Goal: Task Accomplishment & Management: Manage account settings

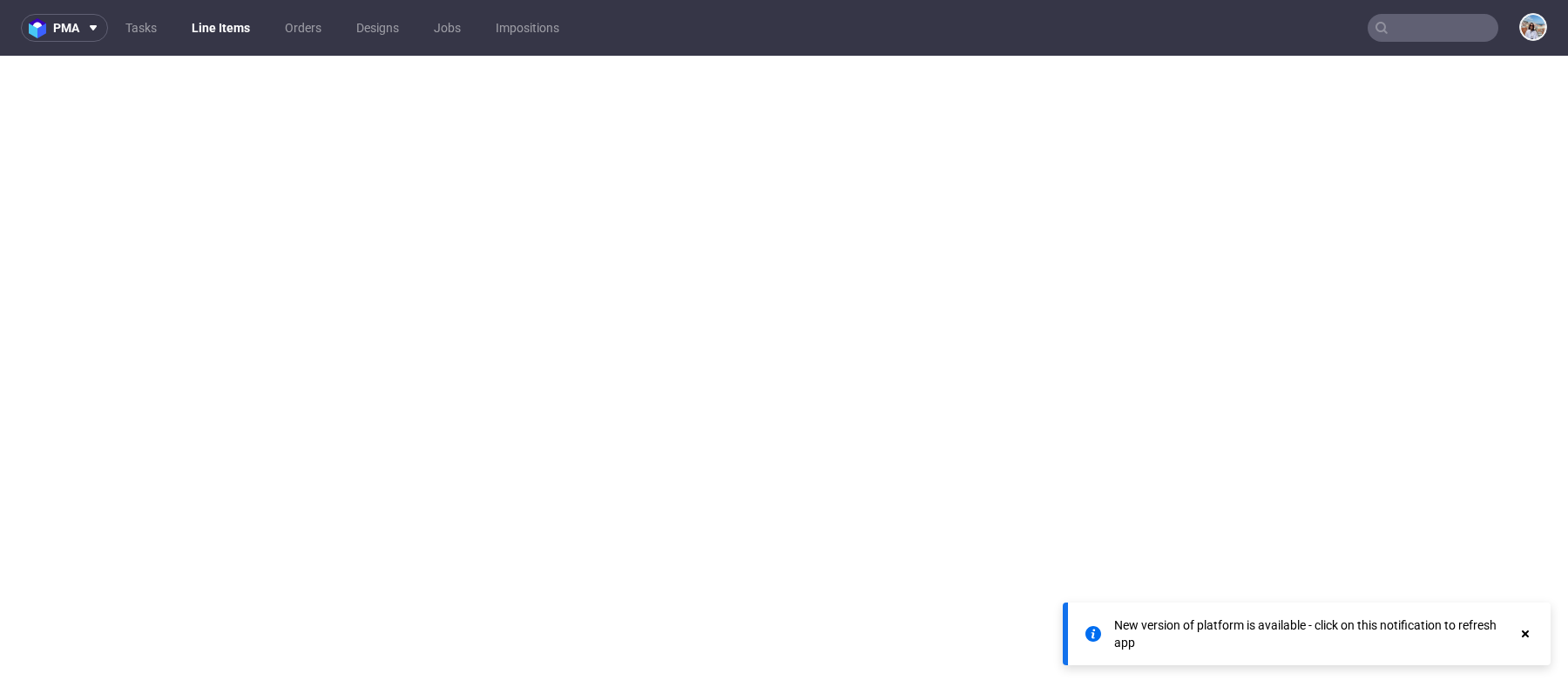
select select "in_progress"
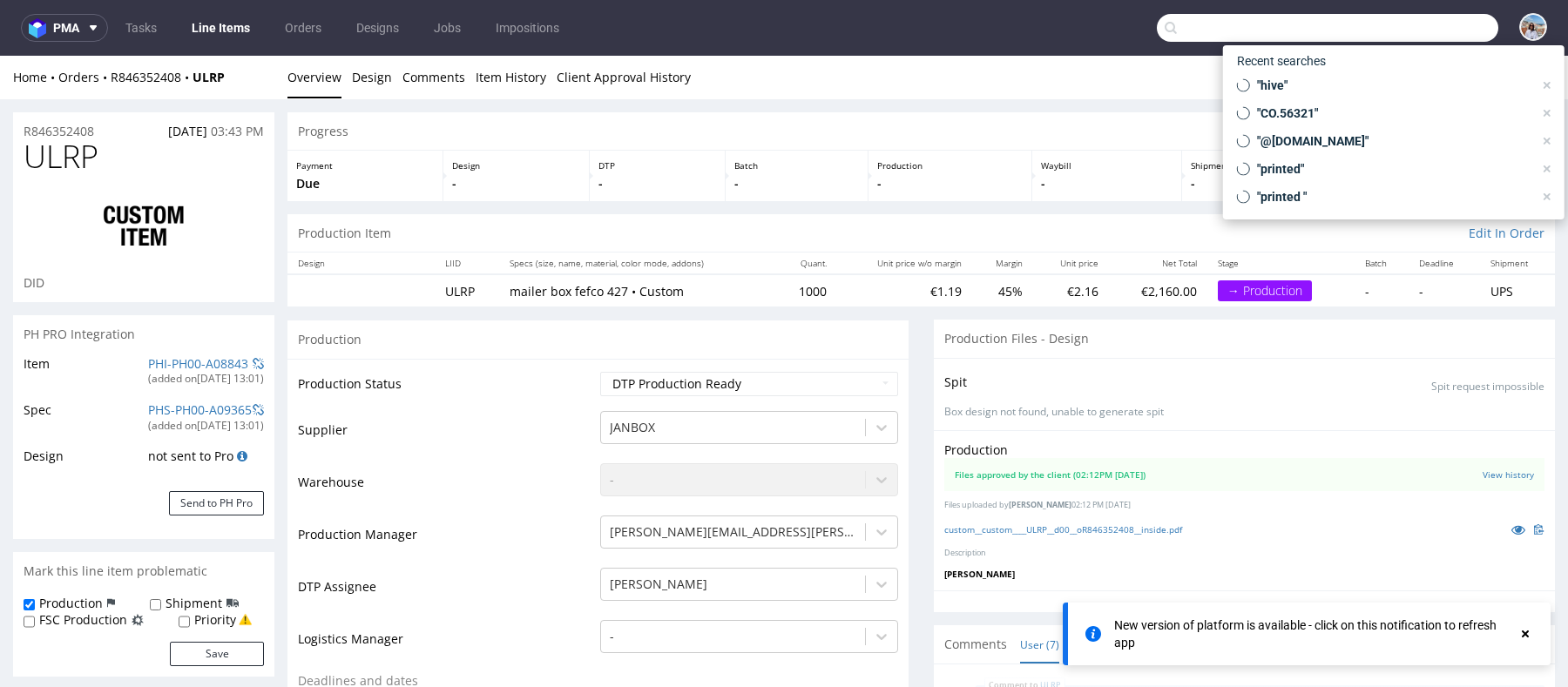
click at [1423, 36] on input "text" at bounding box center [1328, 28] width 342 height 28
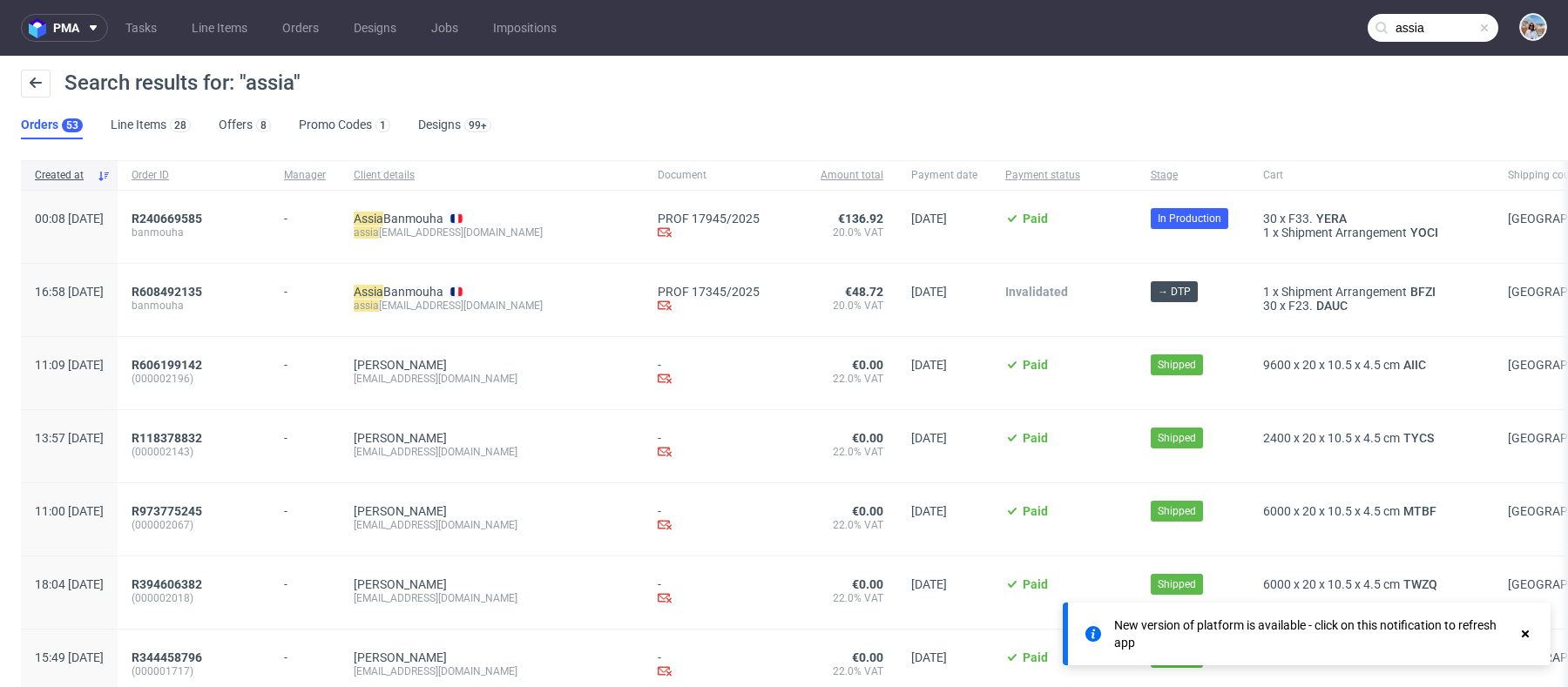
click at [1442, 18] on input "assia" at bounding box center [1433, 28] width 131 height 28
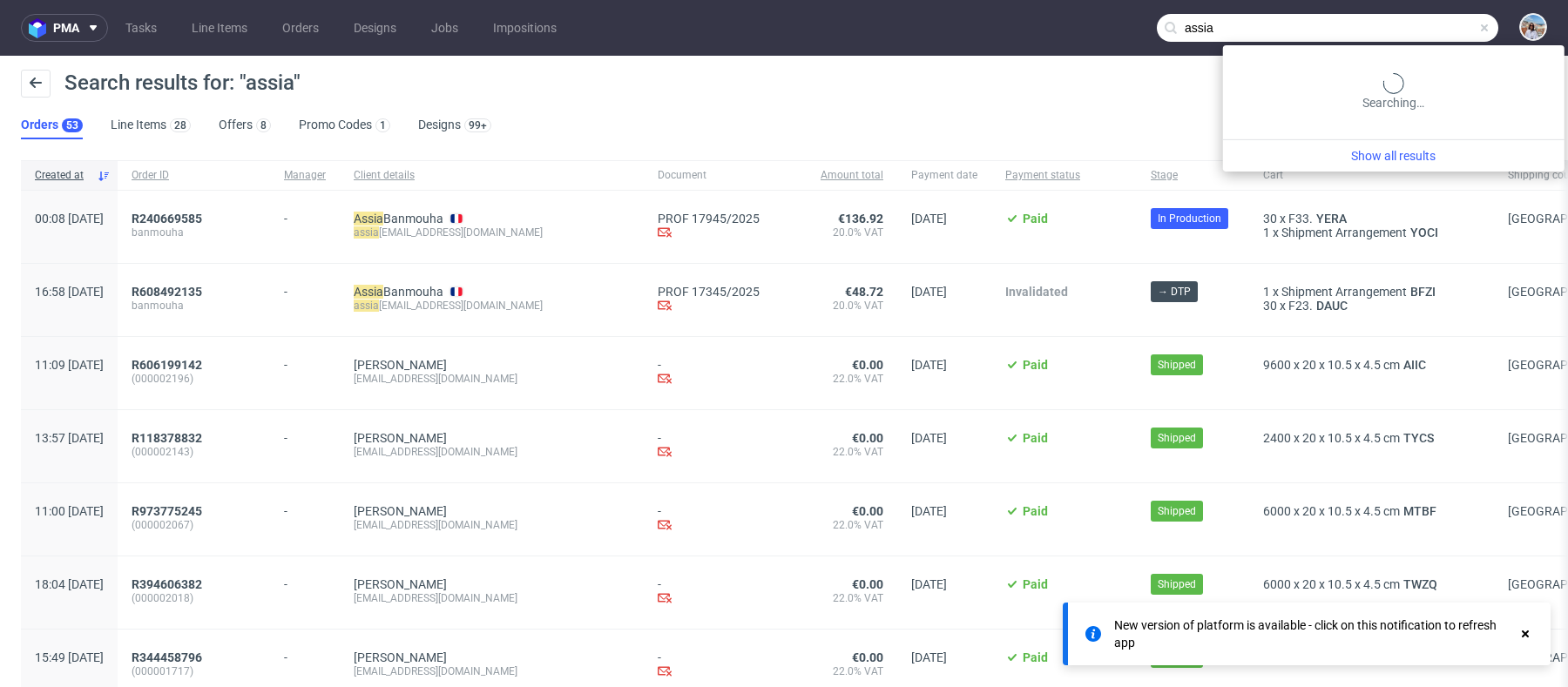
click at [1441, 27] on input "assia" at bounding box center [1328, 28] width 342 height 28
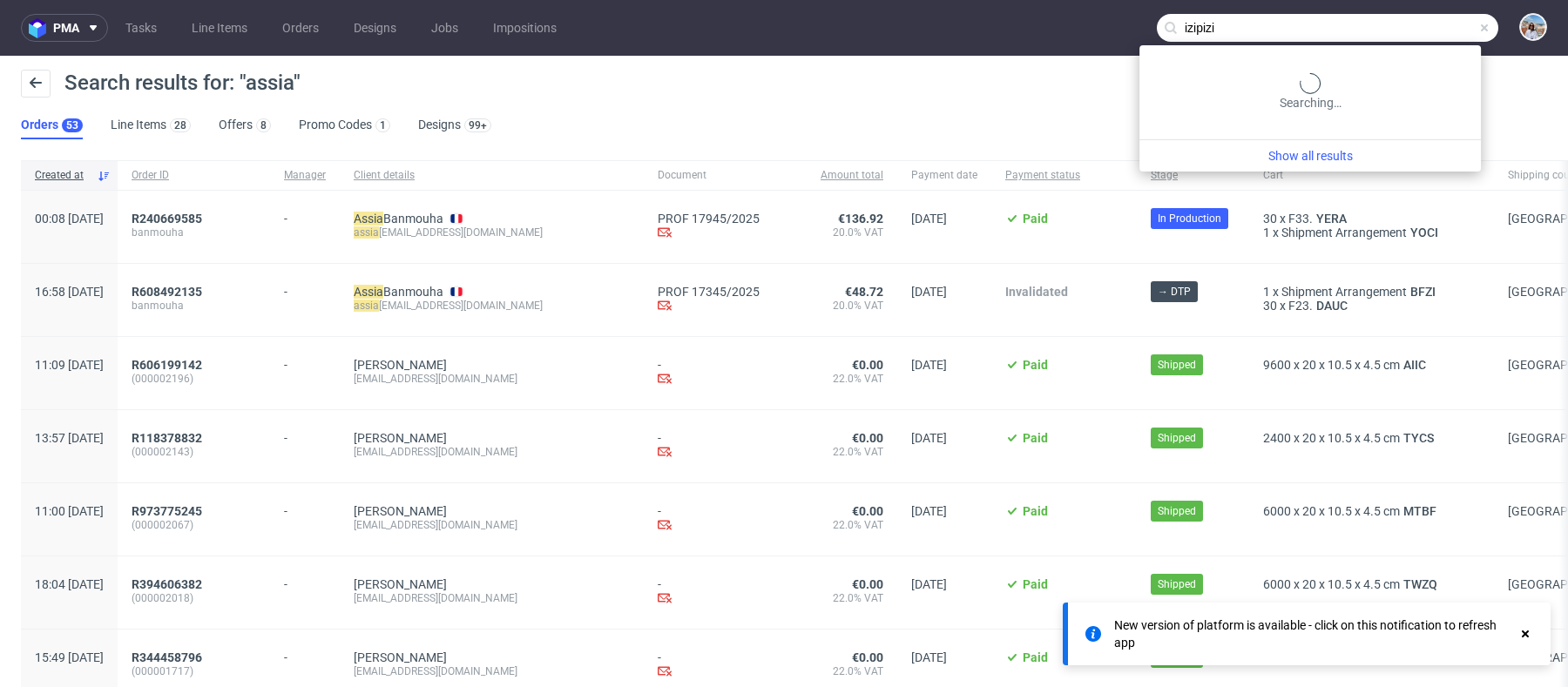
type input "izipizi"
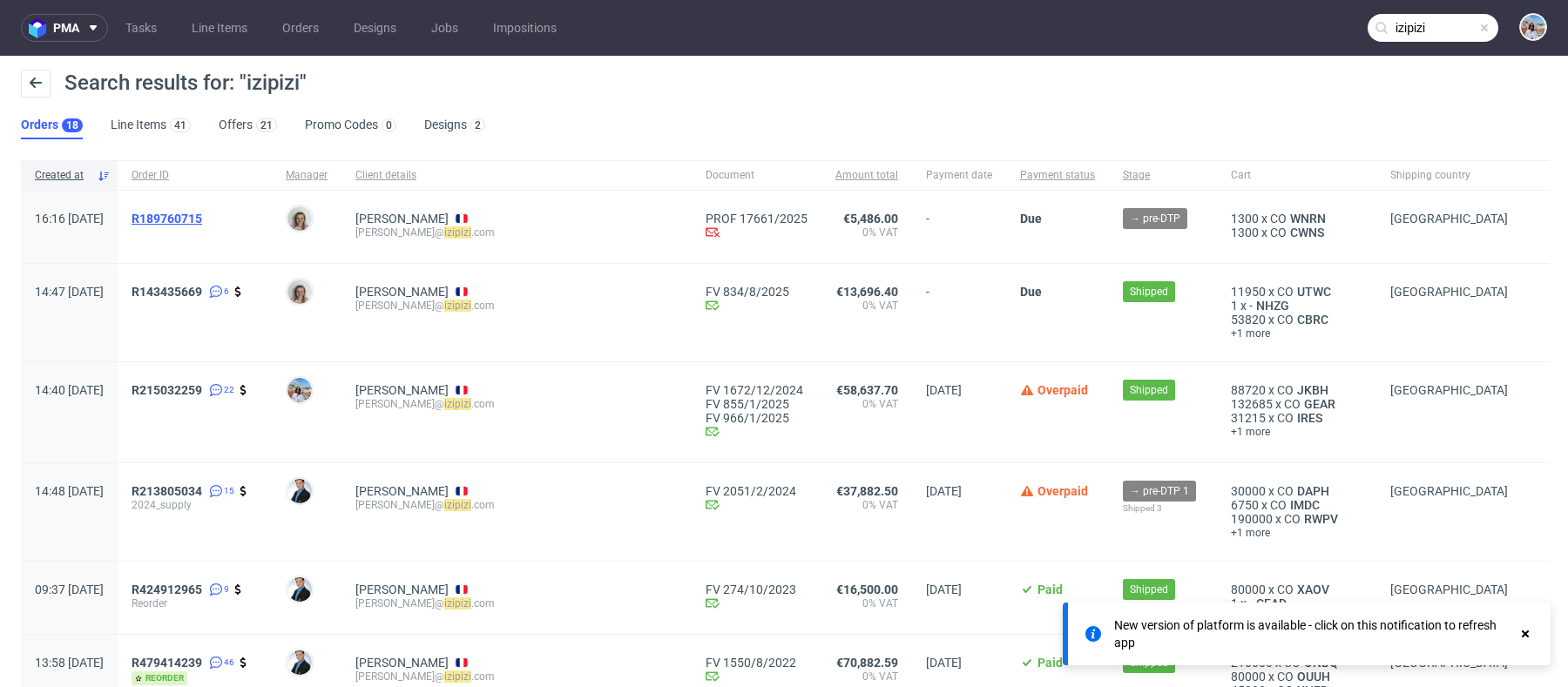
click at [202, 216] on span "R189760715" at bounding box center [166, 218] width 70 height 14
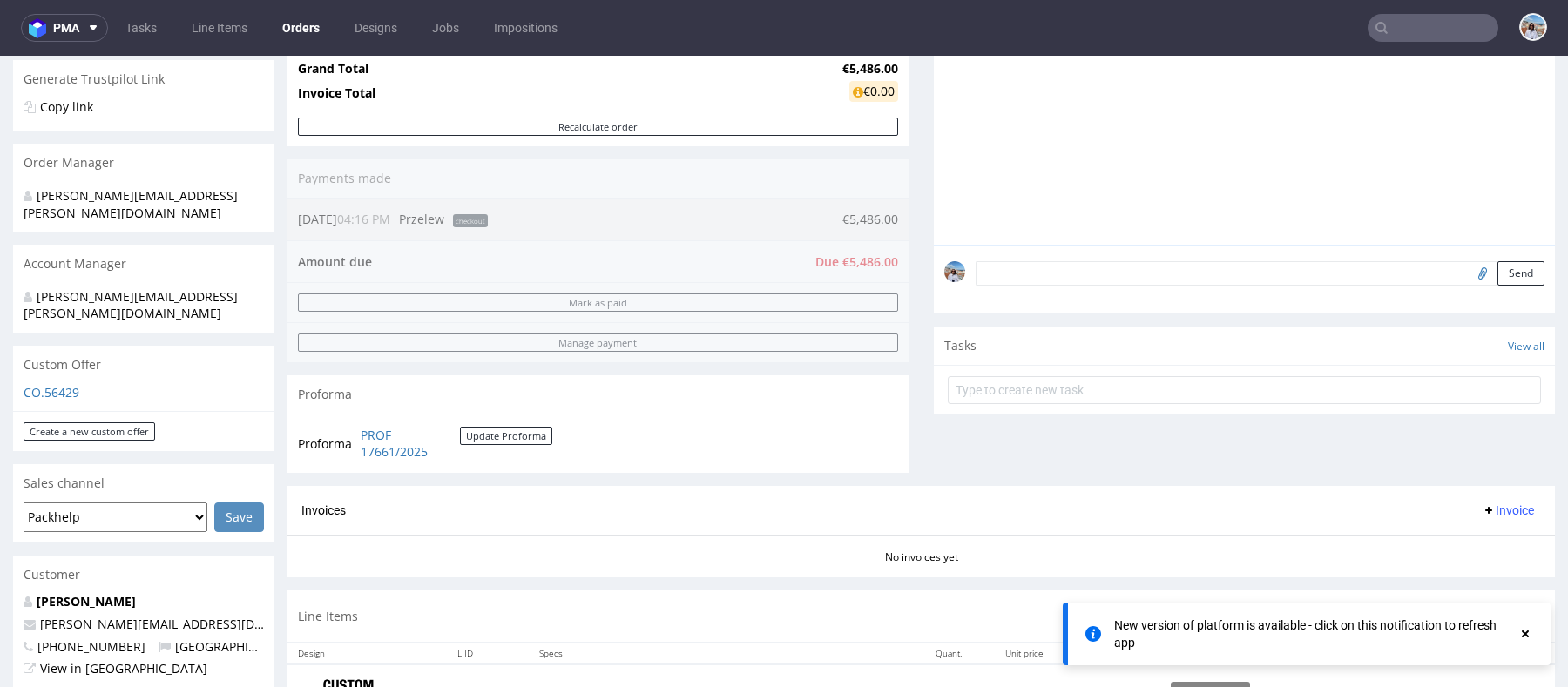
scroll to position [650, 0]
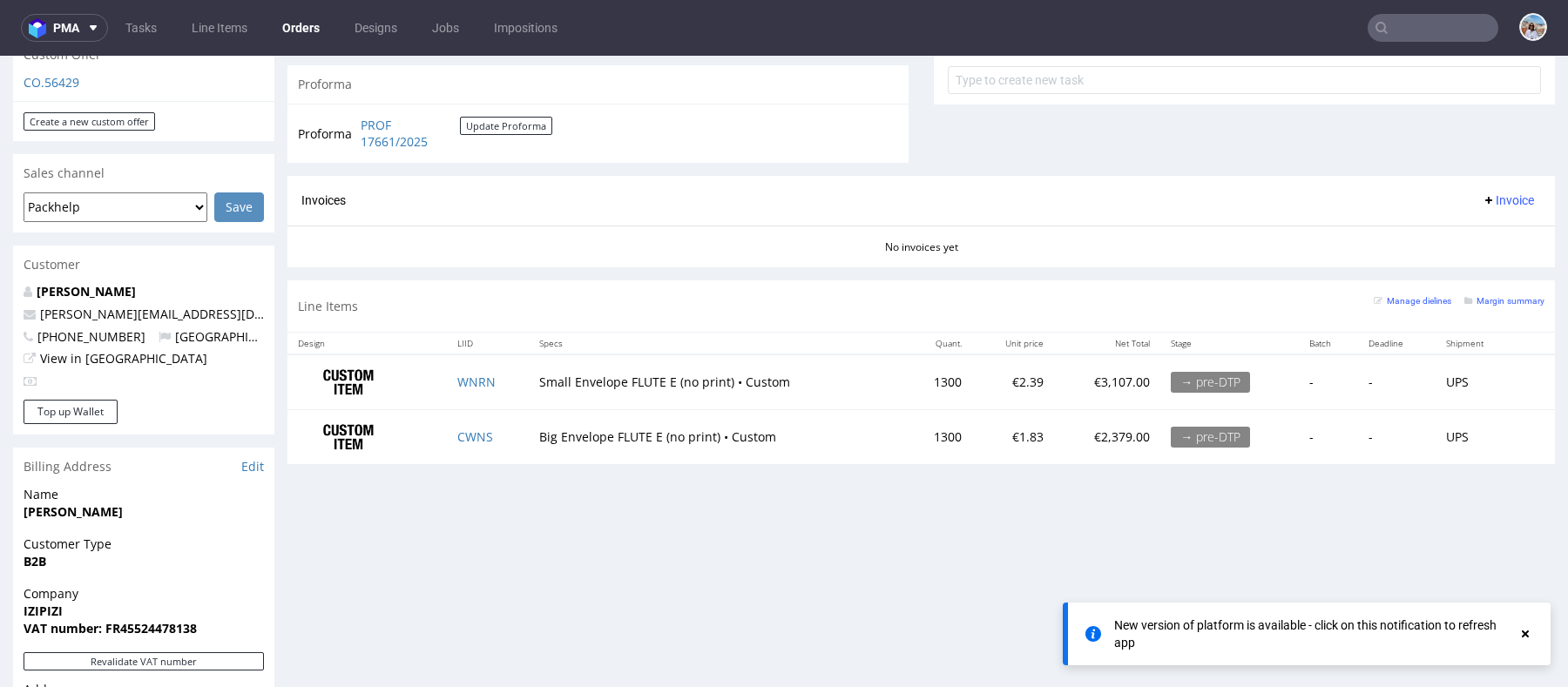
click at [1530, 633] on icon at bounding box center [1525, 633] width 16 height 14
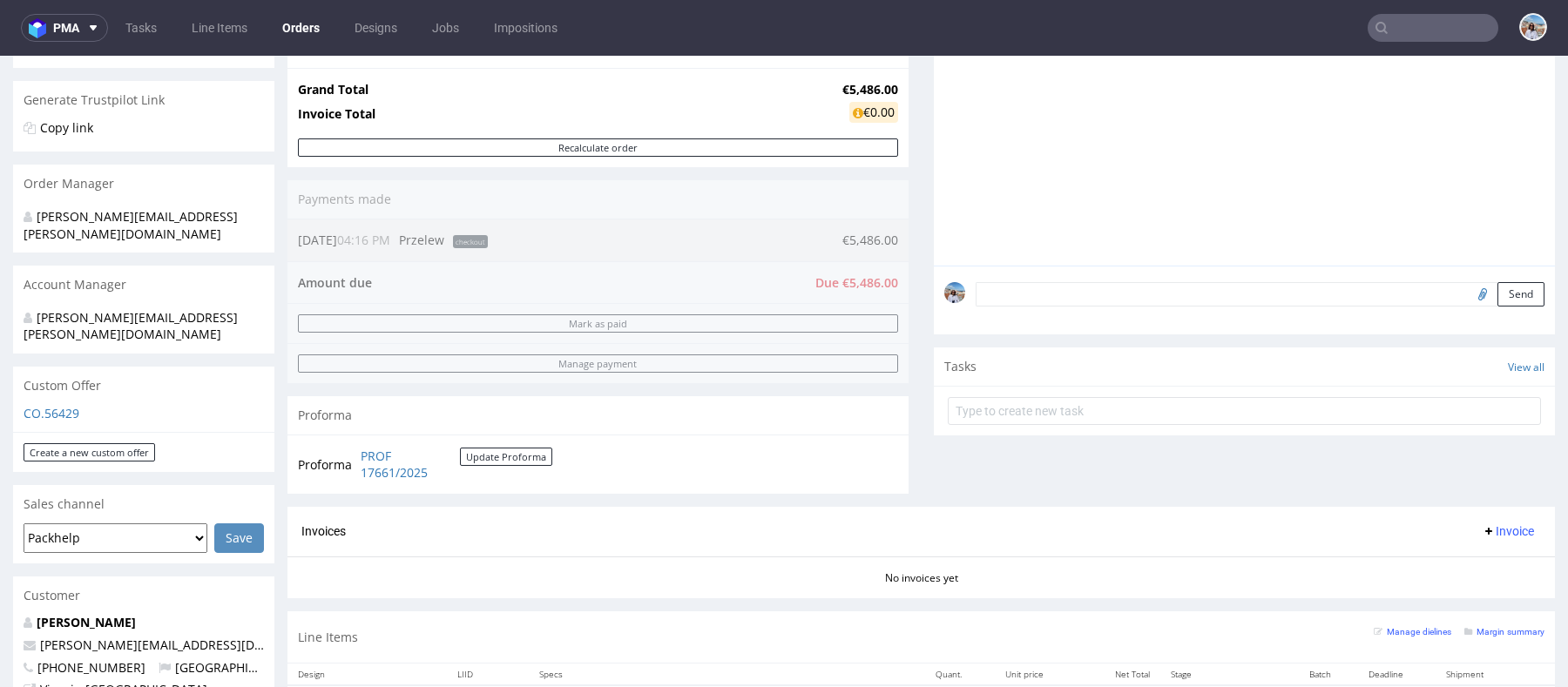
scroll to position [354, 0]
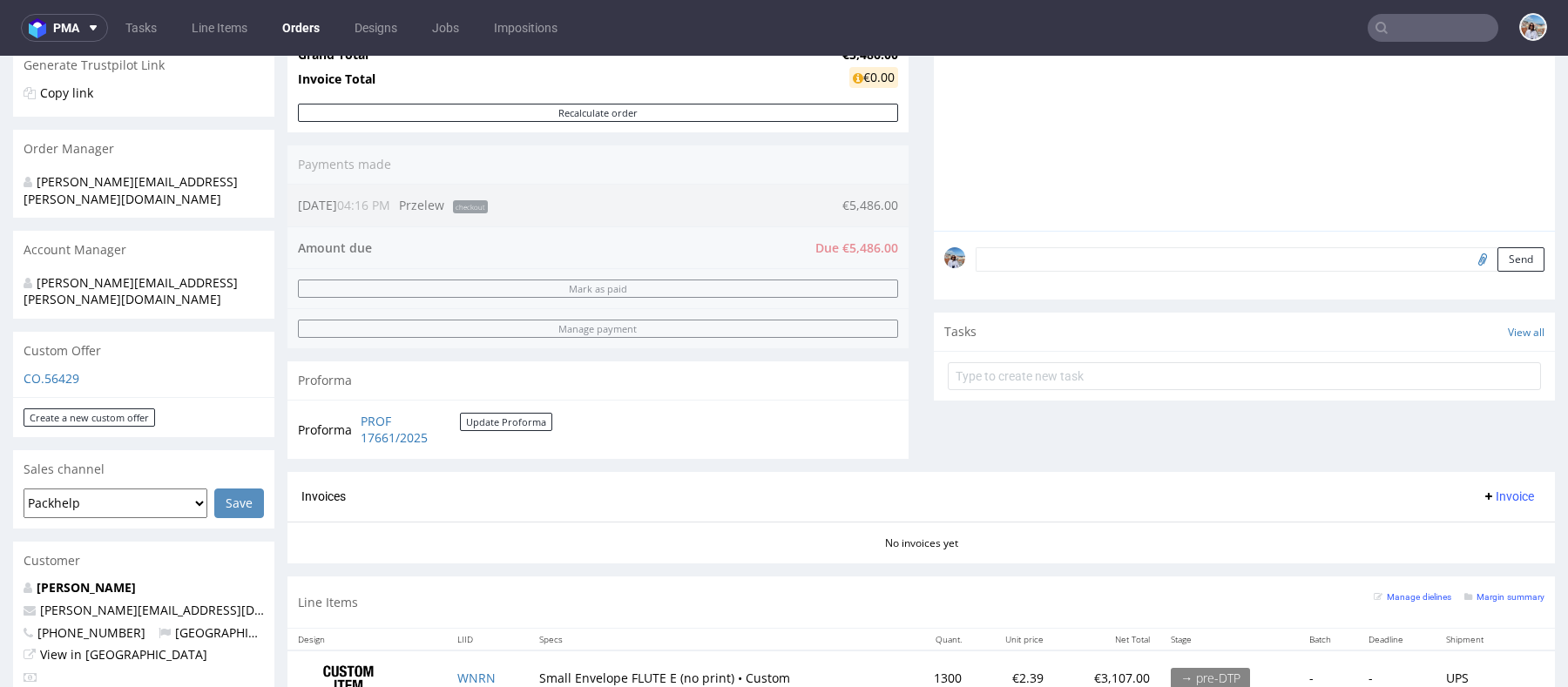
click at [1127, 259] on form "Send" at bounding box center [1260, 259] width 569 height 25
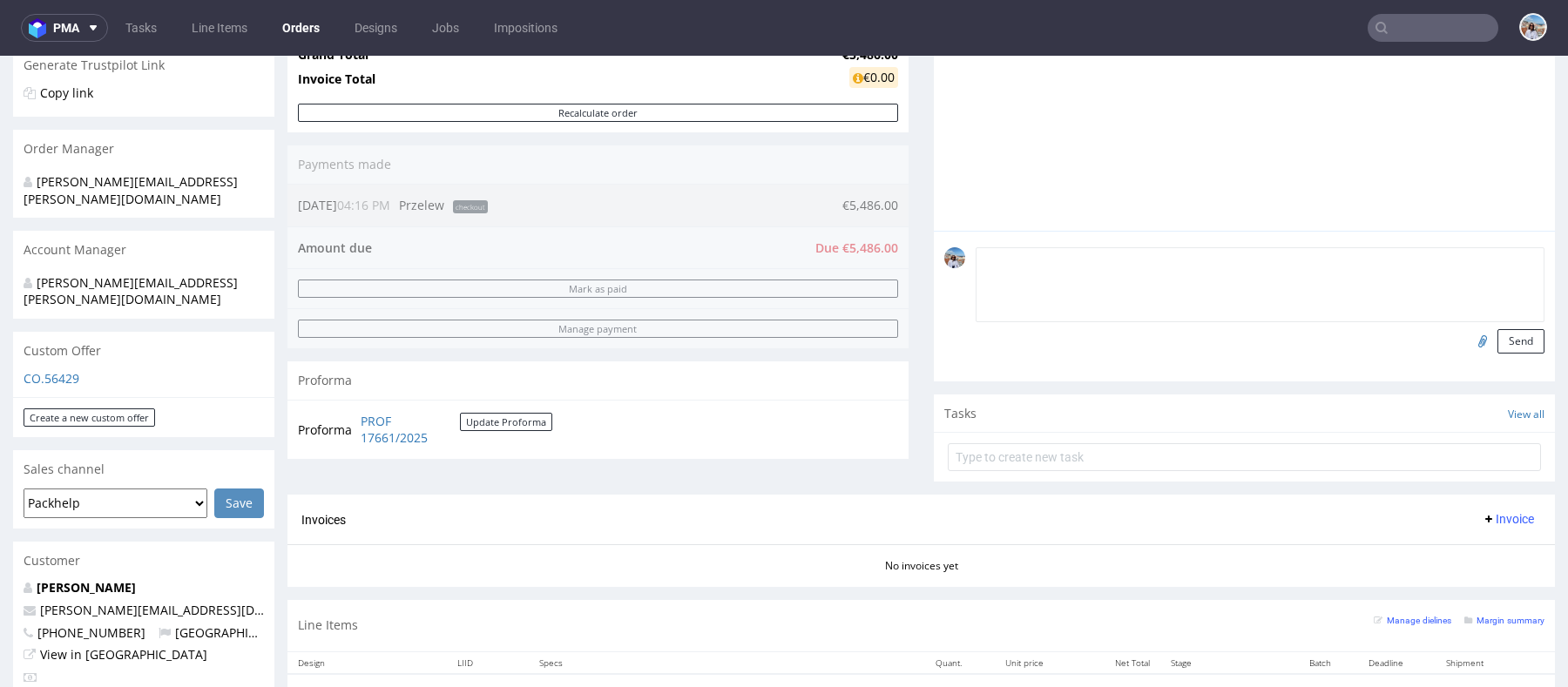
paste textarea "Izipizi Address LOGTEX, 1 rue des Lacs Moussey 10800 France Phone +33187669721"
click at [976, 271] on textarea "Izipizi Address LOGTEX, 1 rue des Lacs Moussey 10800 France Phone +33187669721" at bounding box center [1260, 284] width 569 height 75
click at [977, 291] on textarea "Izipizi Address LOGTEX, 1 rue des Lacs Moussey 10800 France Phone +33187669721" at bounding box center [1260, 284] width 569 height 75
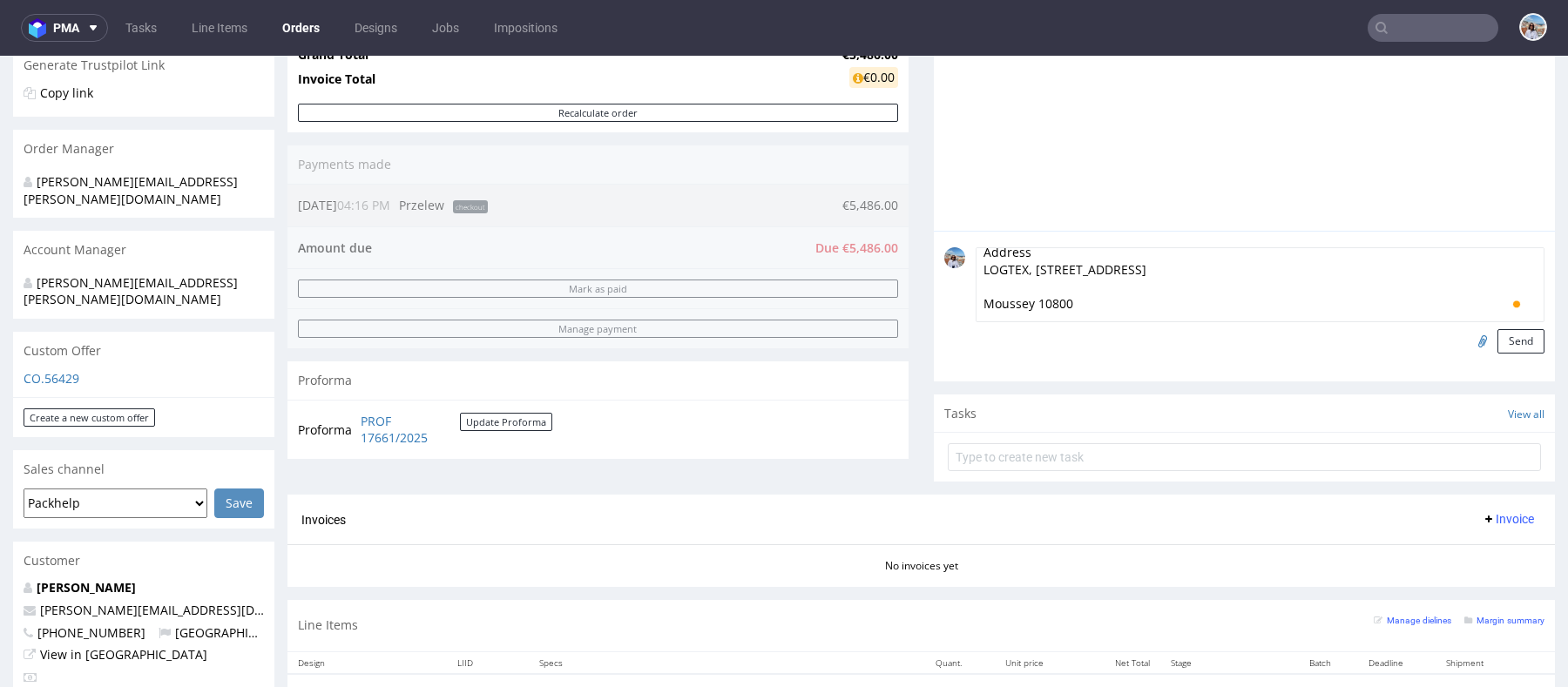
click at [979, 278] on textarea "Izipizi Address LOGTEX, 1 rue des Lacs Moussey 10800 France Phone +33187669721" at bounding box center [1260, 284] width 569 height 75
click at [976, 300] on textarea "Izipizi Address LOGTEX, 1 rue des Lacs Moussey 10800 France Phone +33187669721" at bounding box center [1260, 284] width 569 height 75
click at [976, 288] on textarea "Izipizi Address LOGTEX, 1 rue des Lacs Moussey 10800 France Phone +33187669721" at bounding box center [1260, 284] width 569 height 75
type textarea "Izipizi Address LOGTEX, 1 rue des Lacs Moussey 10800 France Phone +33187669721"
click at [1498, 347] on button "Send" at bounding box center [1521, 342] width 47 height 24
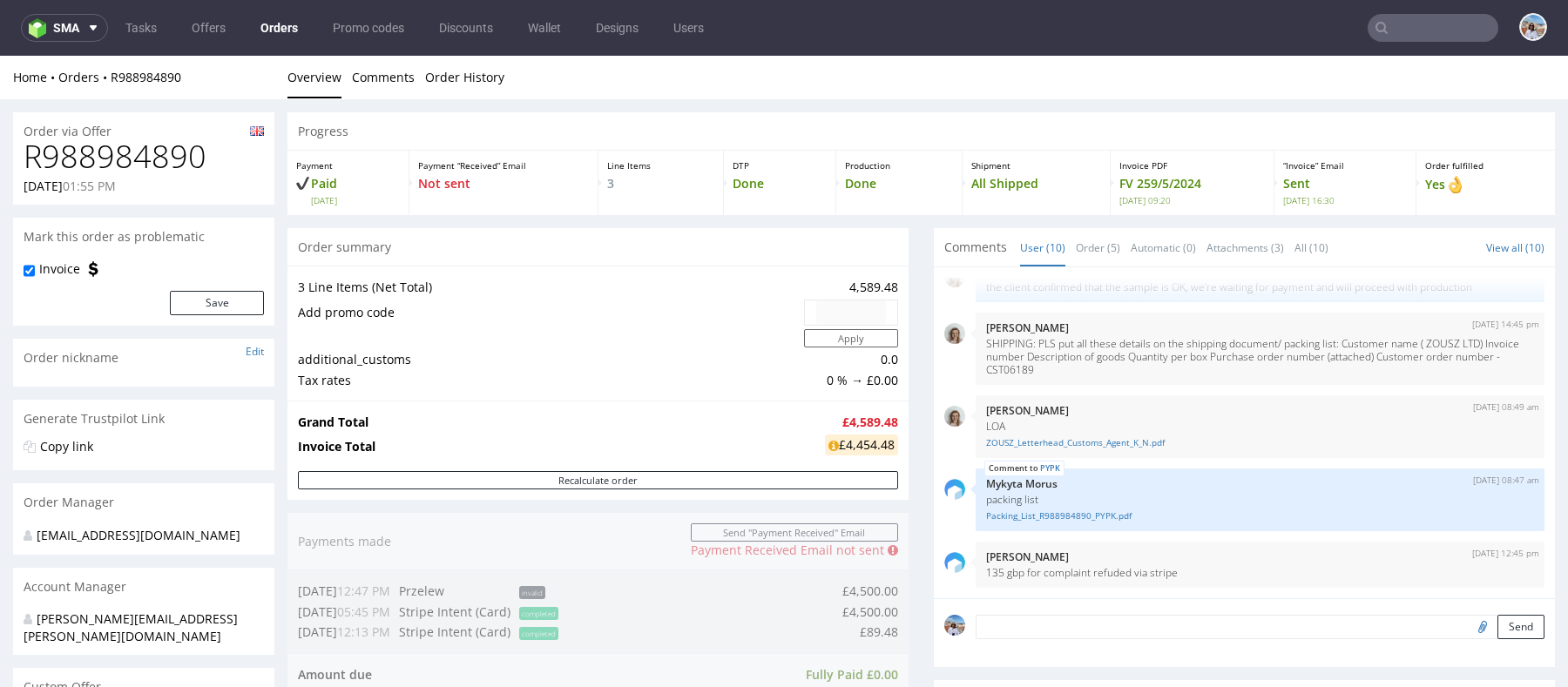
click at [1401, 27] on input "text" at bounding box center [1433, 28] width 131 height 28
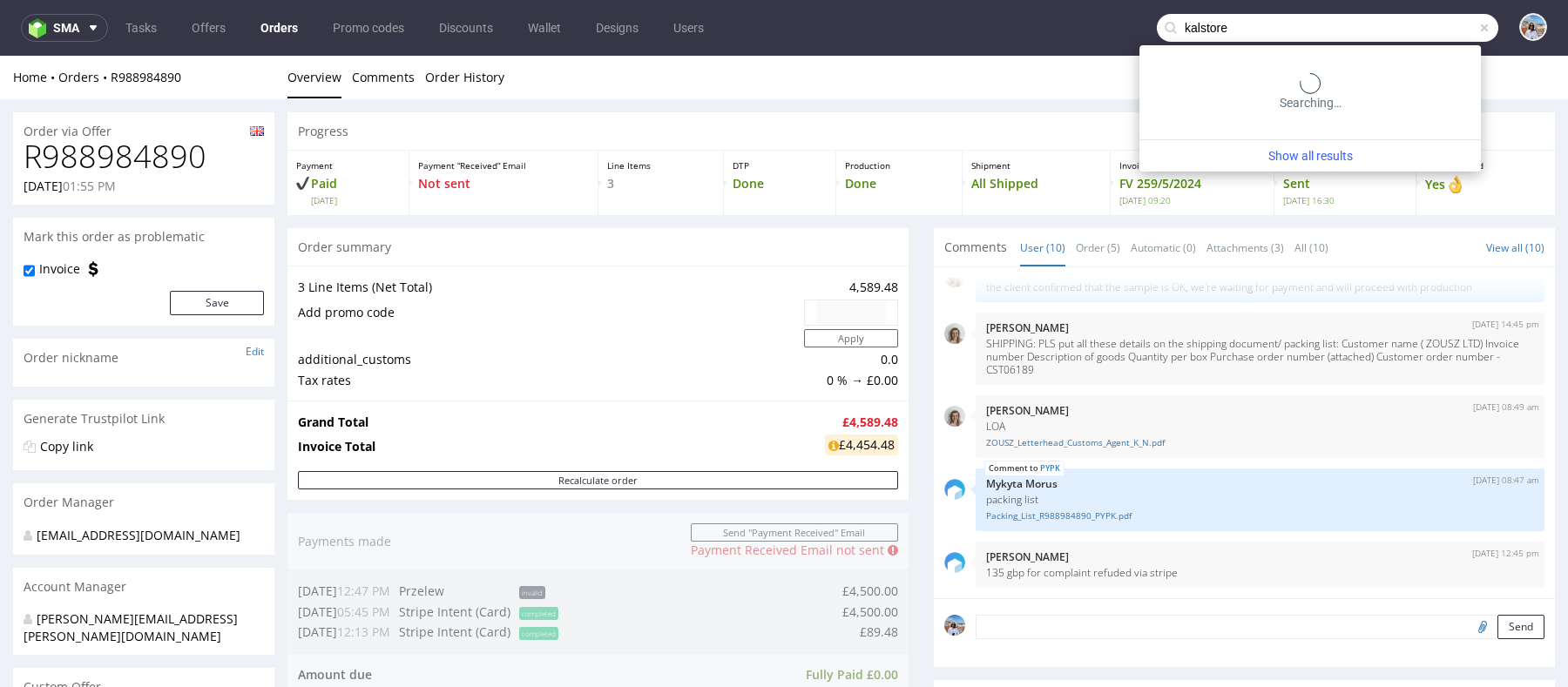
type input "kalstore"
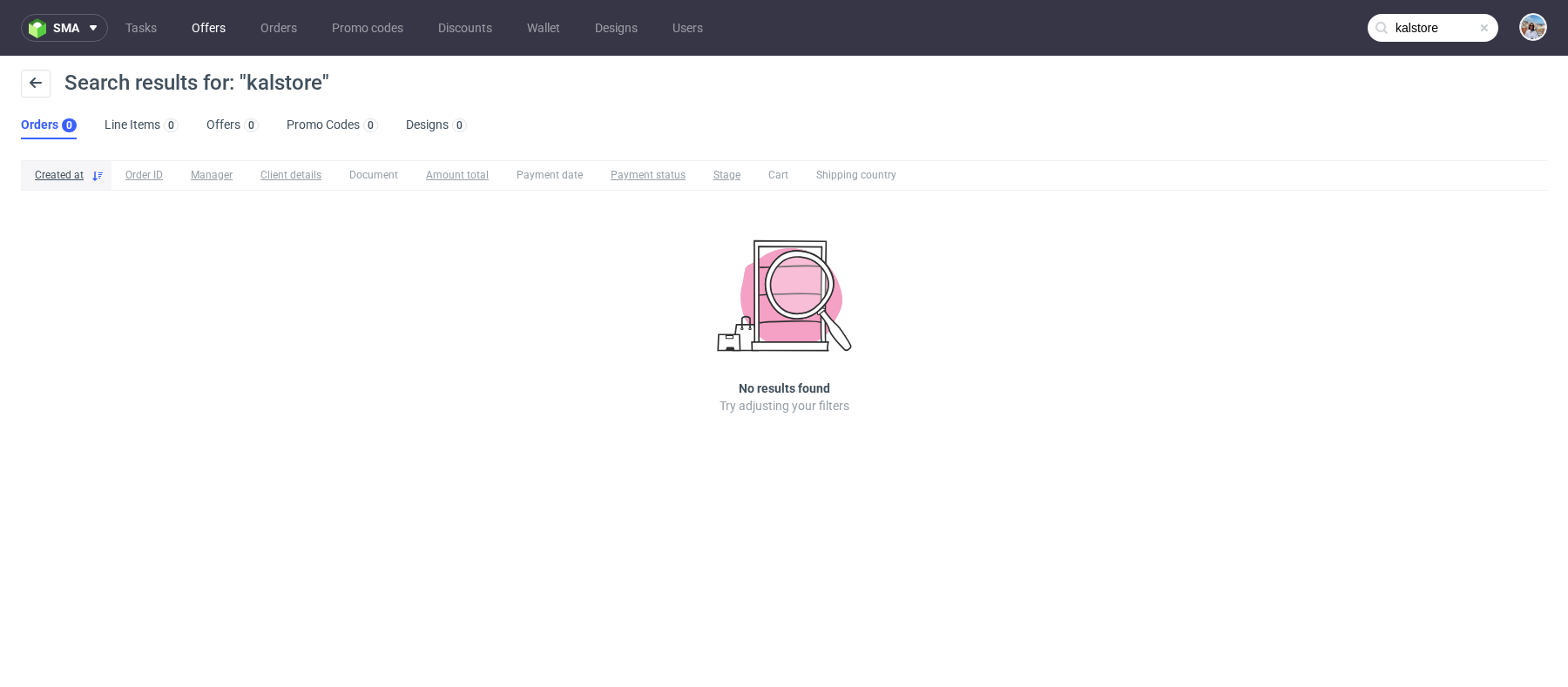
click at [199, 29] on link "Offers" at bounding box center [208, 28] width 54 height 28
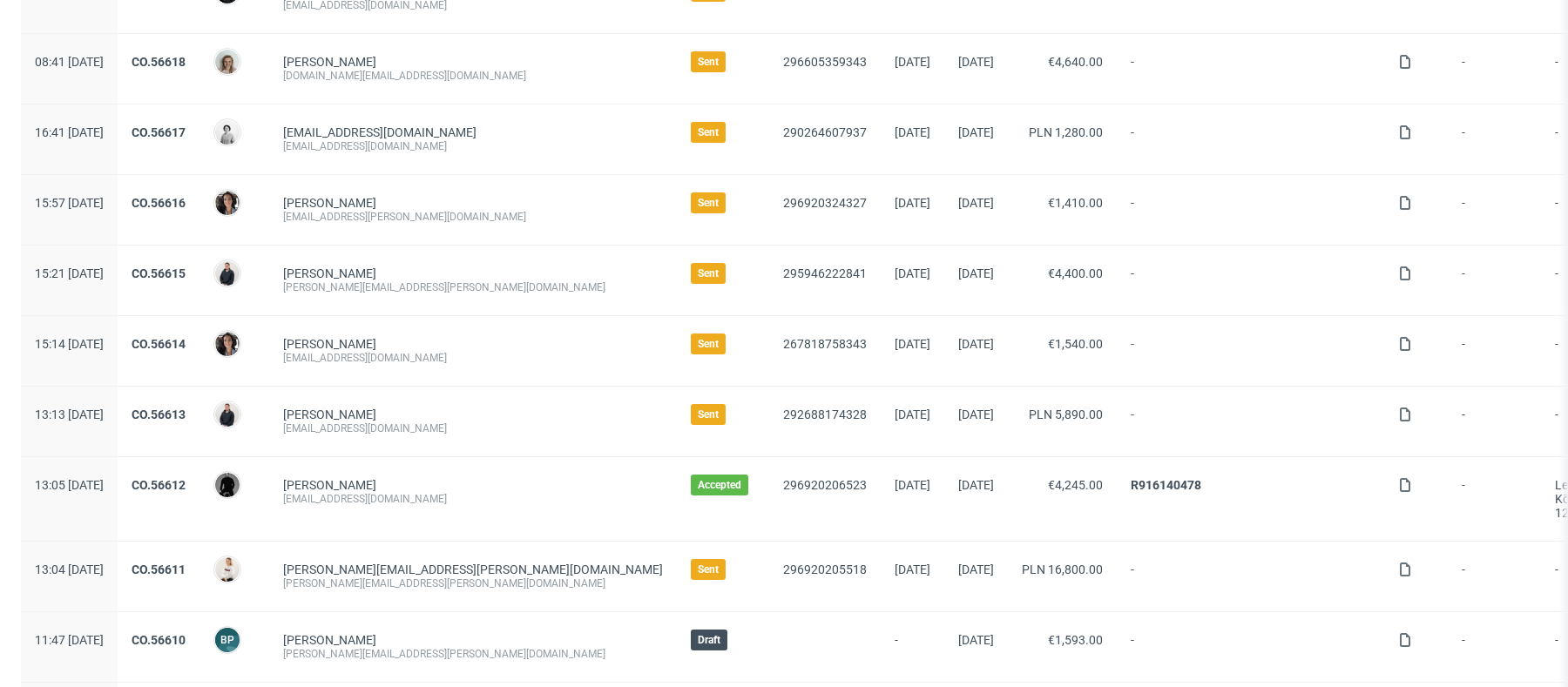
scroll to position [299, 0]
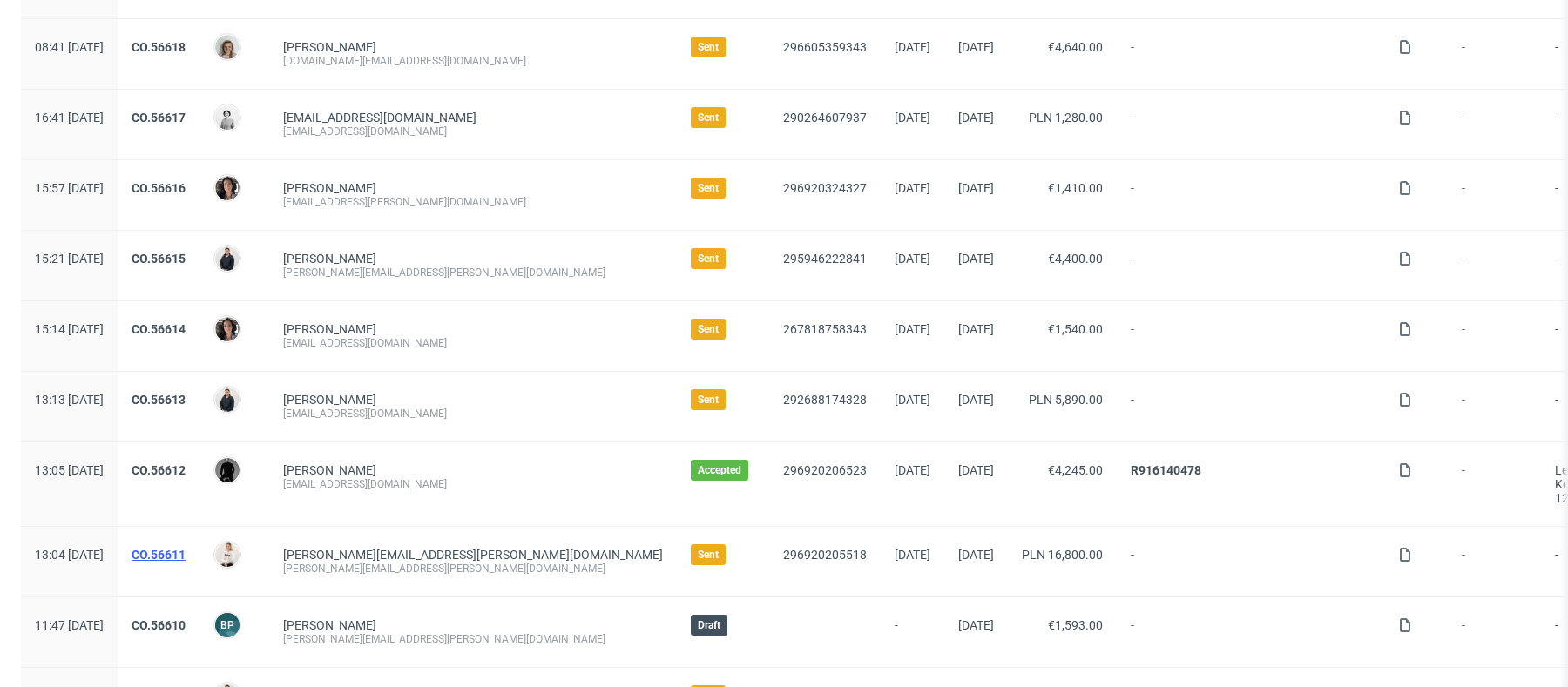
click at [186, 548] on link "CO.56611" at bounding box center [158, 554] width 54 height 14
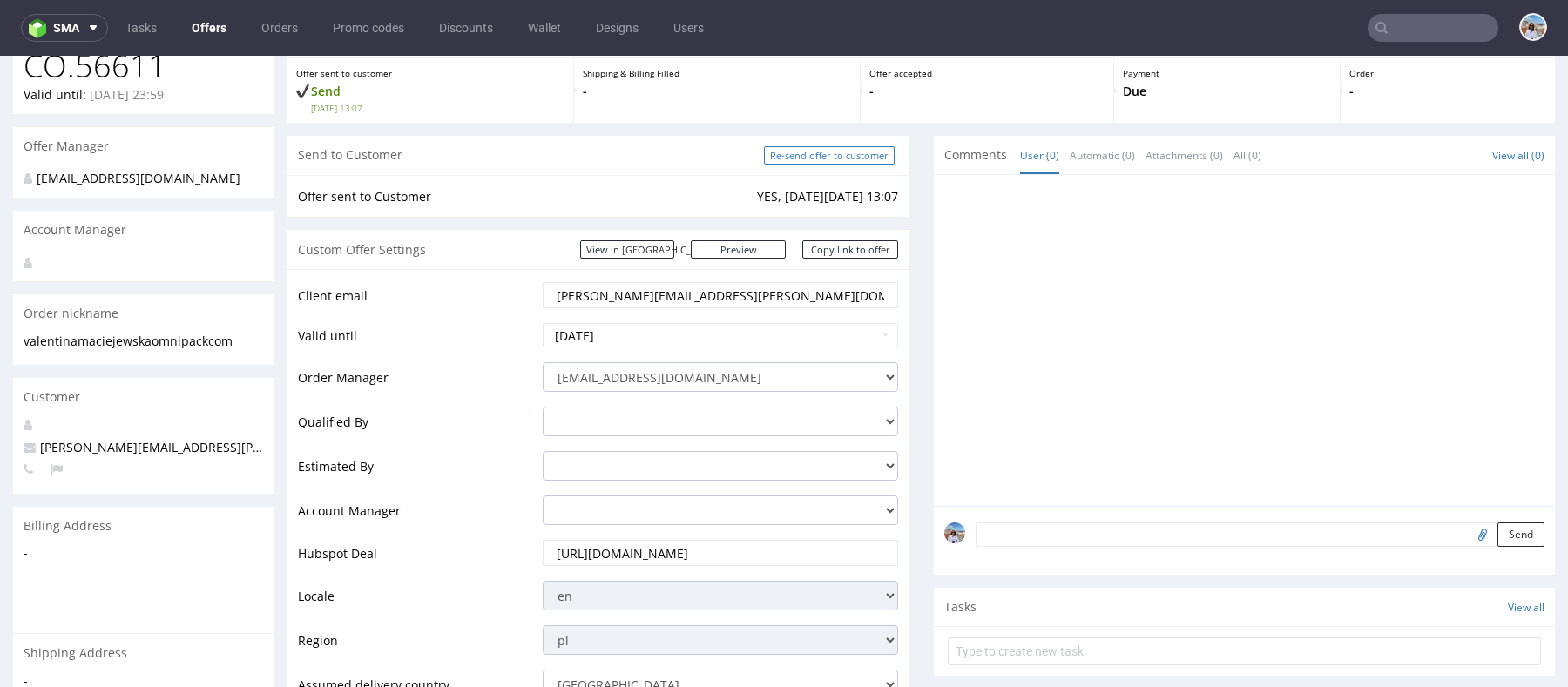
scroll to position [5, 0]
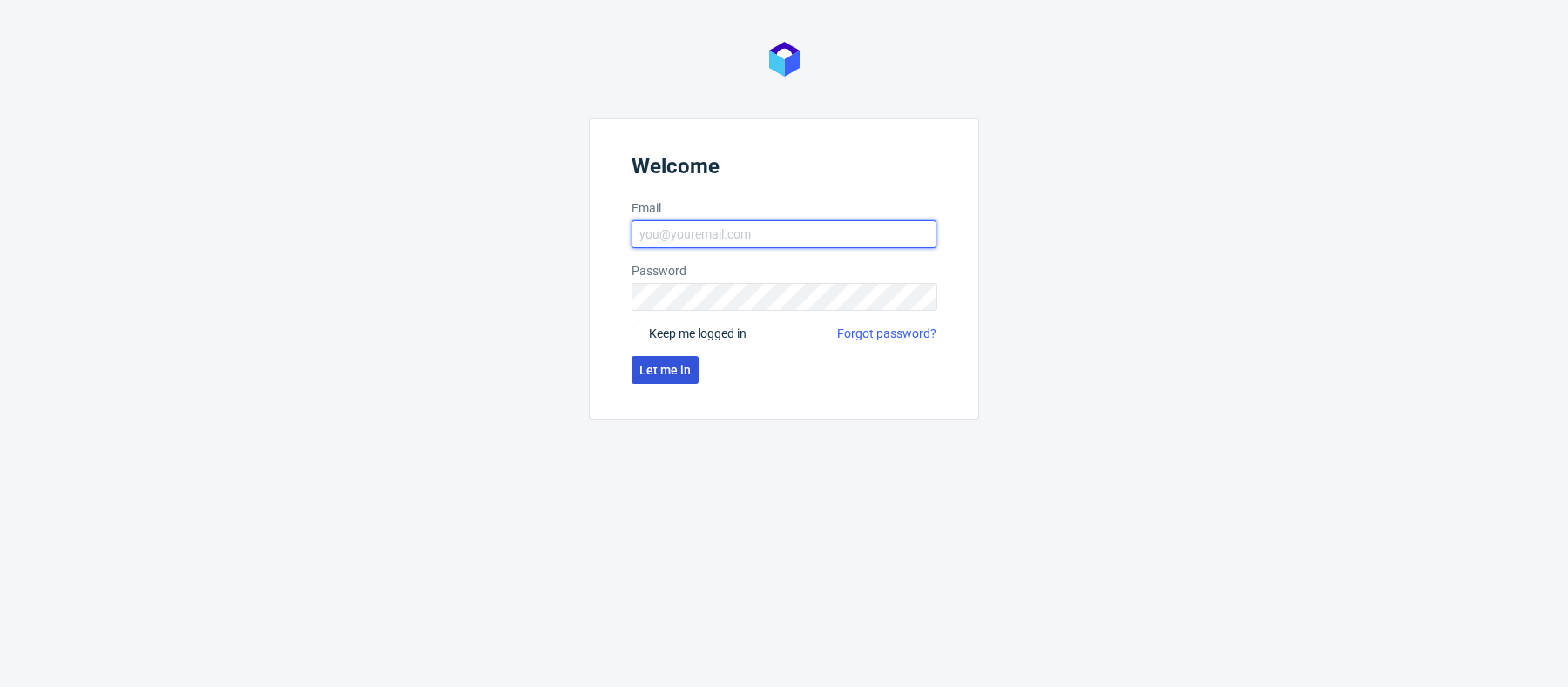
type input "[PERSON_NAME][EMAIL_ADDRESS][PERSON_NAME][DOMAIN_NAME]"
click at [649, 356] on button "Let me in" at bounding box center [665, 370] width 67 height 28
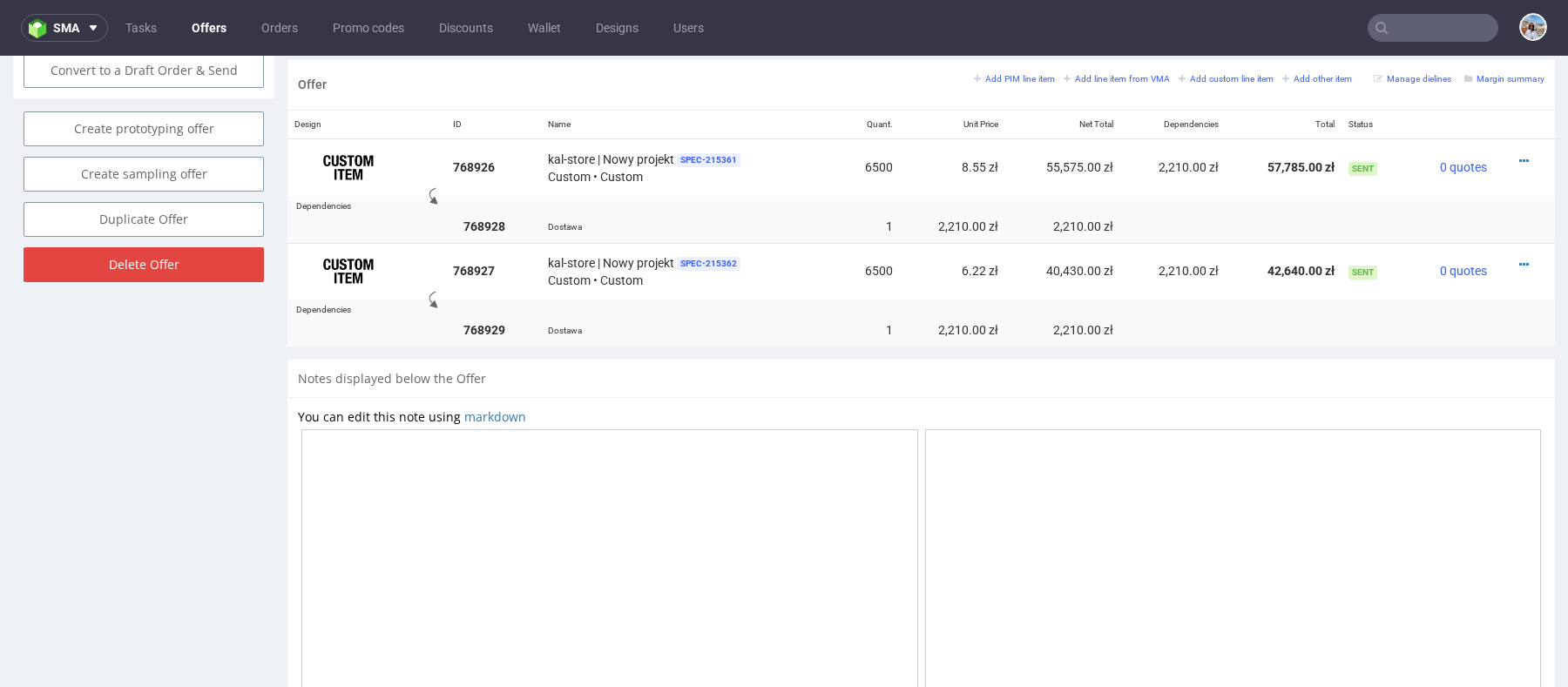
scroll to position [880, 0]
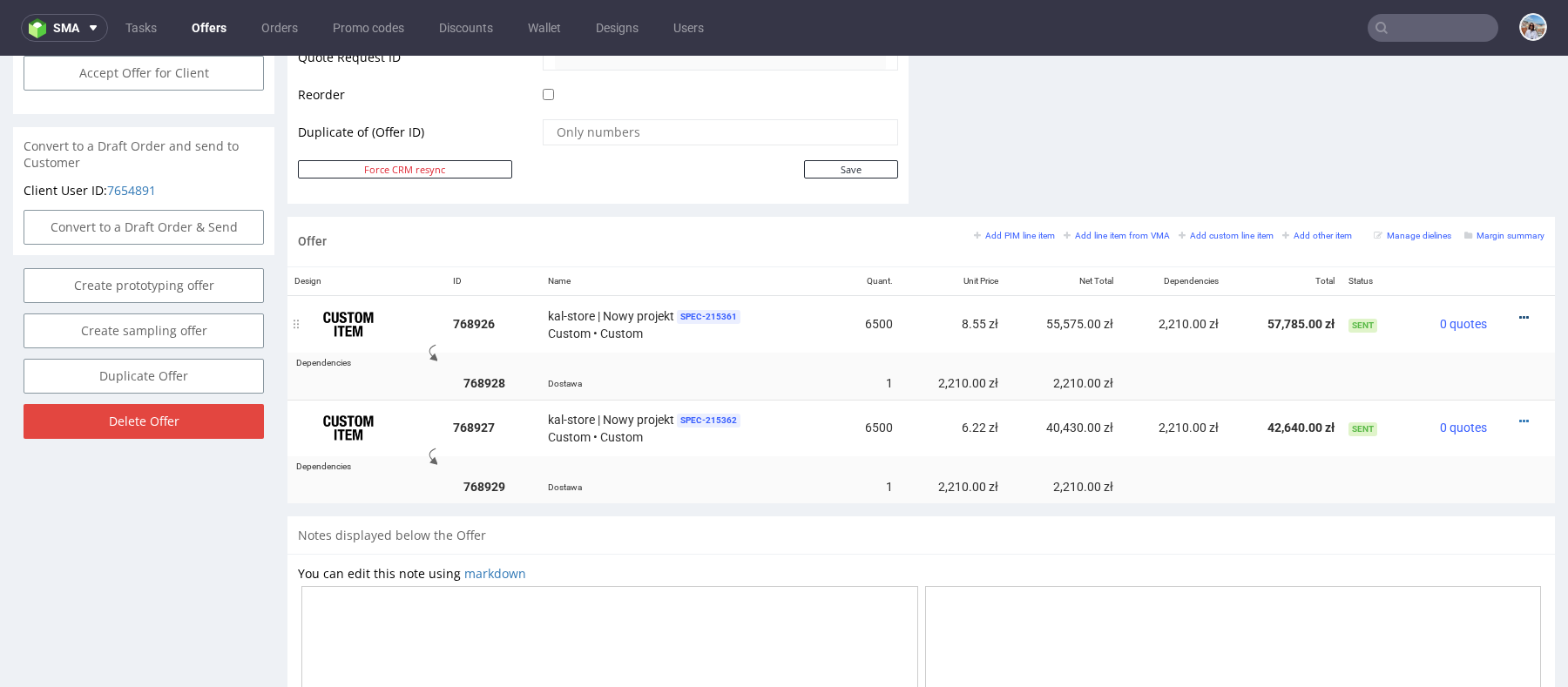
click at [1519, 313] on icon at bounding box center [1524, 318] width 9 height 12
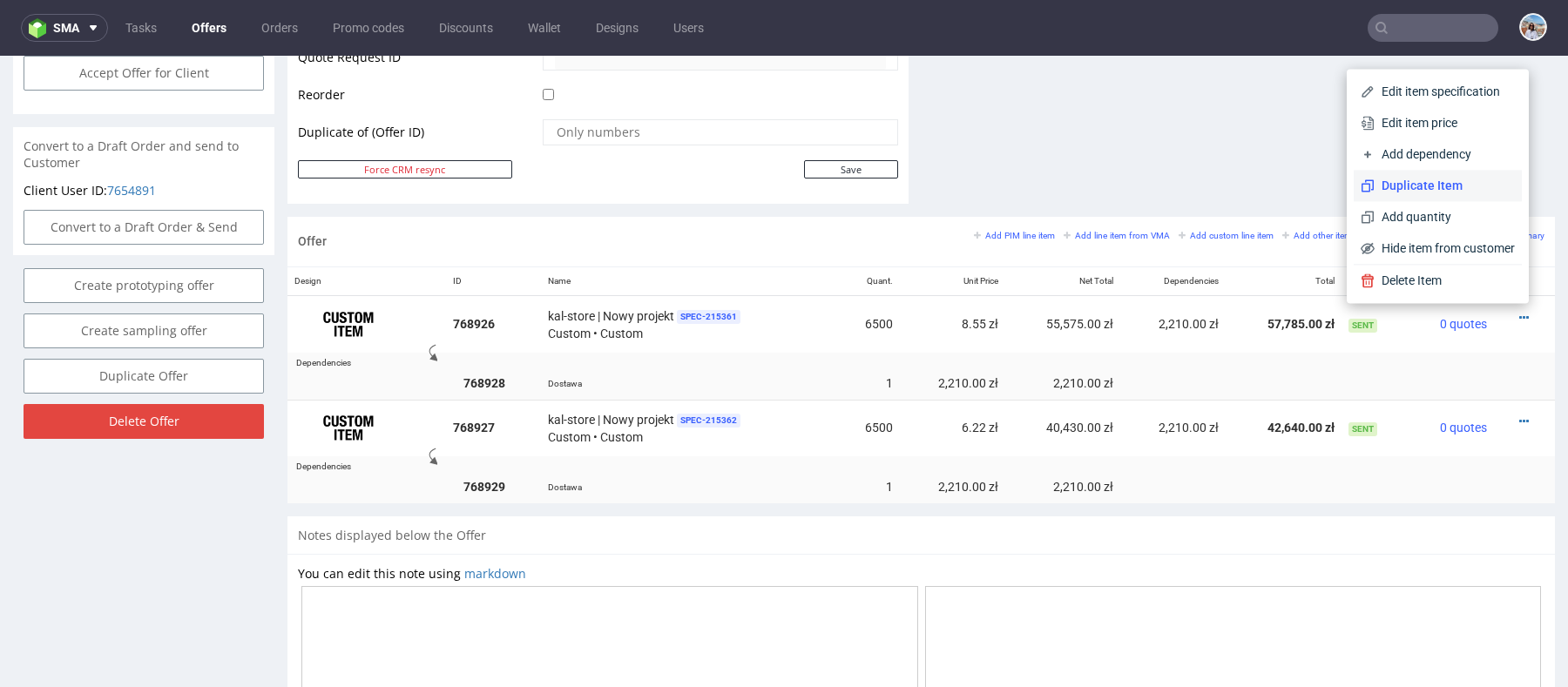
click at [1393, 191] on span "Duplicate Item" at bounding box center [1445, 186] width 140 height 18
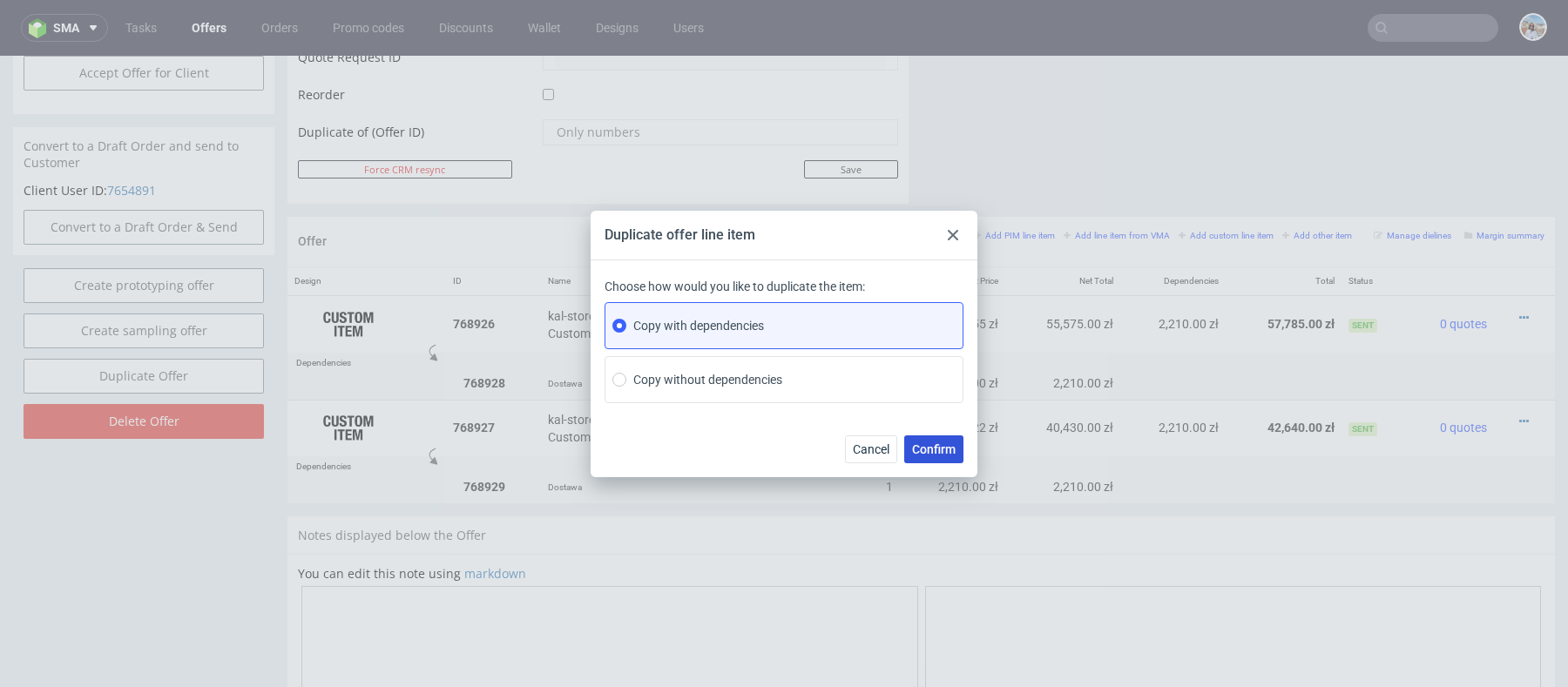
click at [932, 454] on span "Confirm" at bounding box center [934, 449] width 43 height 12
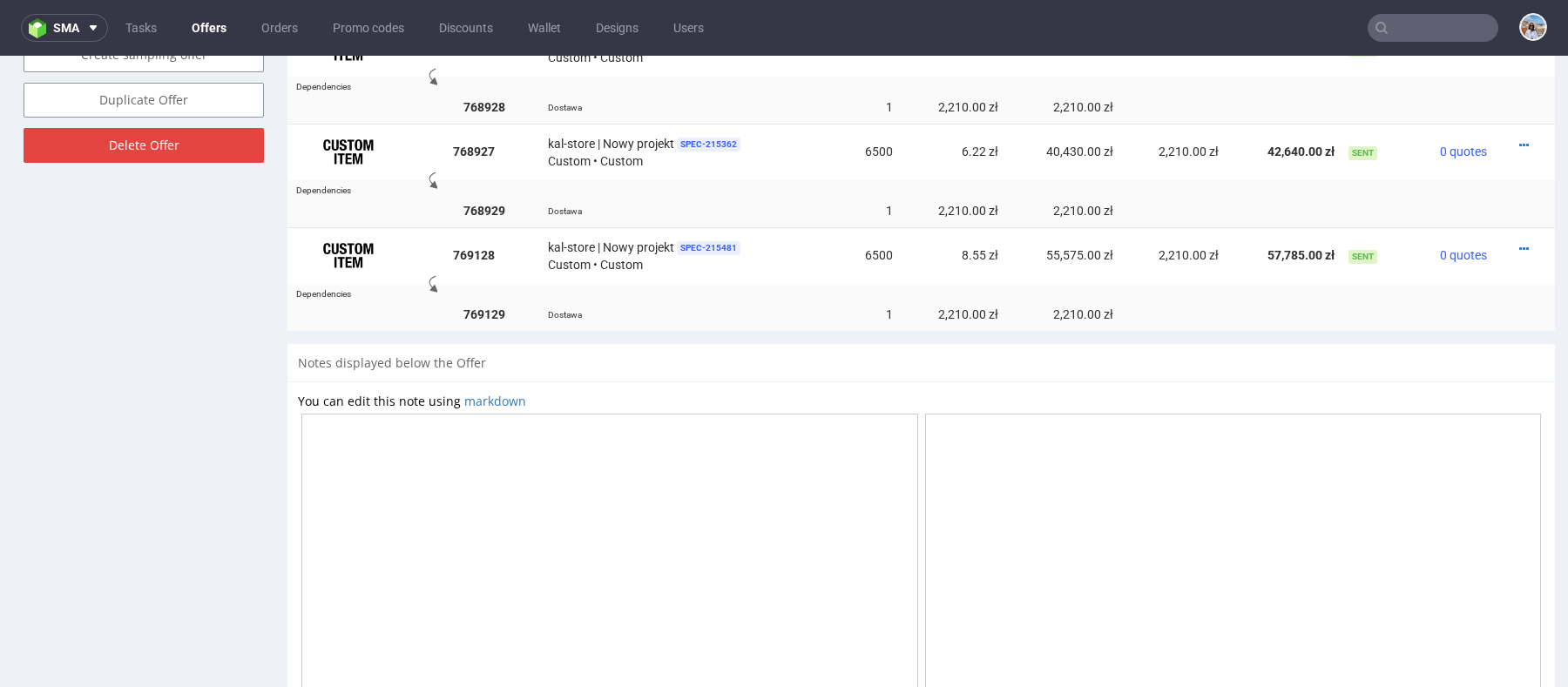
scroll to position [916, 0]
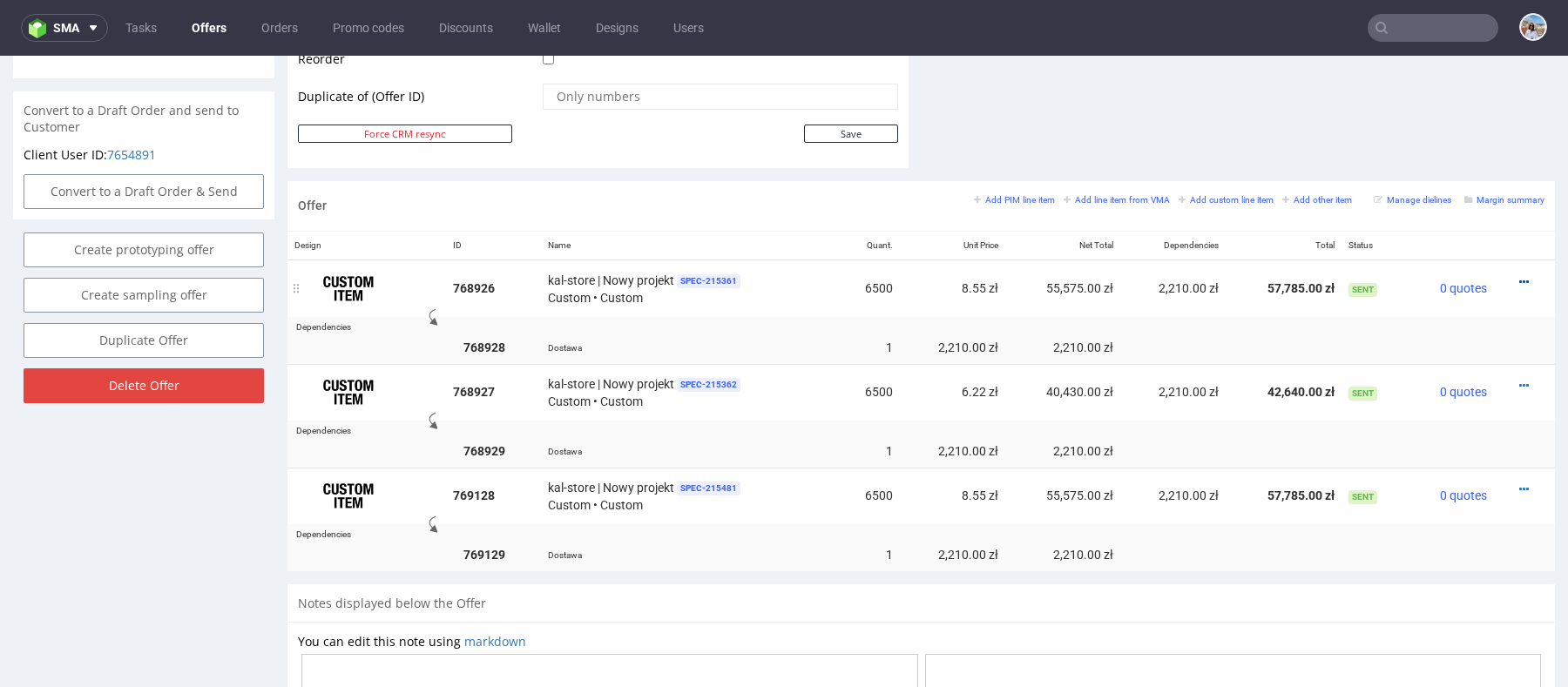
click at [1519, 276] on icon at bounding box center [1524, 282] width 9 height 12
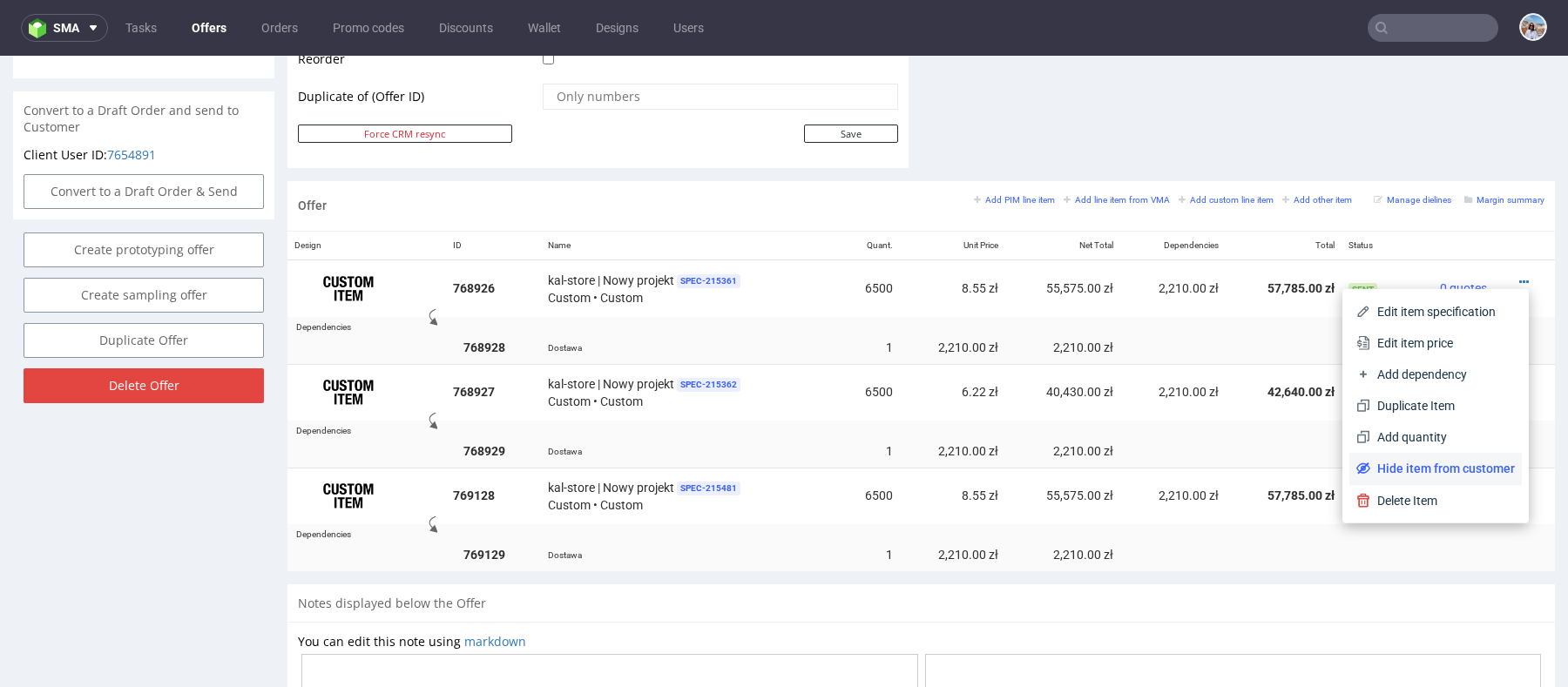
click at [1427, 472] on span "Hide item from customer" at bounding box center [1442, 468] width 145 height 18
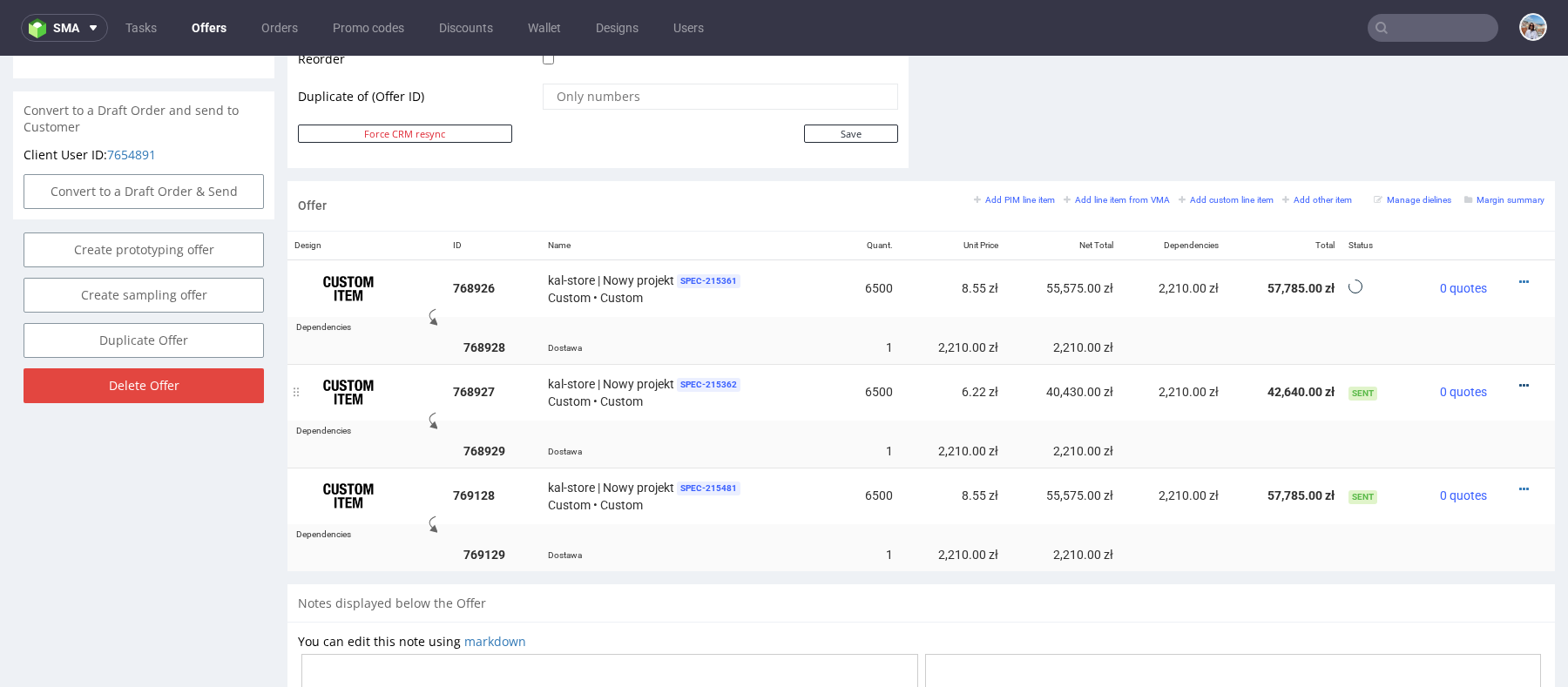
click at [1519, 380] on icon at bounding box center [1524, 385] width 9 height 12
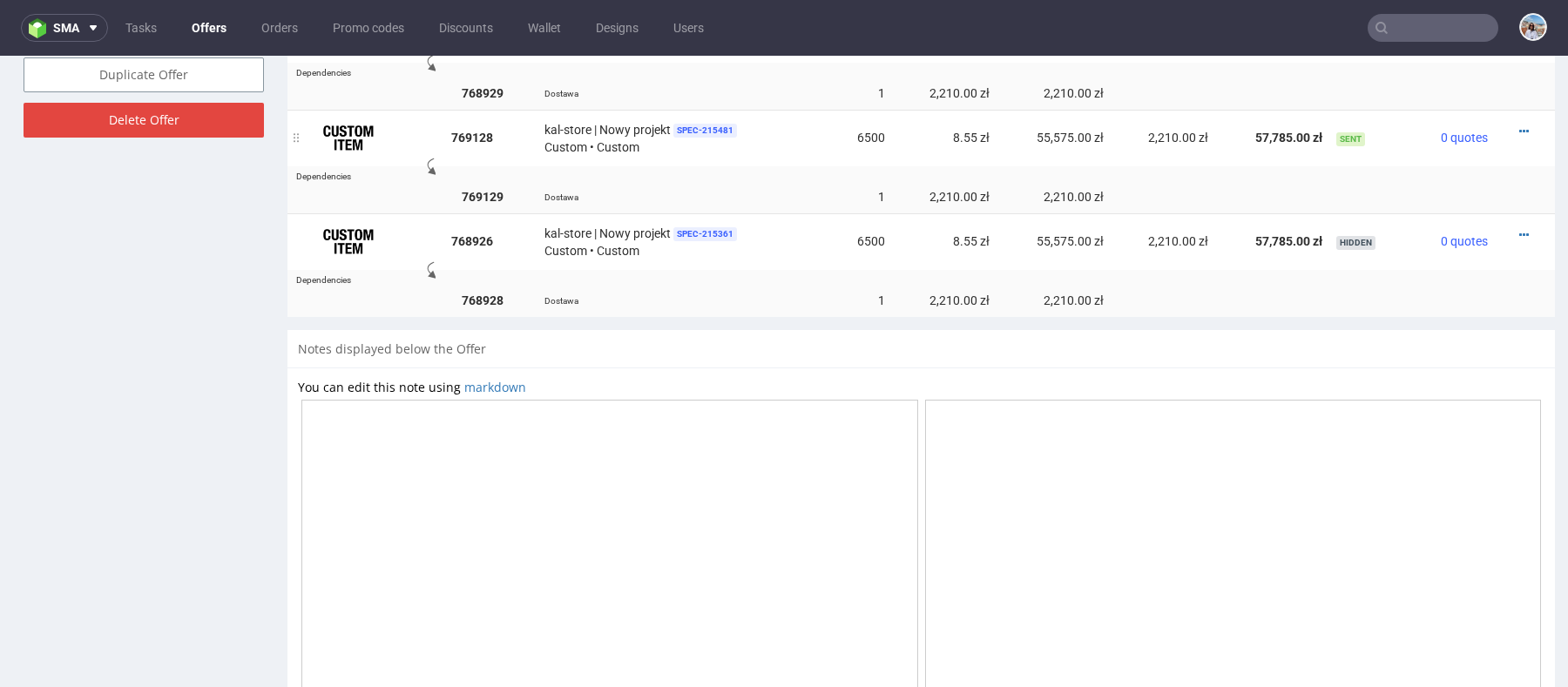
scroll to position [993, 0]
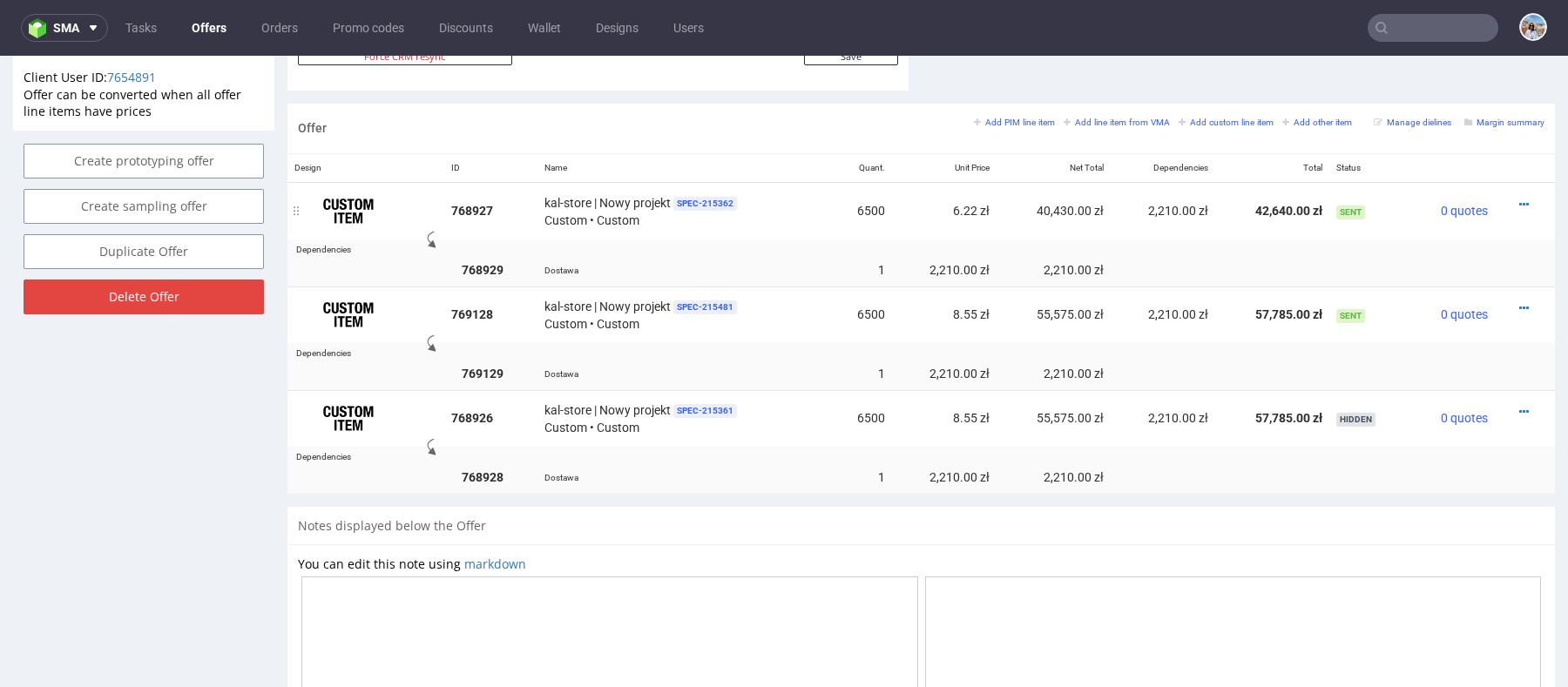
click at [1514, 199] on div at bounding box center [1519, 204] width 36 height 18
click at [1516, 196] on div at bounding box center [1519, 204] width 36 height 18
click at [1519, 201] on icon at bounding box center [1524, 204] width 9 height 12
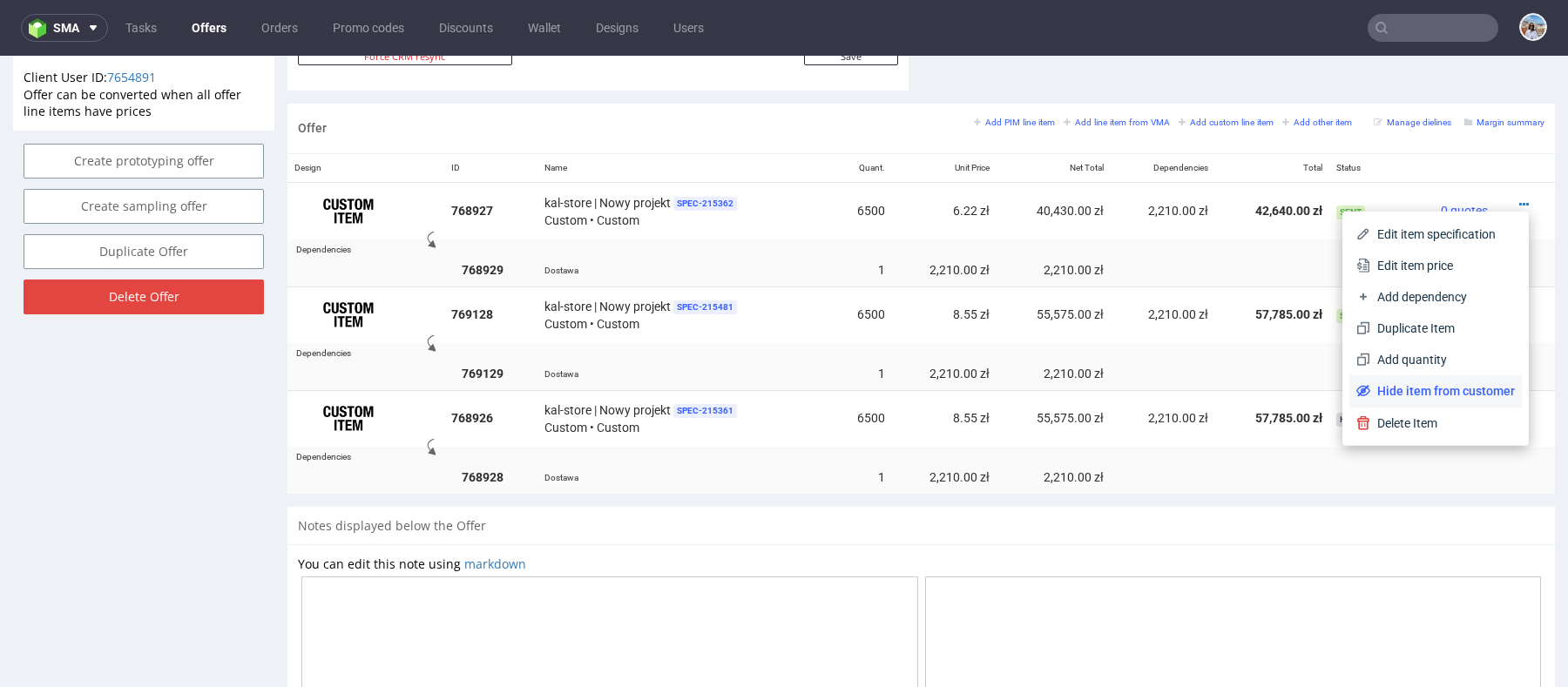
click at [1426, 385] on span "Hide item from customer" at bounding box center [1442, 391] width 145 height 18
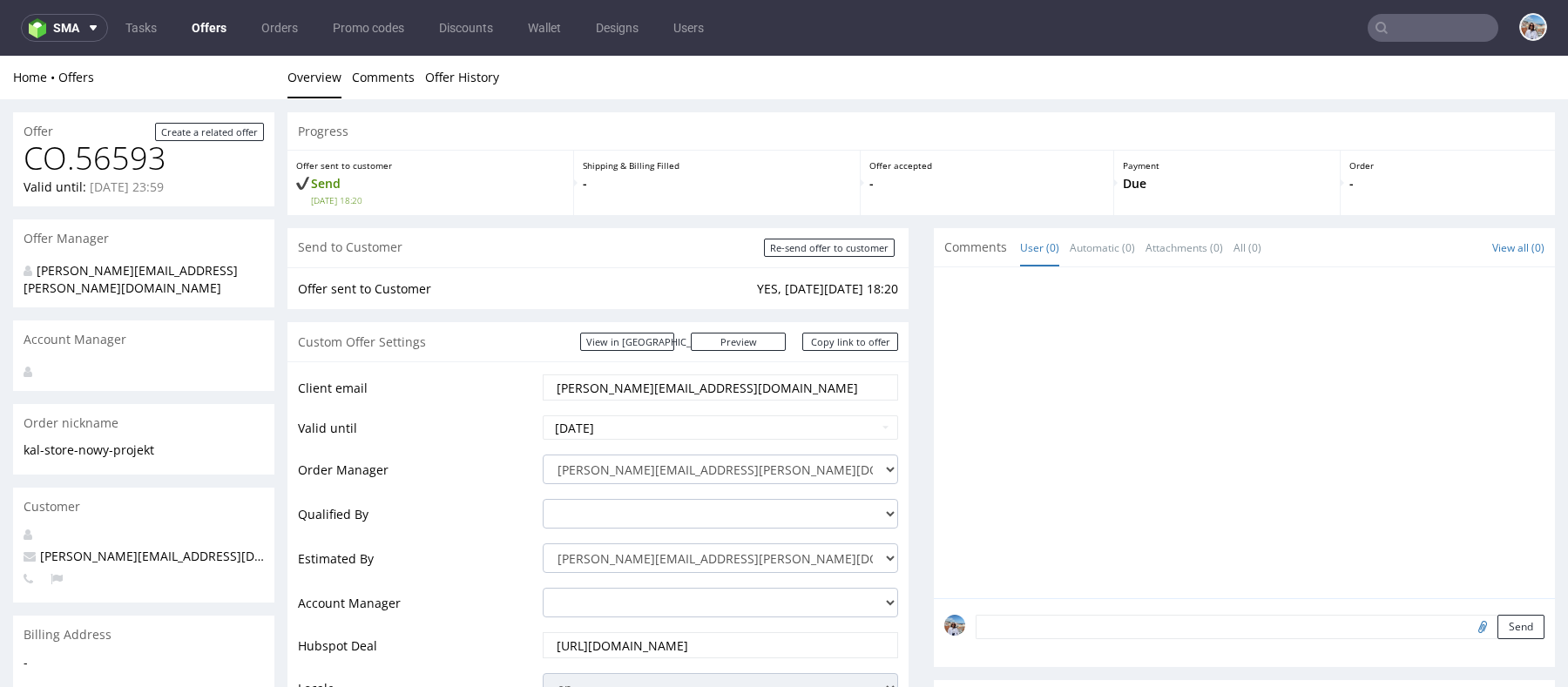
scroll to position [993, 0]
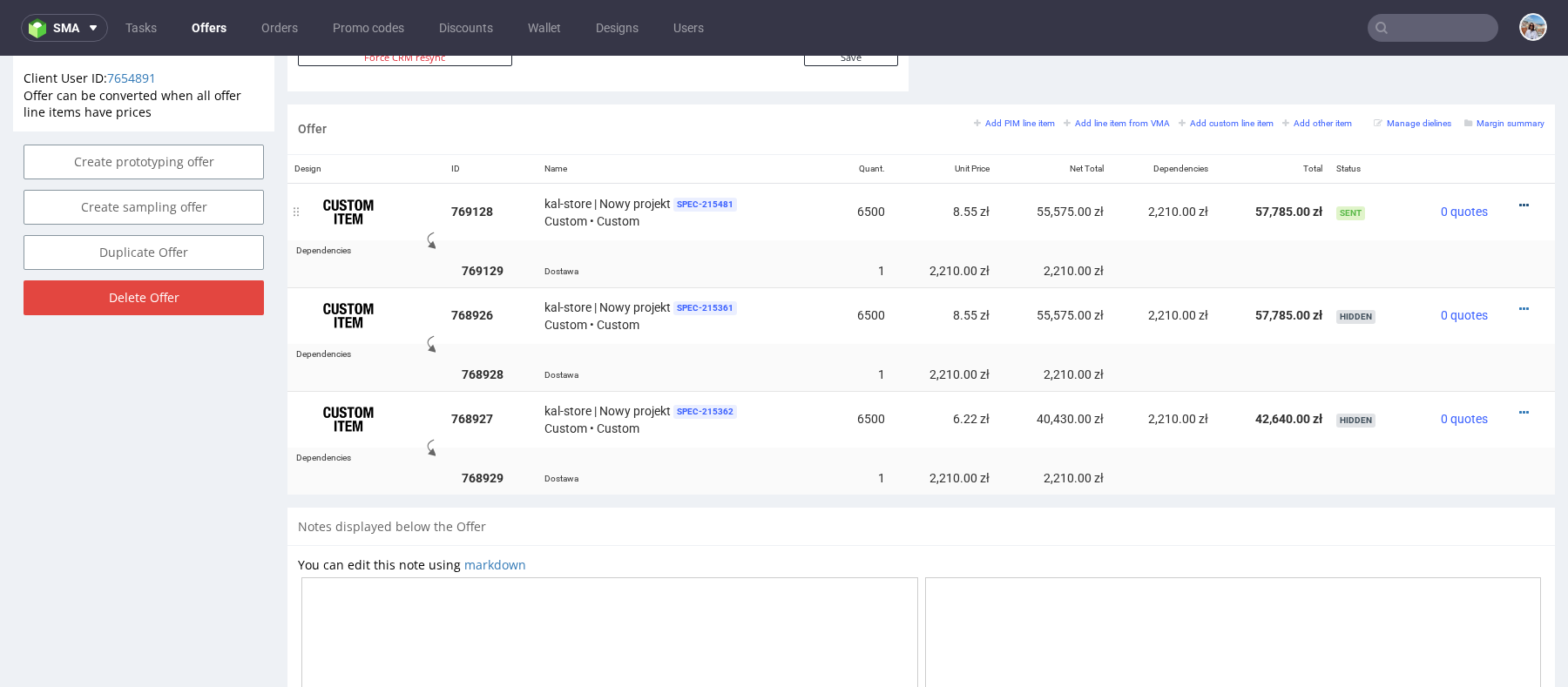
click at [1519, 201] on icon at bounding box center [1524, 205] width 9 height 12
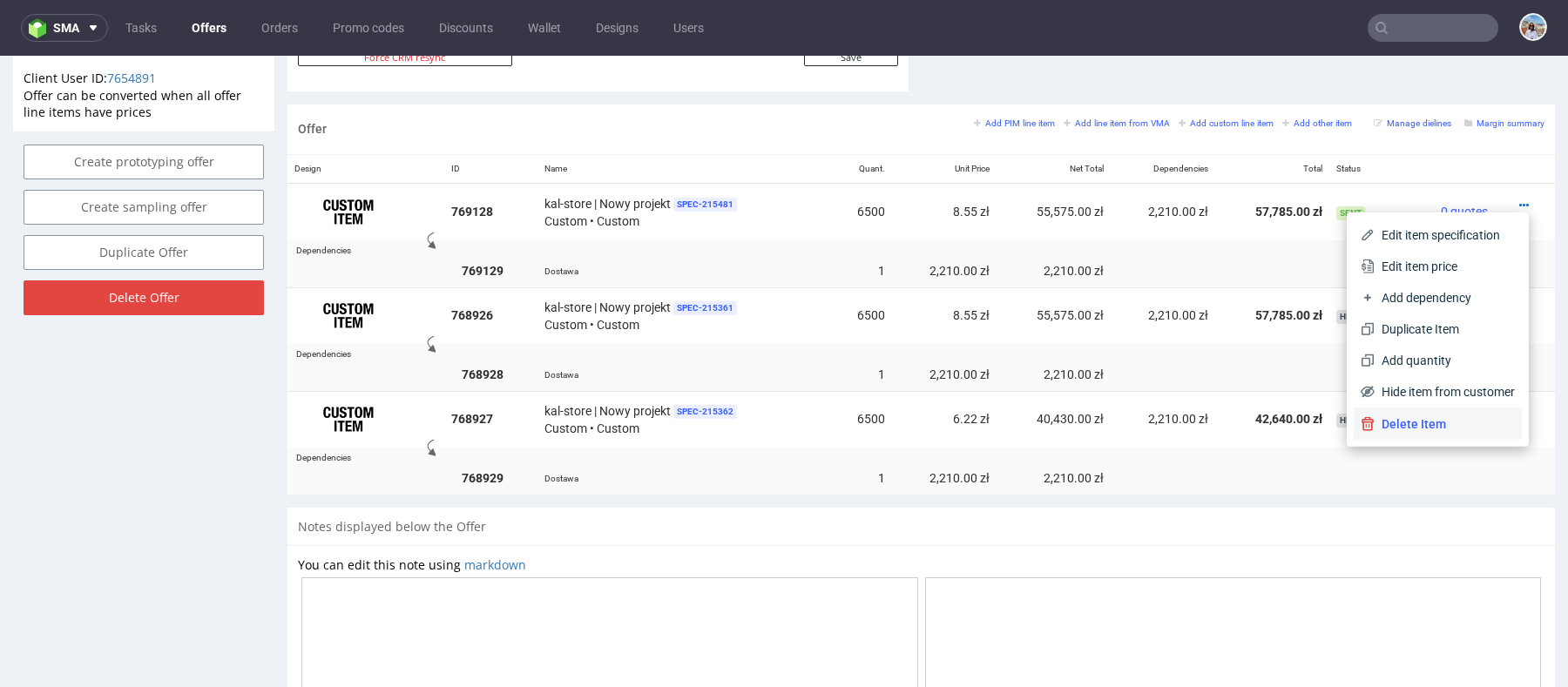
click at [1397, 431] on span "Delete Item" at bounding box center [1445, 424] width 140 height 18
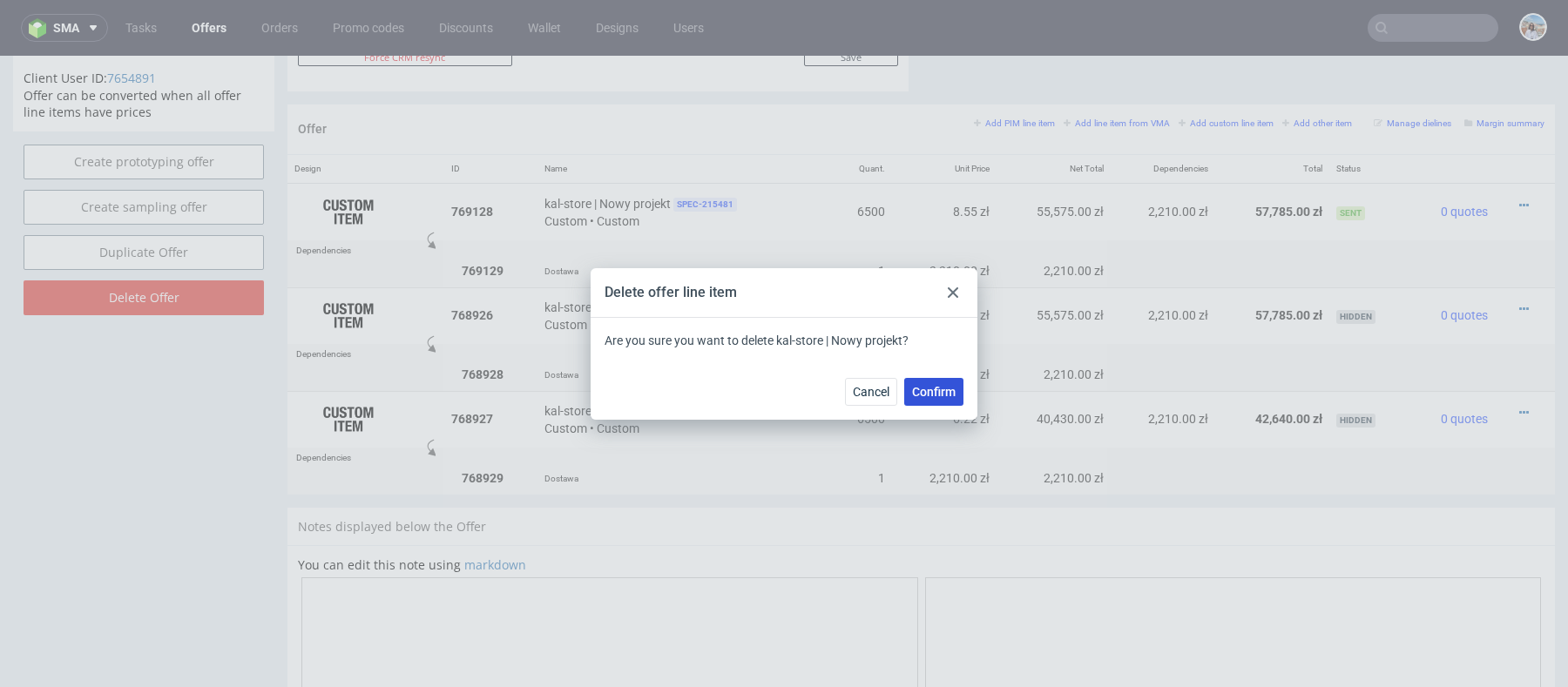
click at [940, 386] on span "Confirm" at bounding box center [934, 392] width 43 height 12
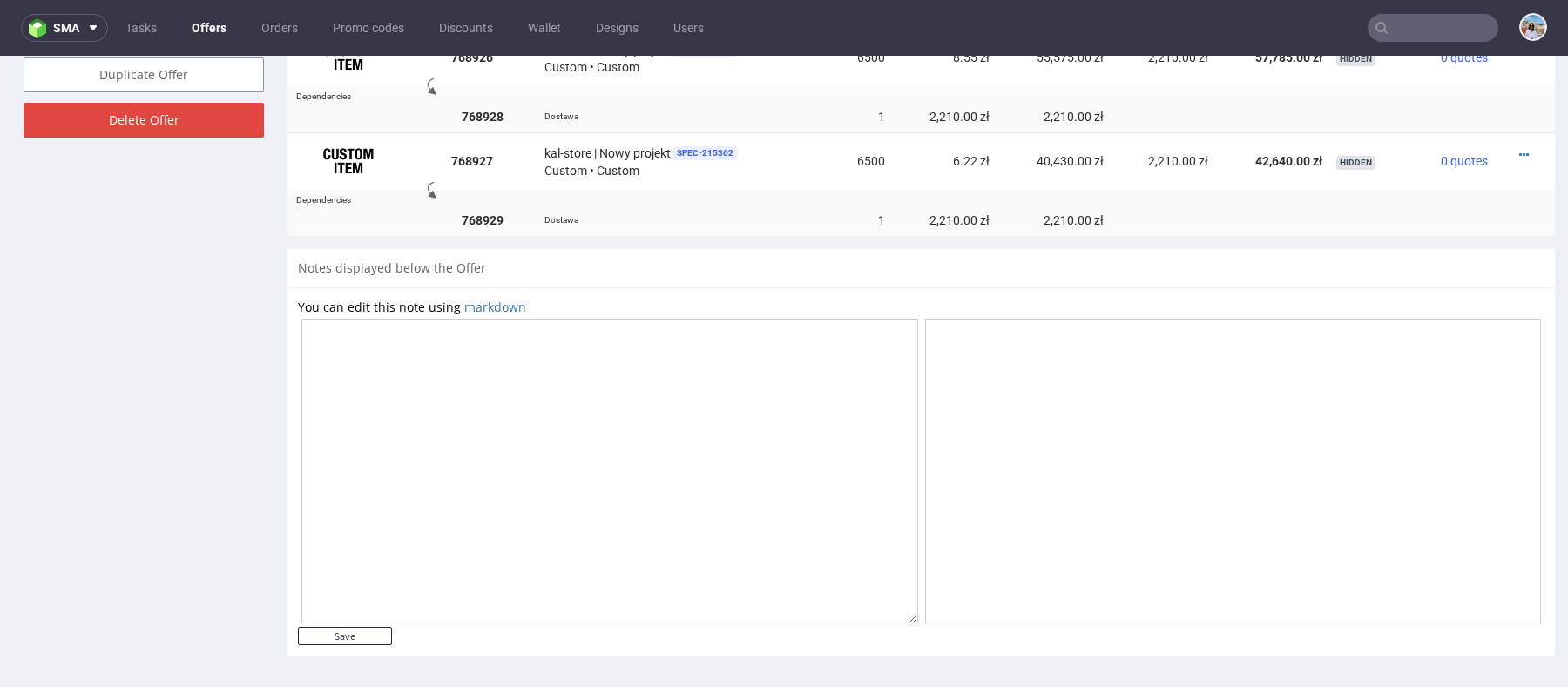
scroll to position [767, 0]
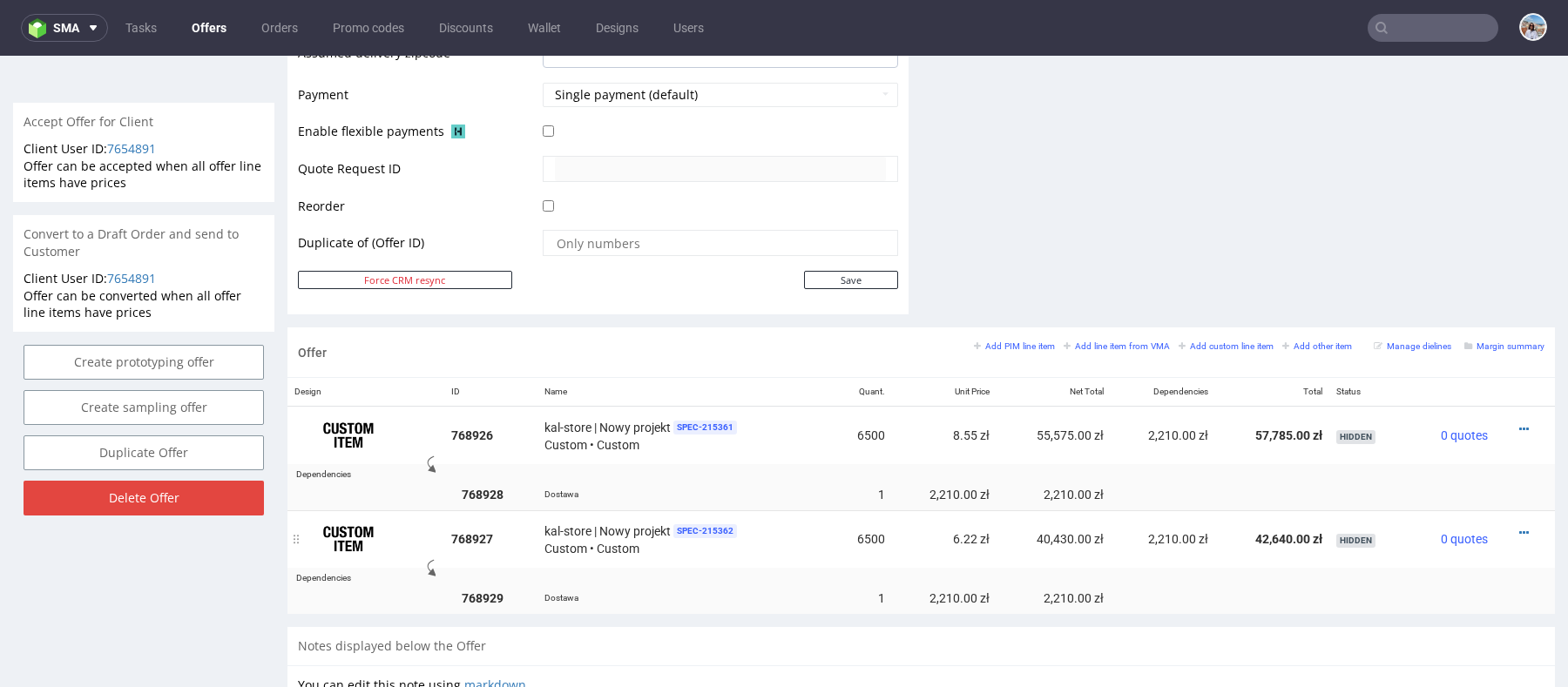
click at [1502, 525] on div at bounding box center [1519, 533] width 36 height 18
click at [1519, 532] on icon at bounding box center [1524, 533] width 9 height 12
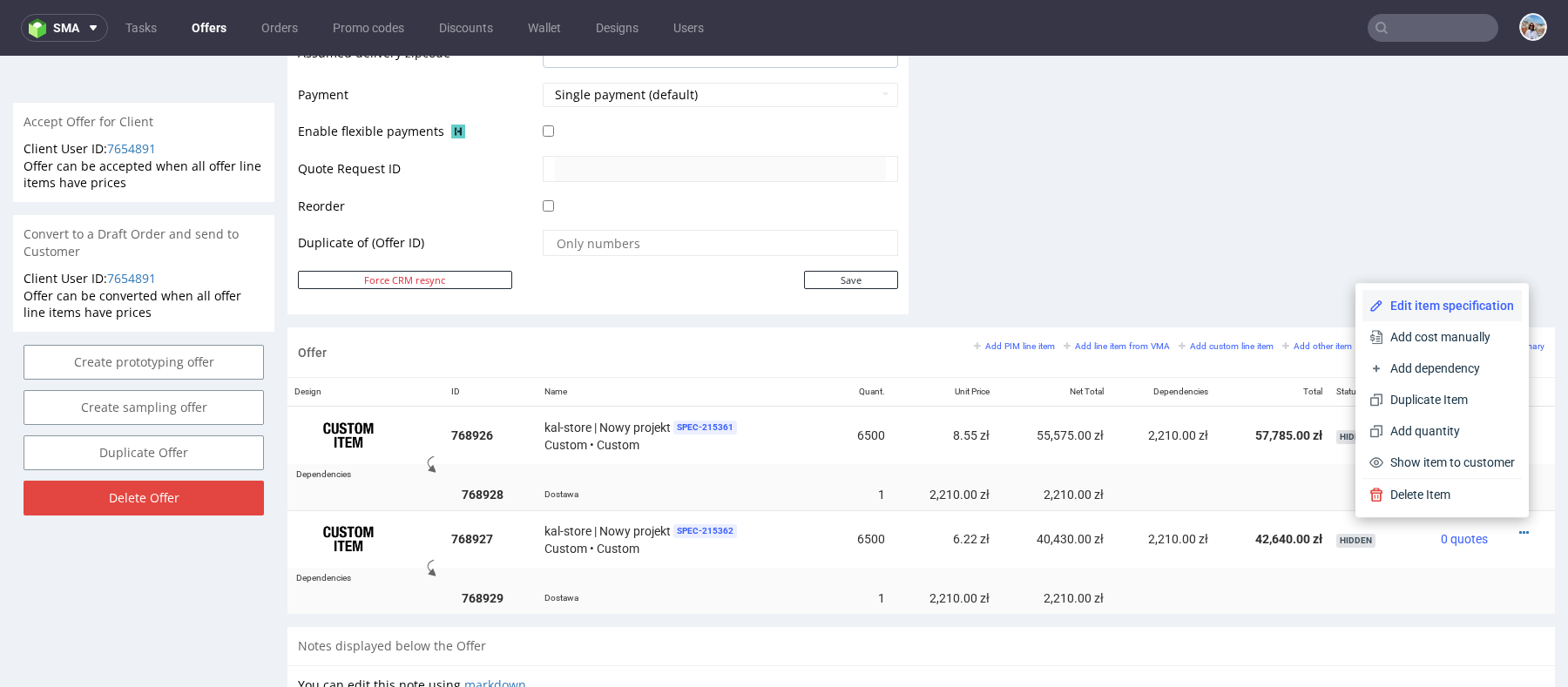
click at [1447, 300] on span "Edit item specification" at bounding box center [1449, 306] width 131 height 18
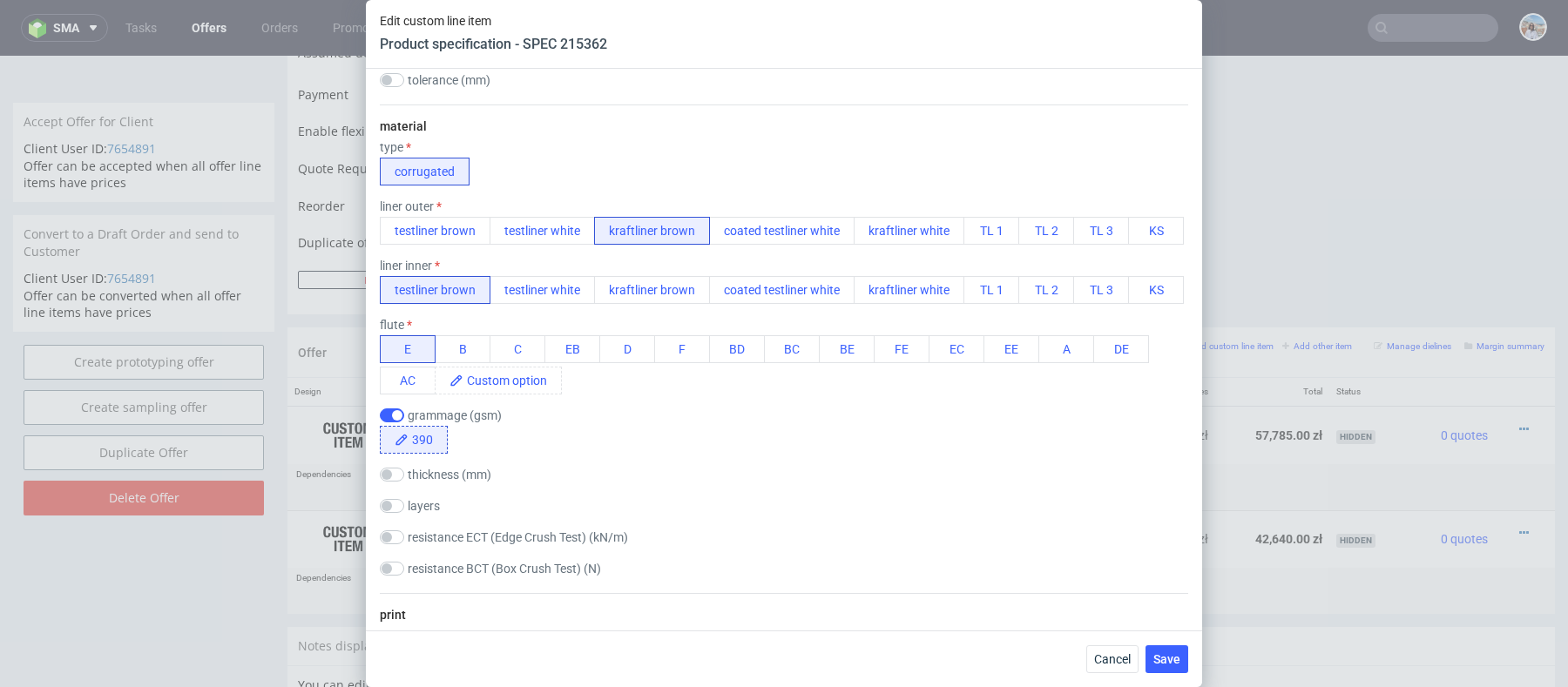
scroll to position [455, 0]
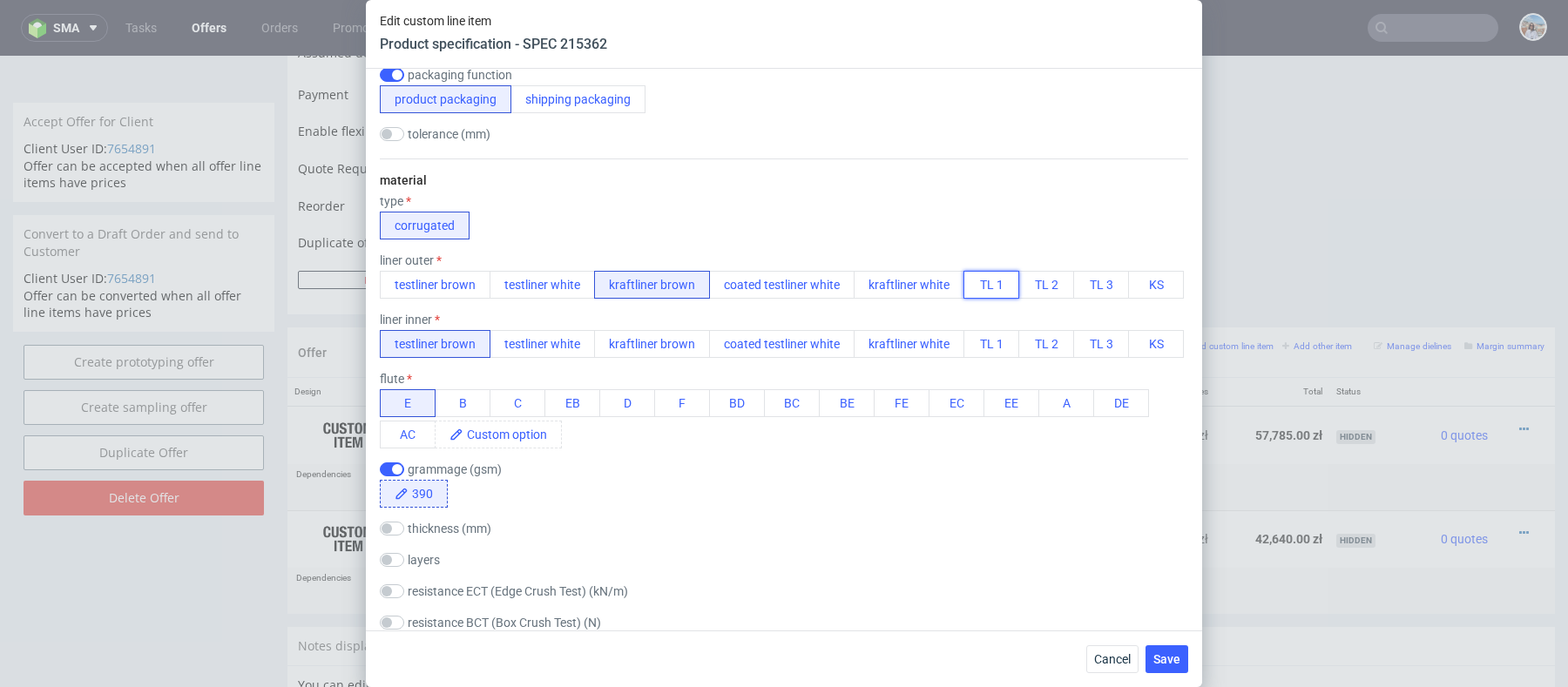
click at [976, 287] on button "TL 1" at bounding box center [991, 284] width 55 height 28
click at [1092, 339] on button "TL 3" at bounding box center [1101, 344] width 55 height 28
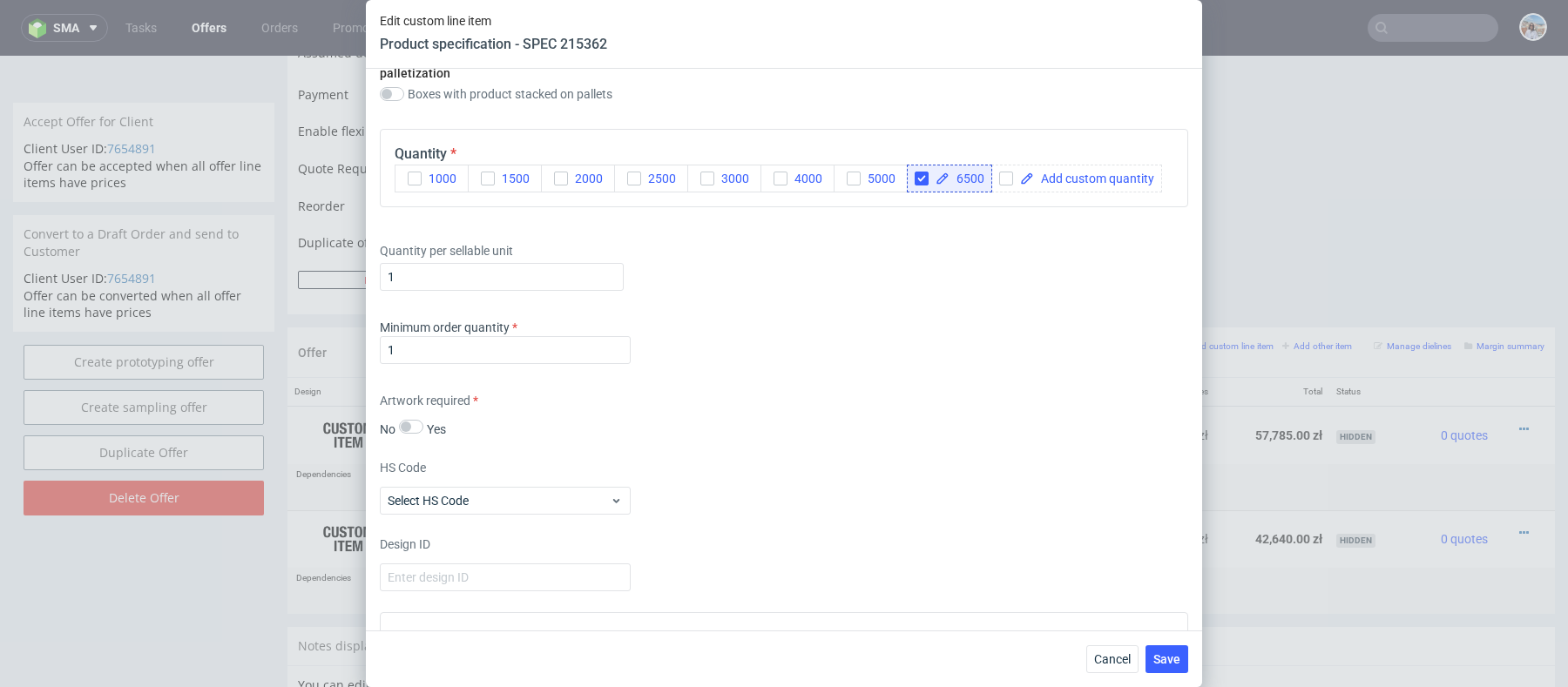
scroll to position [2441, 0]
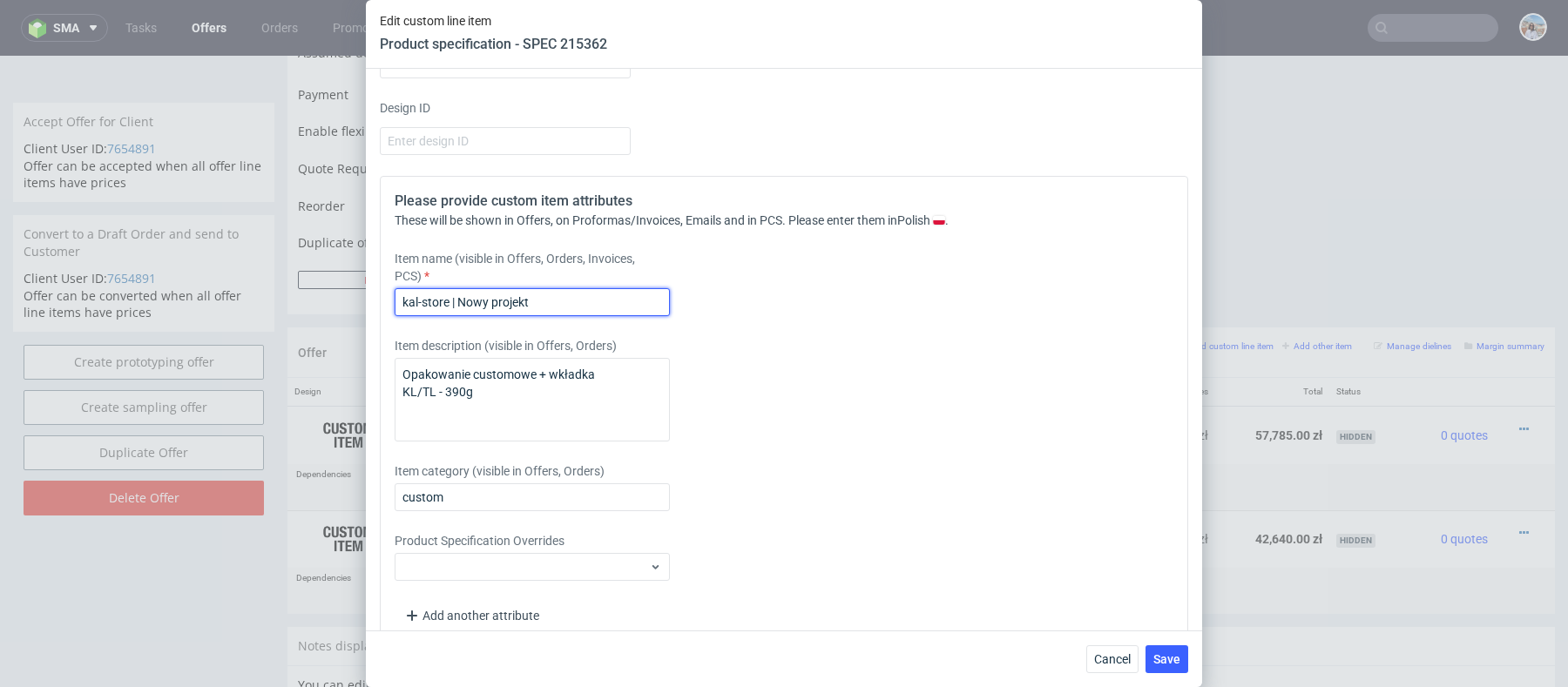
click at [583, 296] on input "kal-store | Nowy projekt" at bounding box center [532, 302] width 275 height 28
paste input "TL1/TL3 - 420g"
drag, startPoint x: 530, startPoint y: 301, endPoint x: 464, endPoint y: 299, distance: 66.0
click at [464, 299] on input "kal-store | Nowy projekt TL1/TL3 - 420g" at bounding box center [532, 302] width 275 height 28
type input "kal-store | Nowy projekt TL1/TL3 - 420g"
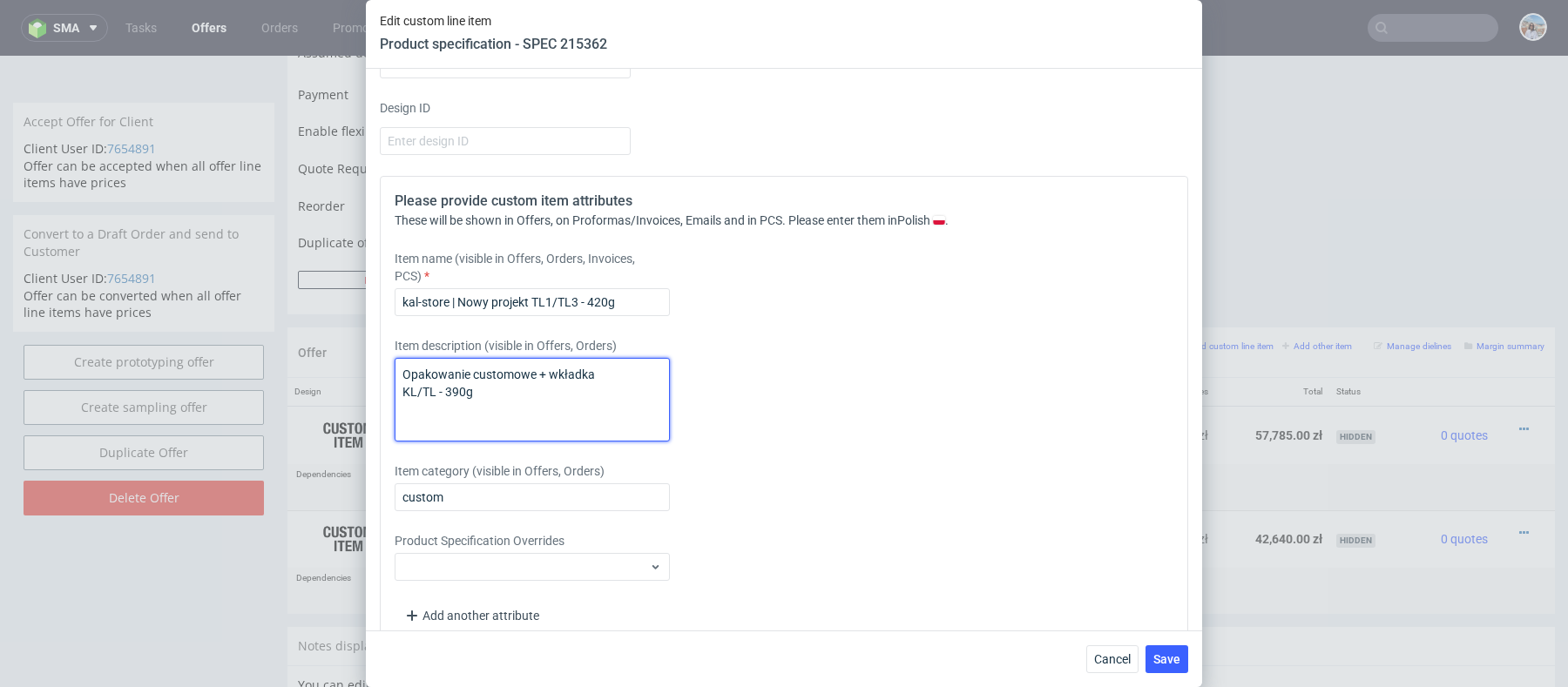
click at [464, 392] on textarea "Opakowanie customowe + wkładka KL/TL - 390g" at bounding box center [532, 400] width 275 height 84
drag, startPoint x: 494, startPoint y: 392, endPoint x: 400, endPoint y: 392, distance: 94.0
click at [400, 392] on textarea "Opakowanie customowe + wkładka KL/TL - 390g" at bounding box center [532, 400] width 275 height 84
paste textarea "TL1/TL3 - 42"
type textarea "Opakowanie customowe + wkładka TL1/TL3 - 420g"
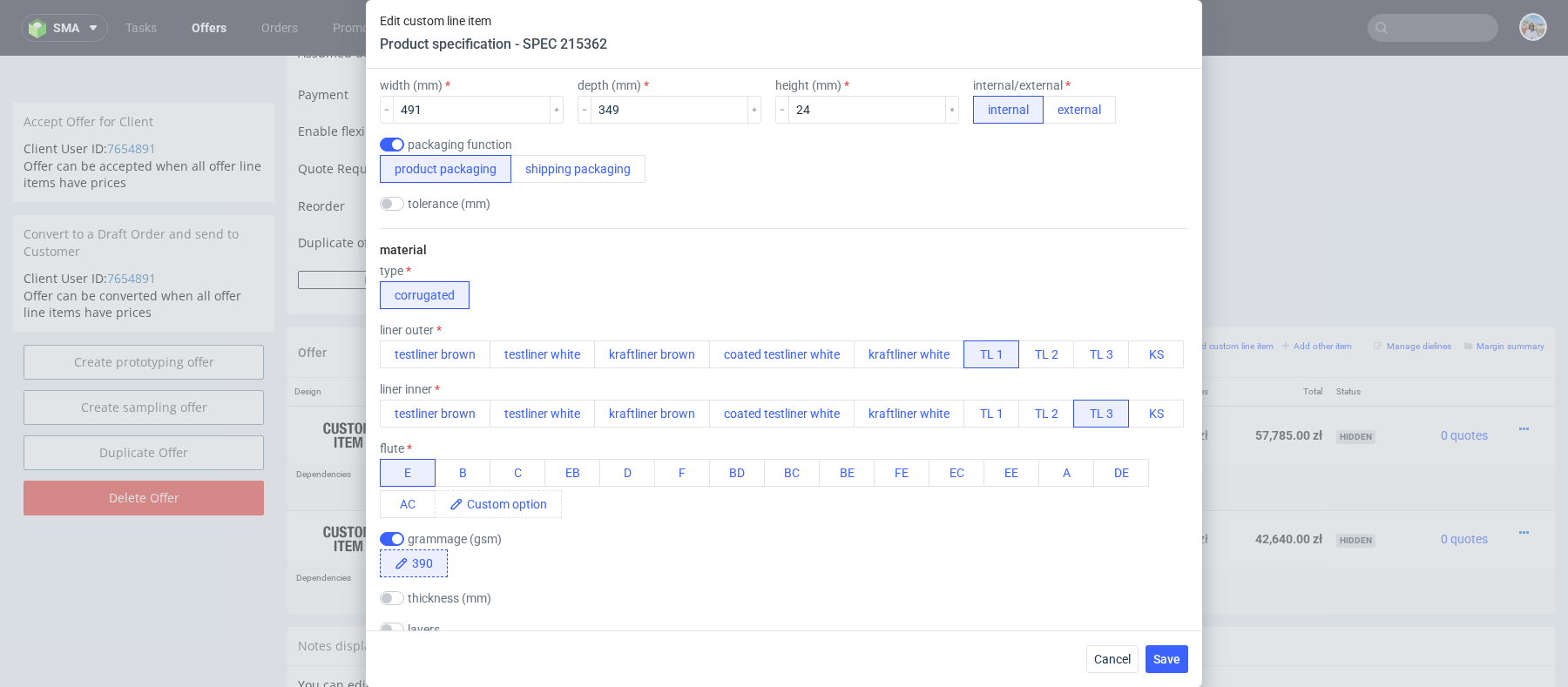
scroll to position [563, 0]
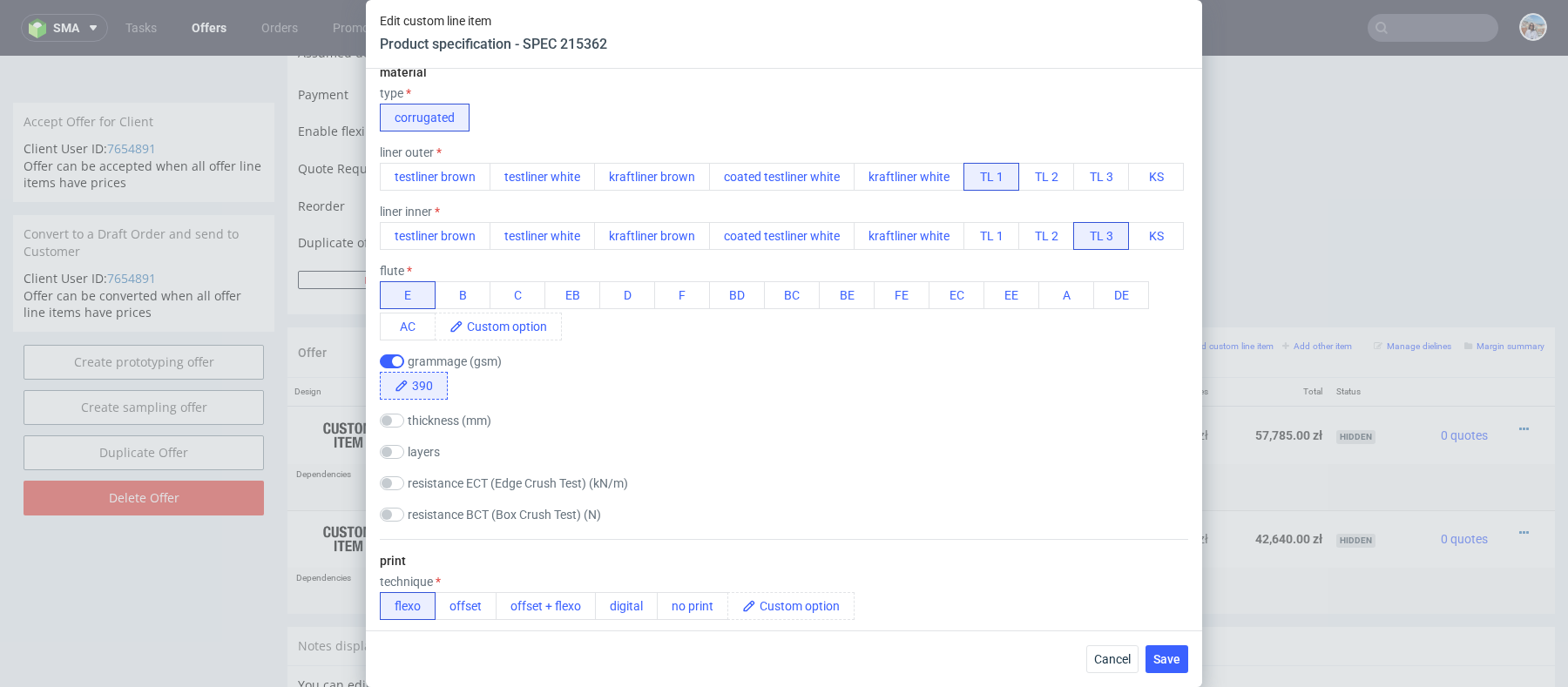
click at [430, 379] on span "390" at bounding box center [428, 386] width 39 height 26
click at [531, 399] on div "material type corrugated liner outer testliner brown testliner white kraftliner…" at bounding box center [783, 295] width 808 height 488
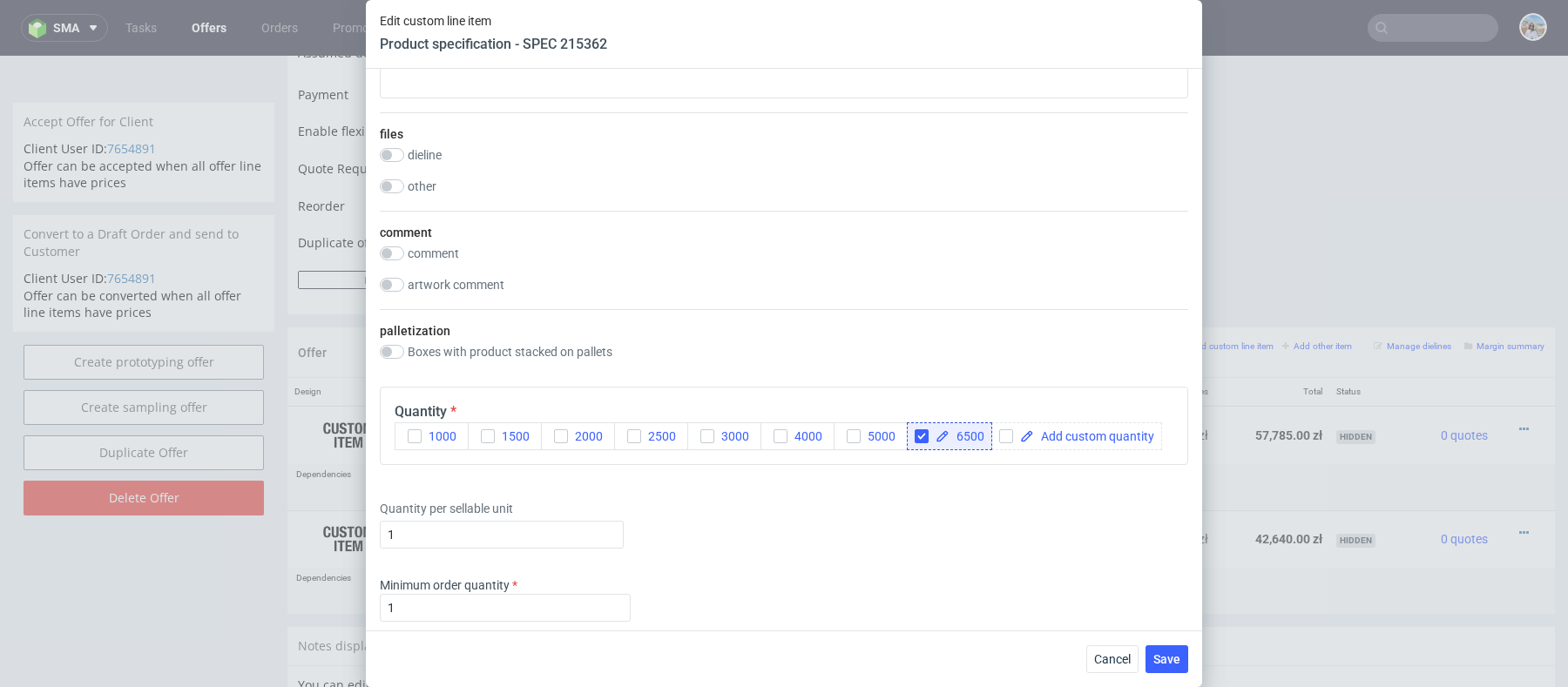
scroll to position [2465, 0]
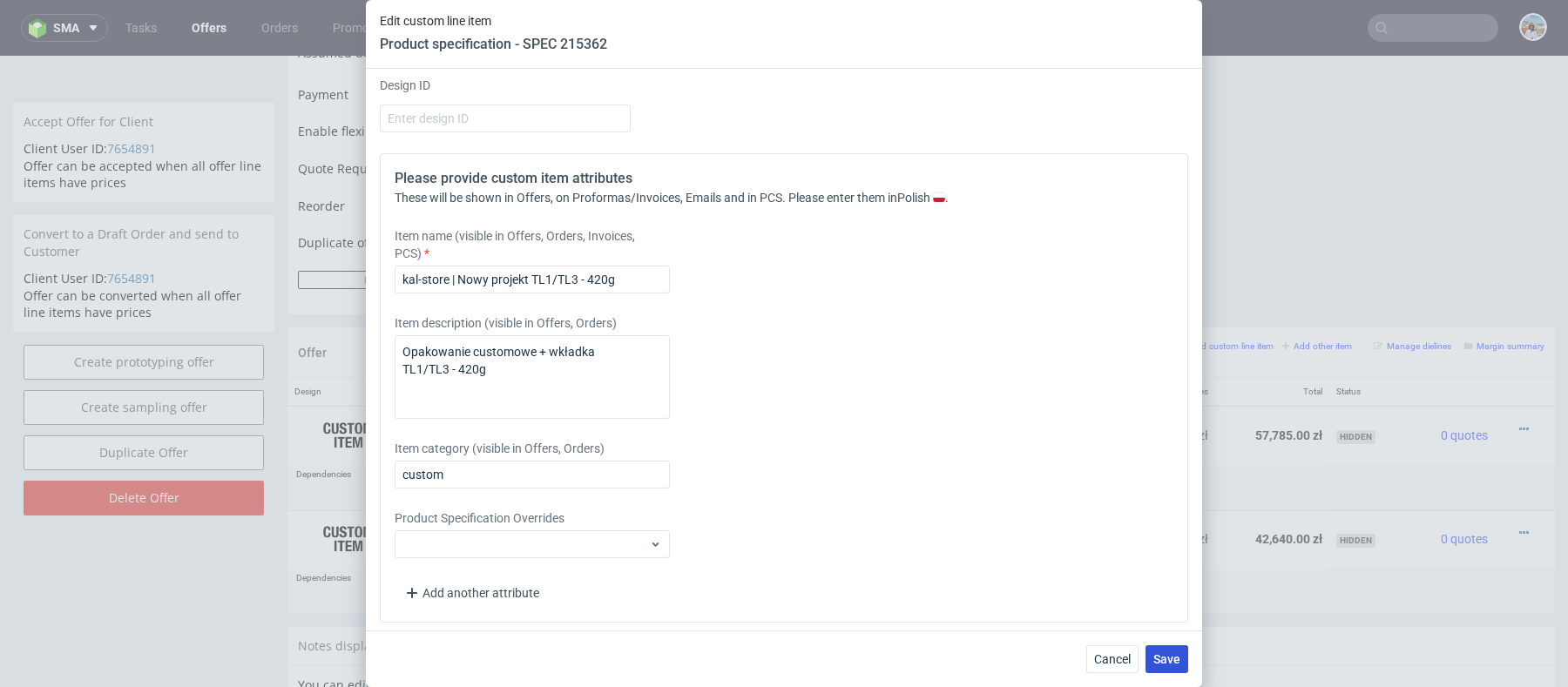
click at [1158, 663] on span "Save" at bounding box center [1166, 659] width 27 height 12
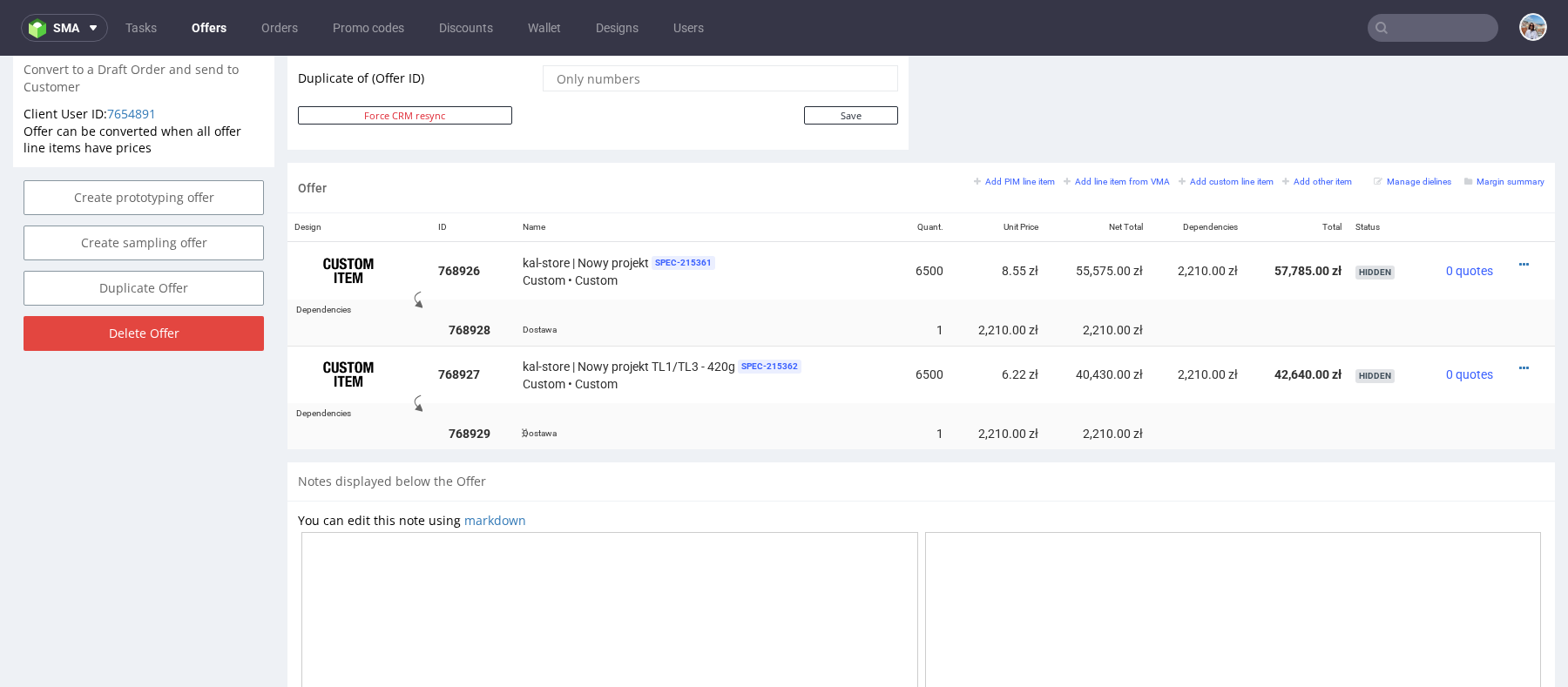
scroll to position [916, 0]
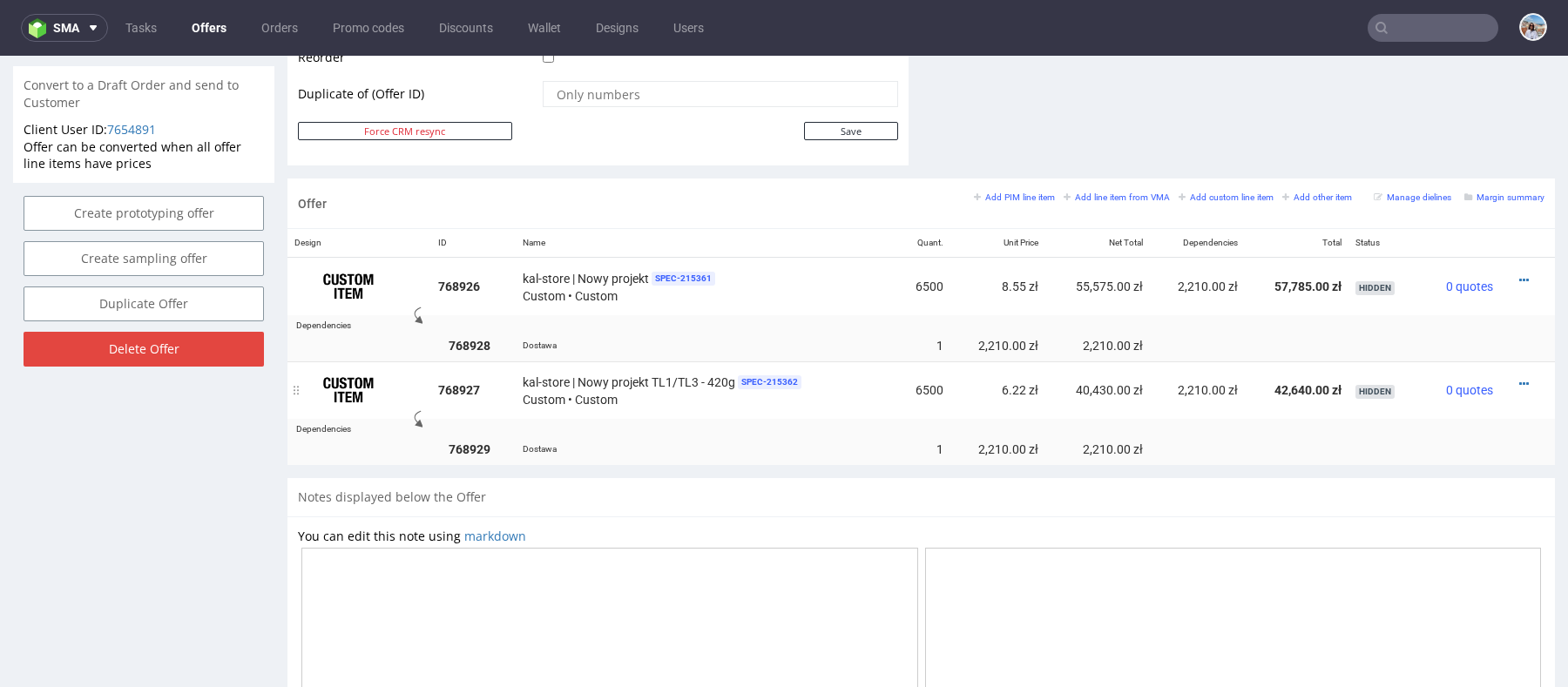
click at [1507, 382] on div at bounding box center [1522, 384] width 30 height 18
click at [1519, 381] on icon at bounding box center [1524, 383] width 9 height 12
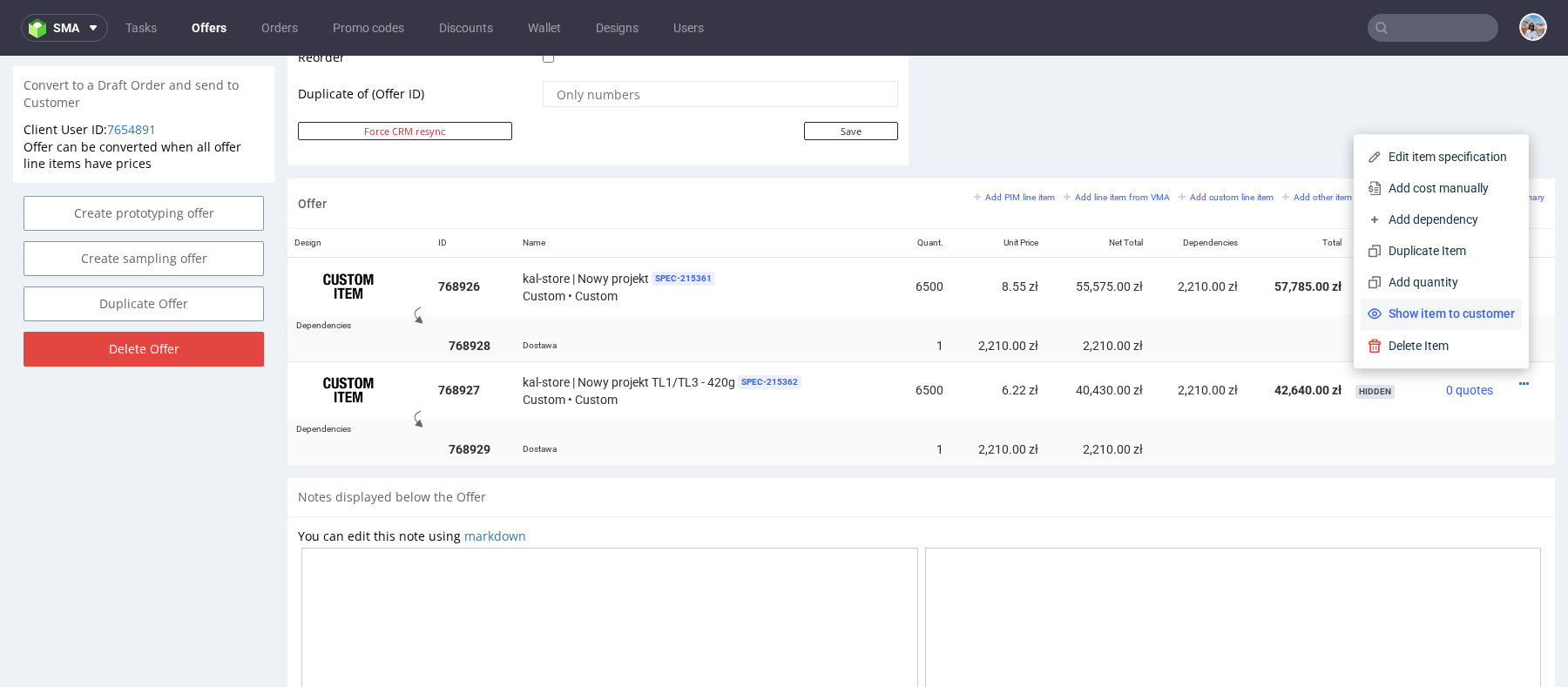
click at [1426, 312] on span "Show item to customer" at bounding box center [1448, 313] width 133 height 18
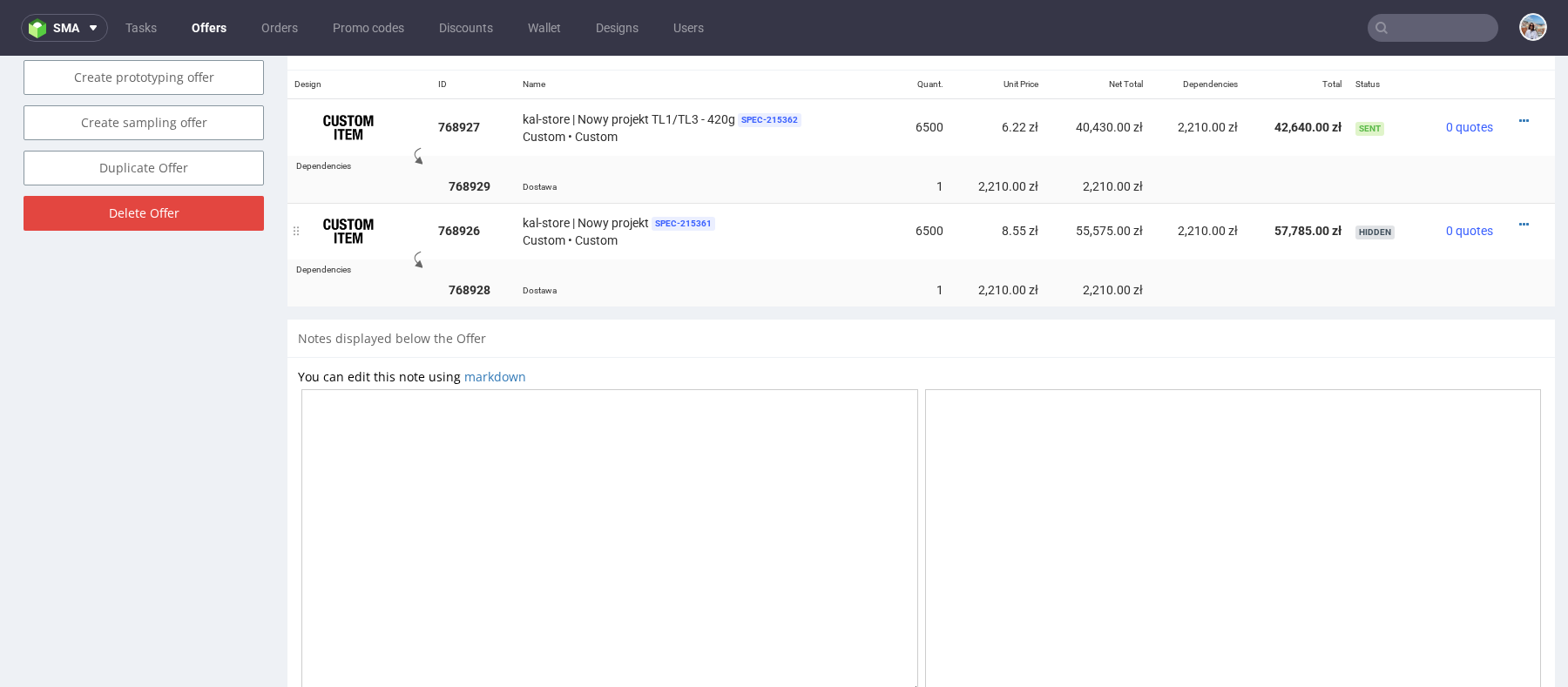
scroll to position [993, 0]
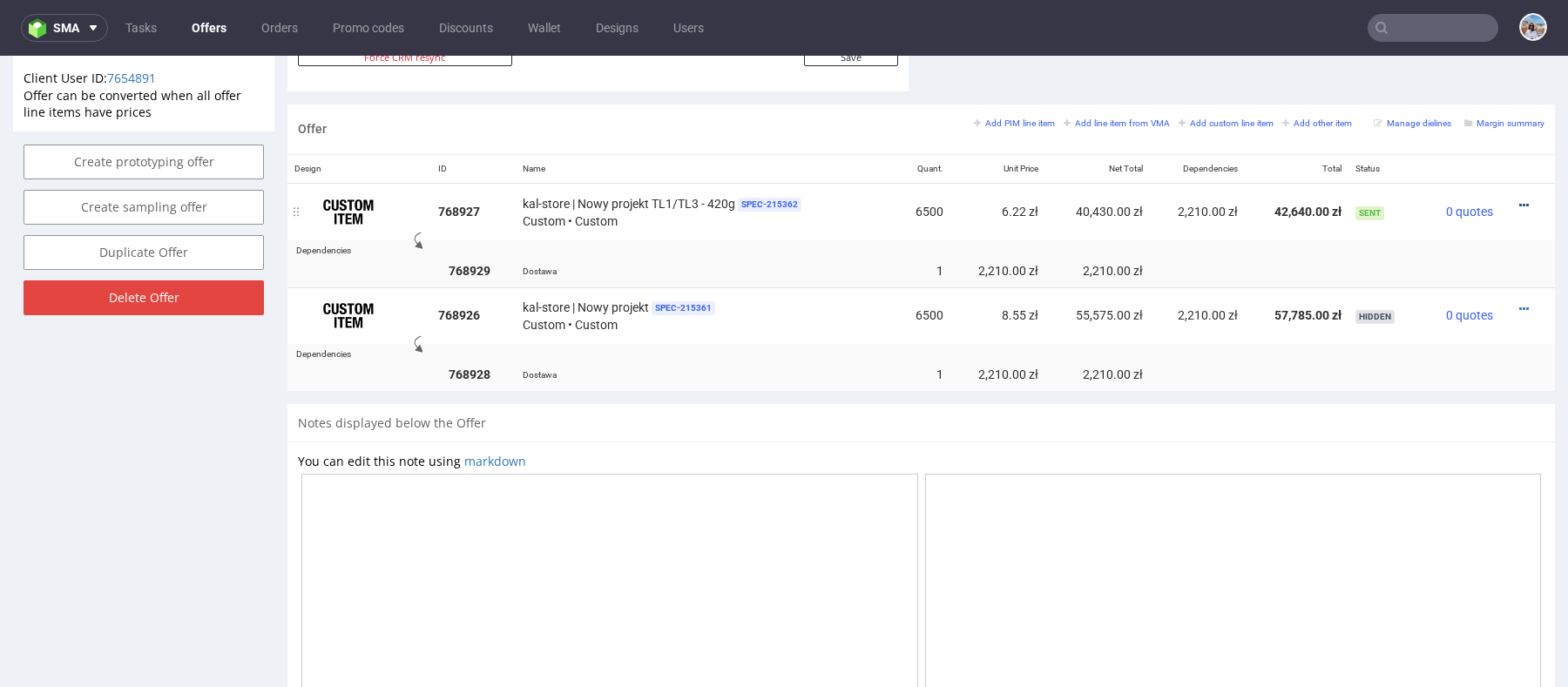
click at [1519, 199] on icon at bounding box center [1524, 205] width 9 height 12
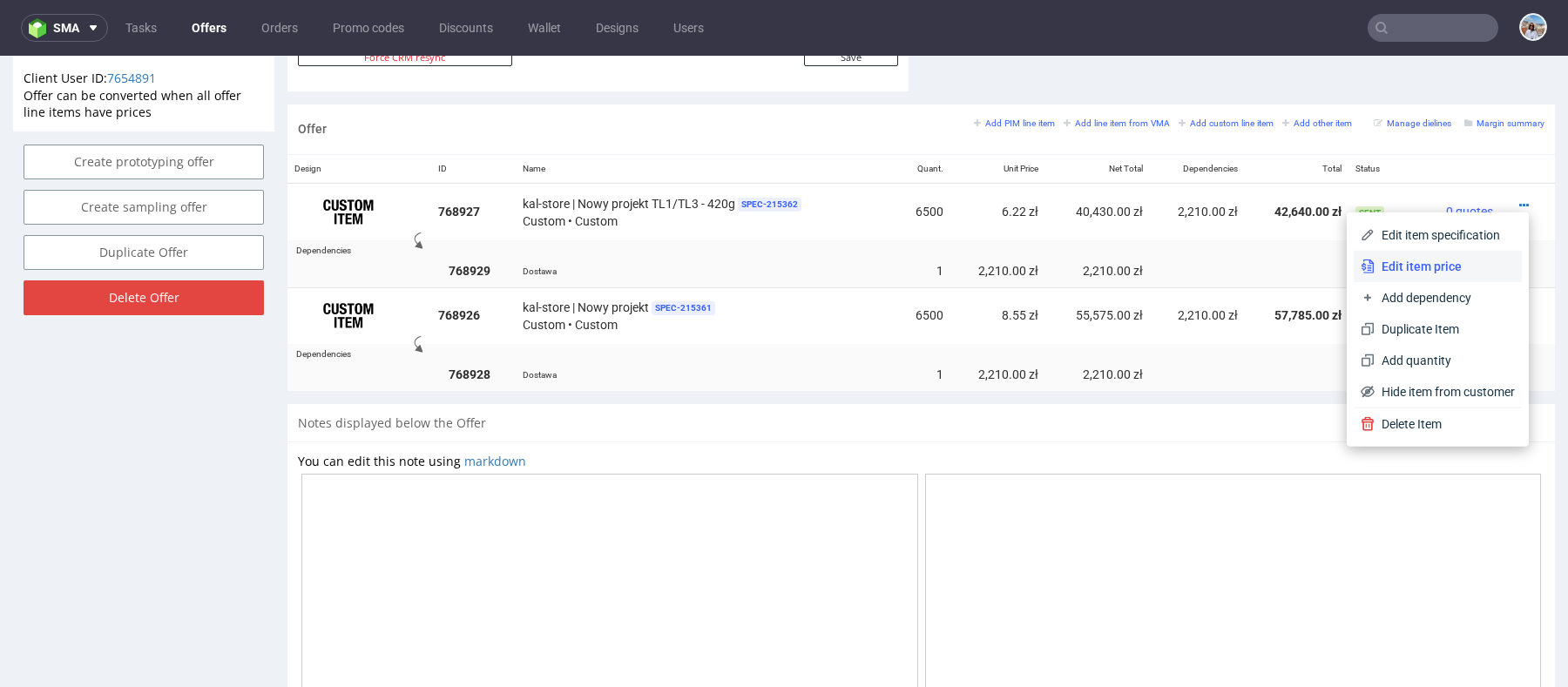
click at [1400, 255] on li "Edit item price" at bounding box center [1438, 267] width 168 height 31
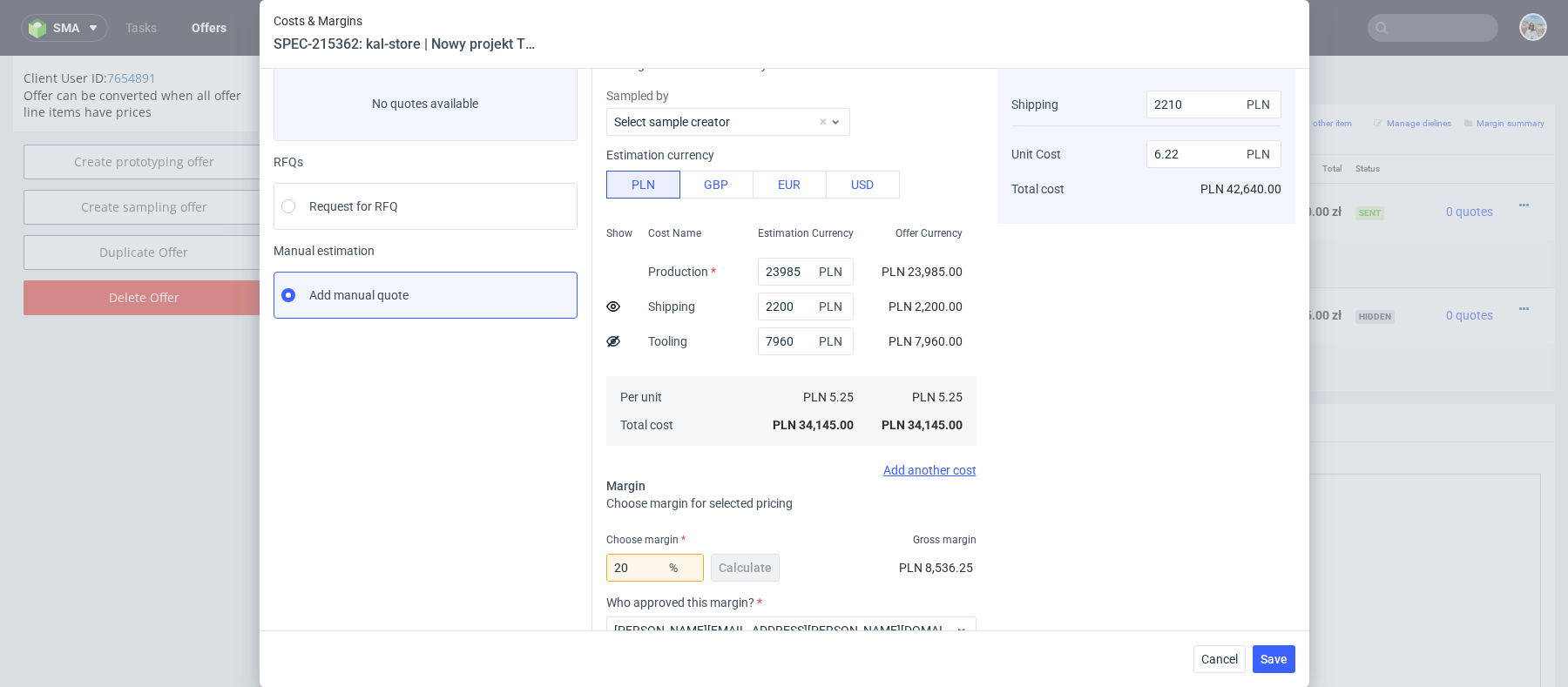
scroll to position [99, 0]
click at [802, 274] on input "23985" at bounding box center [806, 273] width 96 height 28
paste input "281"
type input "22815"
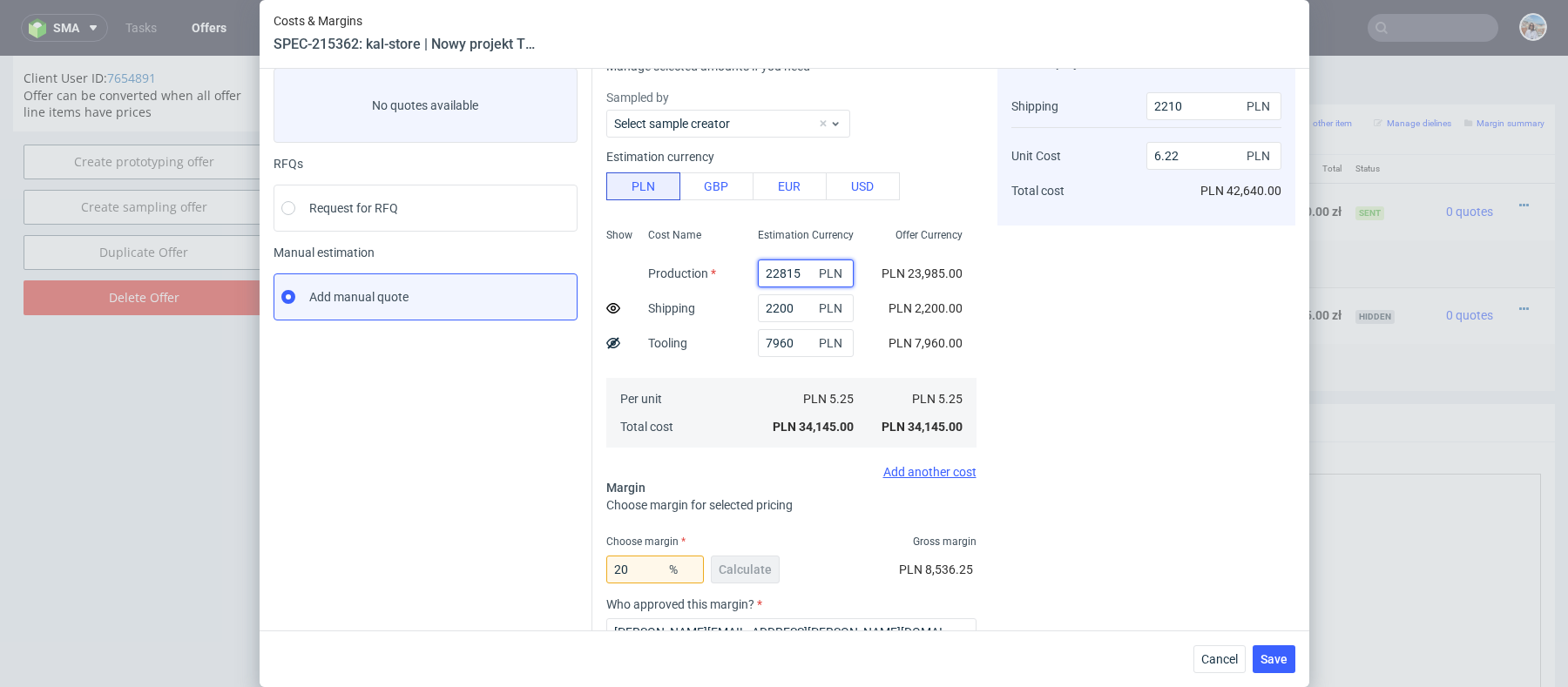
type input "6"
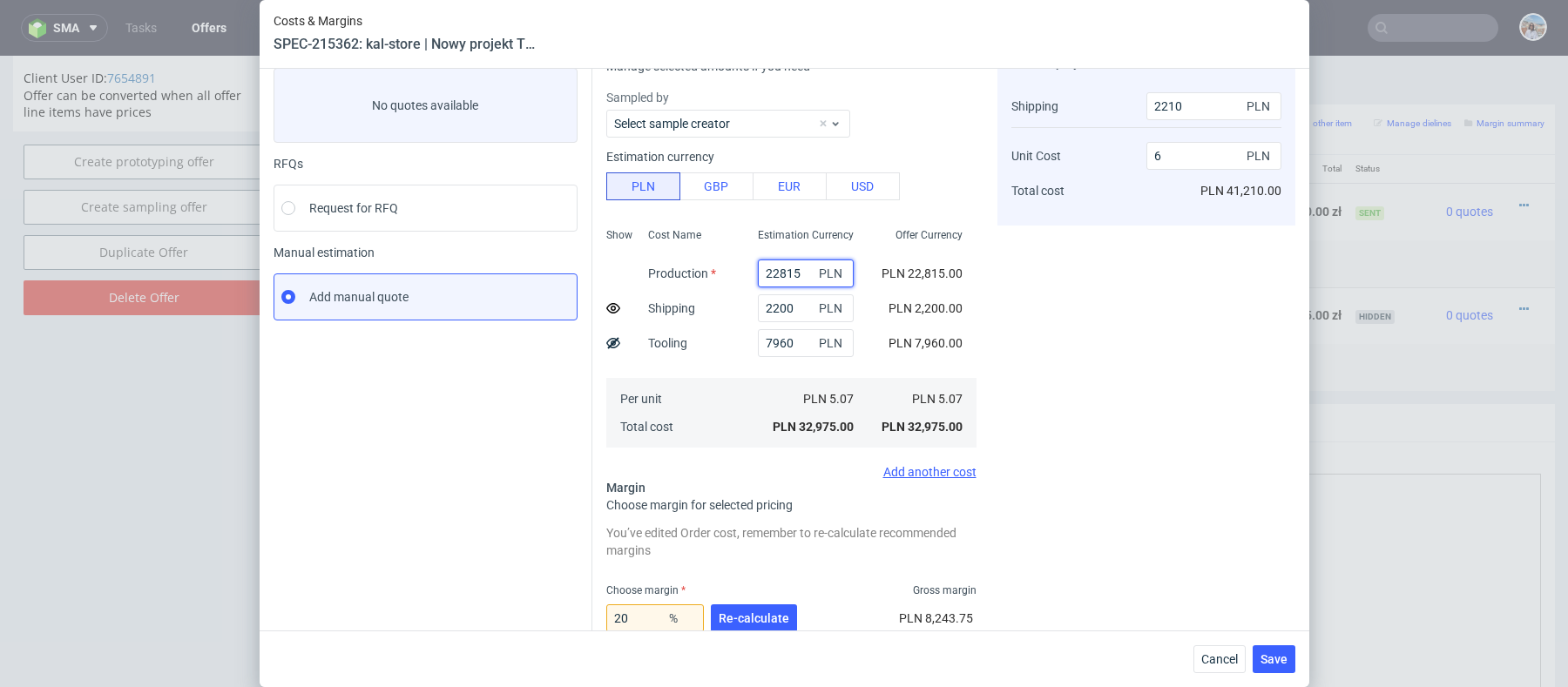
type input "22815"
click at [790, 308] on input "2200" at bounding box center [806, 308] width 96 height 28
click at [788, 331] on input "7960" at bounding box center [806, 344] width 96 height 28
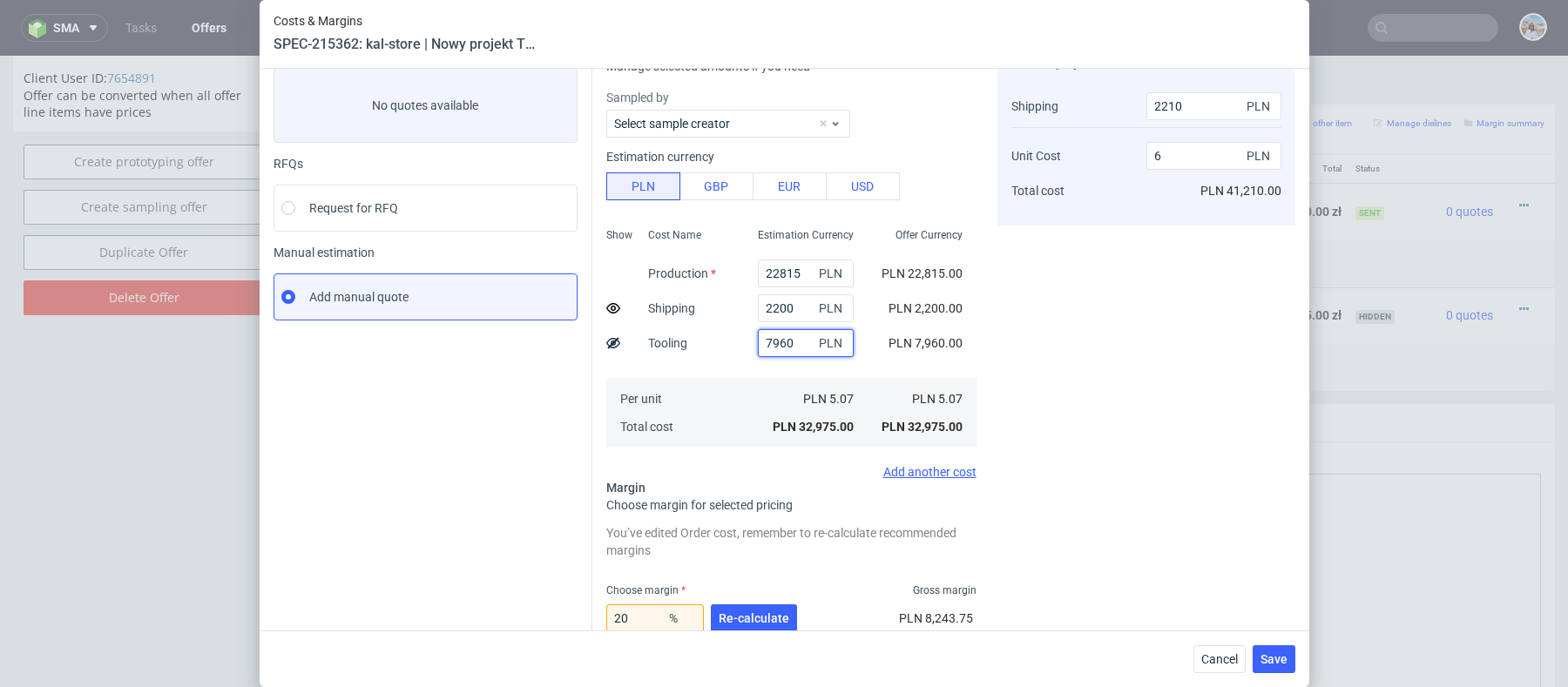
click at [788, 331] on input "7960" at bounding box center [806, 344] width 96 height 28
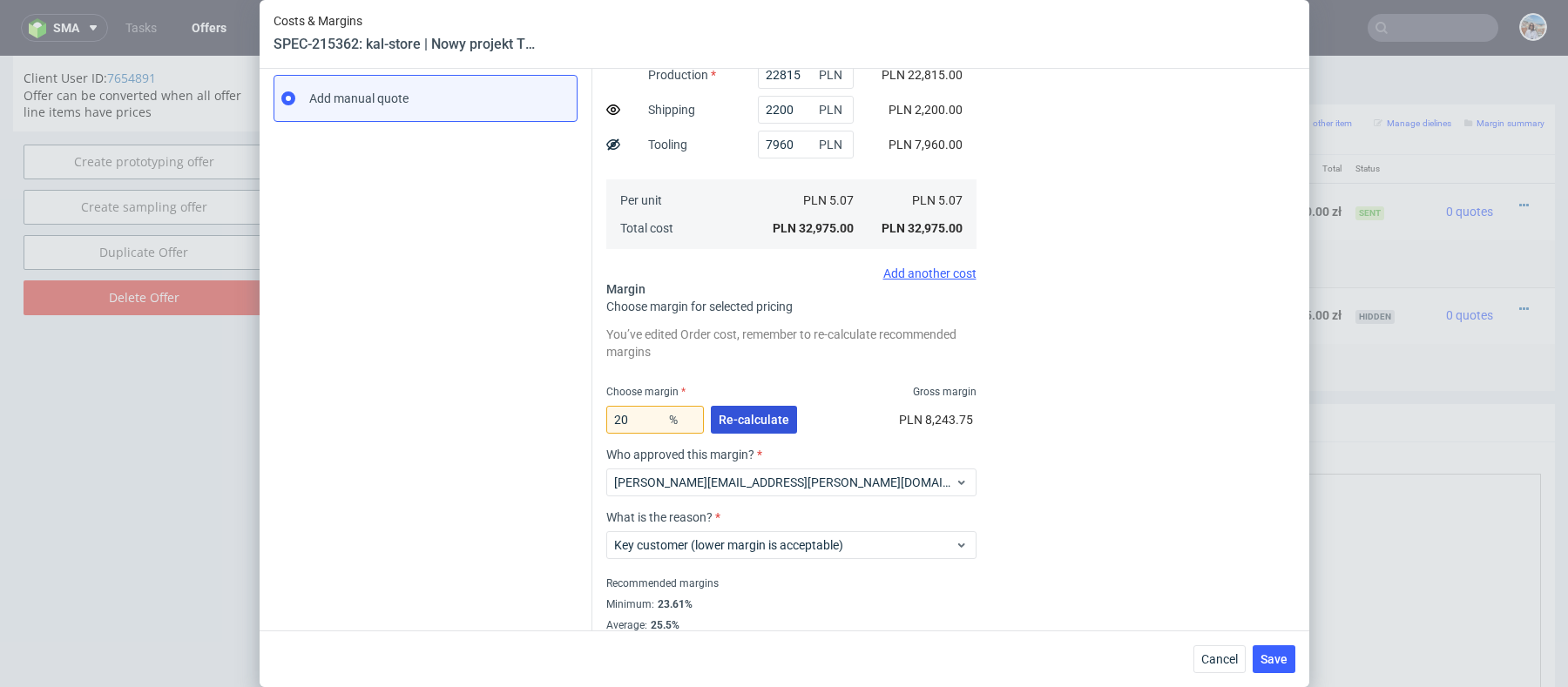
click at [766, 416] on span "Re-calculate" at bounding box center [754, 419] width 70 height 12
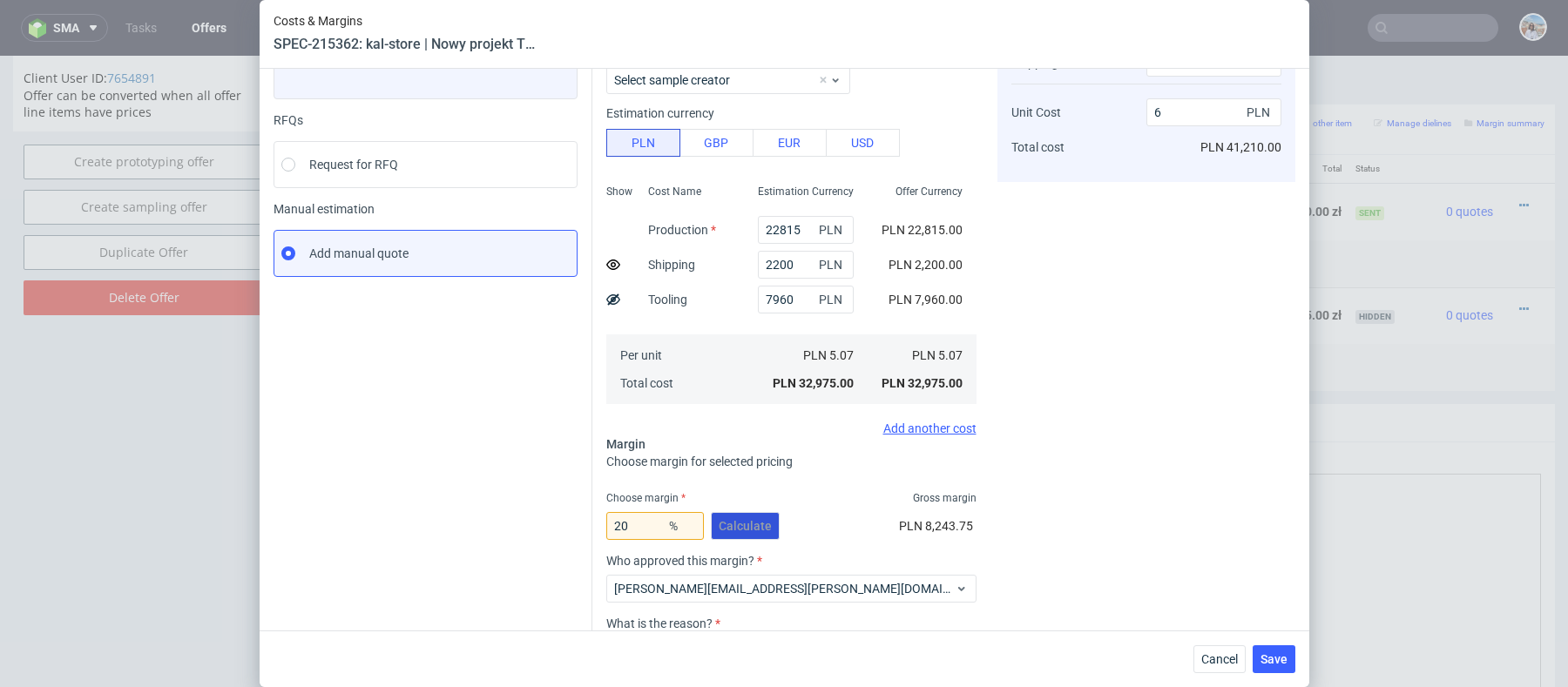
scroll to position [0, 0]
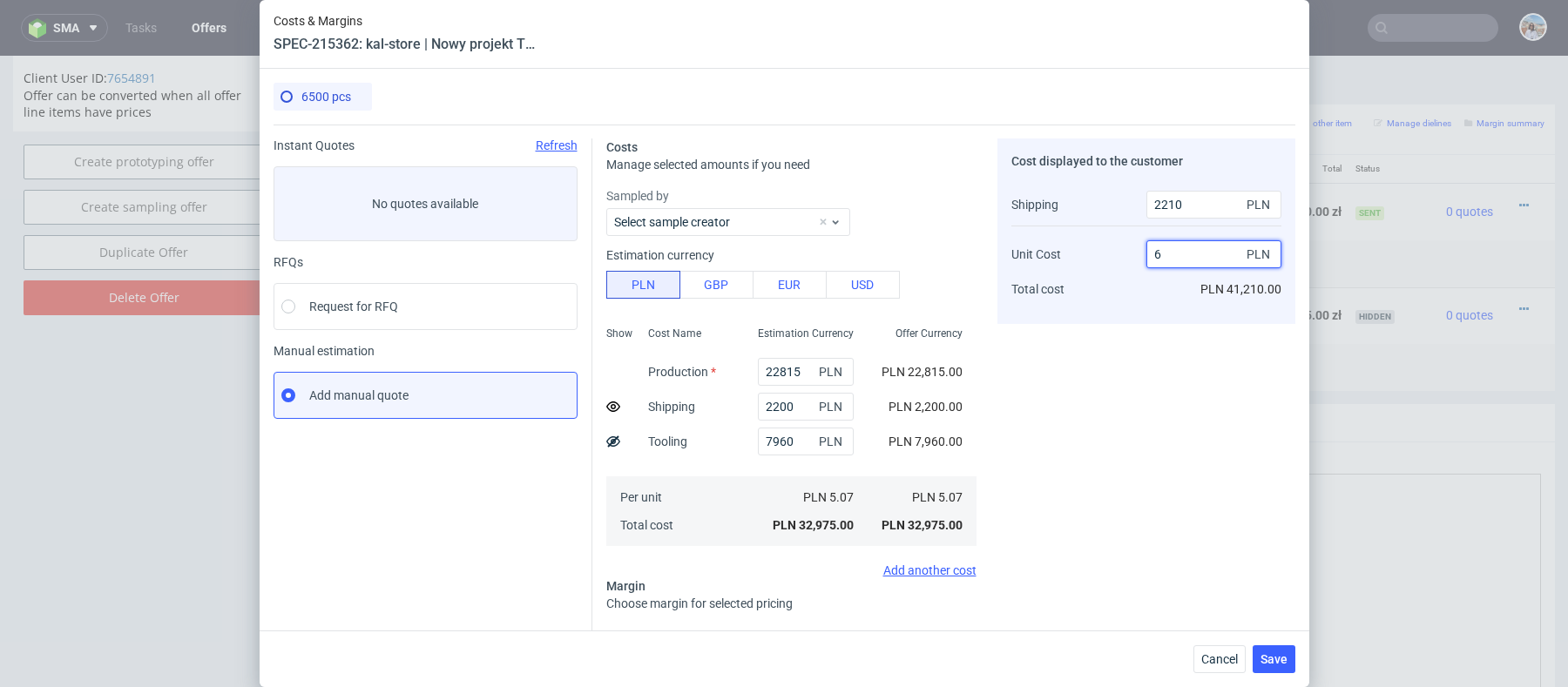
click at [1182, 247] on input "6" at bounding box center [1214, 254] width 135 height 28
type input "6.22"
type input "22.713414634146343"
type input "6.22"
click at [844, 249] on div "Estimation currency" at bounding box center [791, 255] width 370 height 18
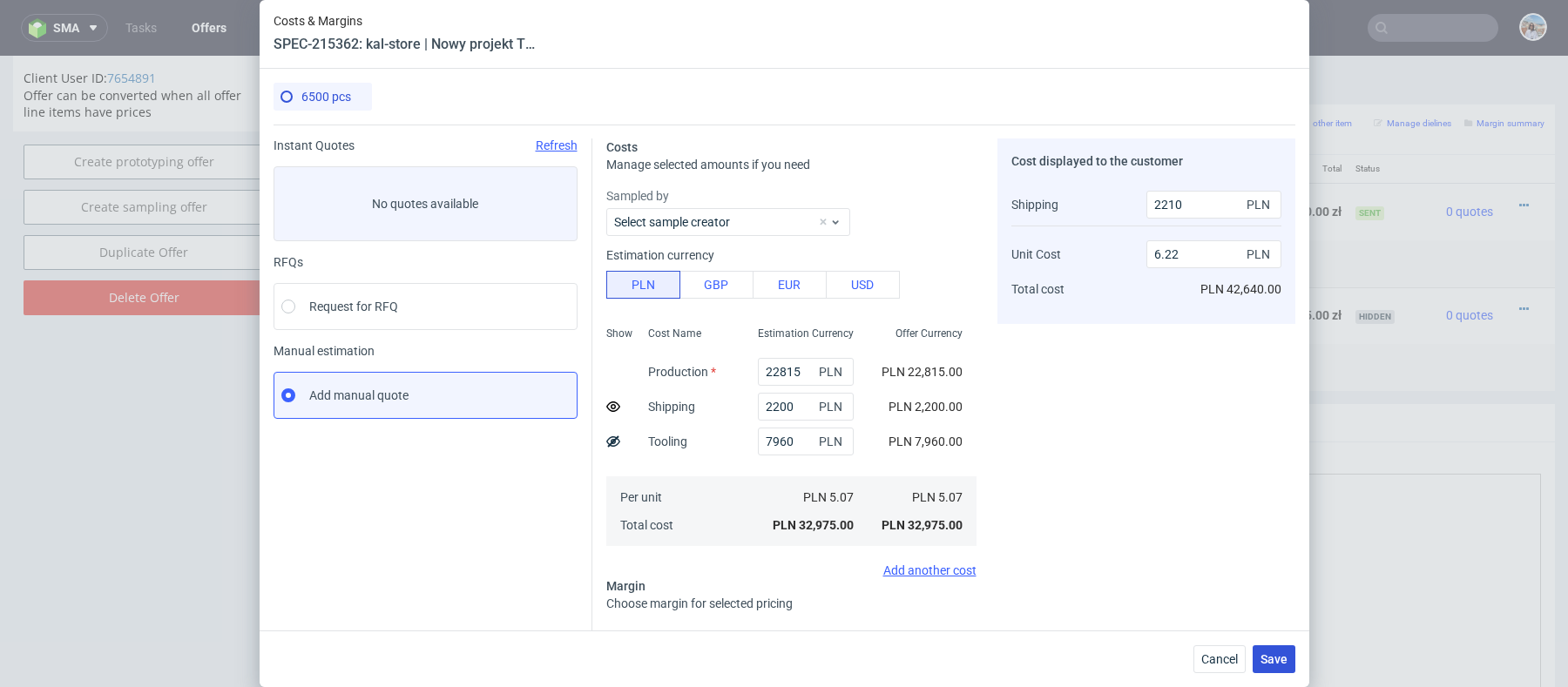
click at [1272, 658] on span "Save" at bounding box center [1273, 659] width 27 height 12
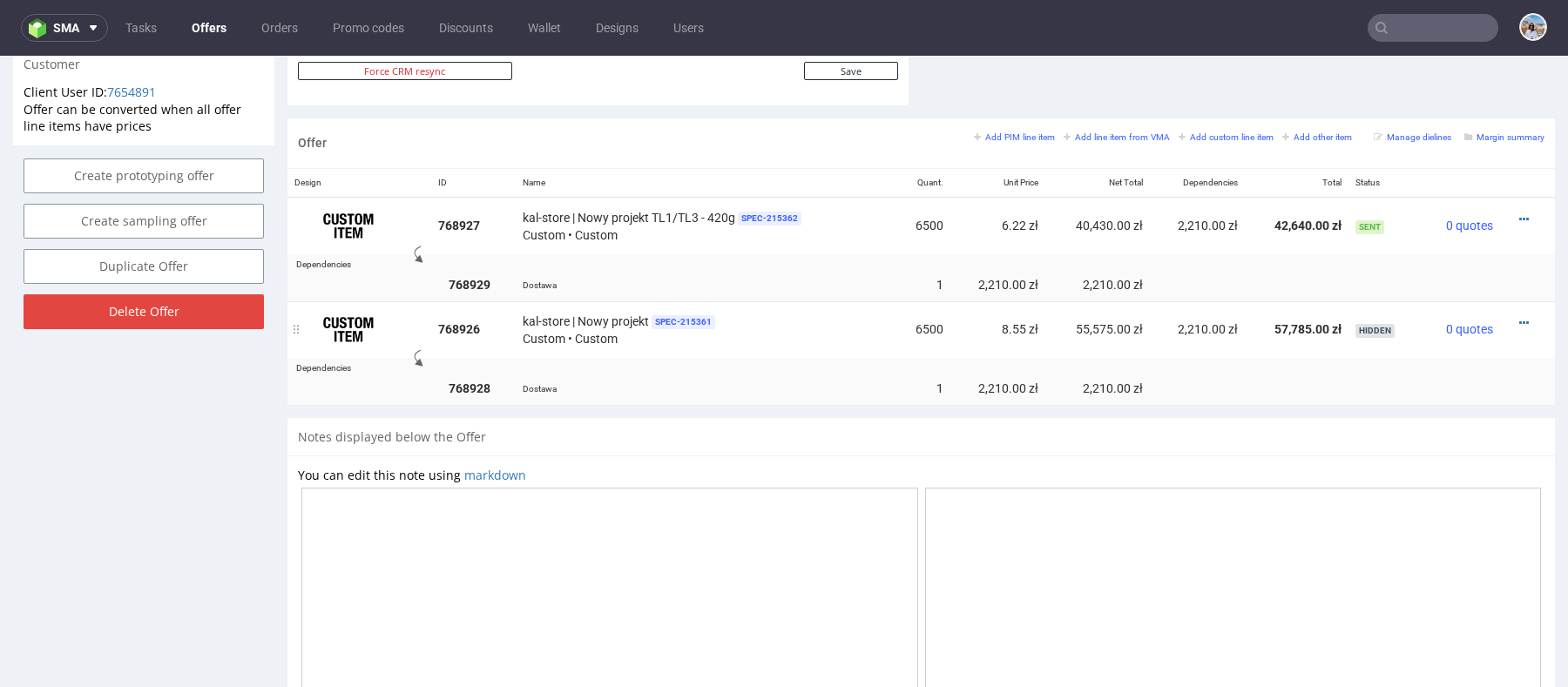
scroll to position [1147, 0]
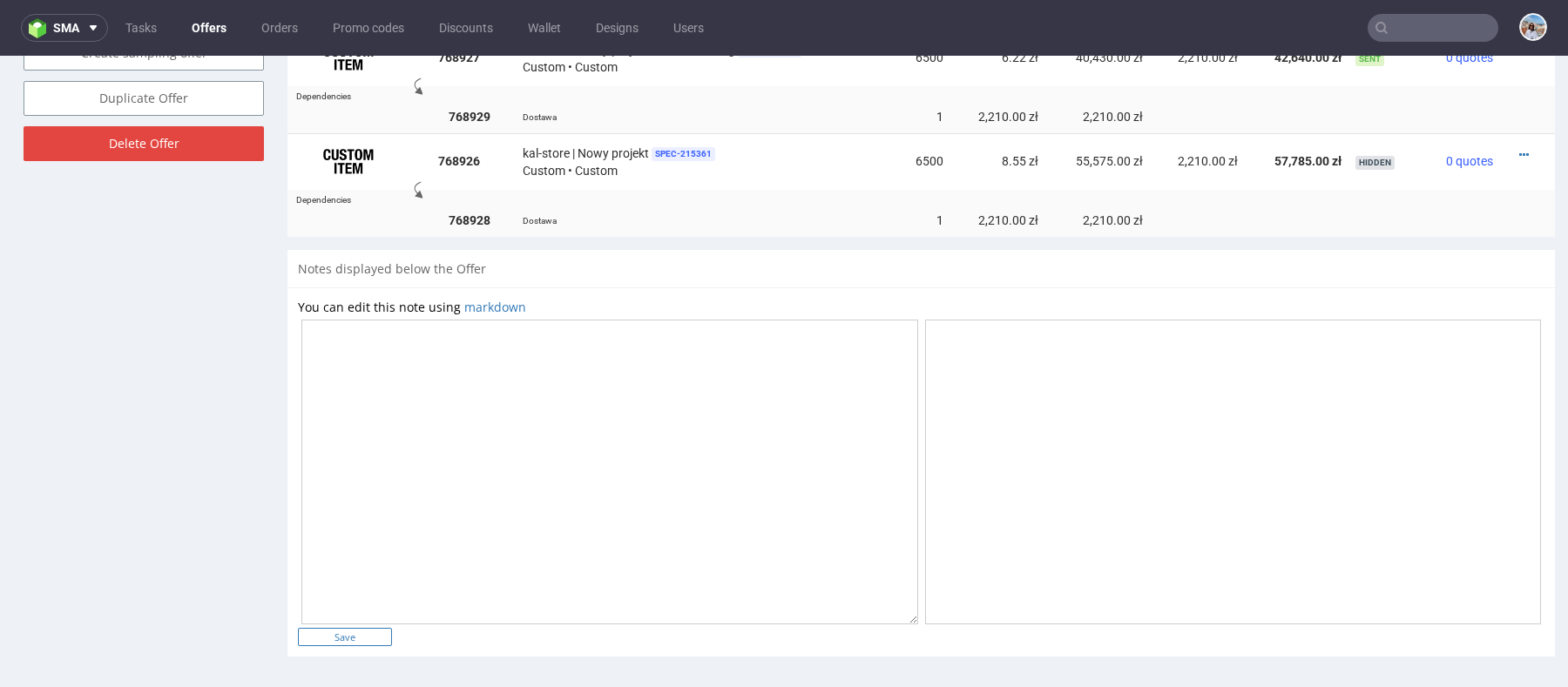
click at [344, 628] on input "Save" at bounding box center [345, 637] width 94 height 18
type input "In progress..."
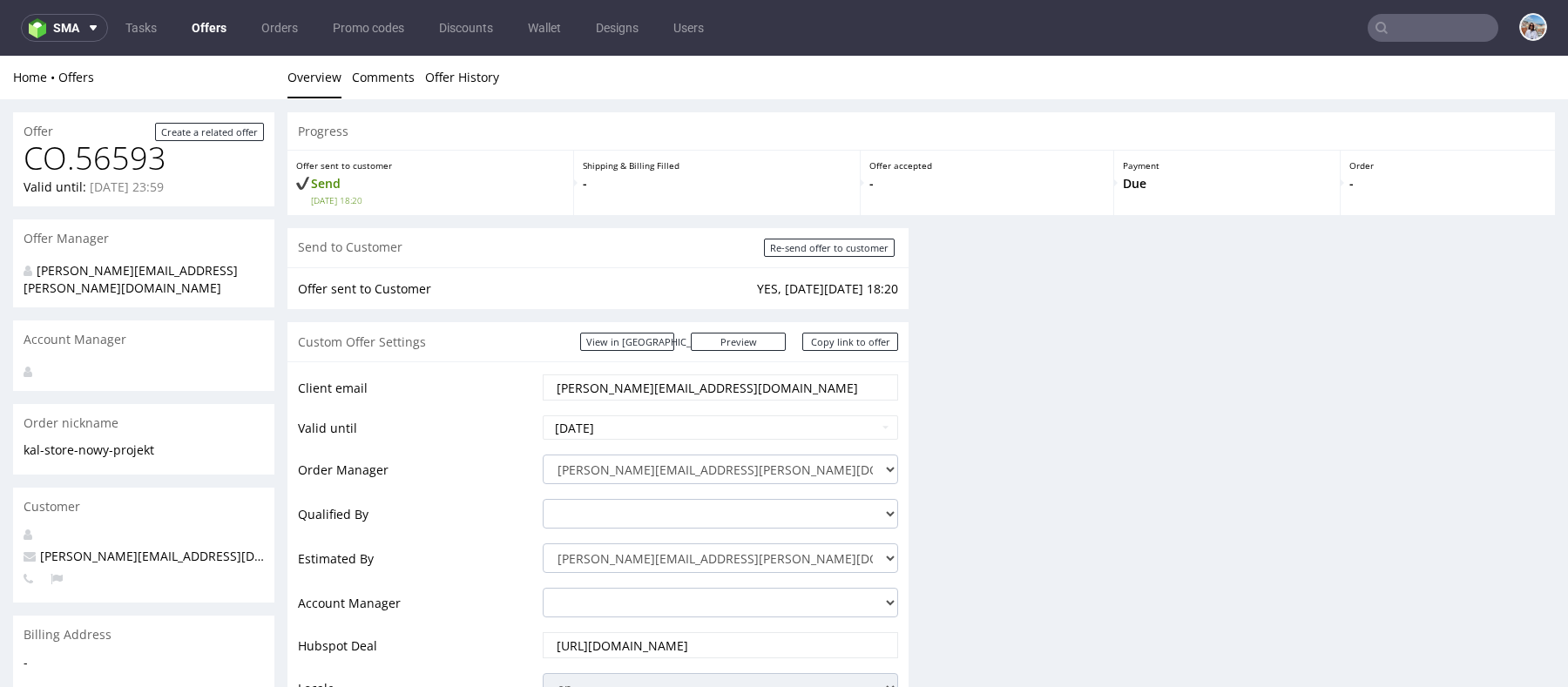
scroll to position [0, 0]
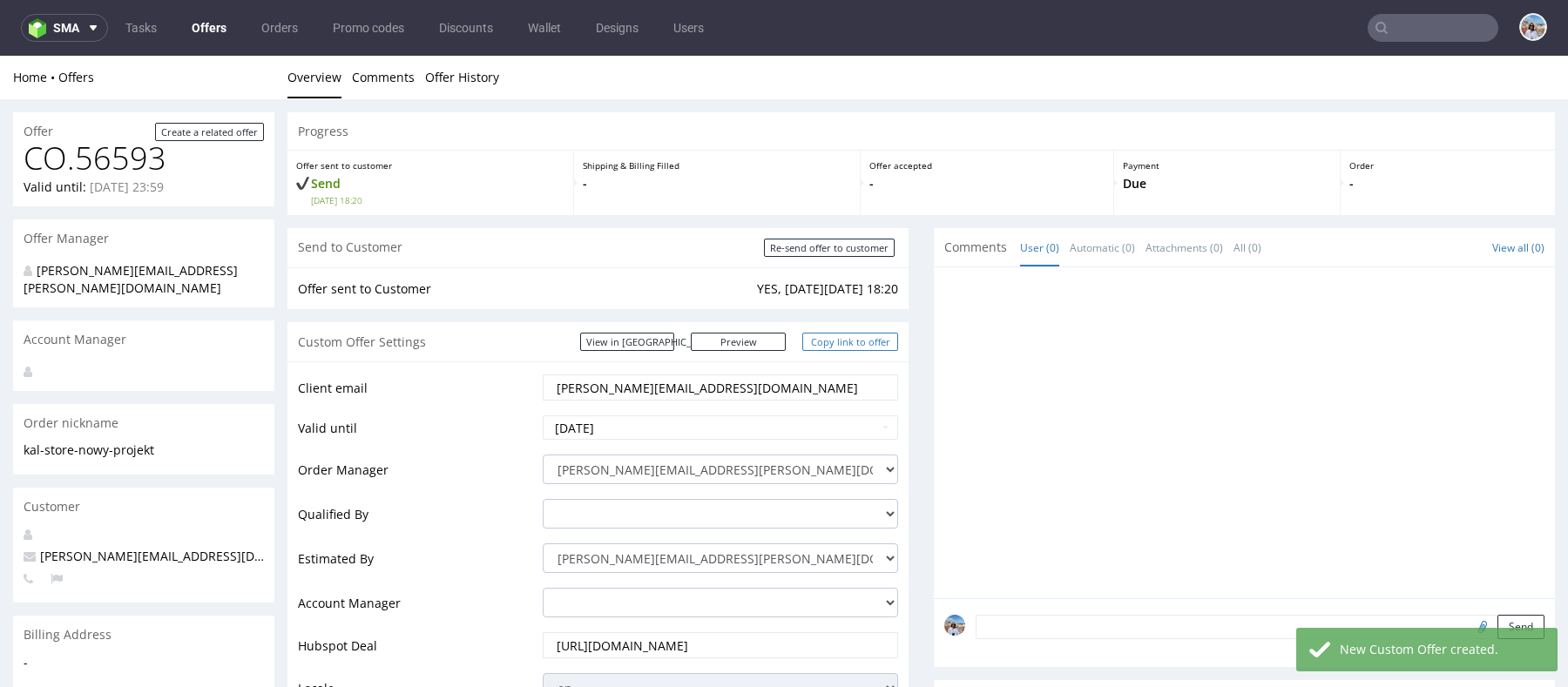
click at [859, 346] on link "Copy link to offer" at bounding box center [850, 342] width 96 height 18
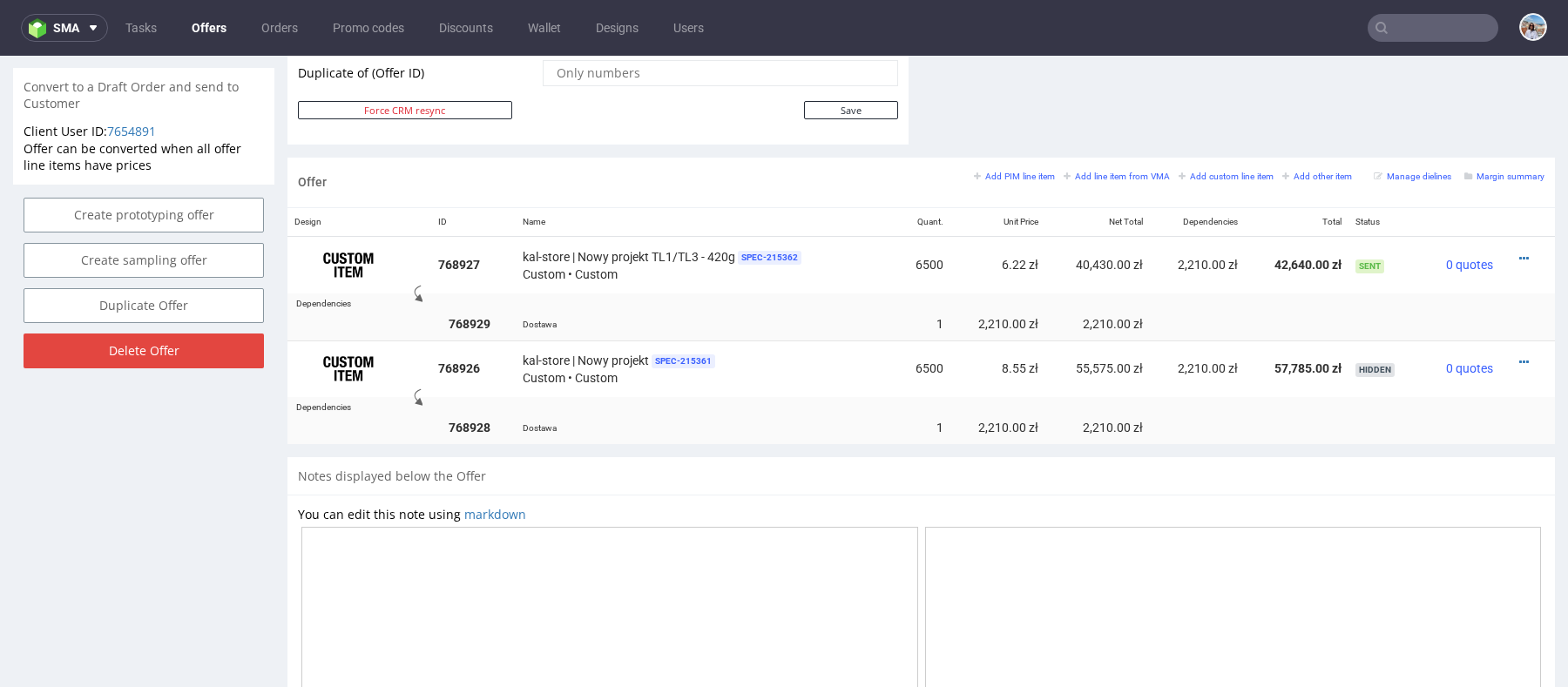
scroll to position [862, 0]
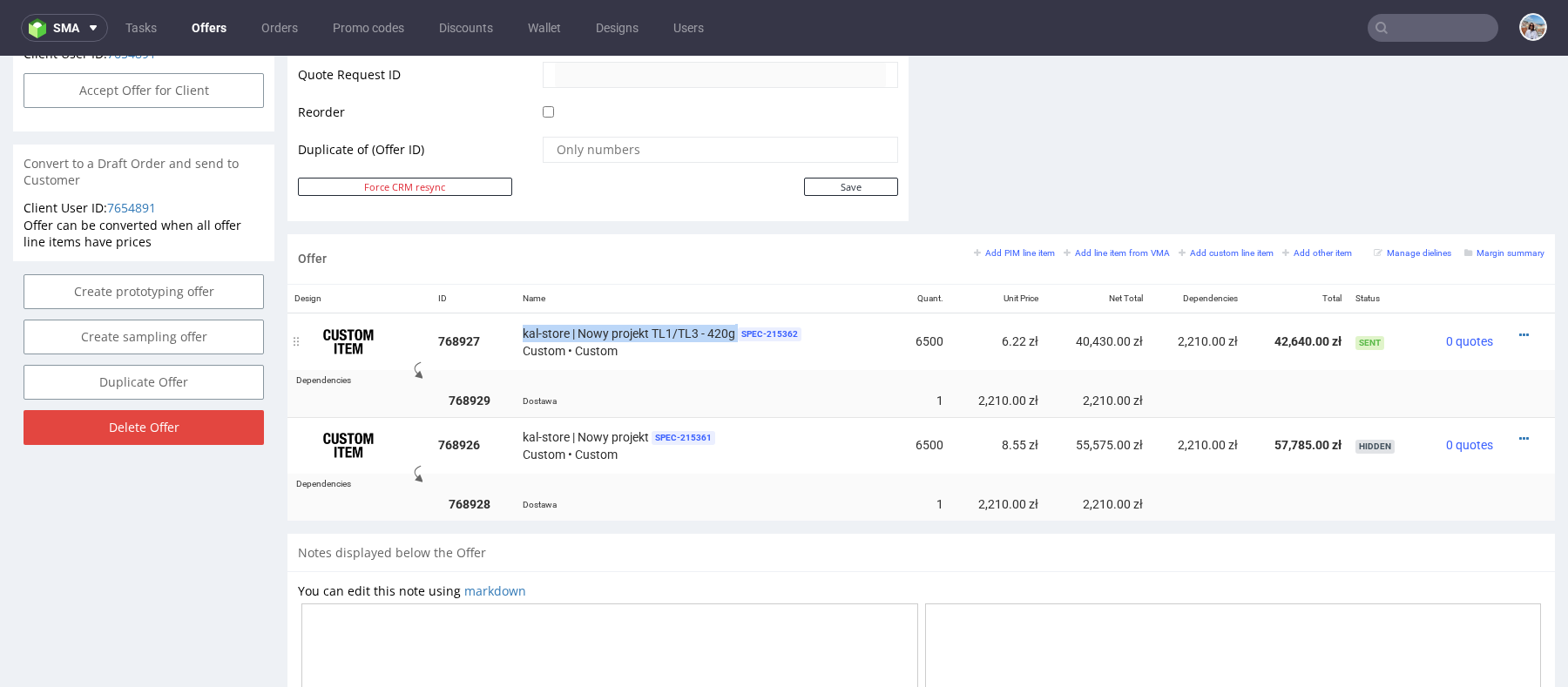
drag, startPoint x: 517, startPoint y: 328, endPoint x: 735, endPoint y: 334, distance: 218.1
click at [735, 334] on td "kal-store | Nowy projekt TL1/TL3 - 420g SPEC- 215362 Custom • Custom" at bounding box center [706, 342] width 380 height 57
copy div "kal-store | Nowy projekt TL1/TL3 - 420g"
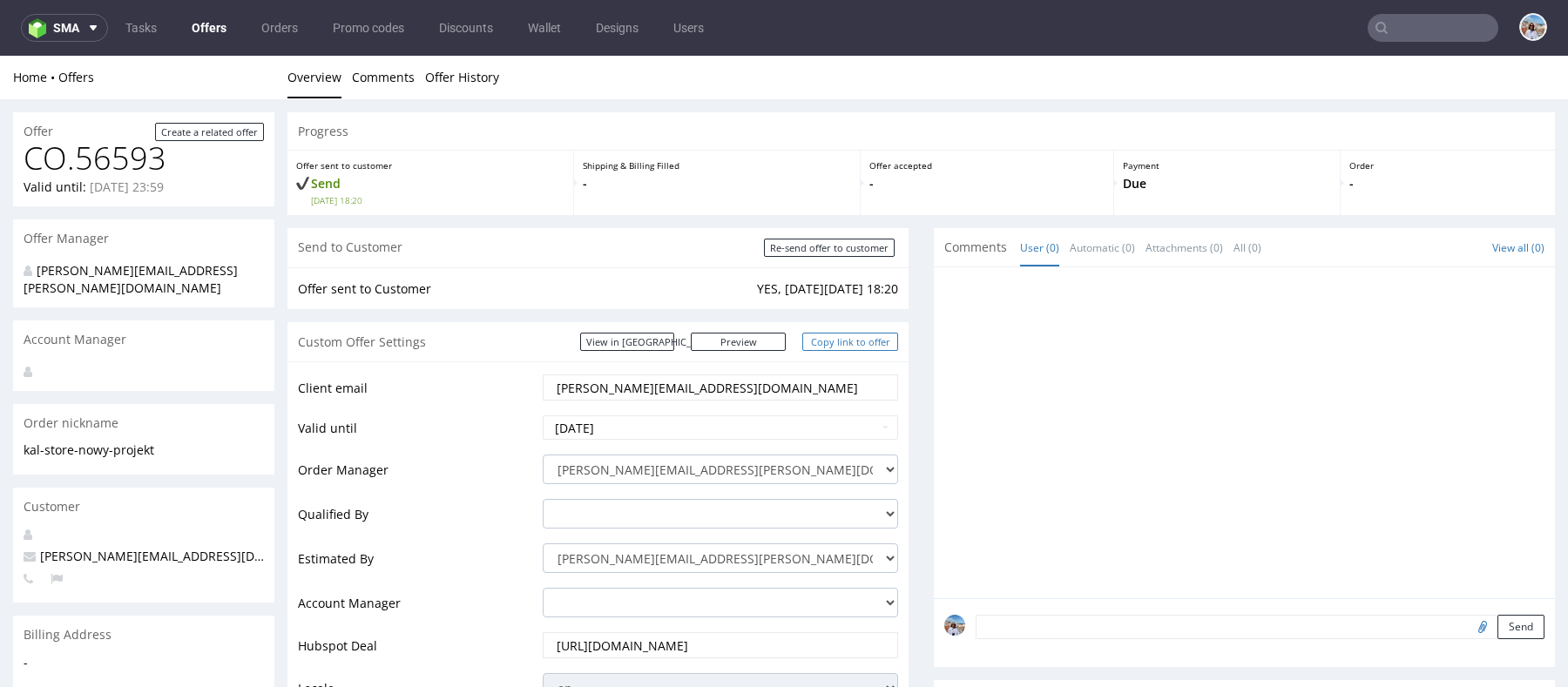
click at [839, 345] on link "Copy link to offer" at bounding box center [850, 342] width 96 height 18
copy div "kal-store | Nowy projekt TL1/TL3 - 420g"
click at [756, 344] on link "Preview" at bounding box center [739, 342] width 96 height 18
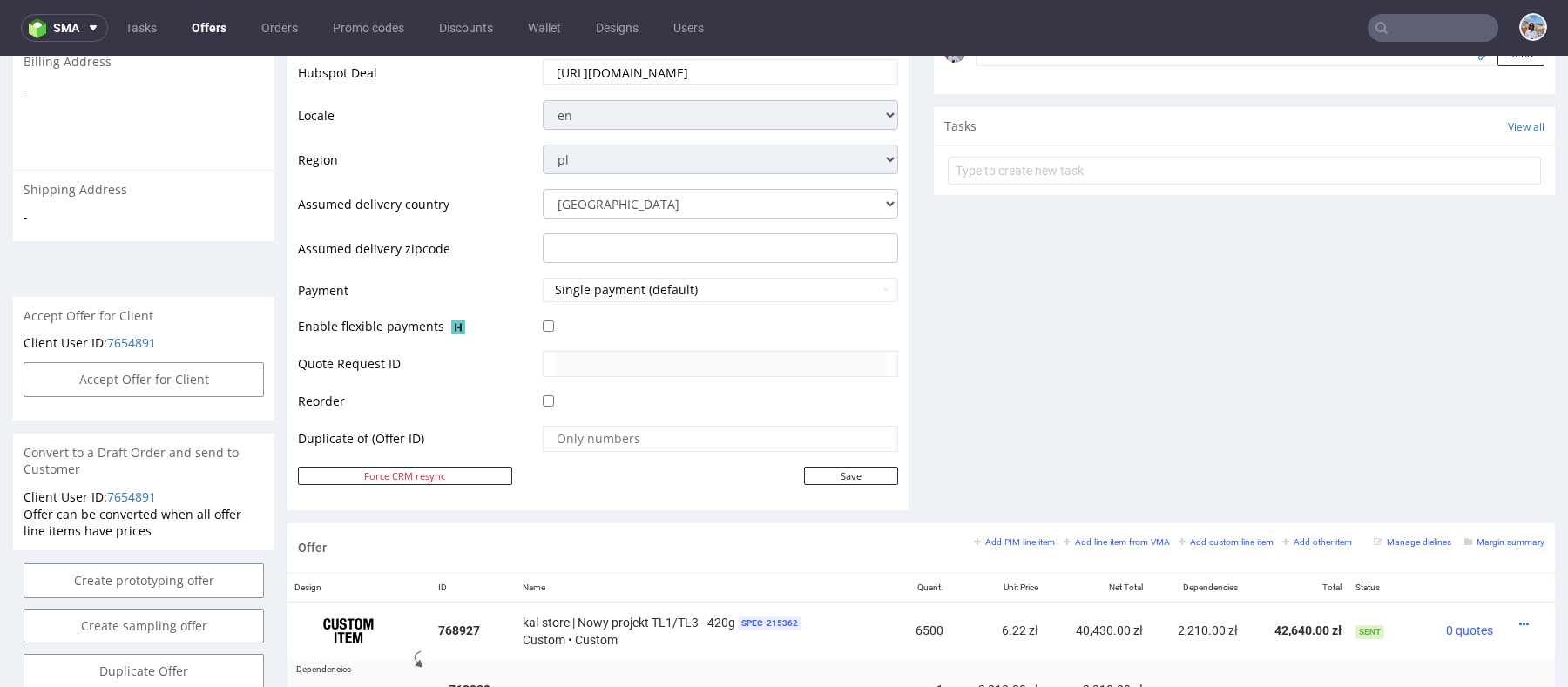
scroll to position [956, 0]
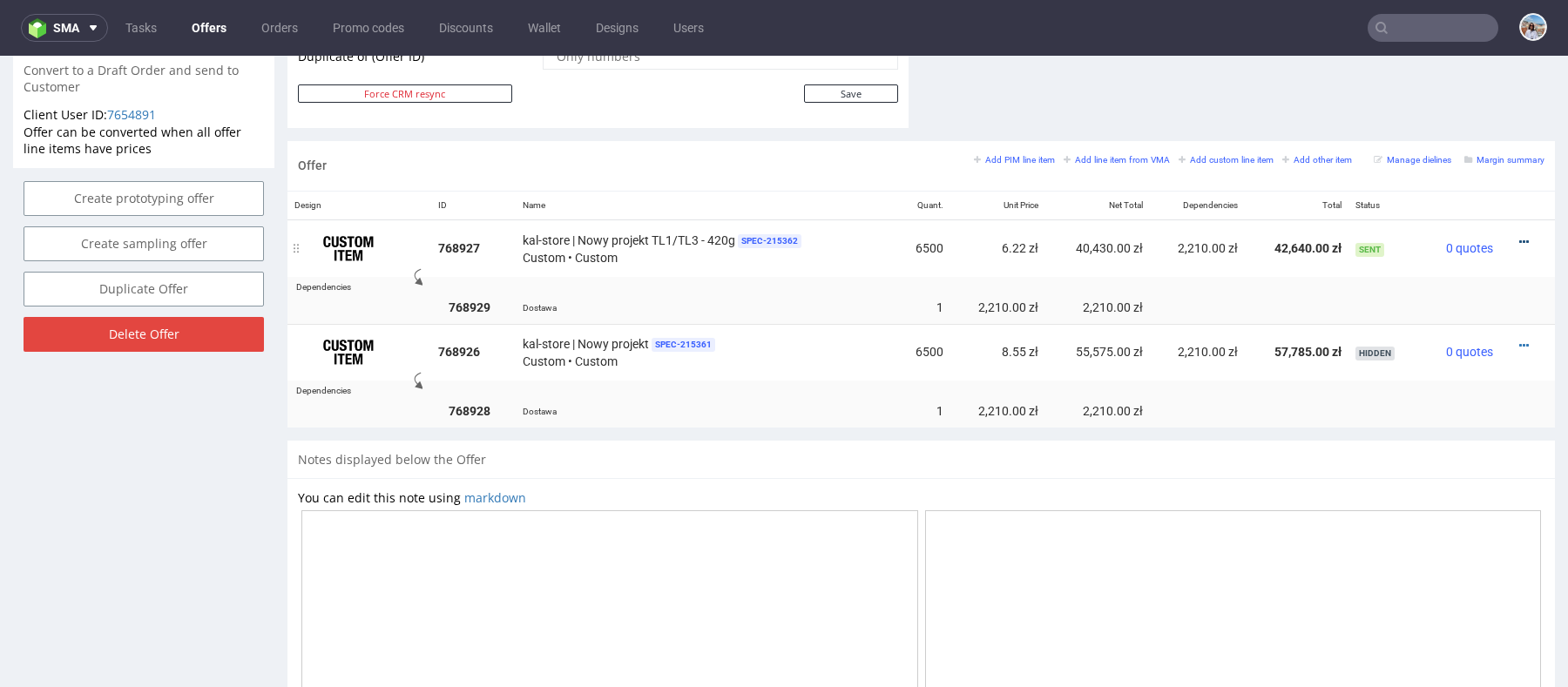
click at [1519, 236] on icon at bounding box center [1524, 242] width 9 height 12
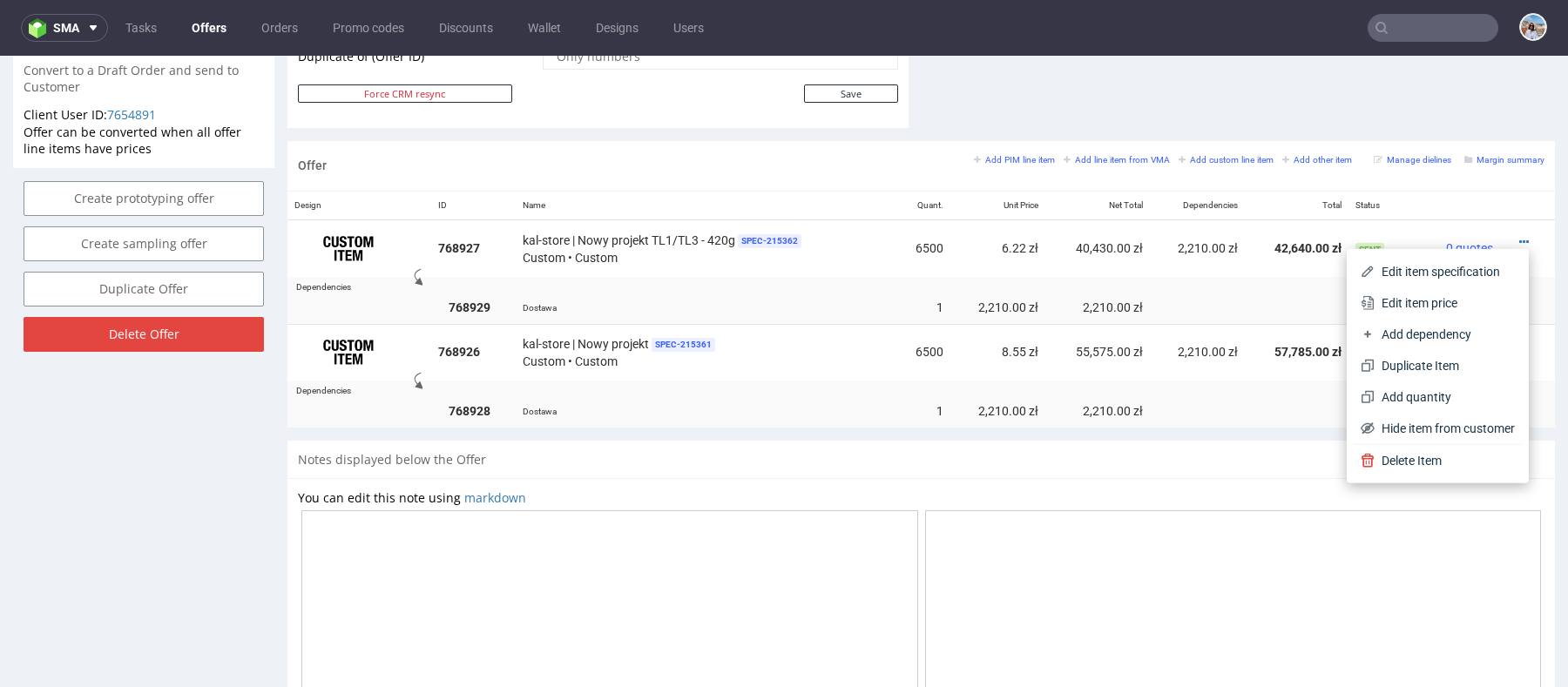
click at [1427, 250] on div "Edit item specification Edit item price Add dependency Duplicate Item Add quant…" at bounding box center [1438, 367] width 182 height 235
click at [1426, 266] on span "Edit item specification" at bounding box center [1445, 271] width 140 height 18
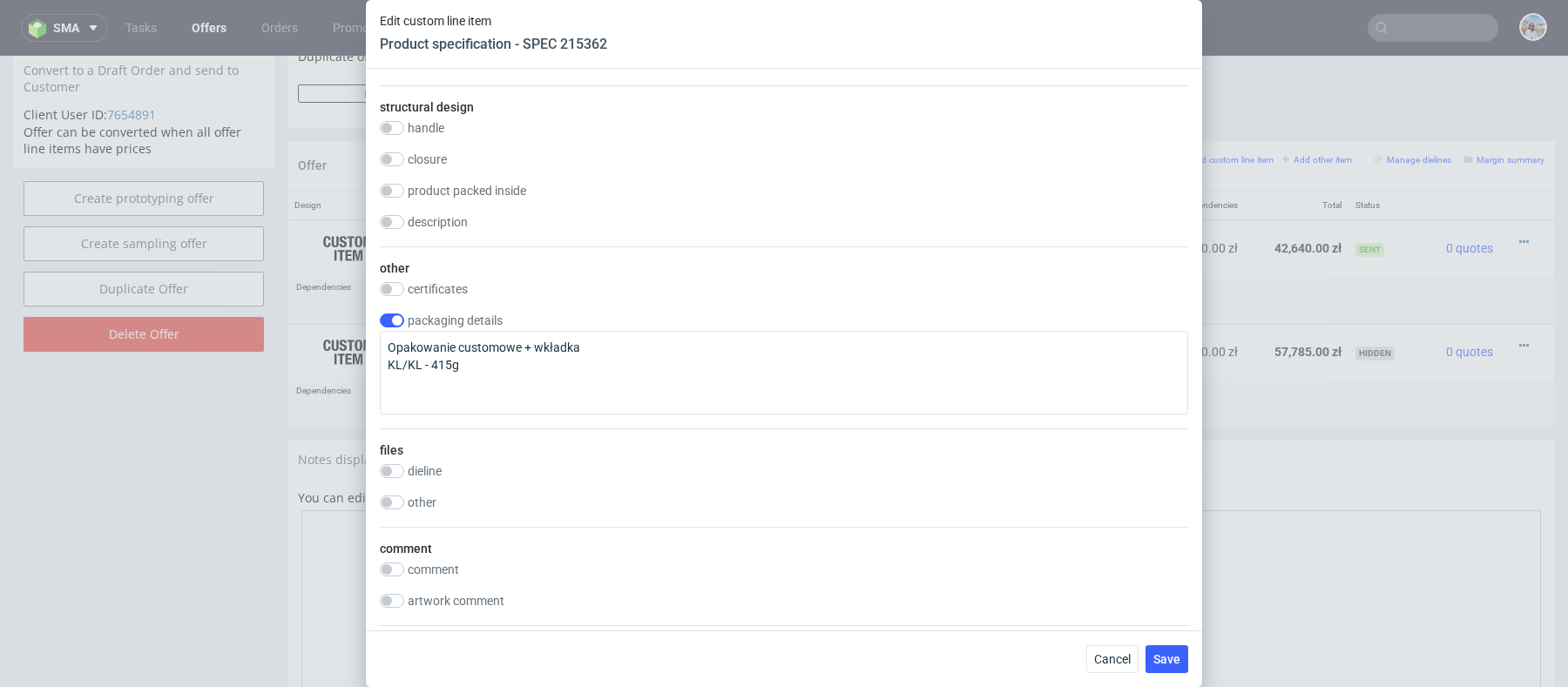
scroll to position [1454, 0]
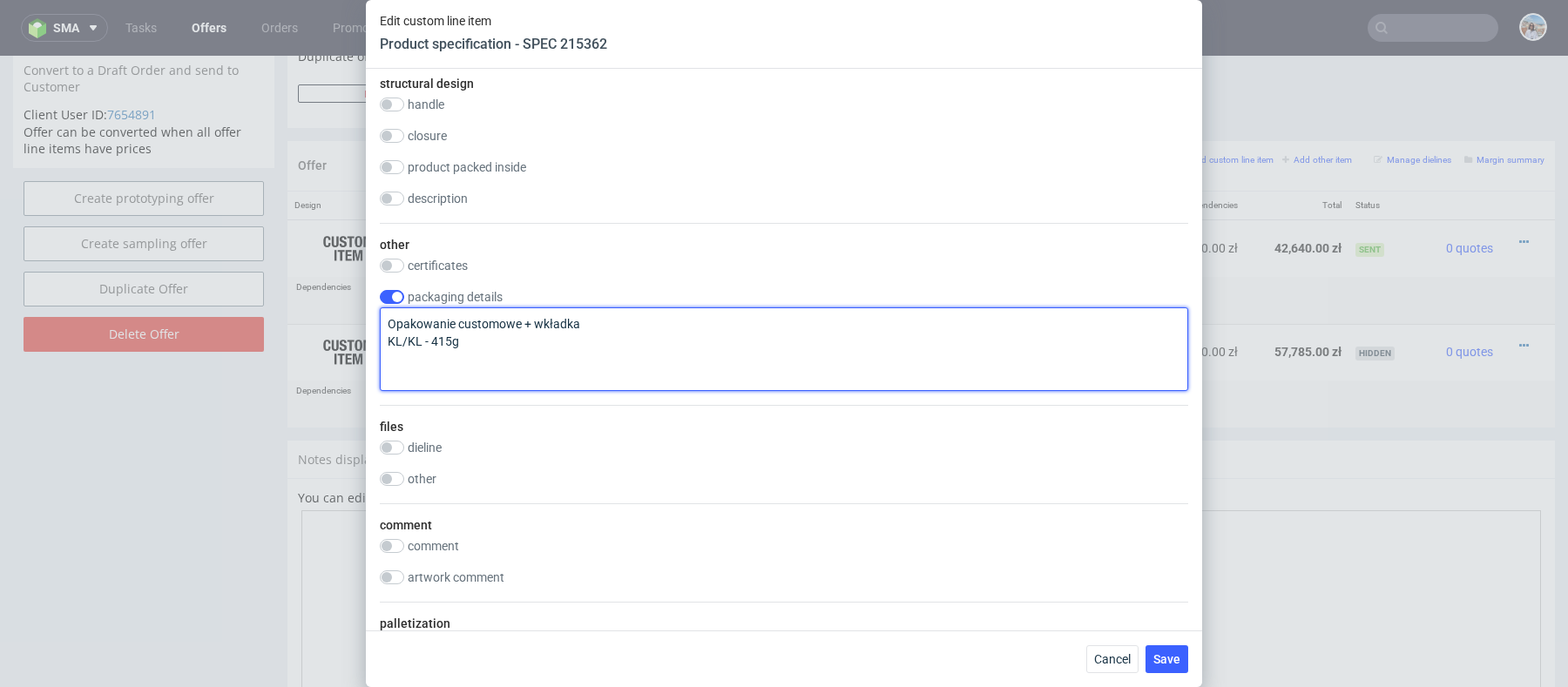
drag, startPoint x: 470, startPoint y: 342, endPoint x: 299, endPoint y: 340, distance: 171.0
click at [299, 340] on div "Edit custom line item Product specification - SPEC 215362 Supplier [PERSON_NAME…" at bounding box center [784, 344] width 1568 height 687
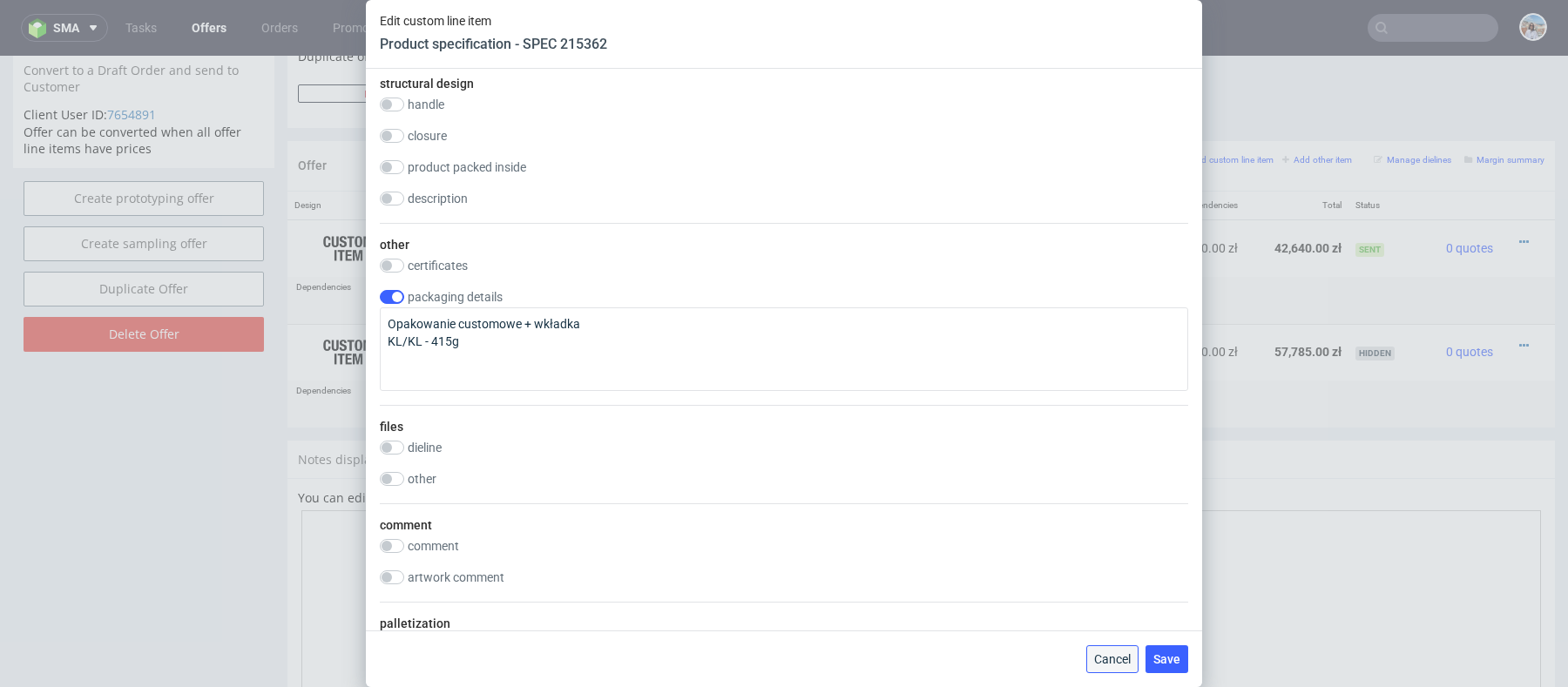
click at [1102, 665] on span "Cancel" at bounding box center [1113, 659] width 37 height 12
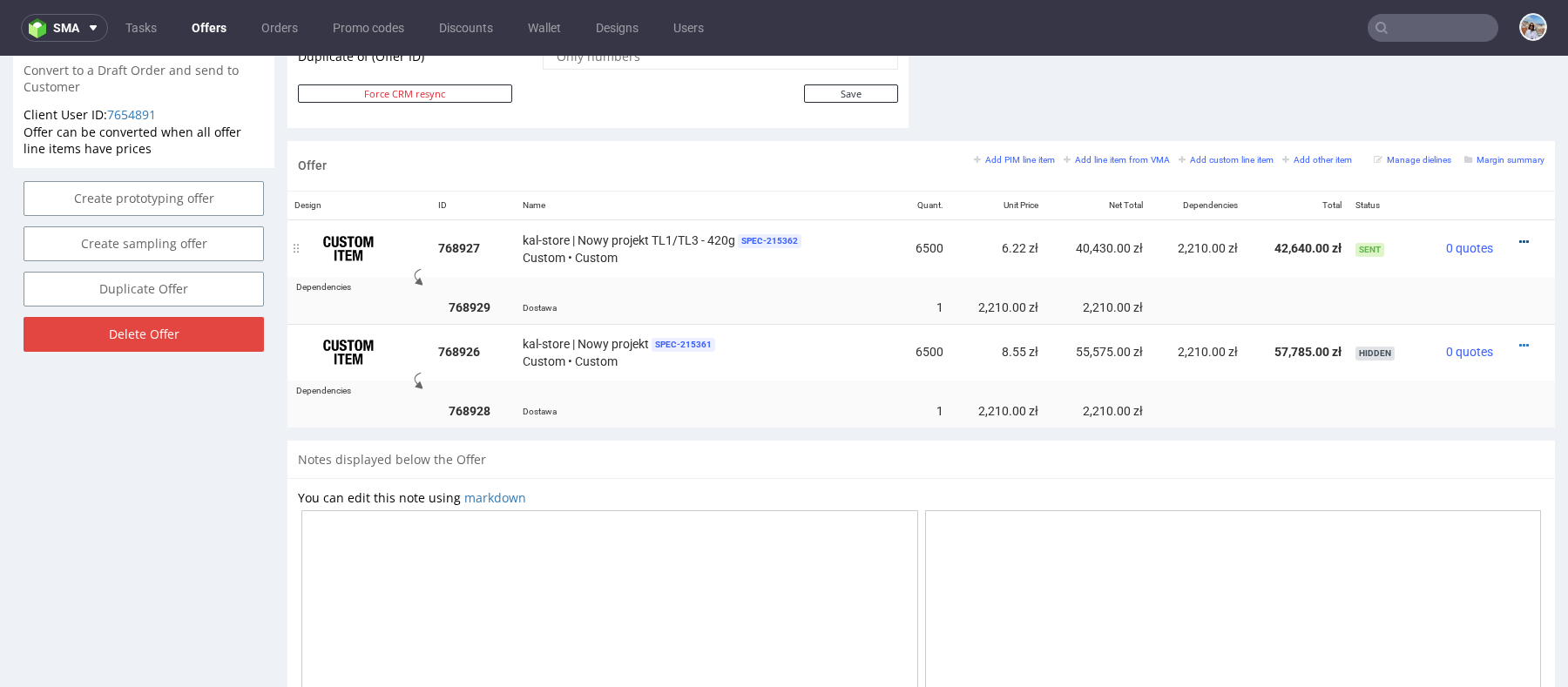
click at [1519, 240] on icon at bounding box center [1524, 242] width 9 height 12
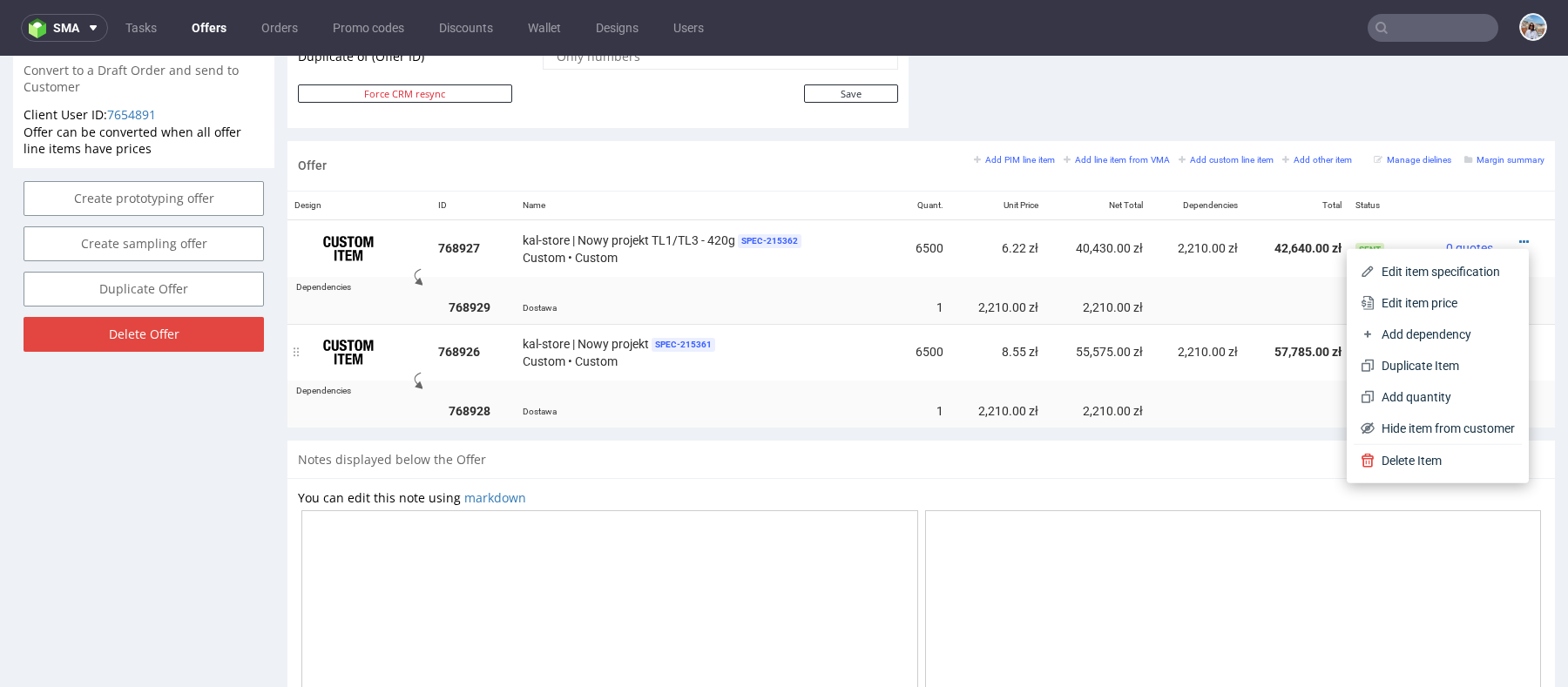
click at [1200, 374] on td "2,210.00 zł" at bounding box center [1197, 353] width 95 height 57
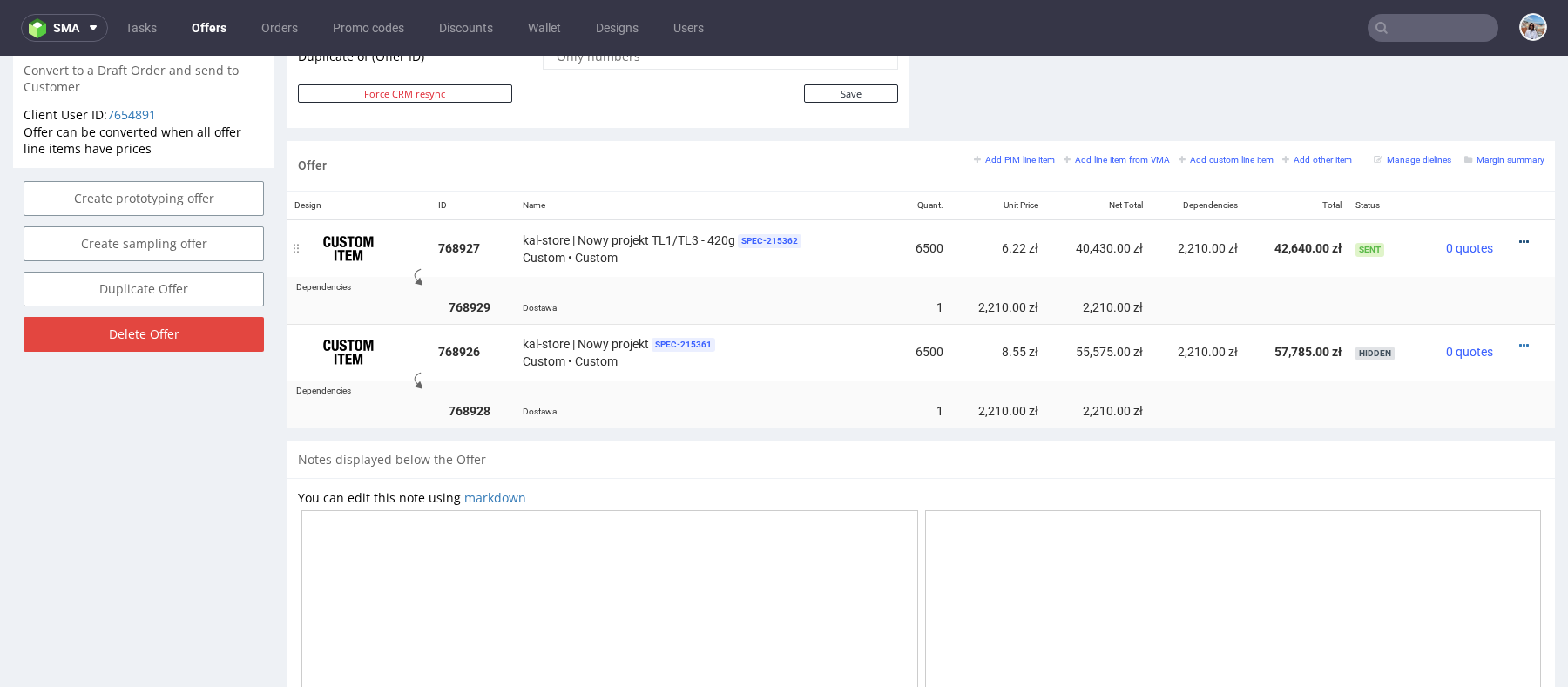
click at [1519, 236] on icon at bounding box center [1524, 242] width 9 height 12
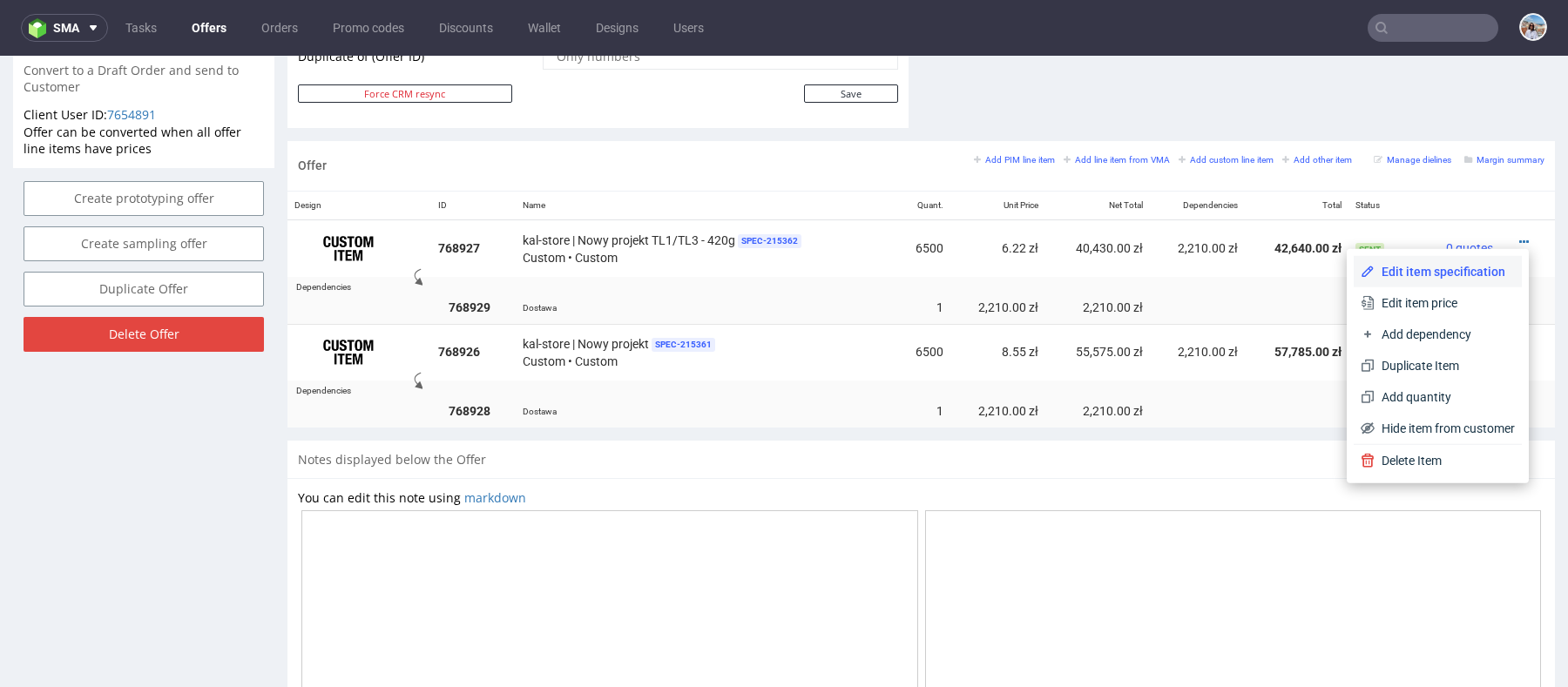
click at [1380, 276] on span "Edit item specification" at bounding box center [1445, 271] width 140 height 18
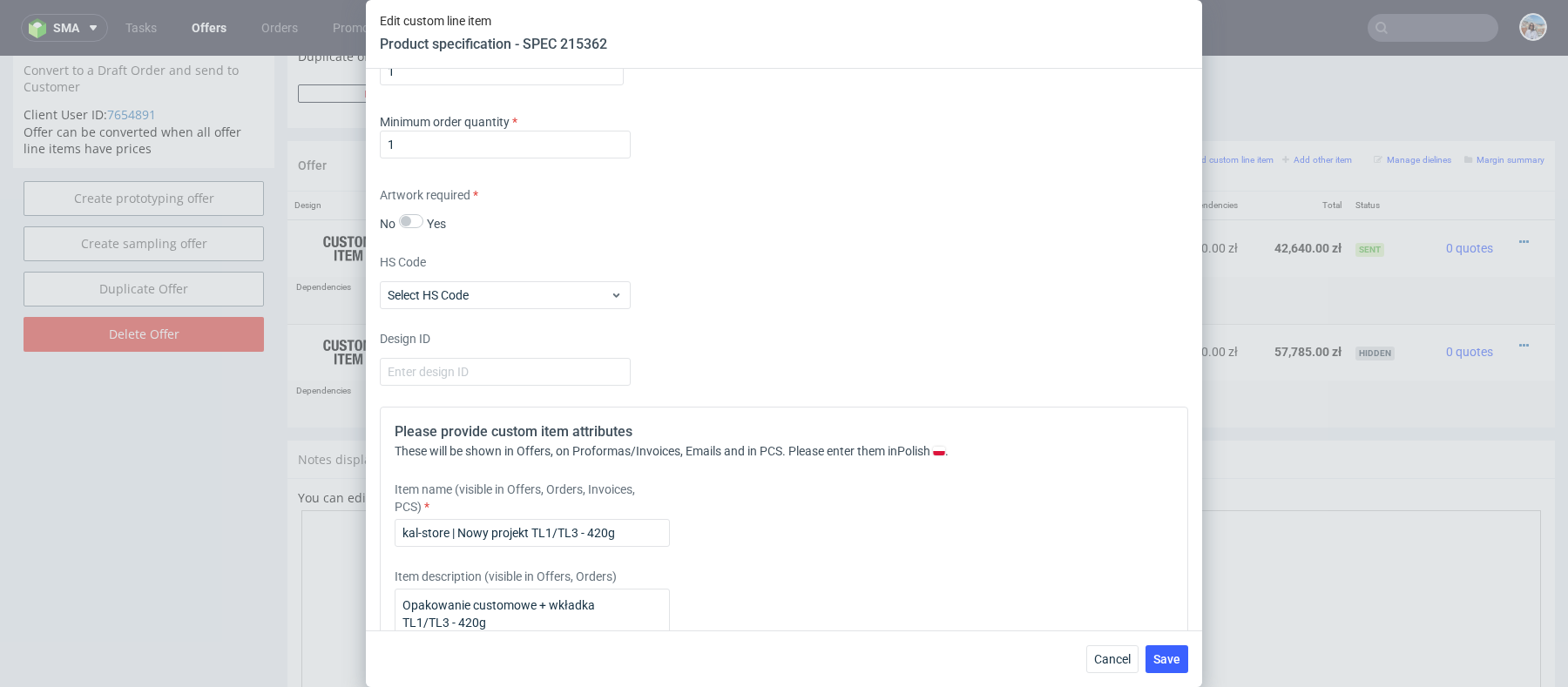
scroll to position [2441, 0]
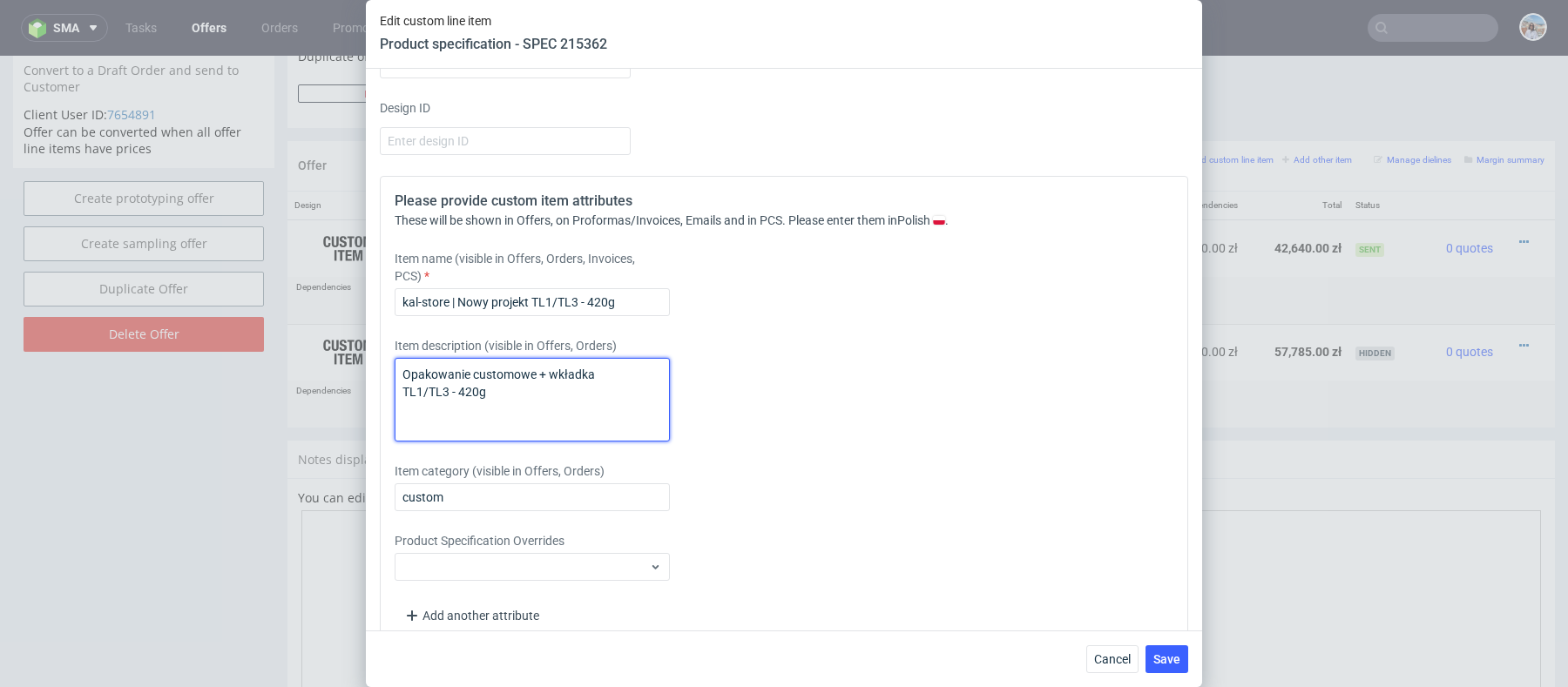
drag, startPoint x: 498, startPoint y: 391, endPoint x: 488, endPoint y: 405, distance: 17.2
click at [488, 405] on textarea "Opakowanie customowe + wkładka TL1/TL3 - 420g" at bounding box center [532, 400] width 275 height 84
click at [558, 392] on textarea "Opakowanie customowe + wkładka TL1/TL3 - 420g" at bounding box center [532, 400] width 275 height 84
click at [1156, 651] on button "Save" at bounding box center [1167, 659] width 42 height 28
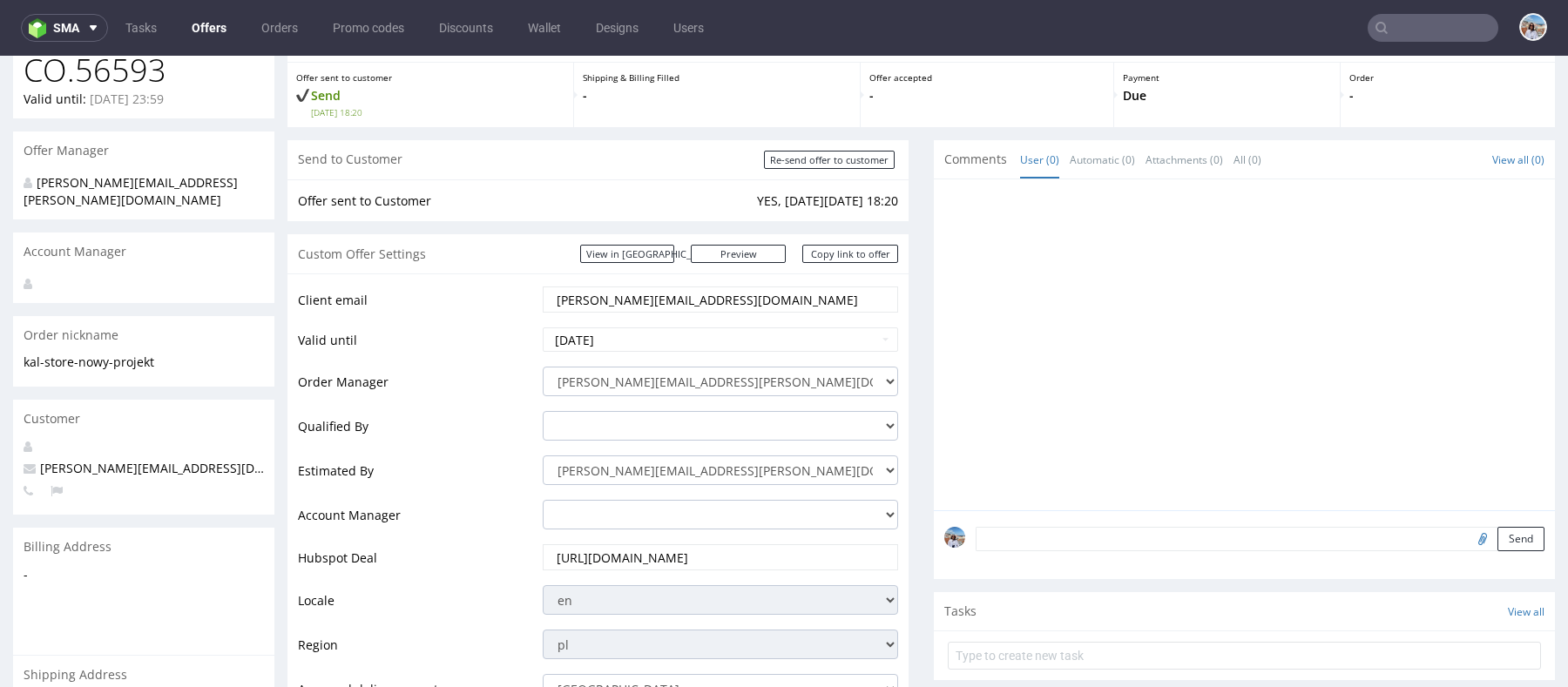
scroll to position [0, 0]
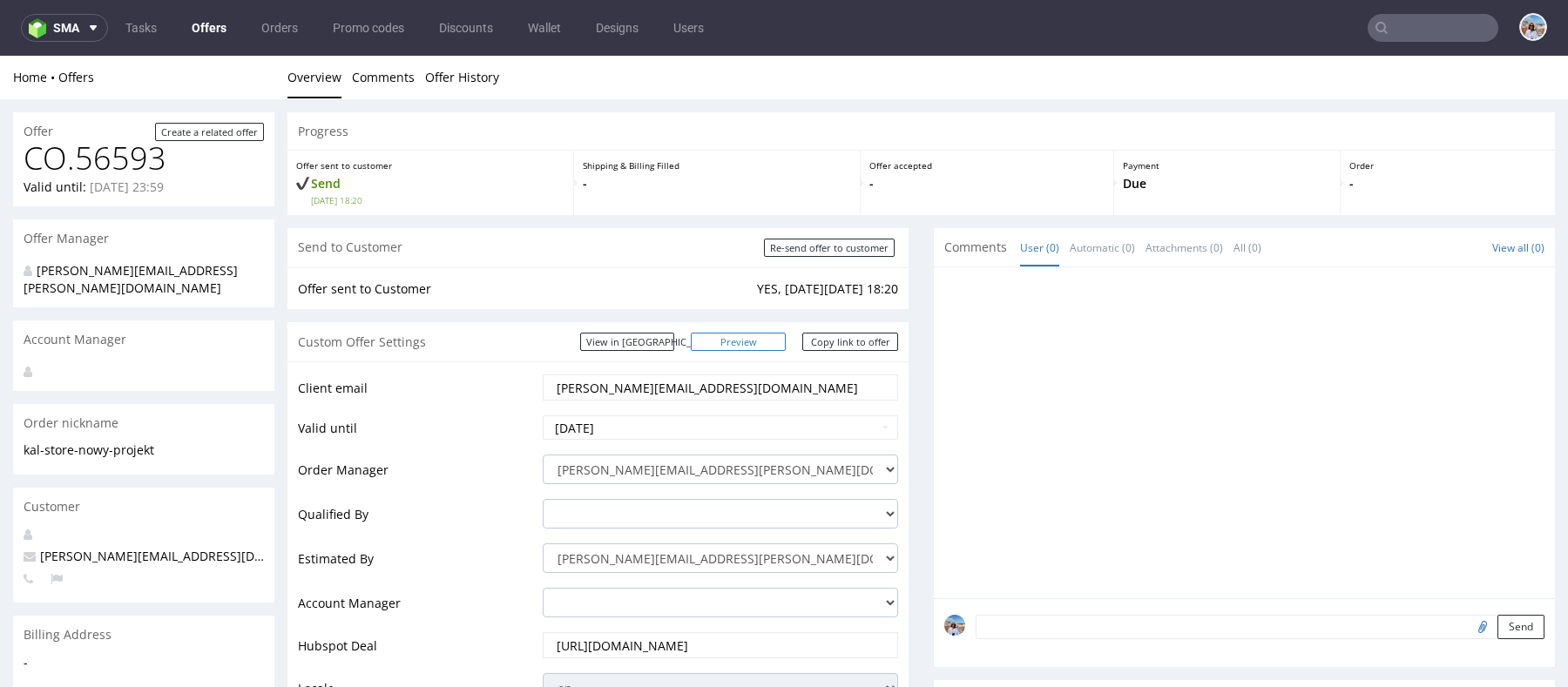
click at [761, 332] on link "Preview" at bounding box center [739, 342] width 96 height 18
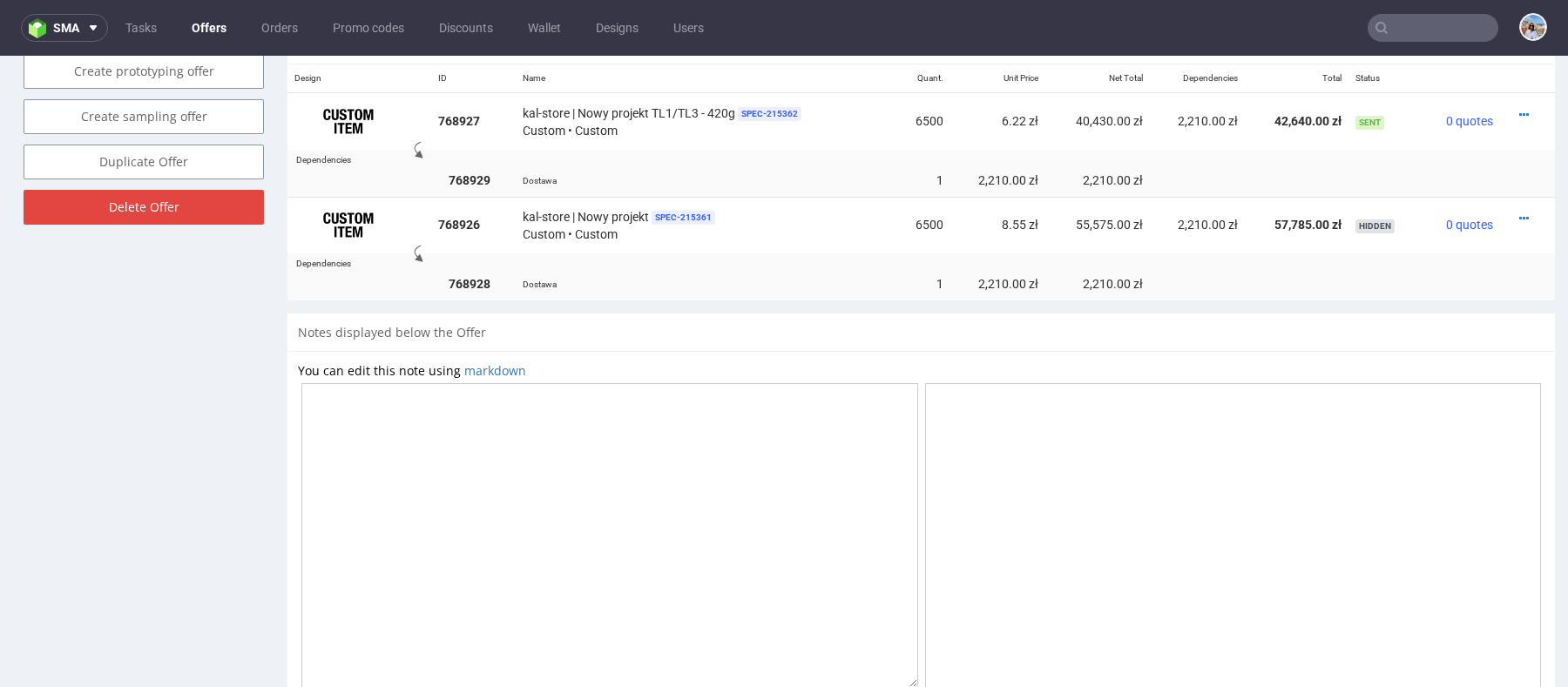
scroll to position [888, 0]
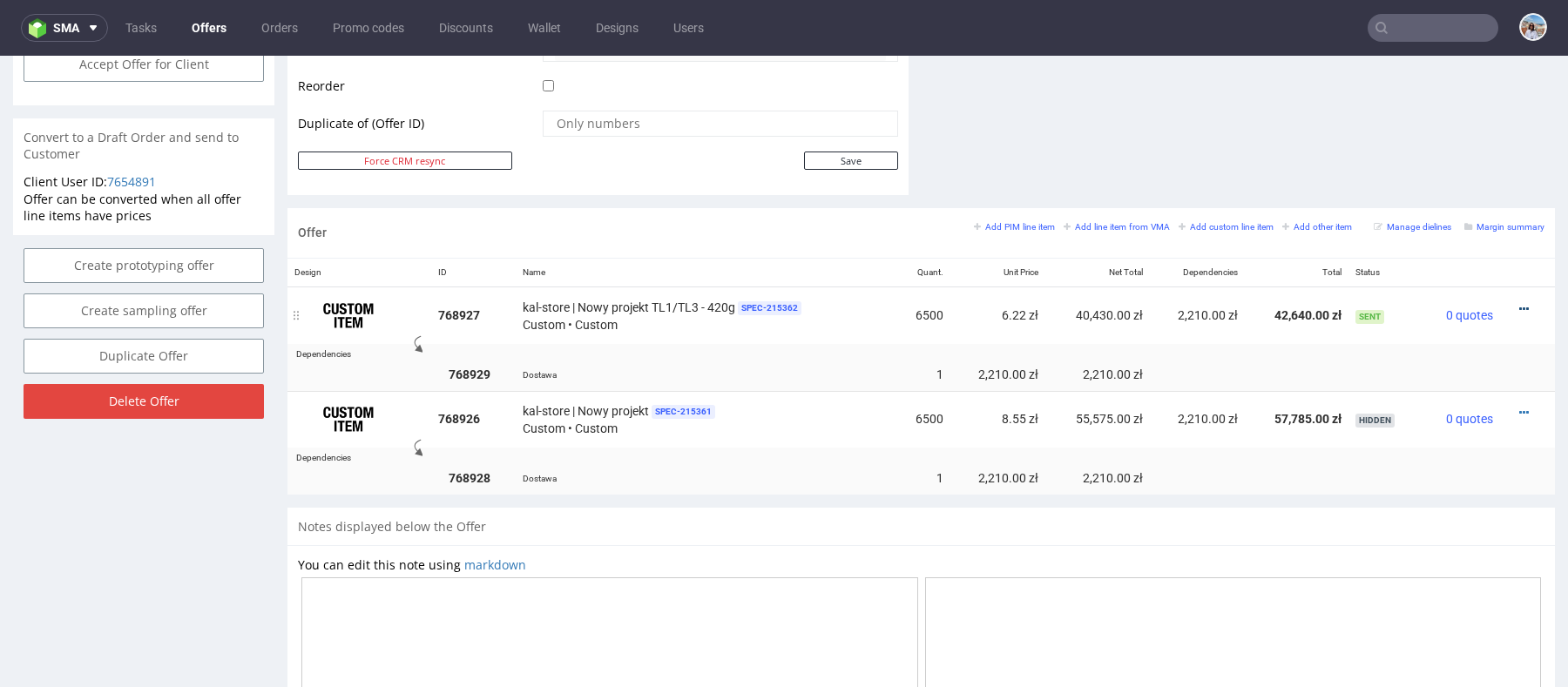
click at [1519, 303] on icon at bounding box center [1524, 308] width 9 height 12
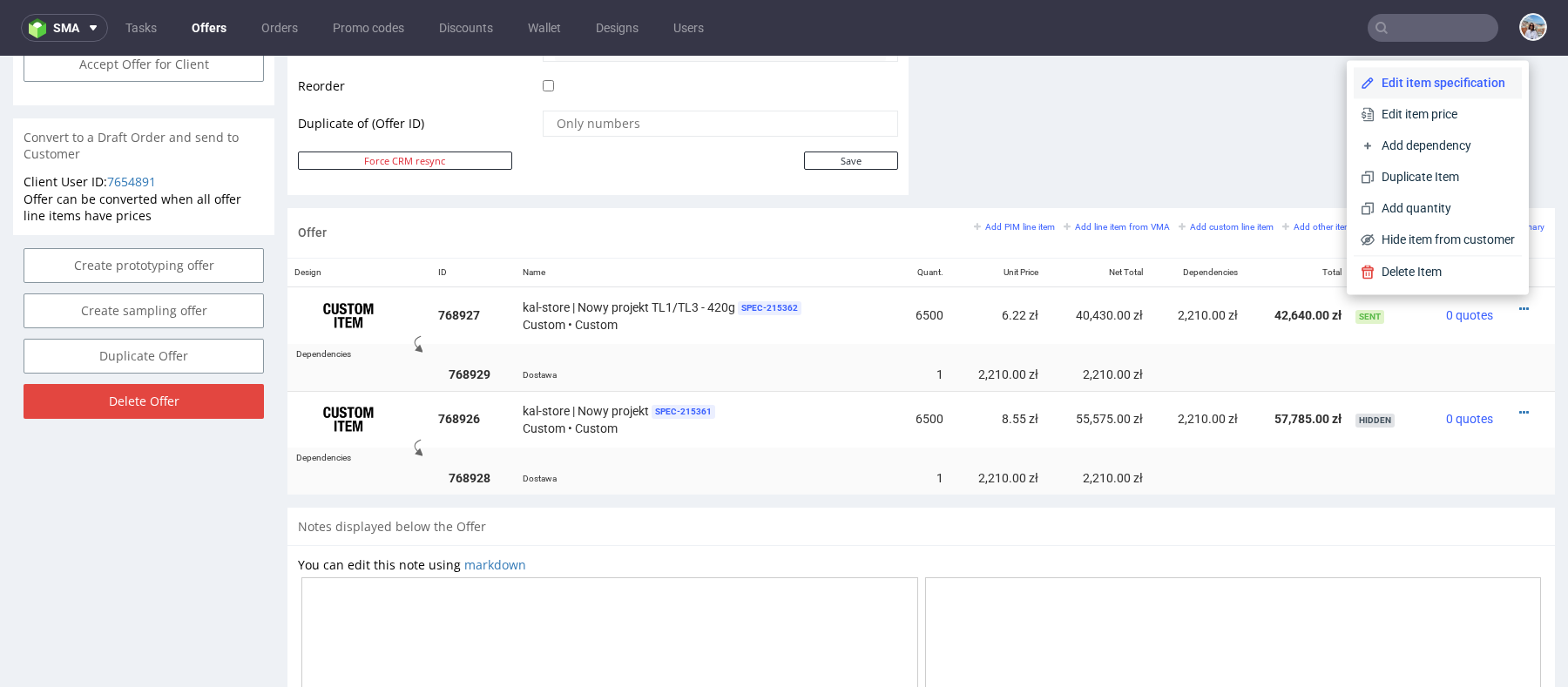
click at [1402, 83] on span "Edit item specification" at bounding box center [1445, 82] width 140 height 18
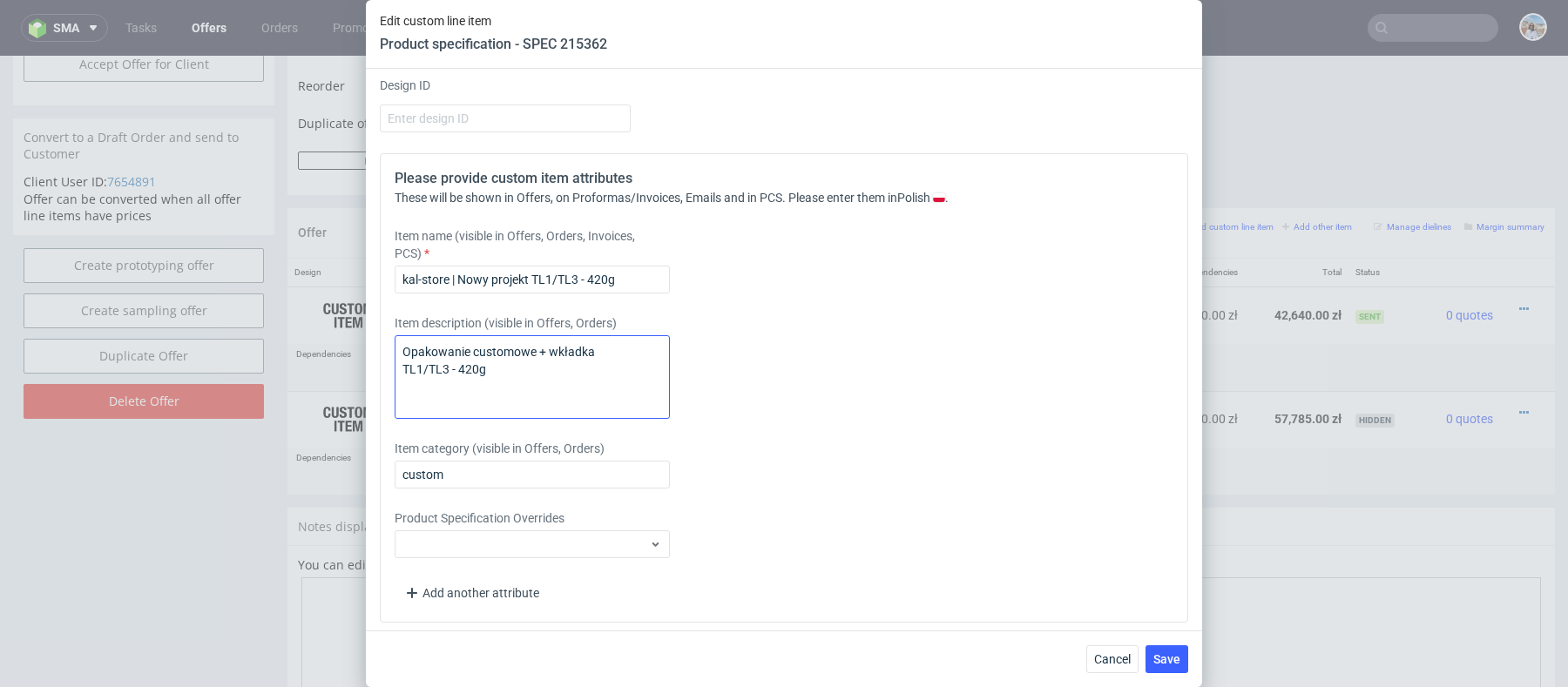
scroll to position [2453, 0]
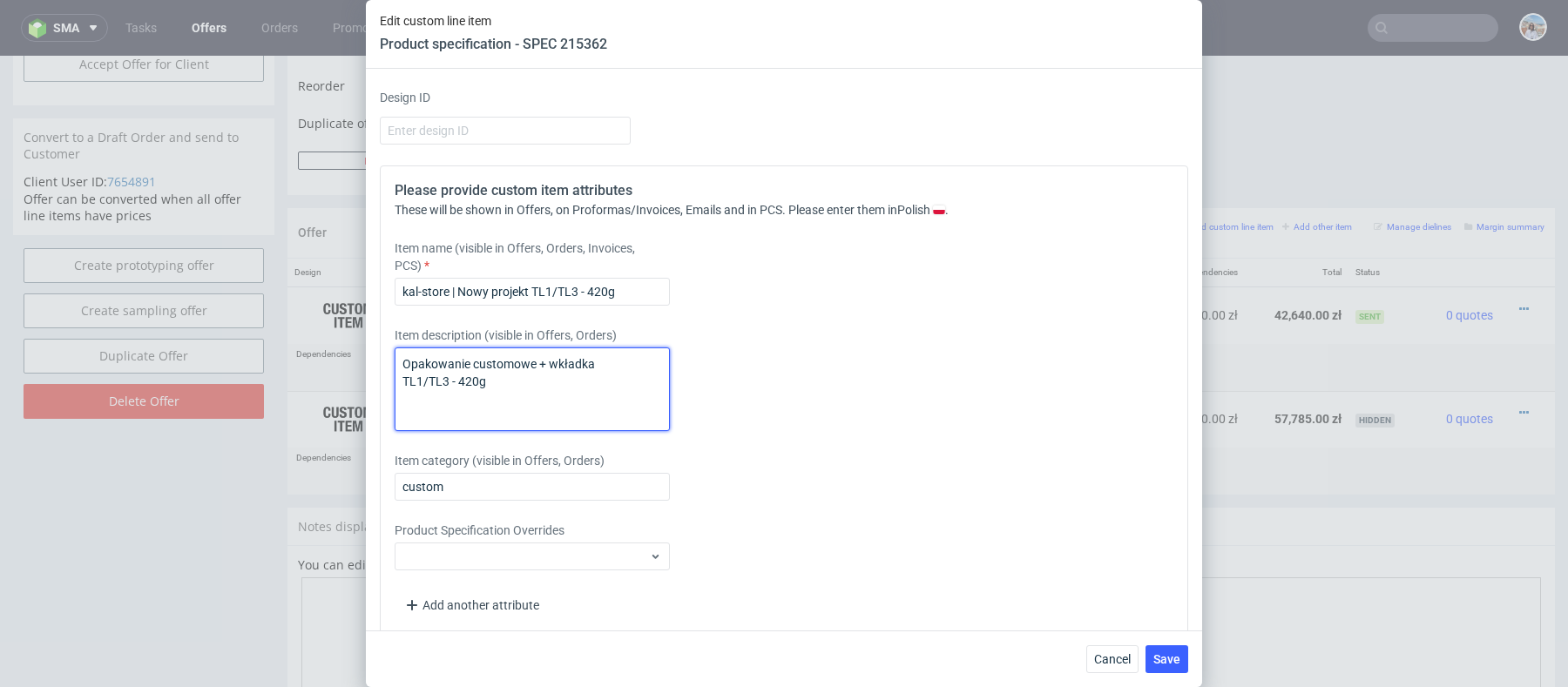
drag, startPoint x: 501, startPoint y: 382, endPoint x: 393, endPoint y: 328, distance: 120.7
click at [394, 328] on div "Item description (visible in Offers, Orders) Opakowanie customowe + wkładka TL1…" at bounding box center [683, 379] width 578 height 104
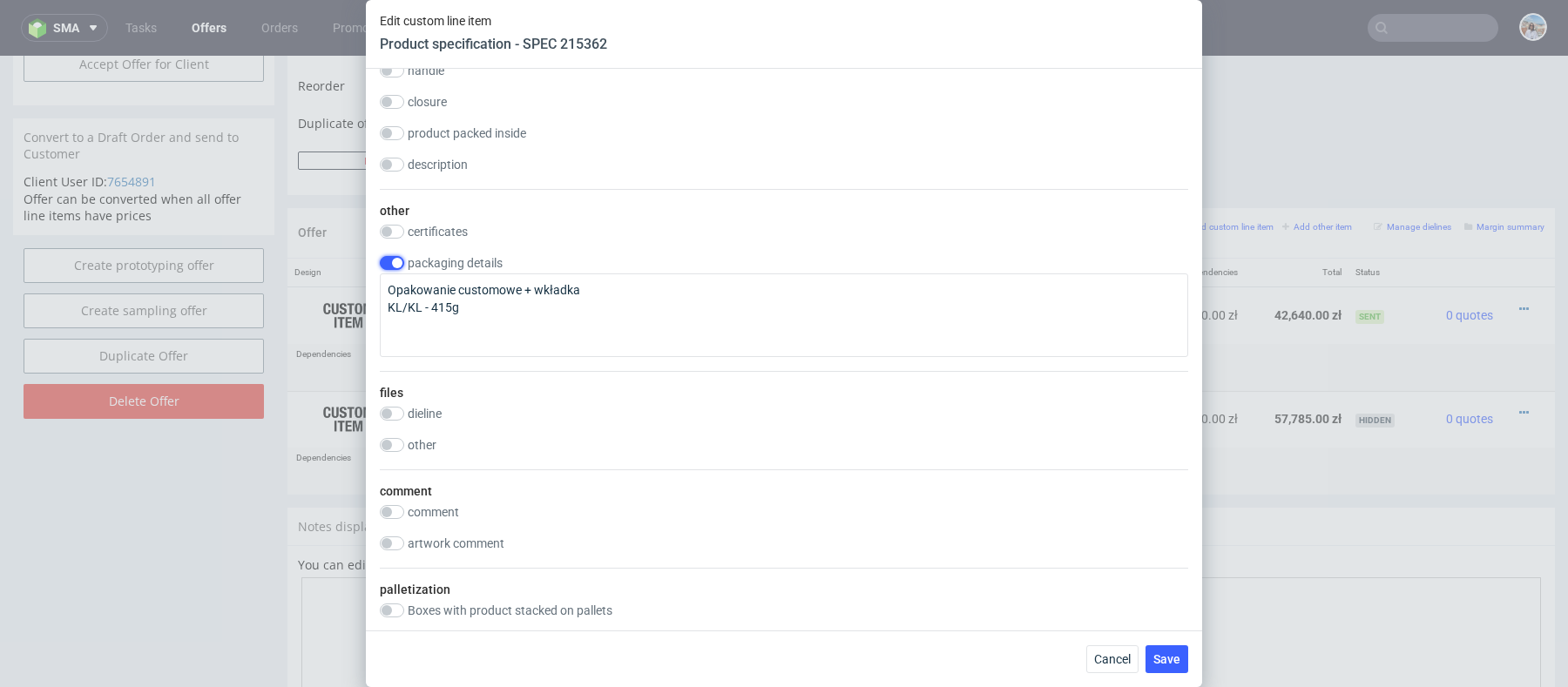
click at [380, 256] on input "checkbox" at bounding box center [392, 262] width 24 height 14
checkbox input "false"
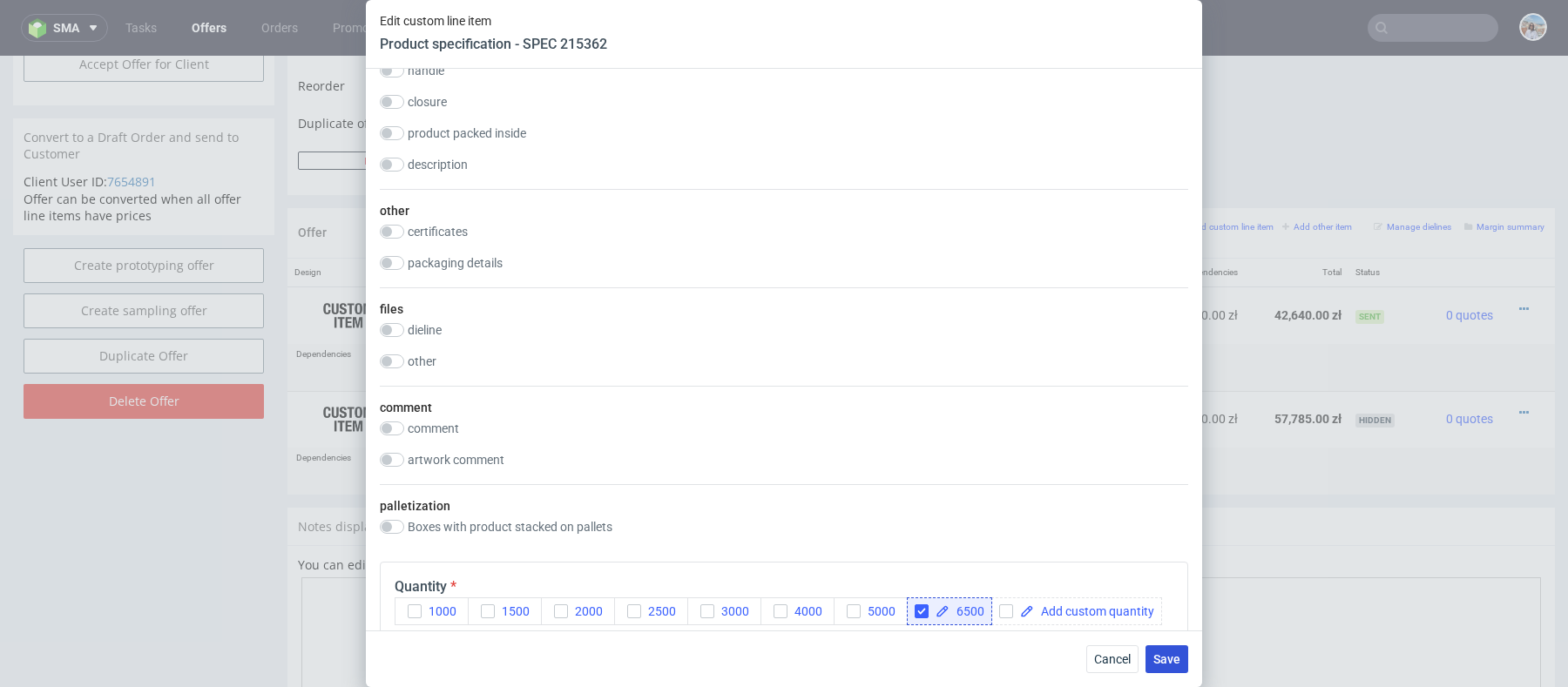
click at [1164, 671] on button "Save" at bounding box center [1167, 659] width 42 height 28
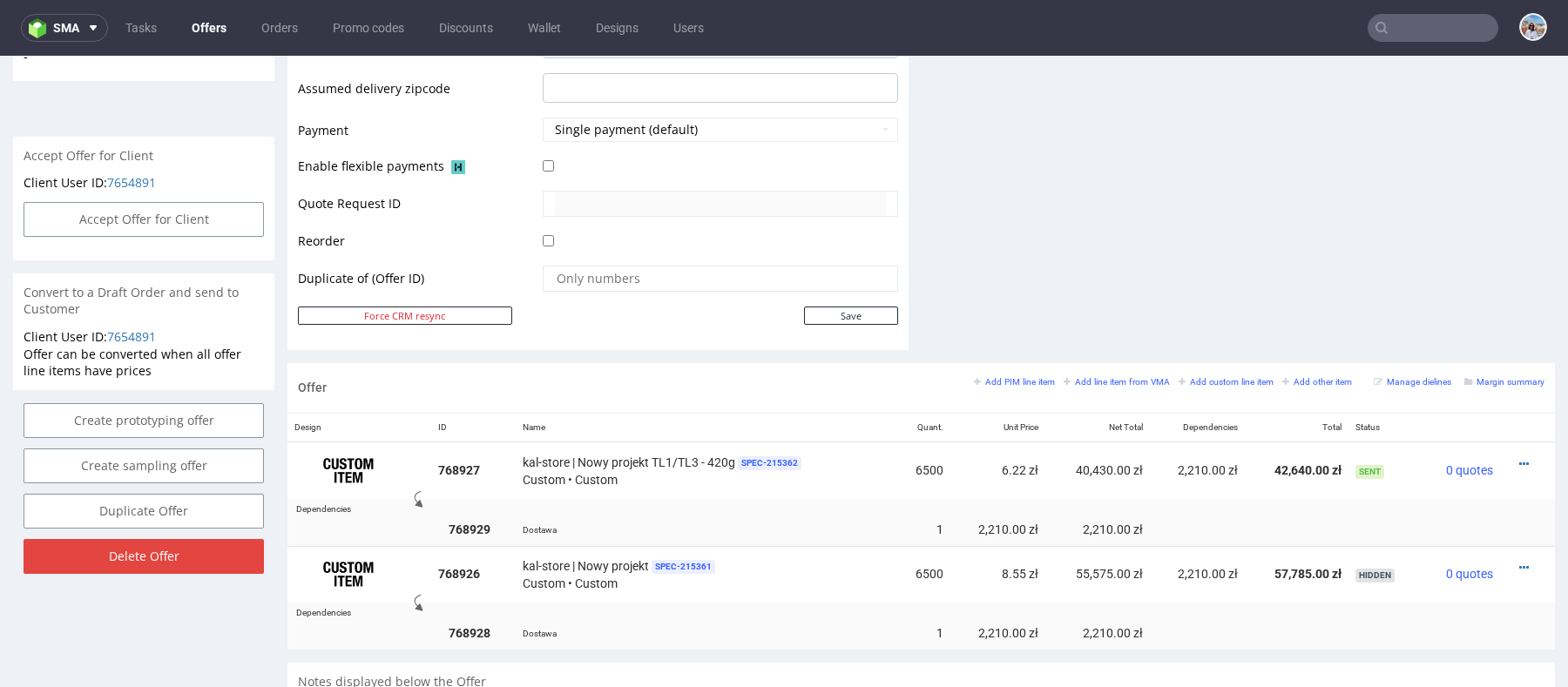
scroll to position [1147, 0]
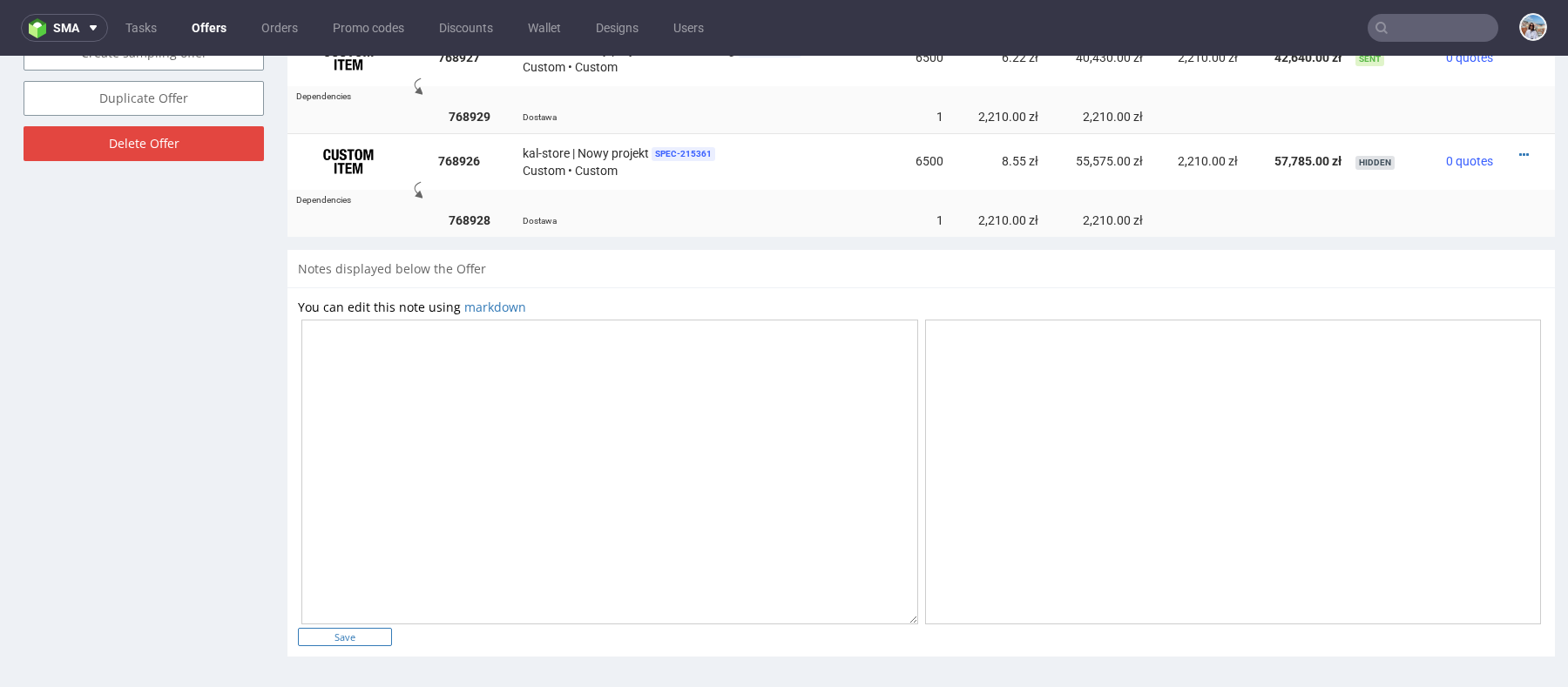
click at [331, 640] on input "Save" at bounding box center [345, 637] width 94 height 18
type input "In progress..."
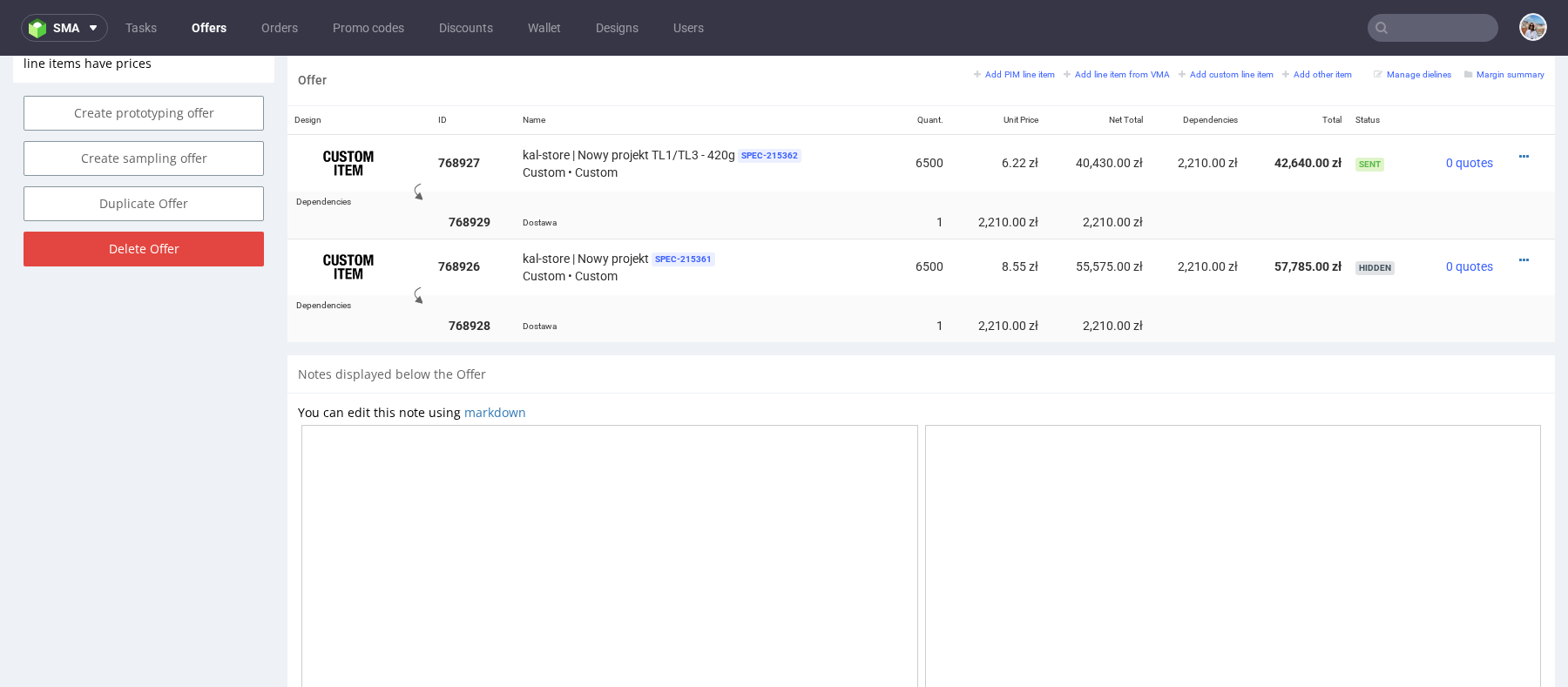
scroll to position [1027, 0]
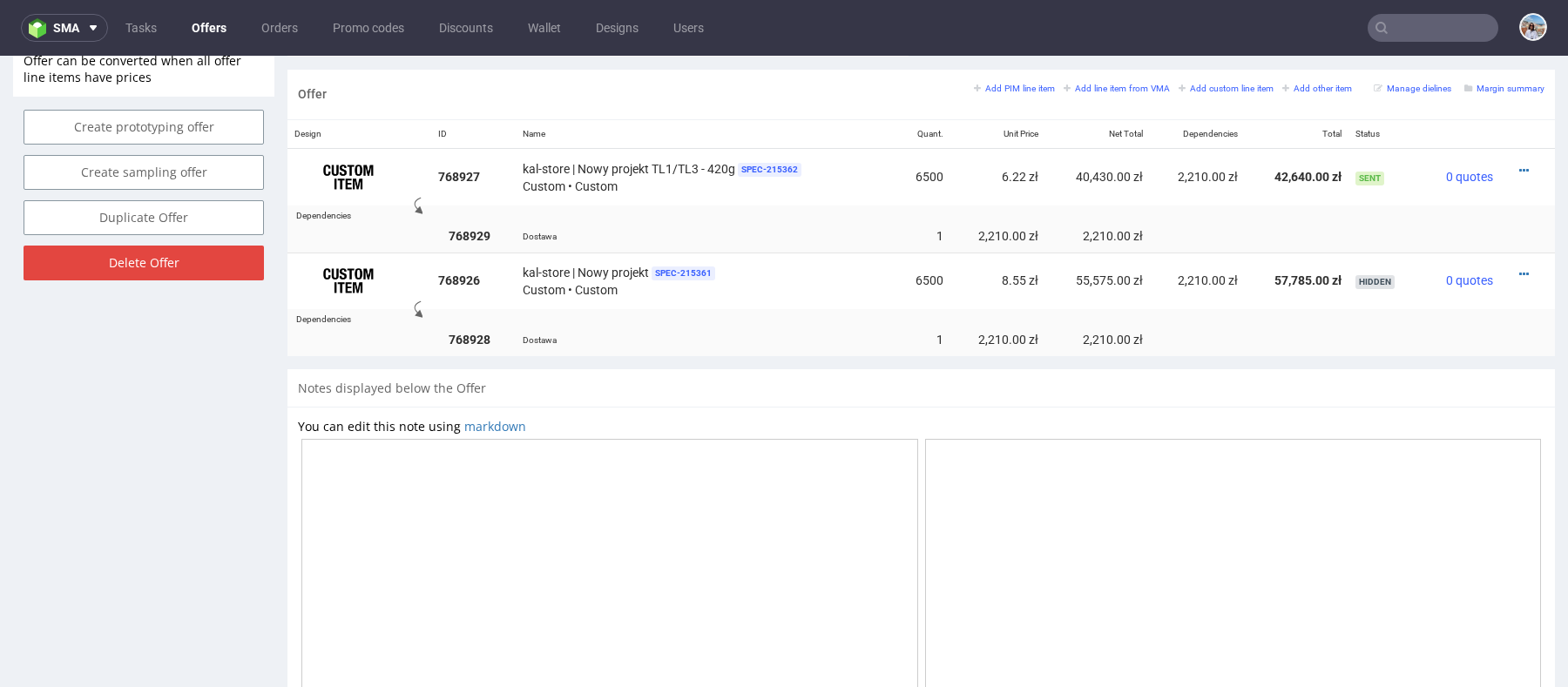
click at [481, 501] on textarea at bounding box center [609, 591] width 617 height 305
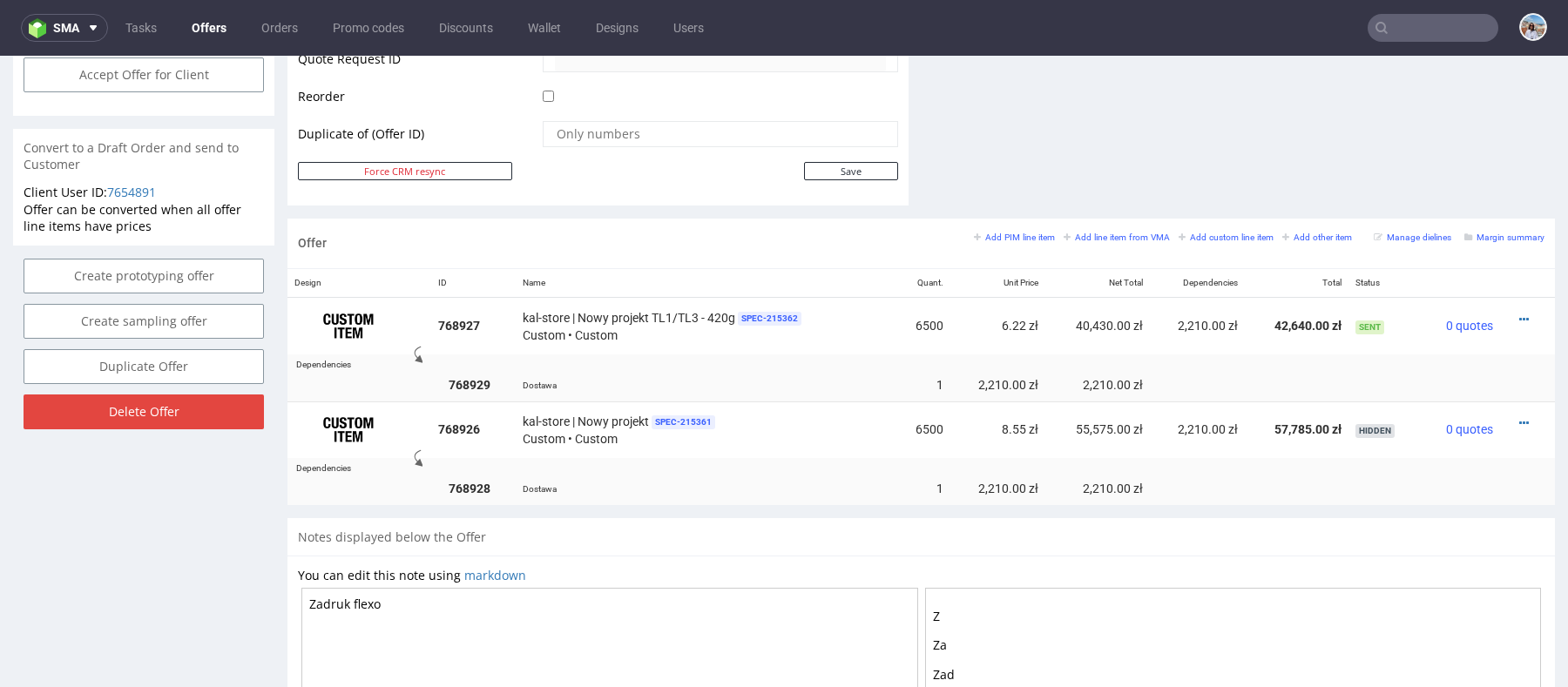
scroll to position [1145, 0]
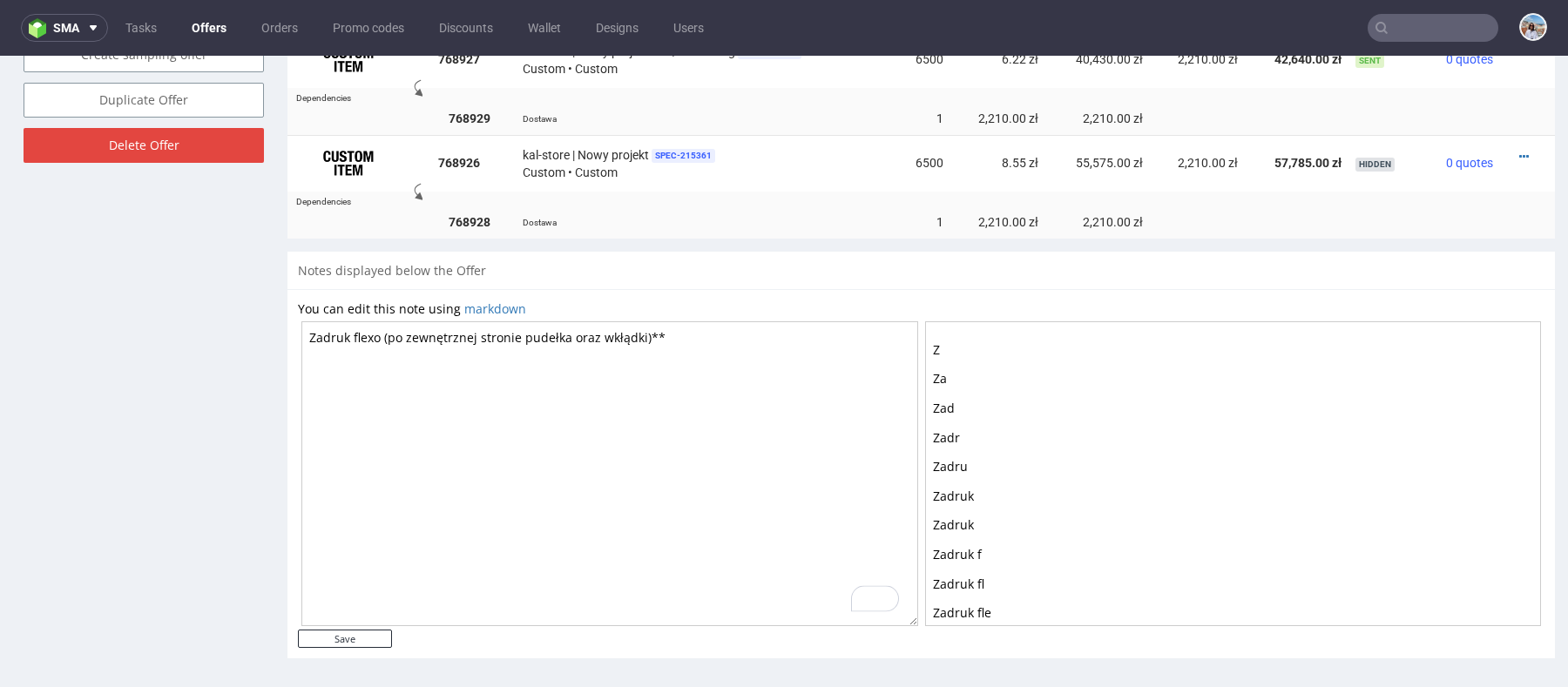
click at [311, 331] on textarea "Zadruk flexo (po zewnętrznej stronie pudełka oraz wkłądki)**" at bounding box center [609, 474] width 617 height 305
type textarea "**Zadruk flexo (po zewnętrznej stronie pudełka oraz wkłądki)**"
click at [363, 654] on div "You can edit this note using markdown **Zadruk flexo (po zewnętrznej stronie pu…" at bounding box center [921, 474] width 1268 height 369
click at [363, 633] on input "Save" at bounding box center [345, 639] width 94 height 18
type input "In progress..."
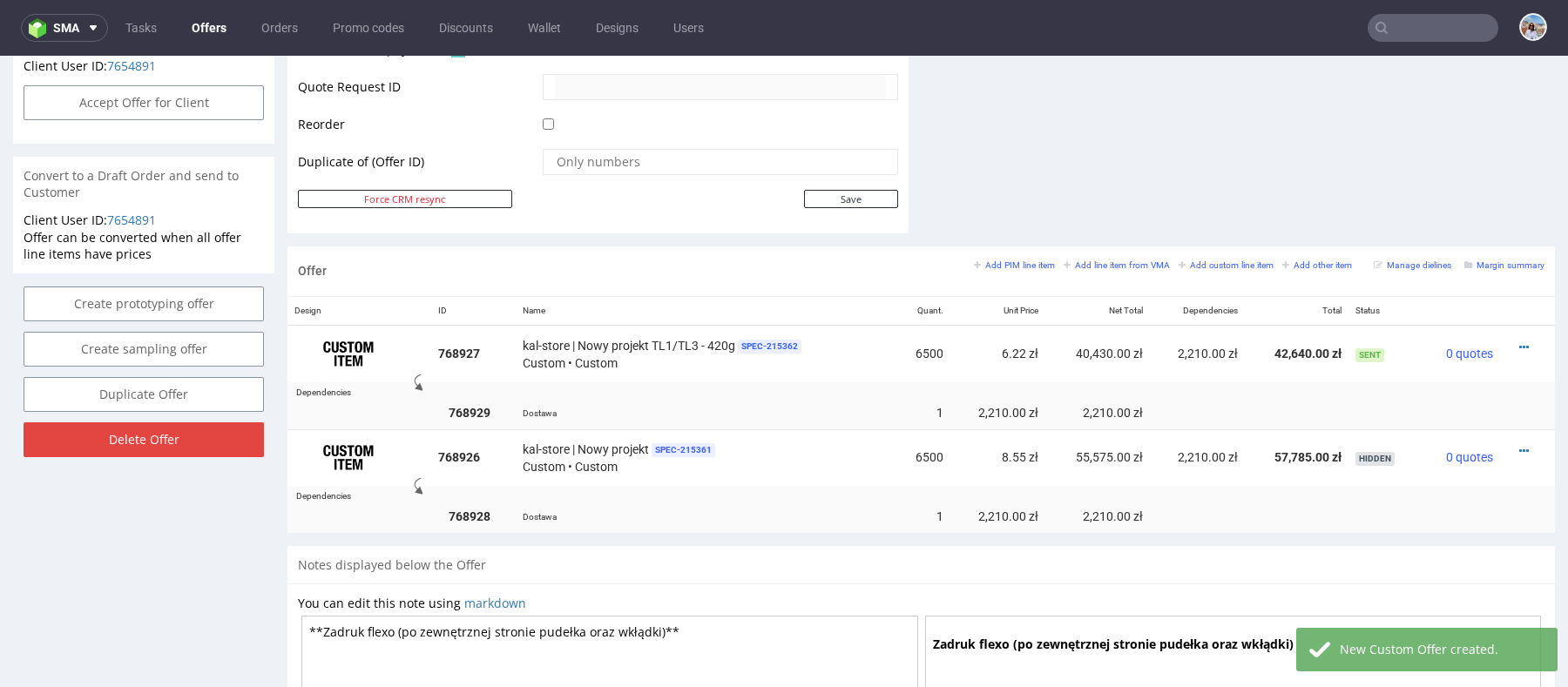
scroll to position [1163, 0]
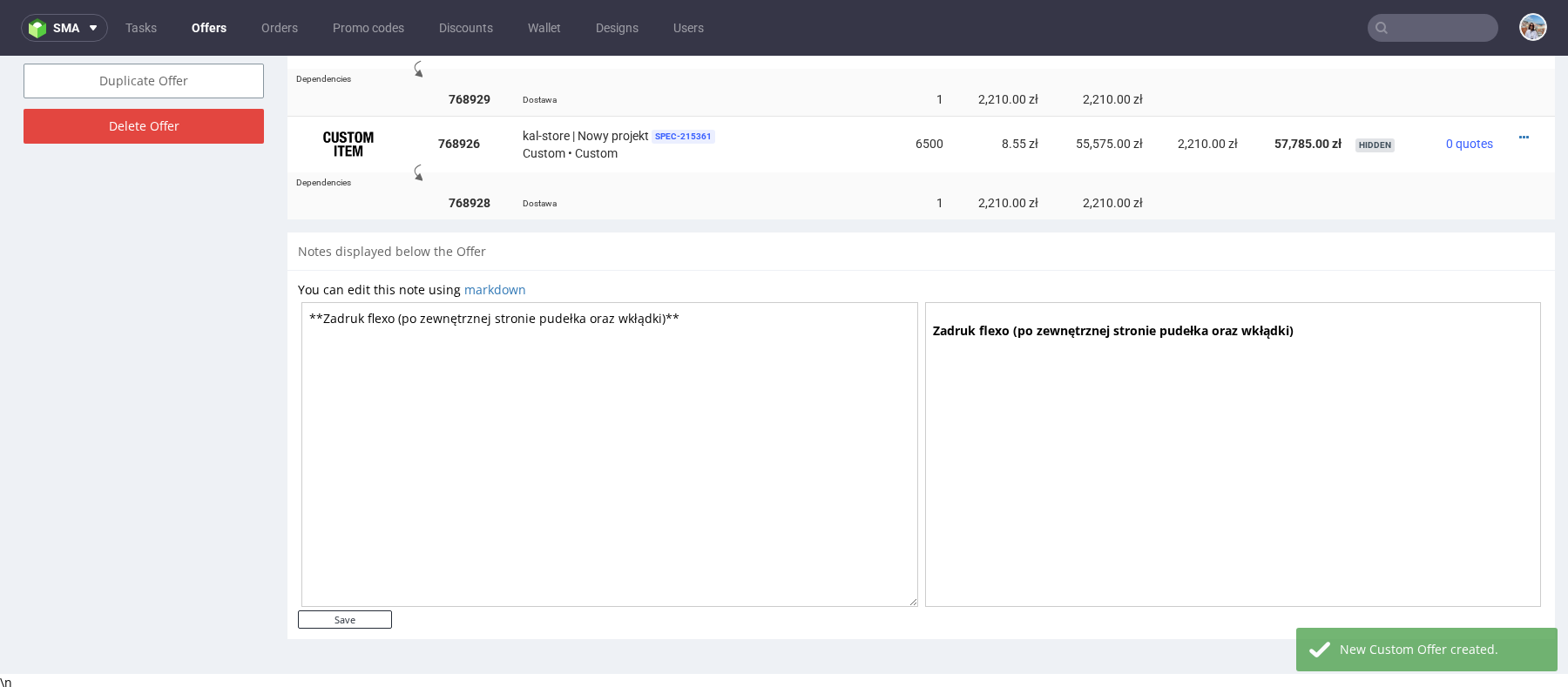
click at [712, 326] on textarea "**Zadruk flexo (po zewnętrznej stronie pudełka oraz wkłądki)**" at bounding box center [609, 454] width 617 height 305
click at [636, 316] on textarea "**Zadruk flexo (po zewnętrznej stronie pudełka oraz wkłądki)**" at bounding box center [609, 454] width 617 height 305
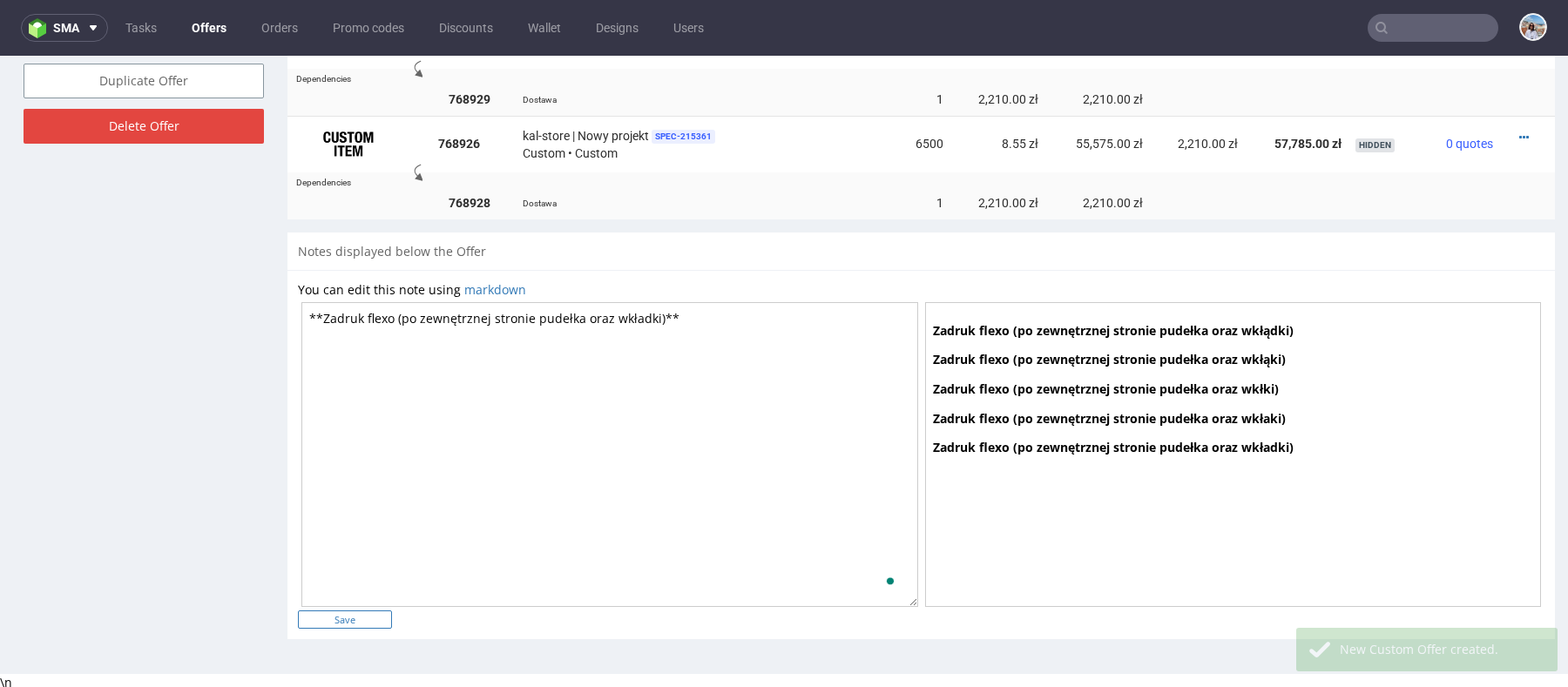
type textarea "**Zadruk flexo (po zewnętrznej stronie pudełka oraz wkładki)**"
click at [360, 621] on input "Save" at bounding box center [345, 620] width 94 height 18
type input "In progress..."
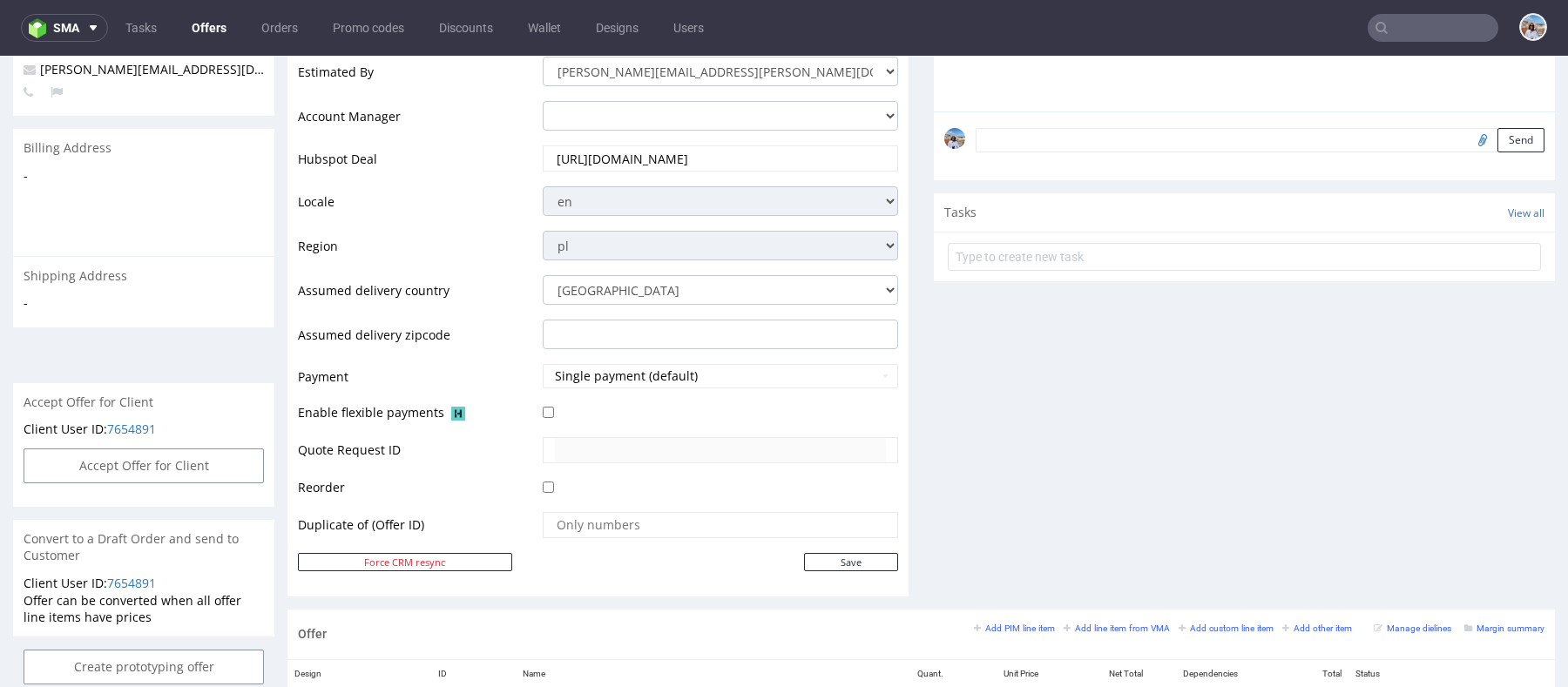
scroll to position [0, 0]
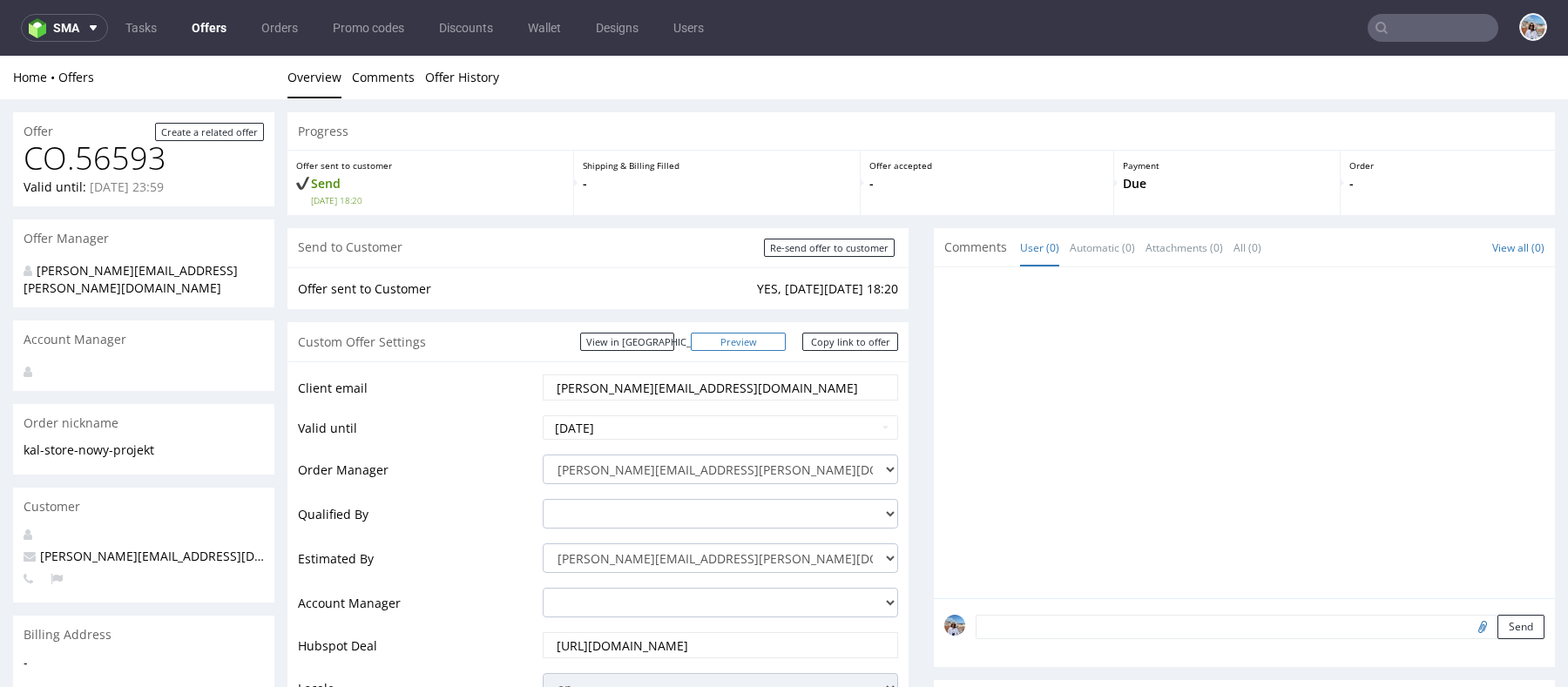
click at [755, 335] on link "Preview" at bounding box center [739, 342] width 96 height 18
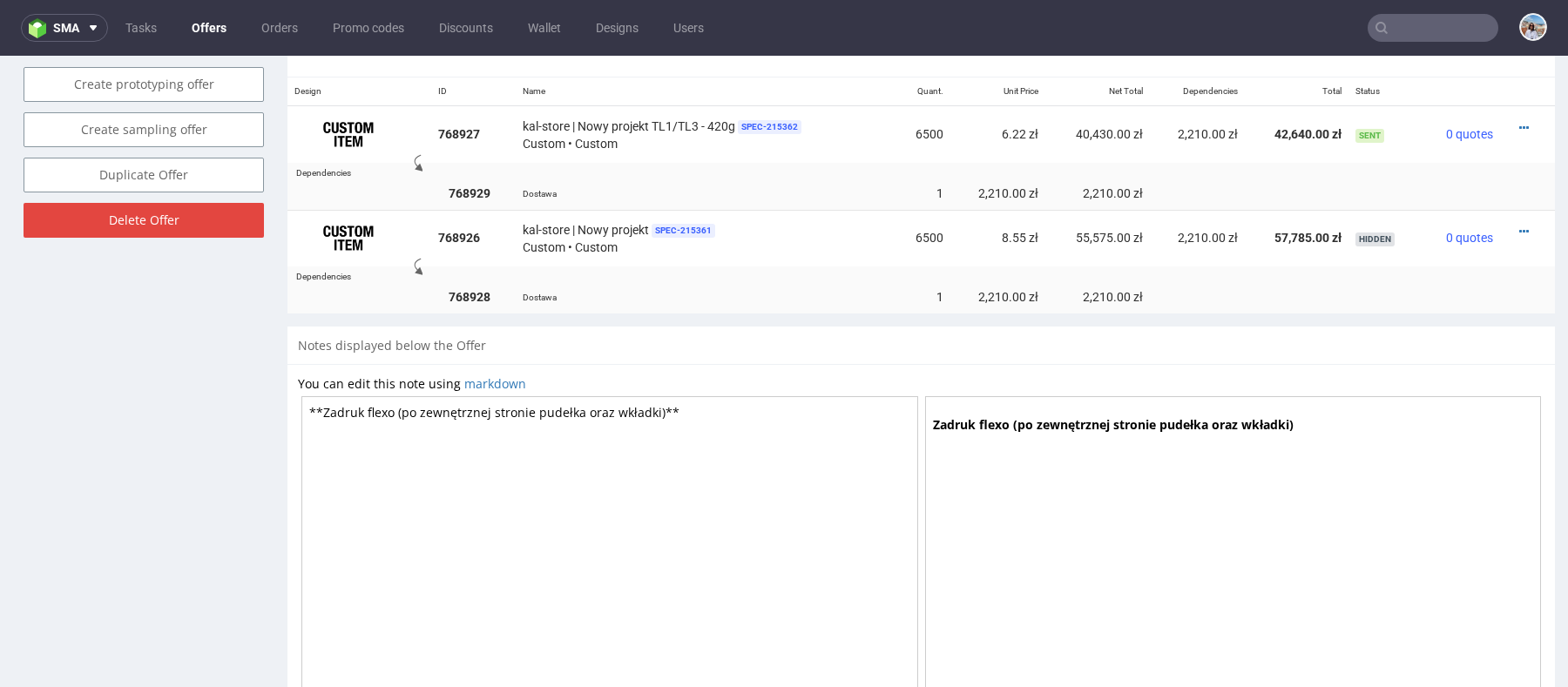
scroll to position [1163, 0]
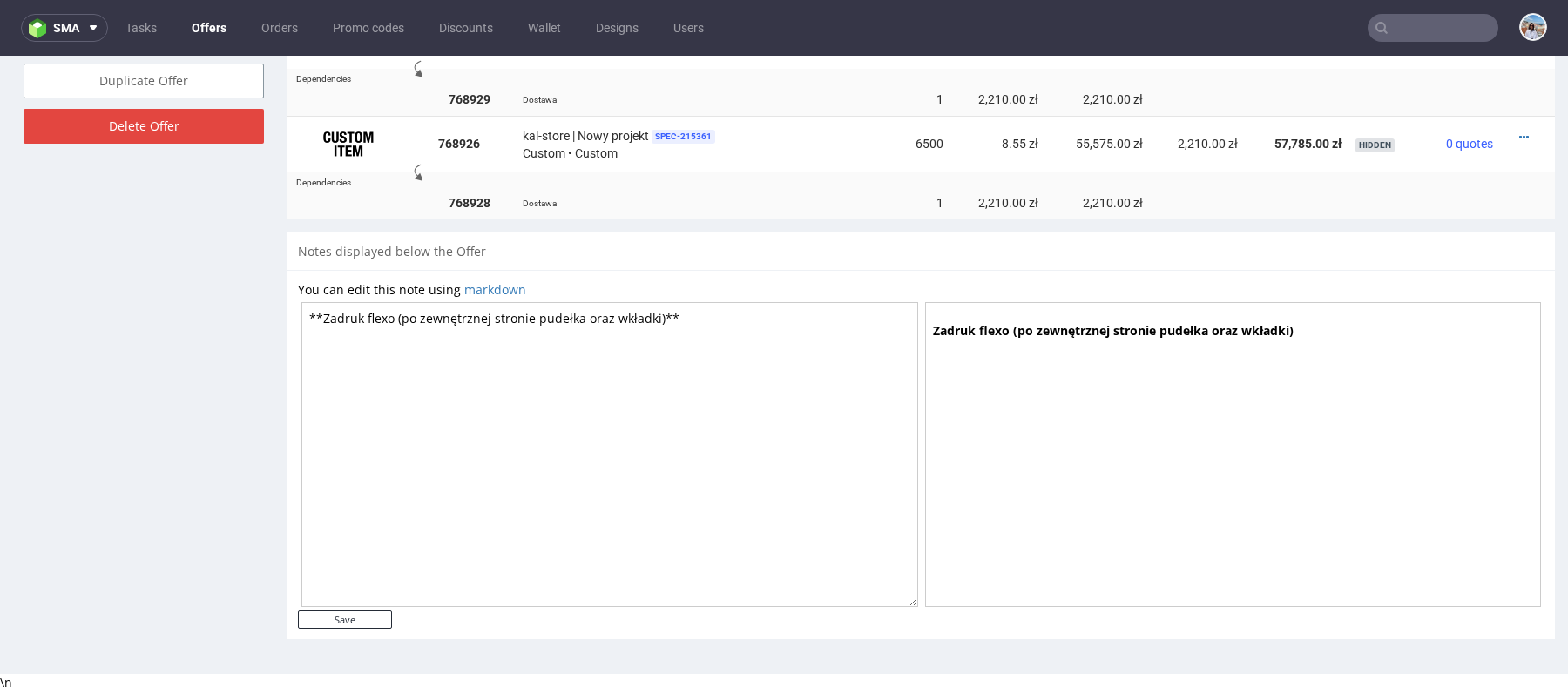
click at [562, 302] on textarea "**Zadruk flexo (po zewnętrznej stronie pudełka oraz wkładki)**" at bounding box center [609, 454] width 617 height 305
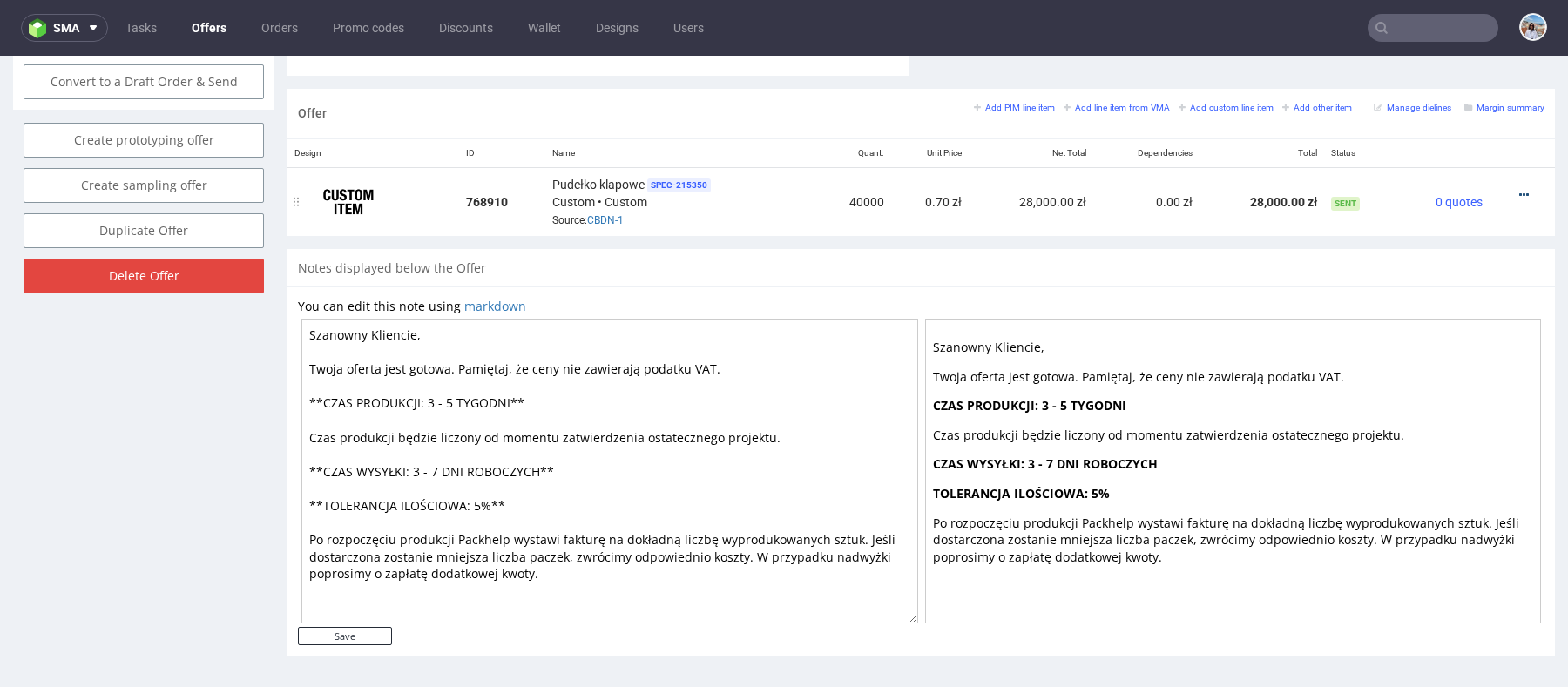
click at [1519, 189] on icon at bounding box center [1524, 195] width 9 height 12
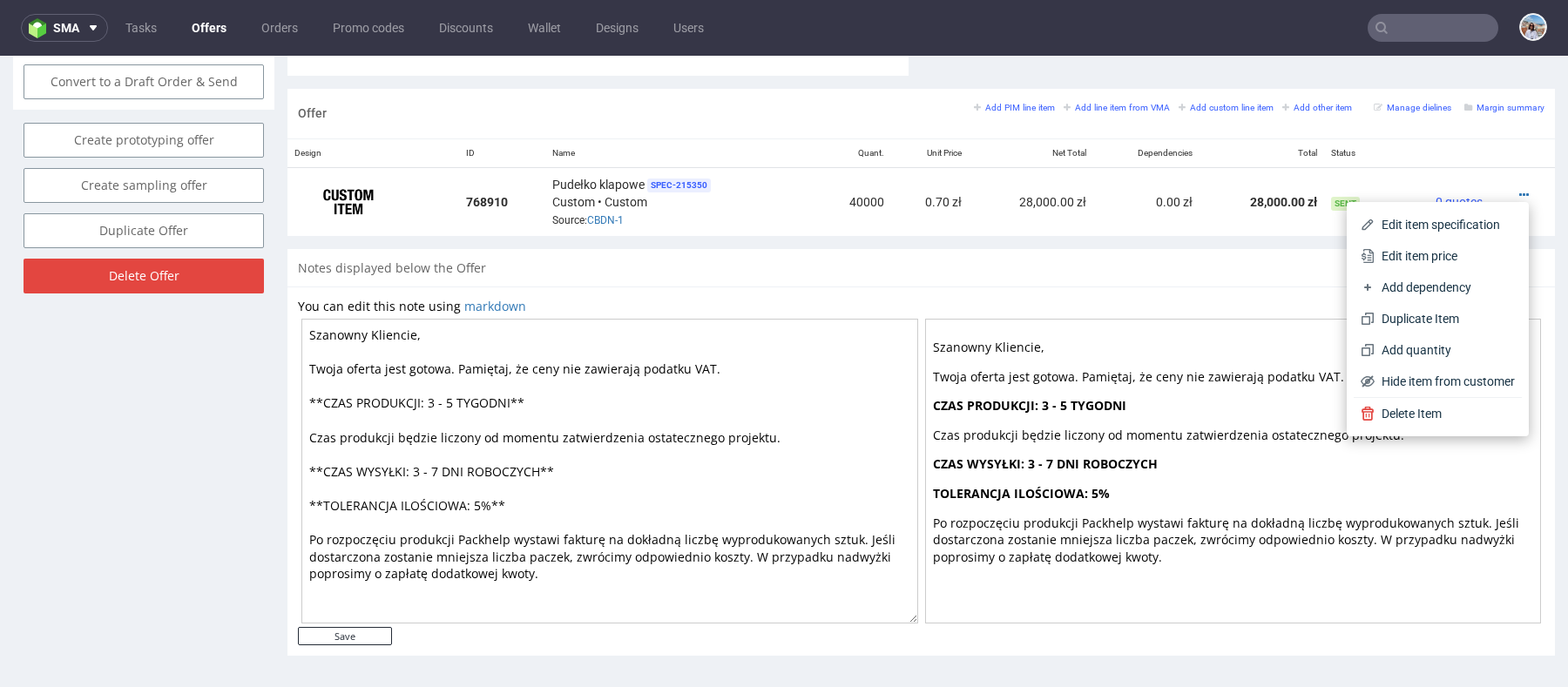
click at [1424, 260] on span "Edit item price" at bounding box center [1445, 256] width 140 height 18
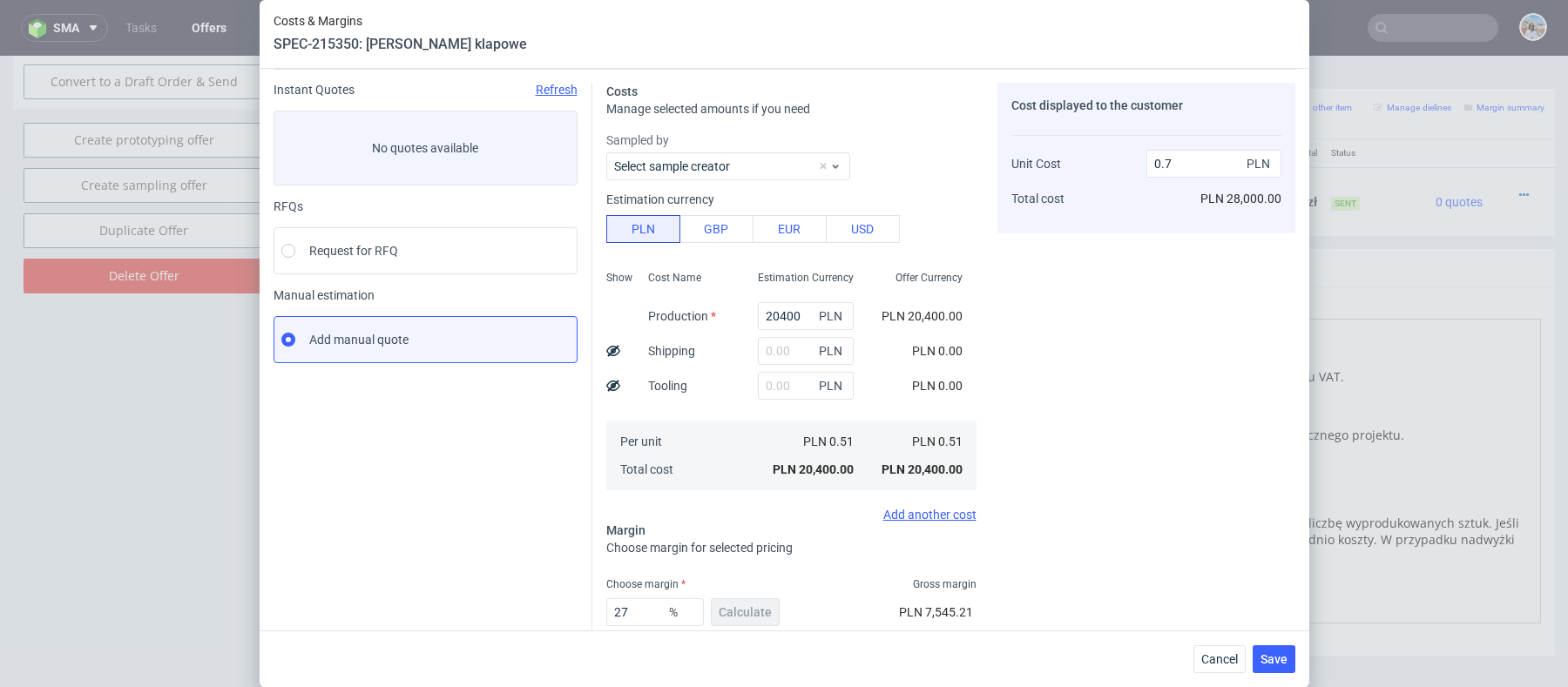
scroll to position [158, 0]
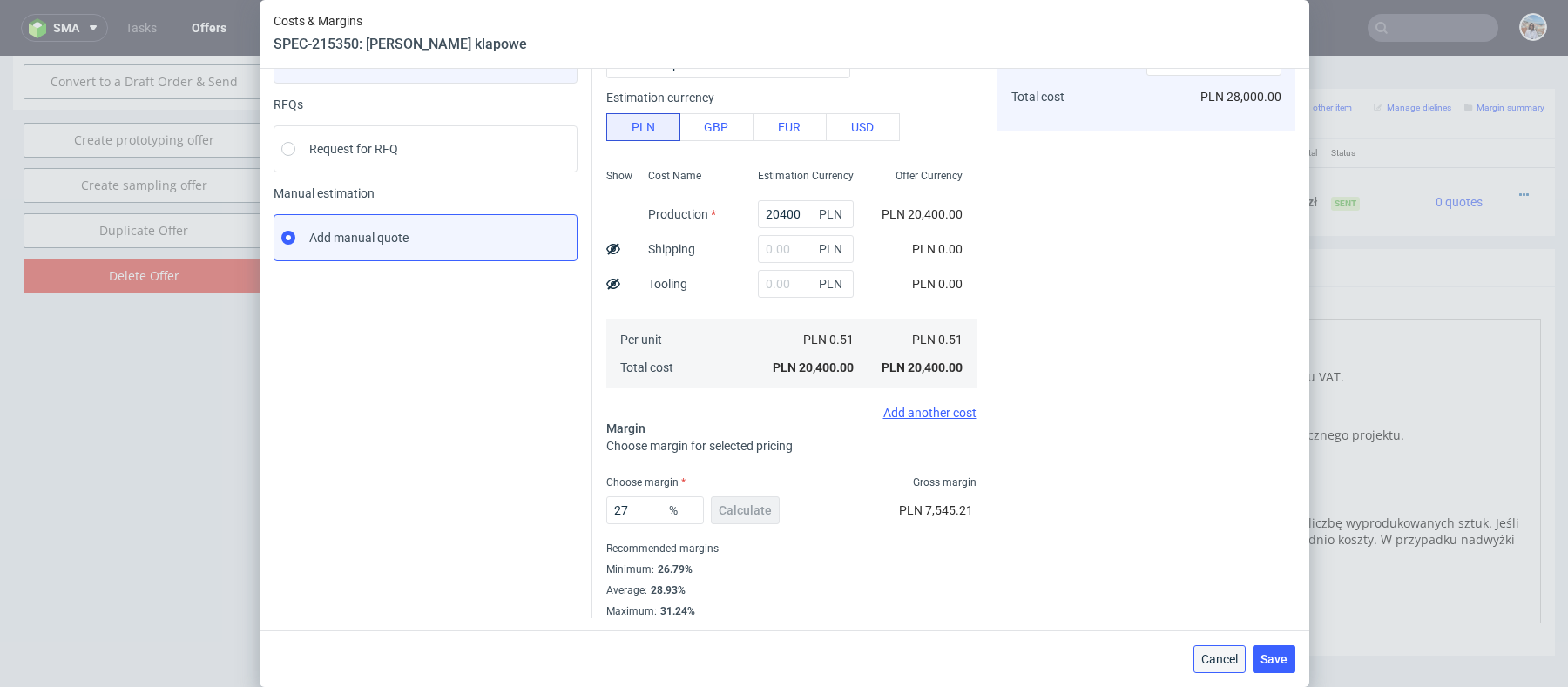
click at [1211, 655] on span "Cancel" at bounding box center [1220, 659] width 37 height 12
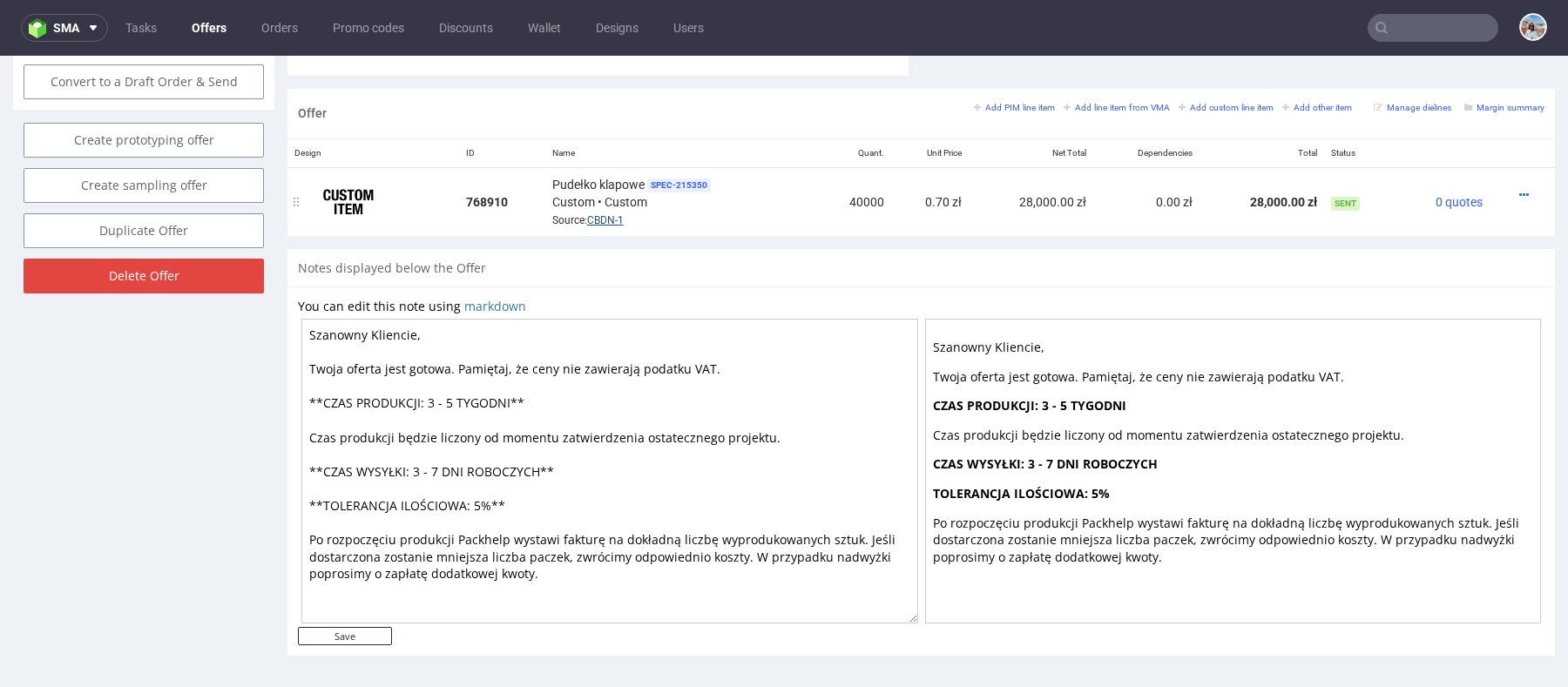
click at [606, 219] on link "CBDN-1" at bounding box center [606, 220] width 37 height 12
click at [1519, 189] on icon at bounding box center [1524, 195] width 9 height 12
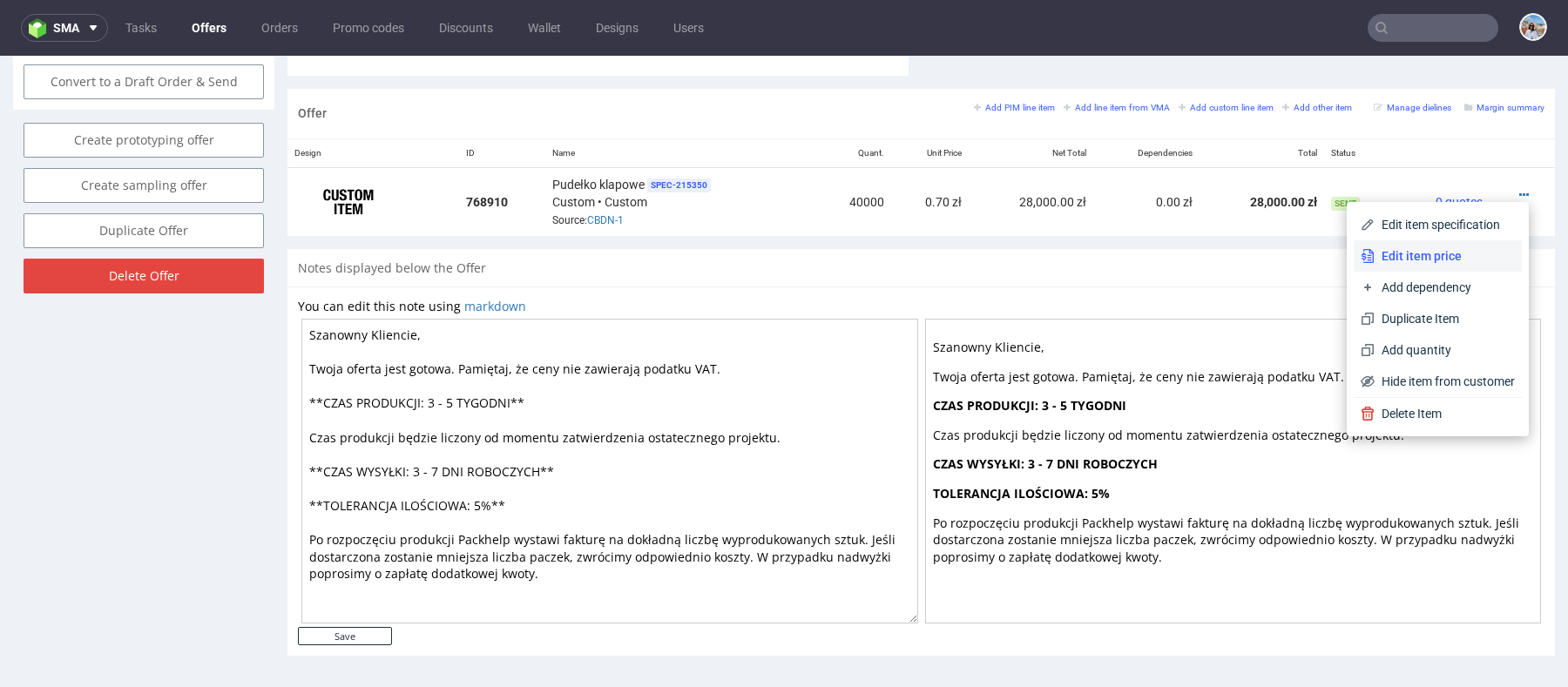
click at [1400, 264] on span "Edit item price" at bounding box center [1445, 256] width 140 height 18
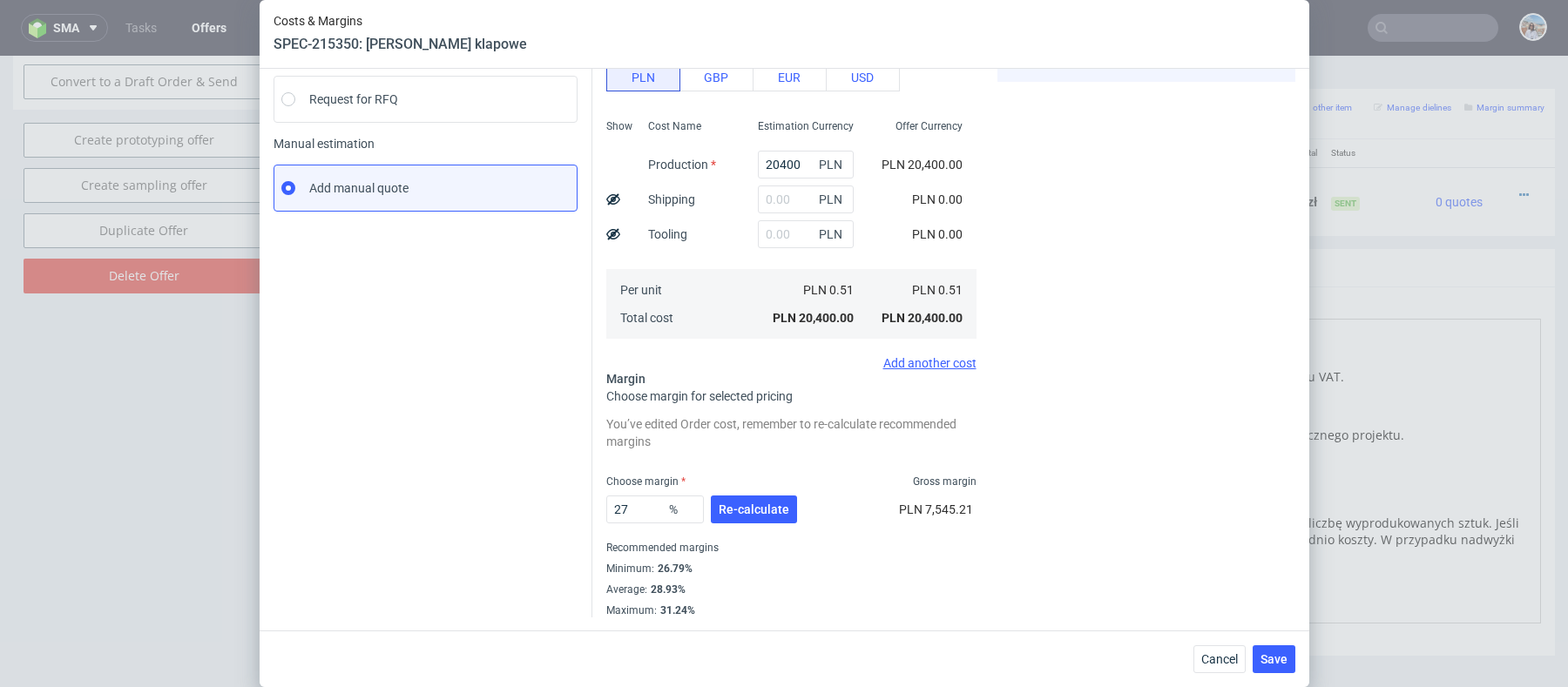
scroll to position [53, 0]
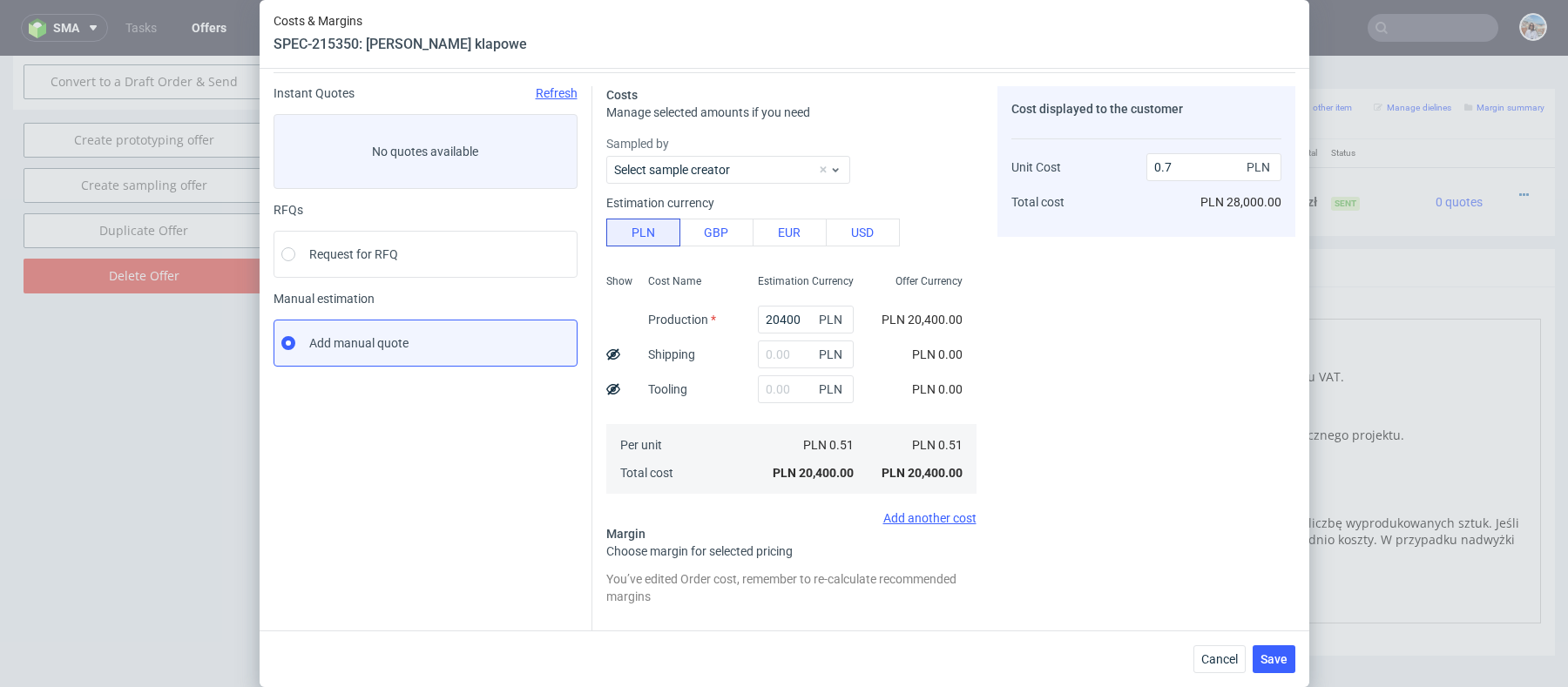
click at [1211, 188] on div "PLN 28,000.00" at bounding box center [1241, 202] width 81 height 35
click at [1182, 167] on input "0.7" at bounding box center [1214, 167] width 135 height 28
type input "0.5"
type input "-2"
click at [842, 399] on span "PLN" at bounding box center [833, 389] width 35 height 24
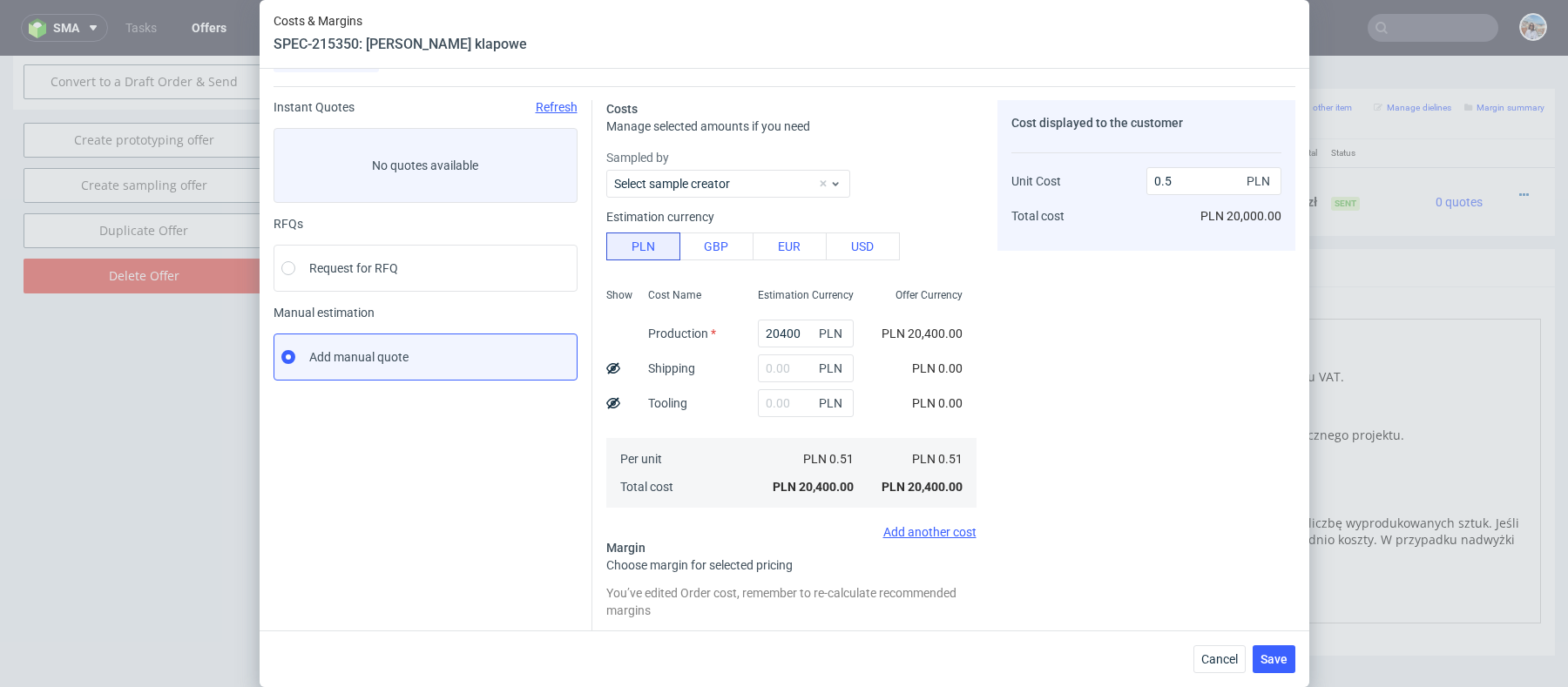
scroll to position [0, 0]
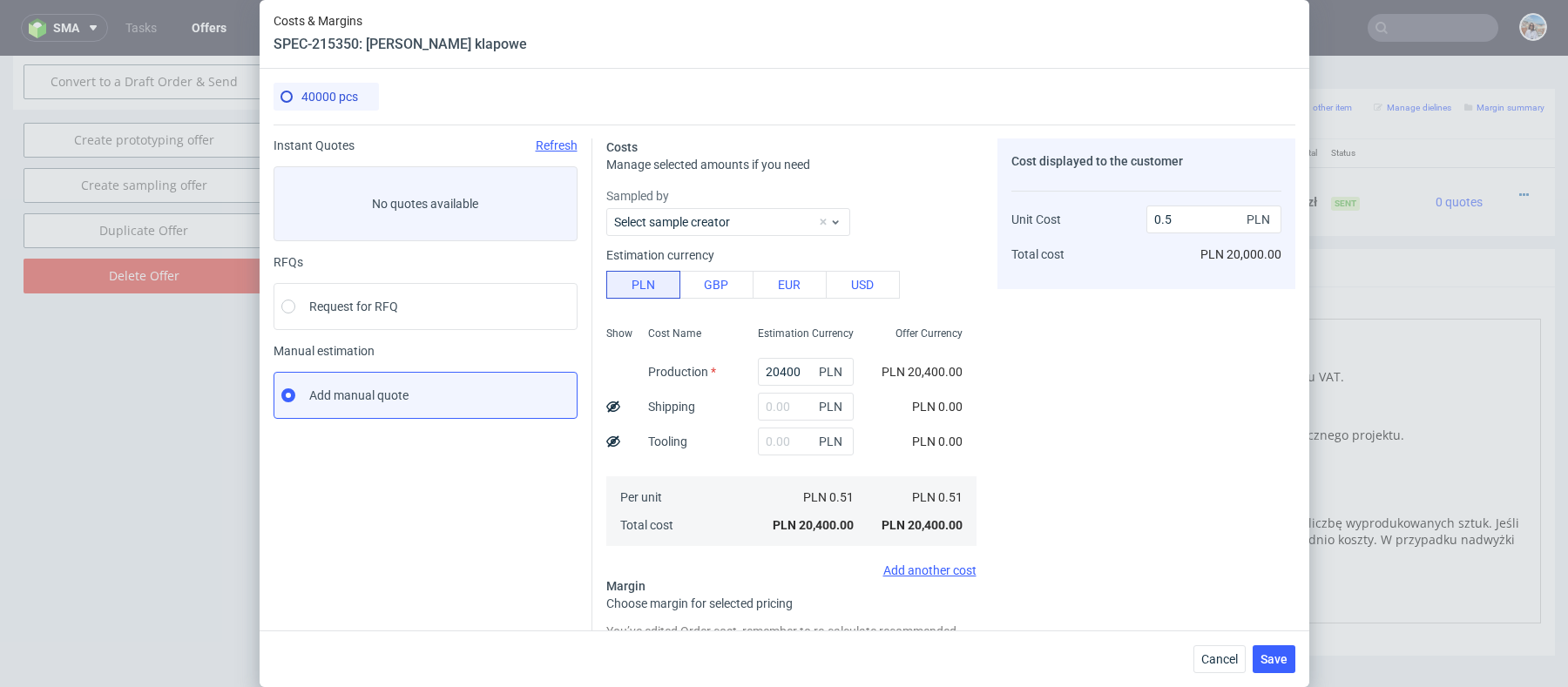
click at [1182, 234] on div "0.5 PLN" at bounding box center [1214, 220] width 135 height 35
click at [1175, 225] on input "0.5" at bounding box center [1214, 220] width 135 height 28
type input "0."
type input "-Infinity"
type input "0.517"
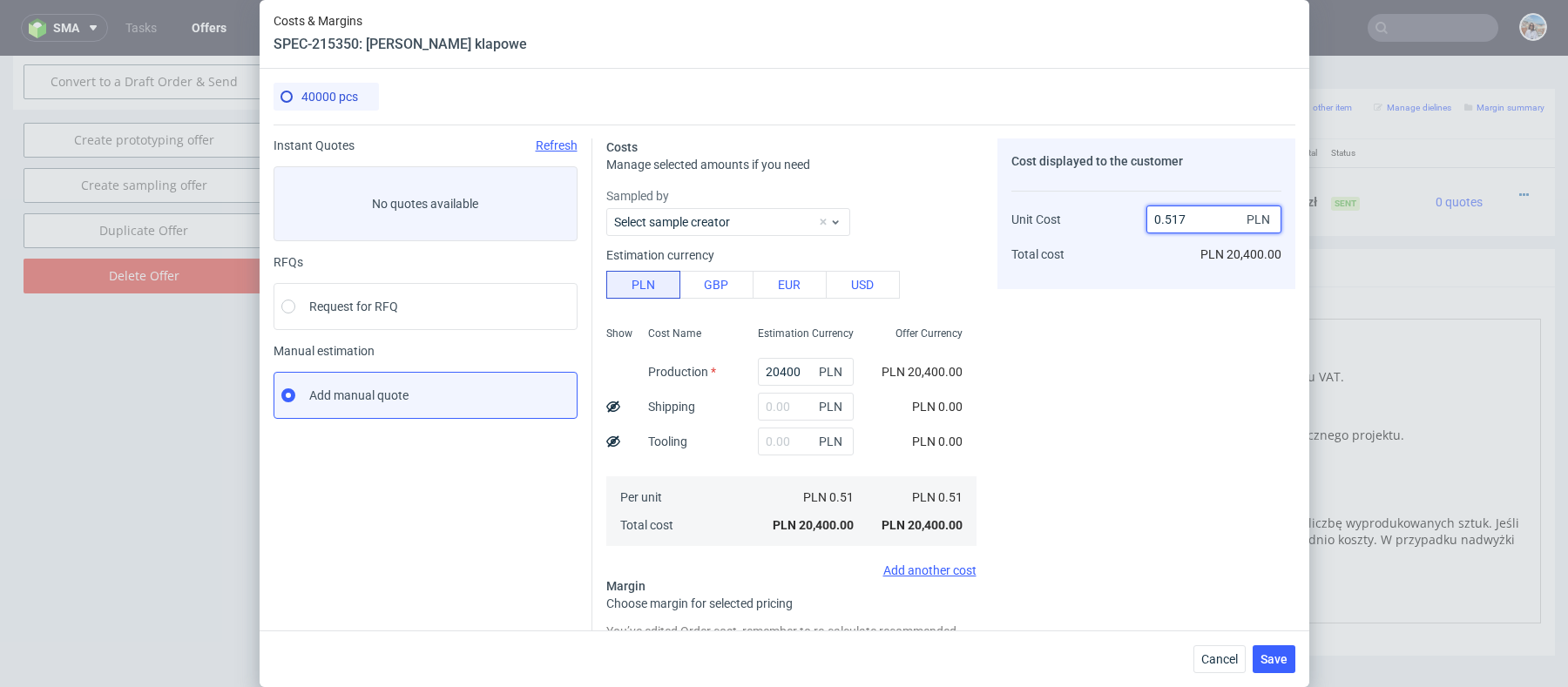
type input "1.3539651837524178"
type input "0."
type input "-Infinity"
type input "0.51"
click at [1215, 663] on span "Cancel" at bounding box center [1220, 659] width 37 height 12
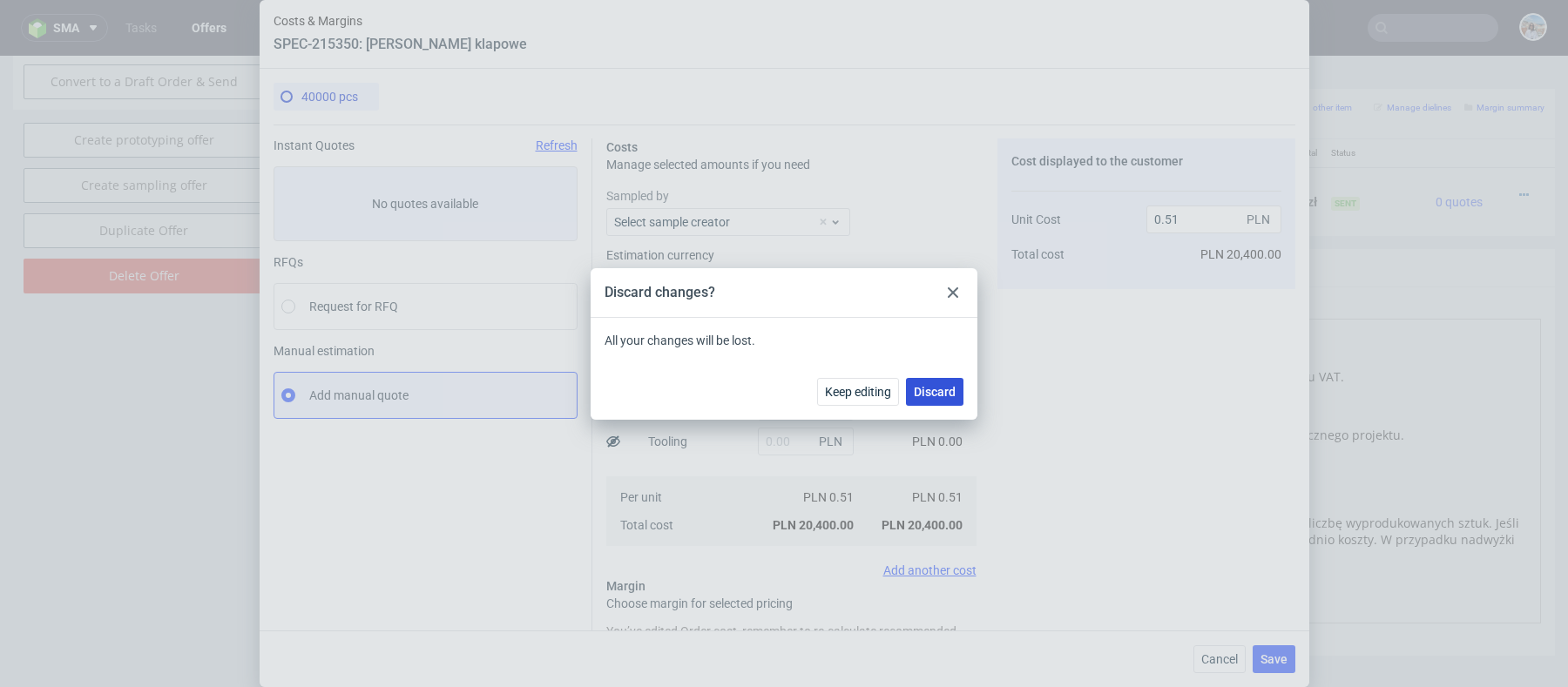
click at [947, 378] on button "Discard" at bounding box center [935, 392] width 57 height 28
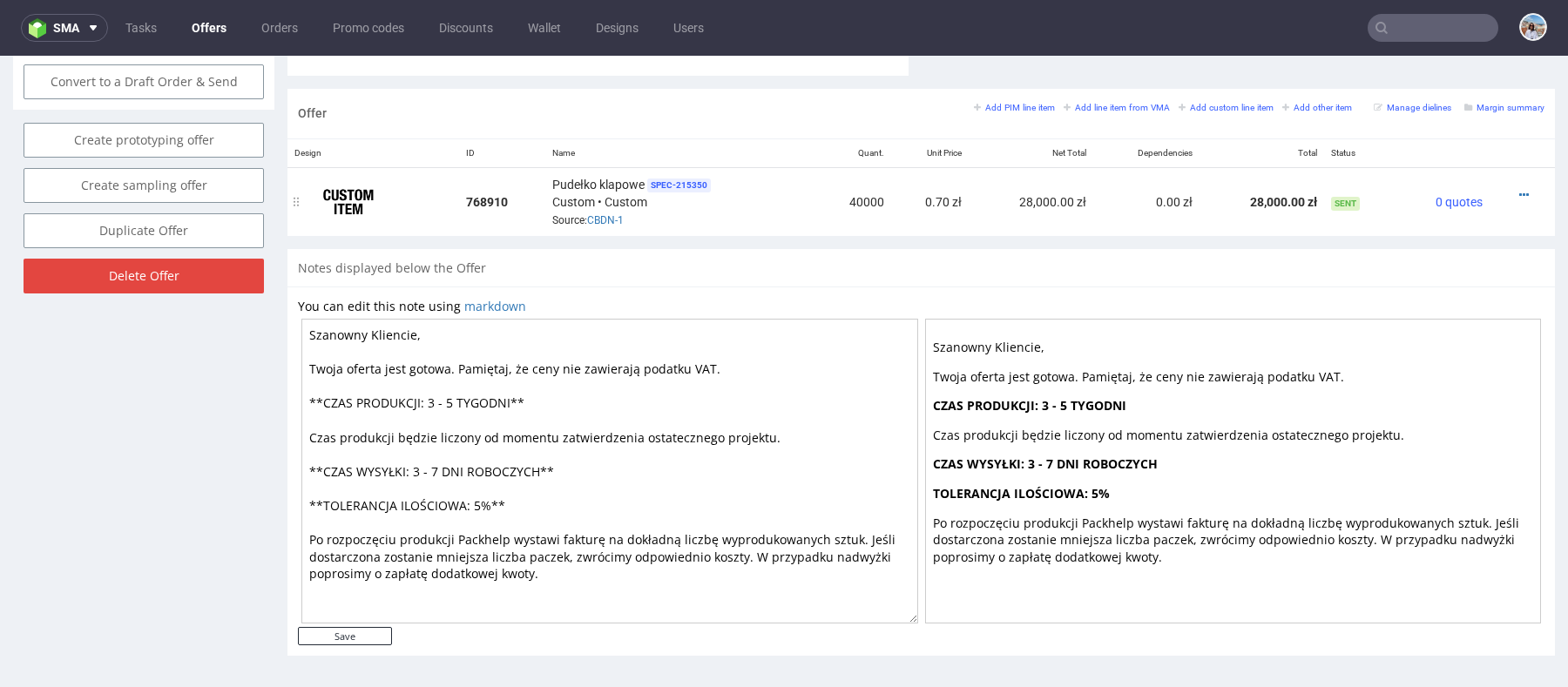
click at [1497, 187] on div at bounding box center [1517, 195] width 42 height 18
click at [1499, 192] on div at bounding box center [1517, 195] width 42 height 18
click at [1519, 192] on icon at bounding box center [1524, 195] width 9 height 12
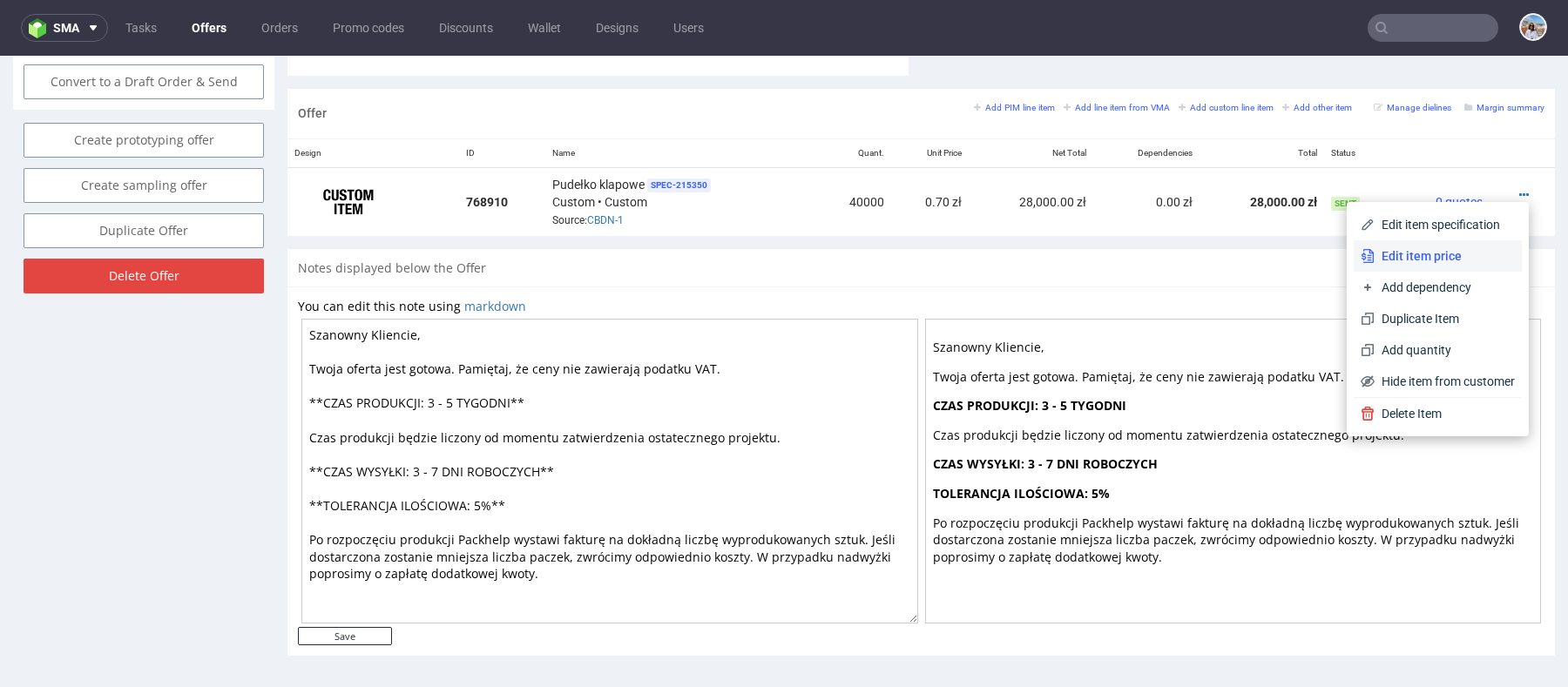
click at [1453, 254] on span "Edit item price" at bounding box center [1445, 256] width 140 height 18
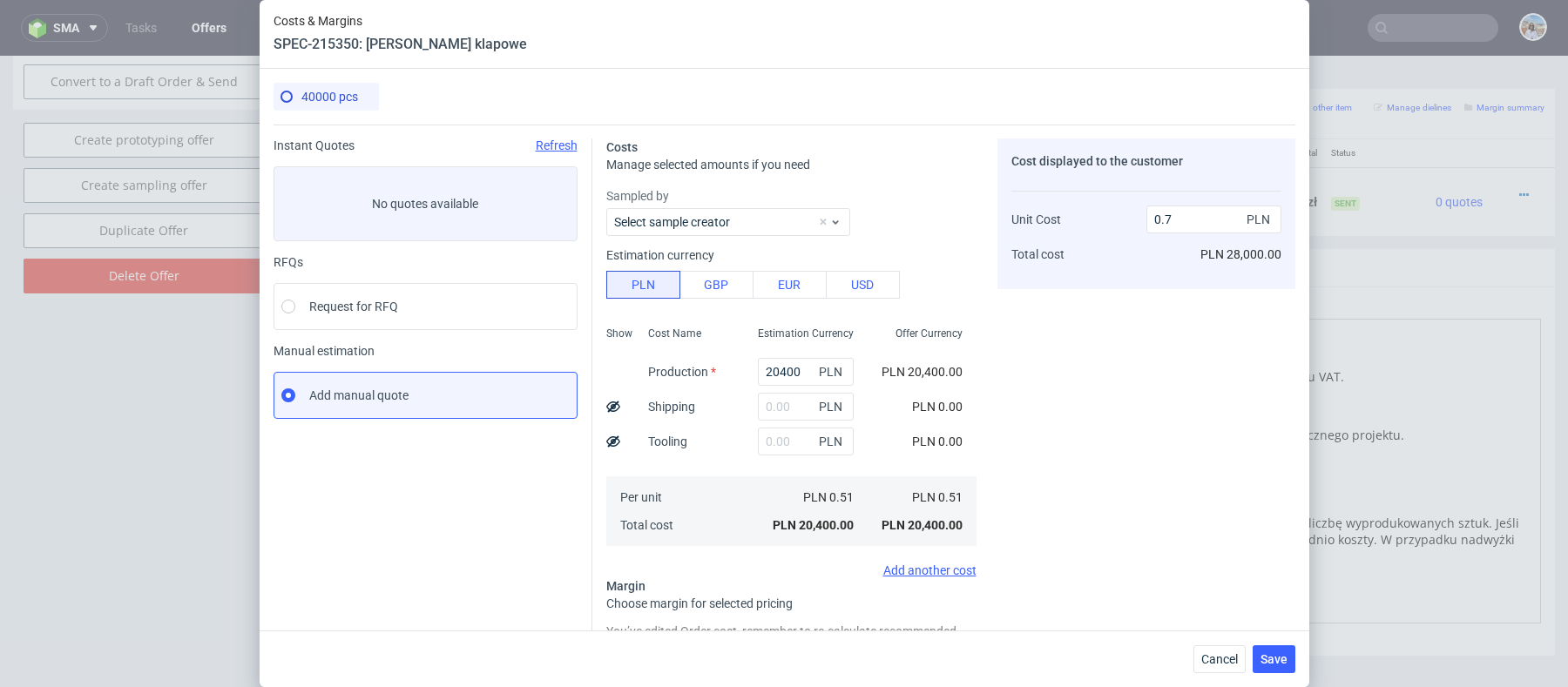
scroll to position [208, 0]
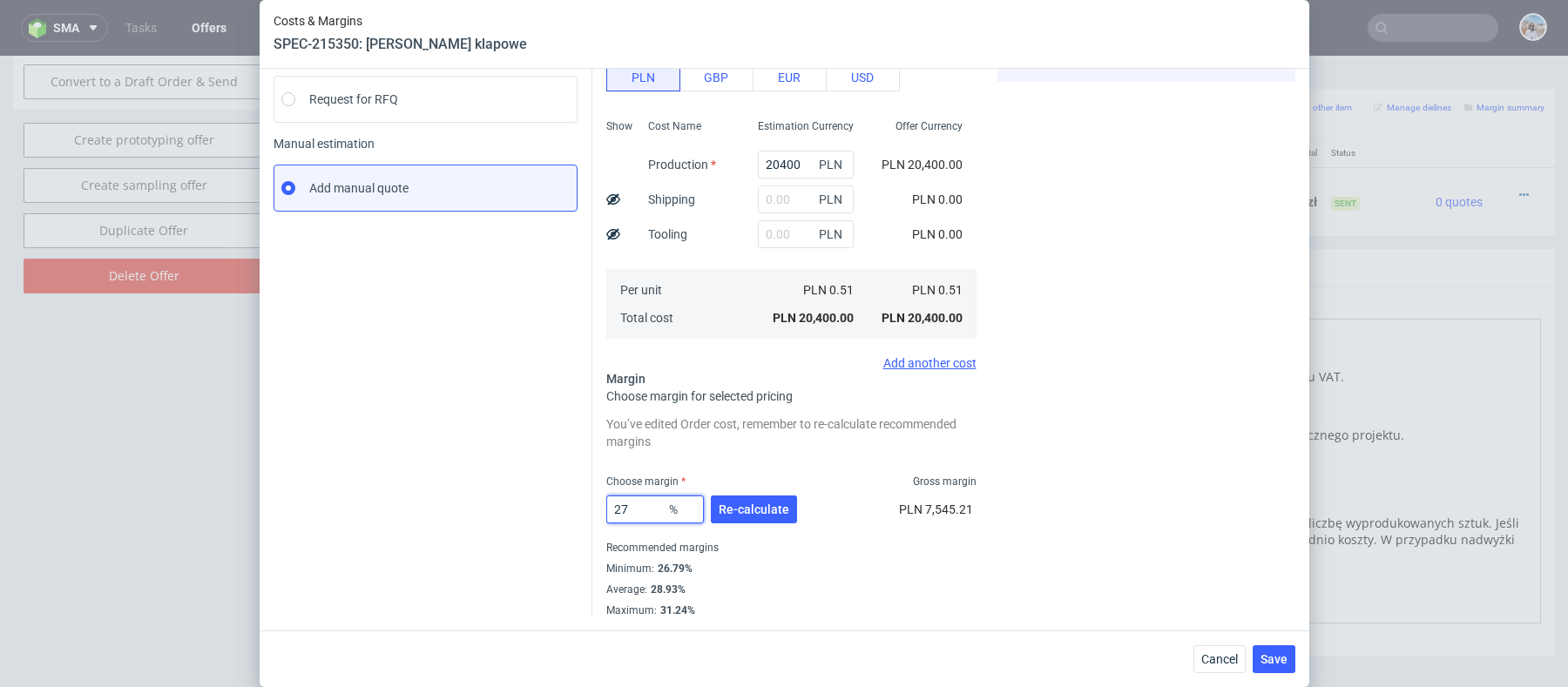
click at [654, 512] on input "27" at bounding box center [656, 510] width 98 height 28
type input "20"
type input "0.64"
type input "20"
click at [481, 474] on div "Instant Quotes Refresh No quotes available RFQs Request for RFQ Manual estimati…" at bounding box center [432, 336] width 319 height 812
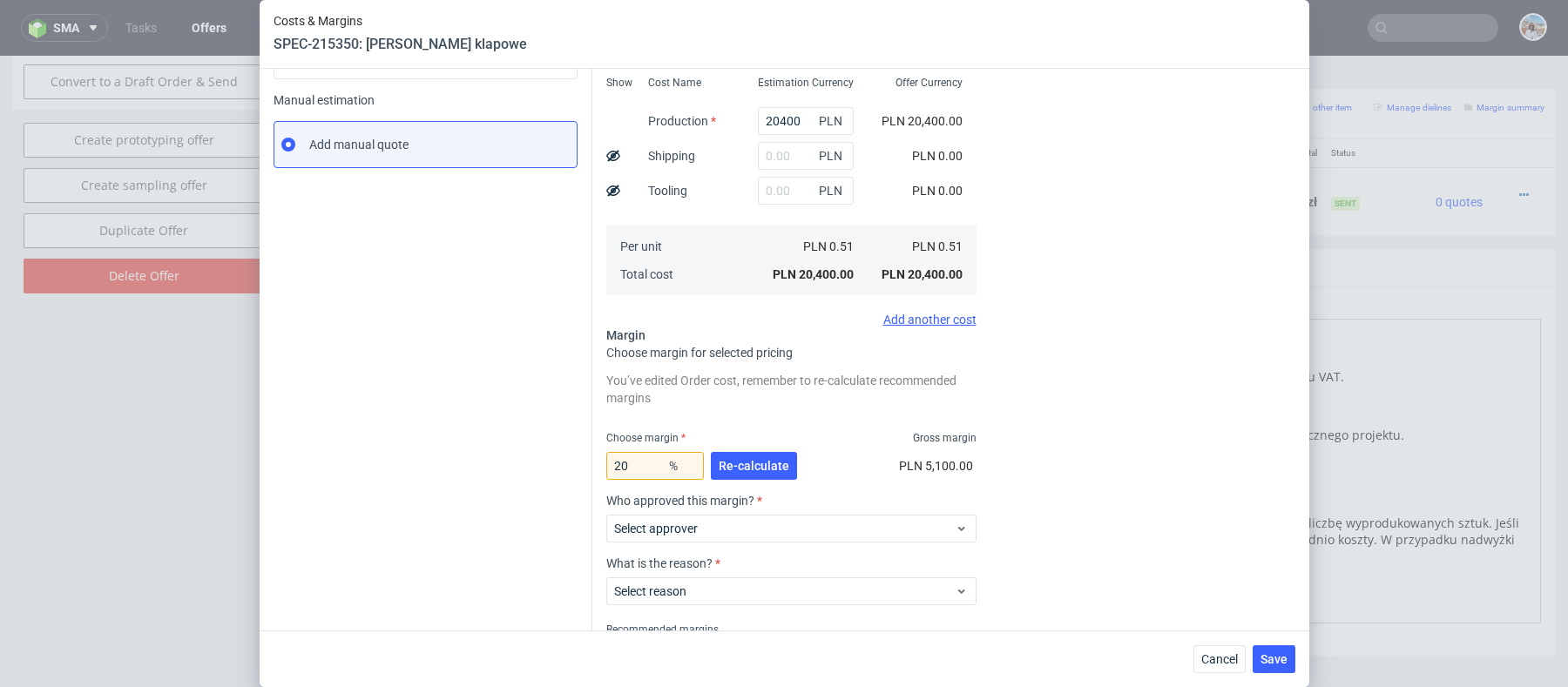
scroll to position [331, 0]
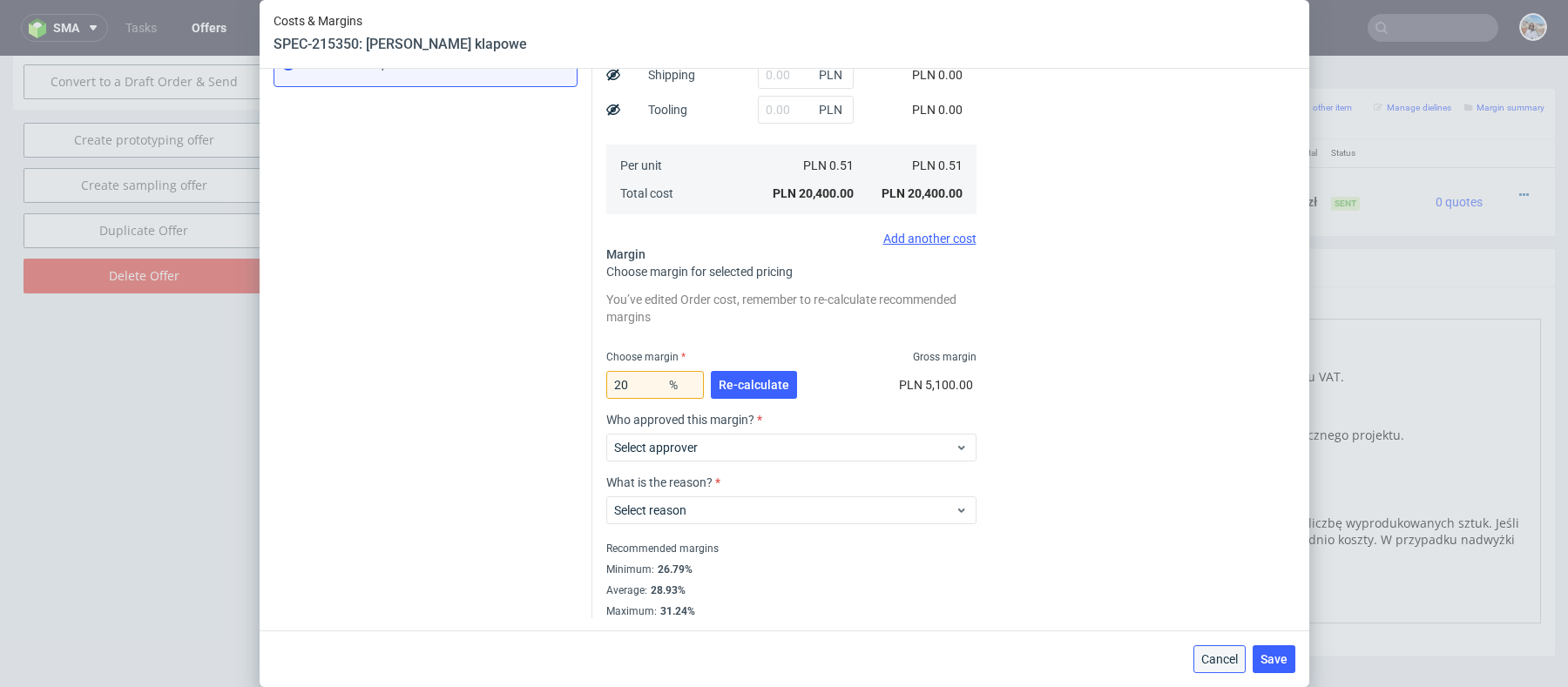
click at [1223, 657] on span "Cancel" at bounding box center [1220, 659] width 37 height 12
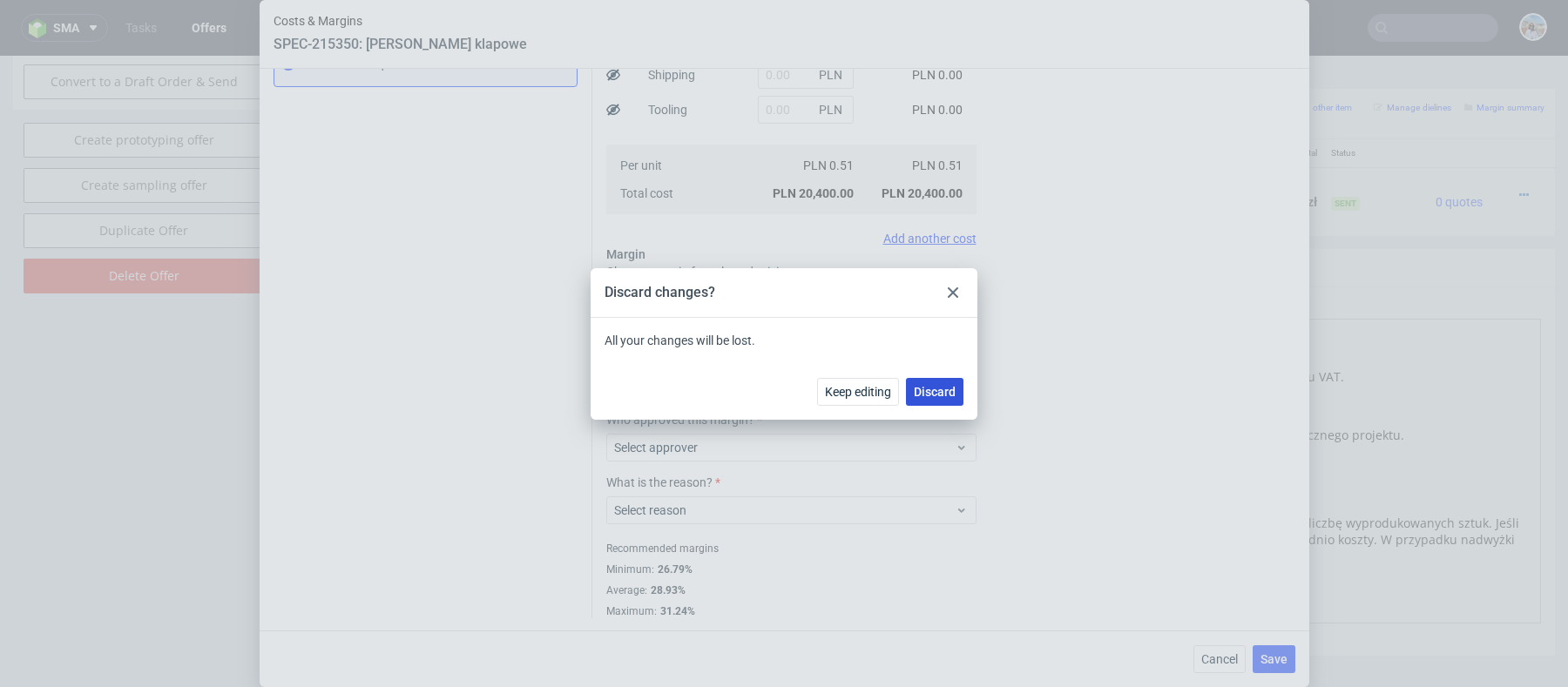
click at [951, 397] on button "Discard" at bounding box center [935, 392] width 57 height 28
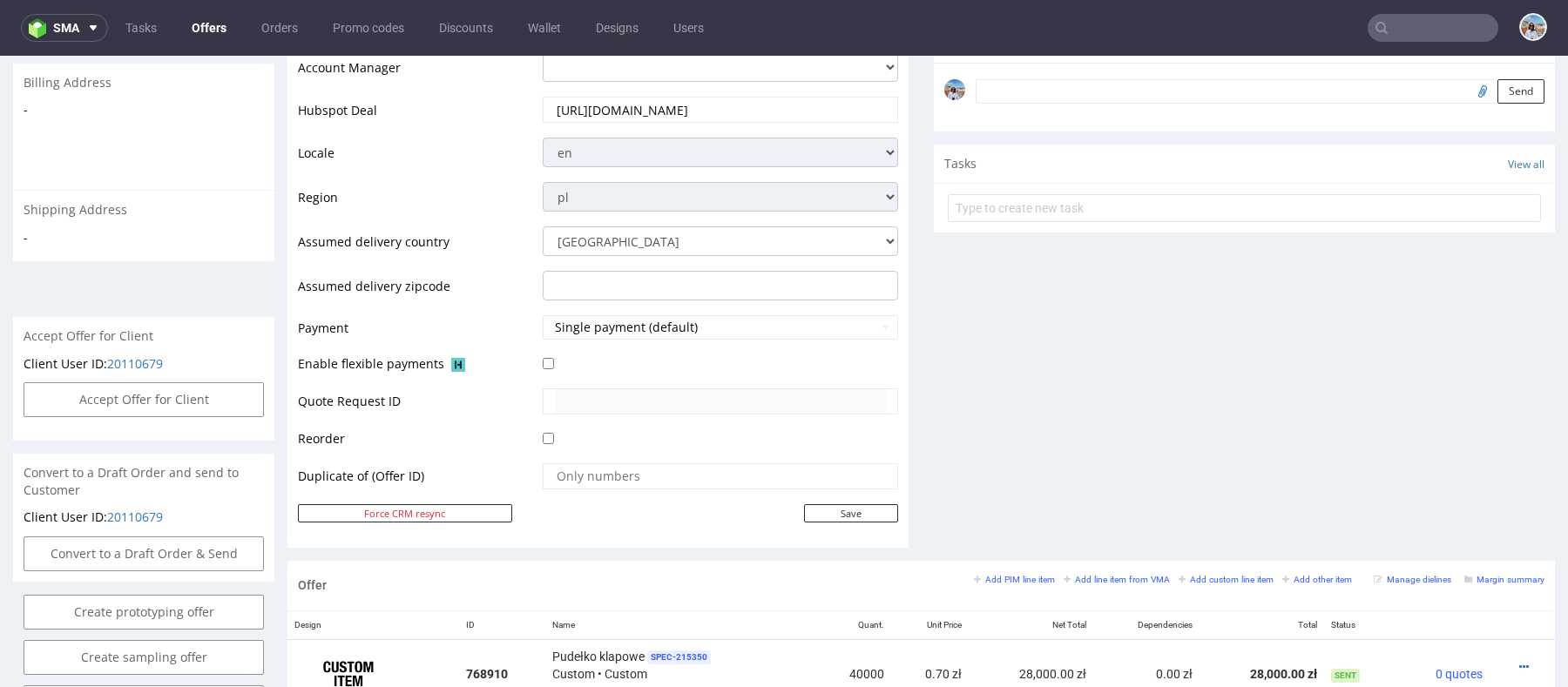
scroll to position [0, 0]
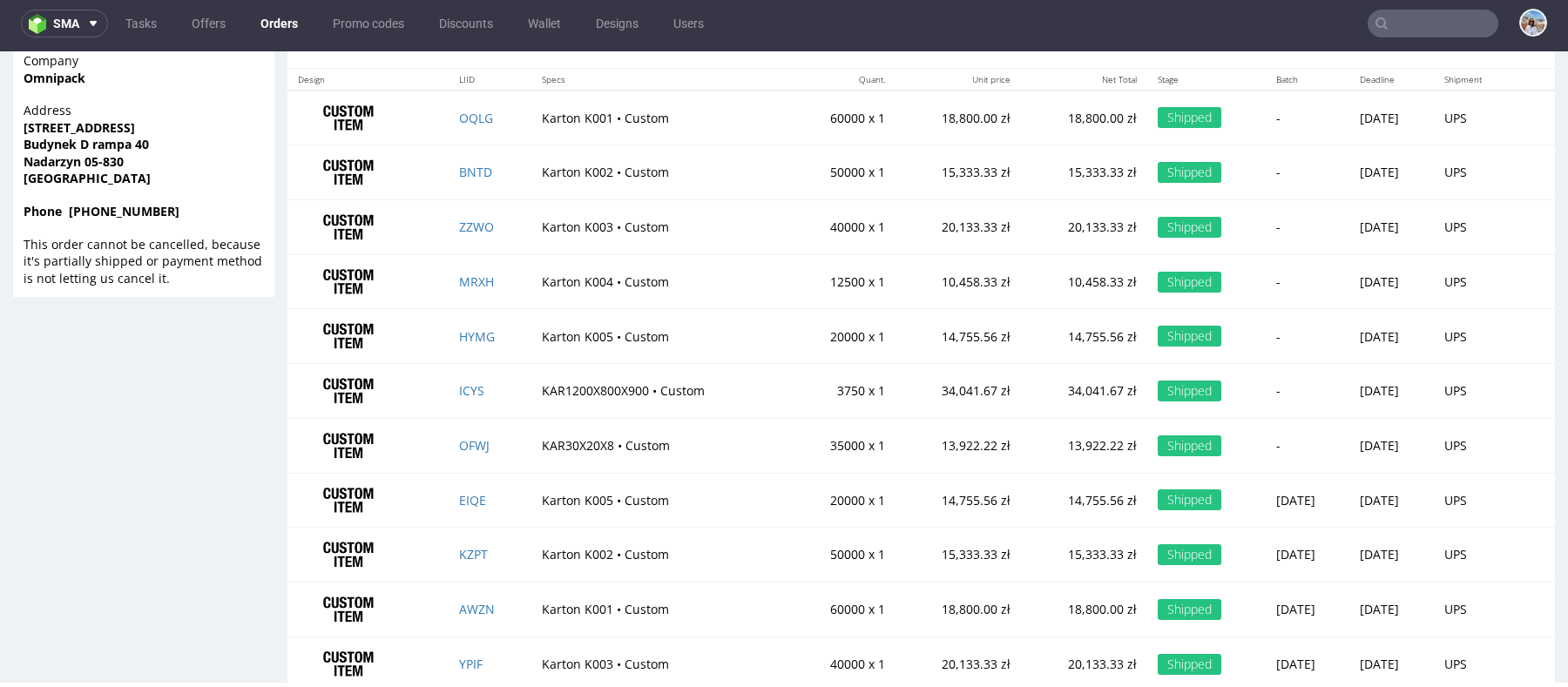
scroll to position [1333, 0]
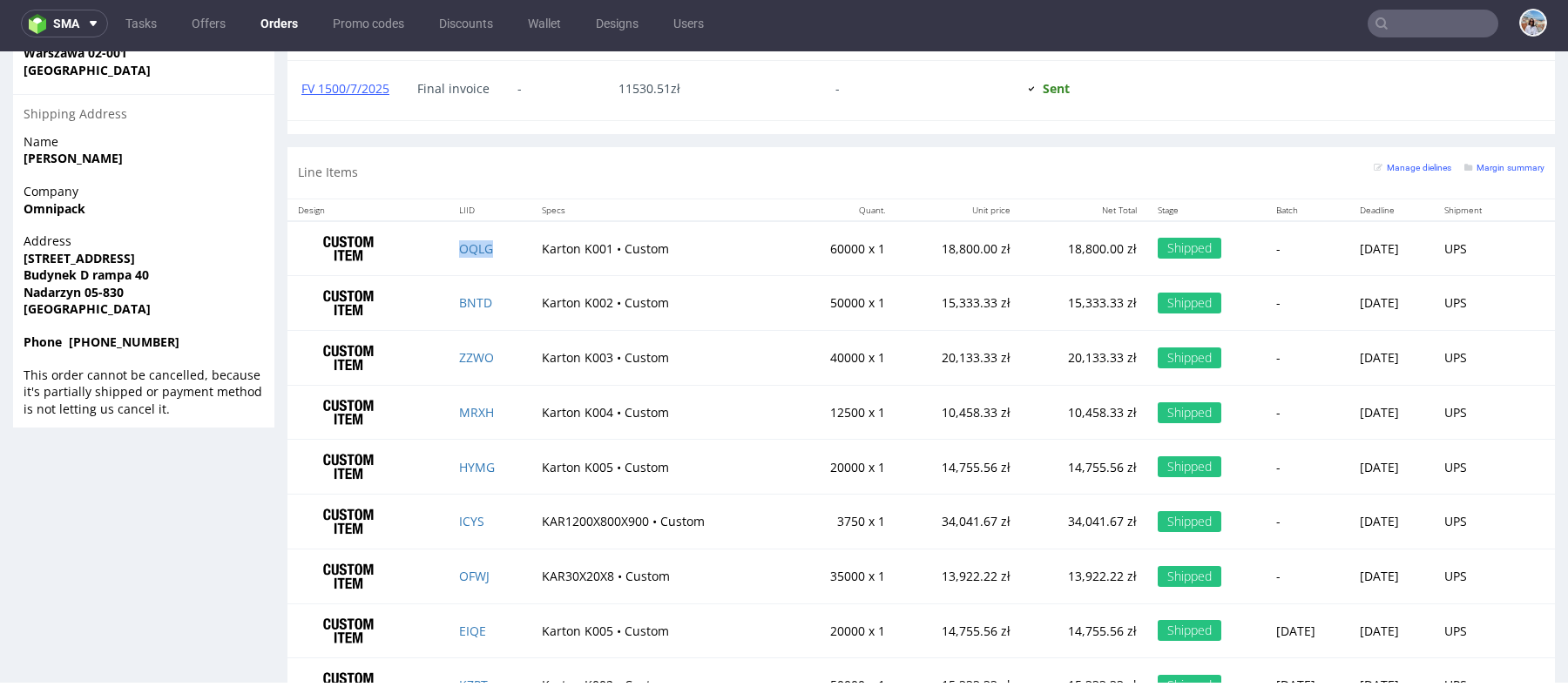
click at [450, 234] on td "OQLG" at bounding box center [490, 248] width 83 height 54
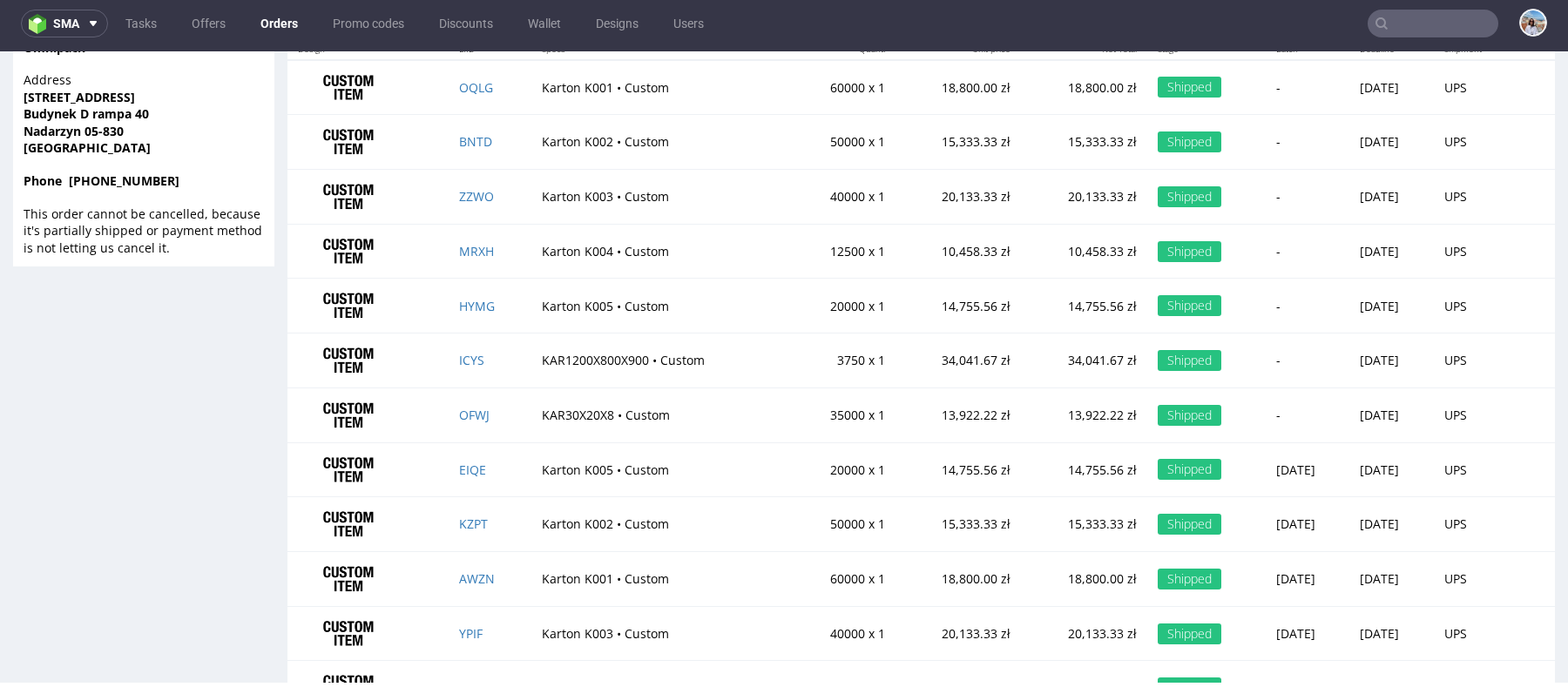
scroll to position [1761, 0]
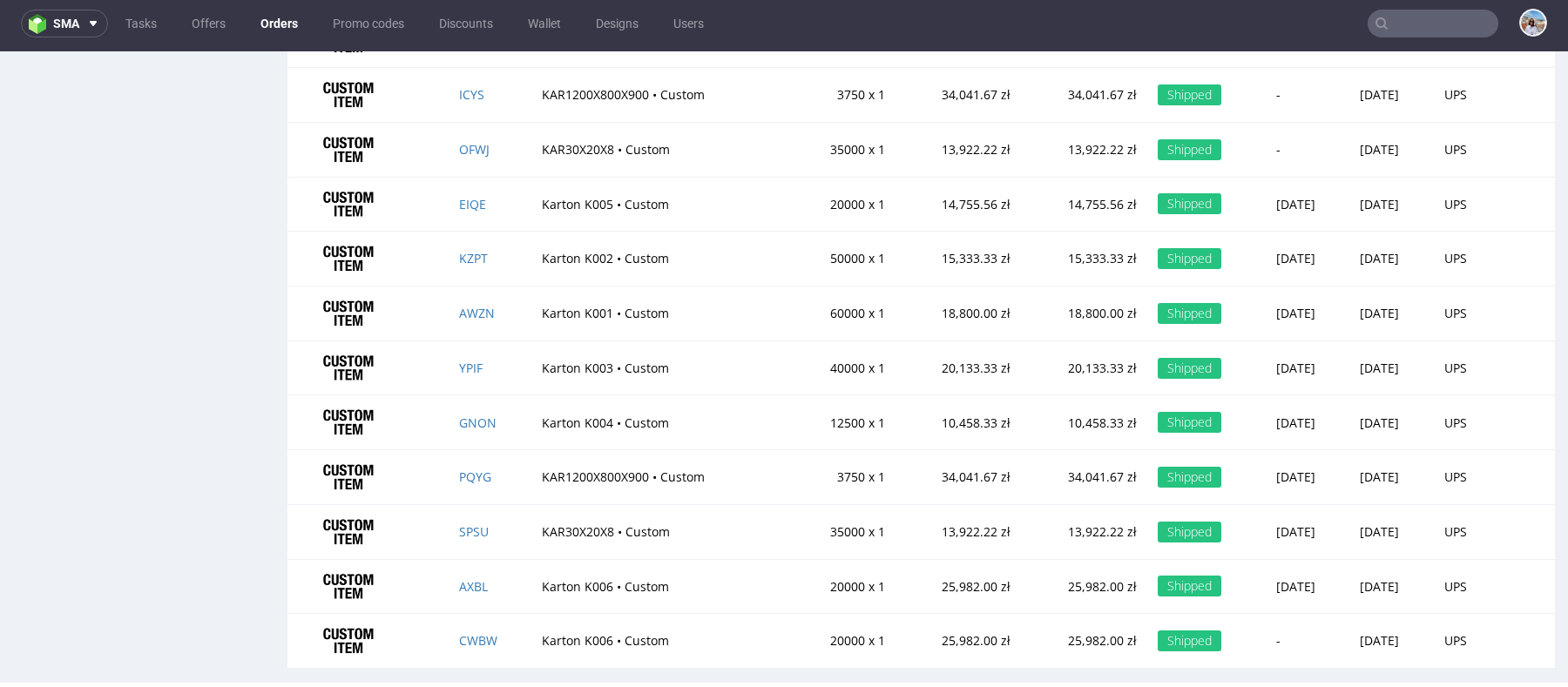
click at [914, 352] on td "20,133.33 zł" at bounding box center [959, 368] width 126 height 54
copy td "20,133.33"
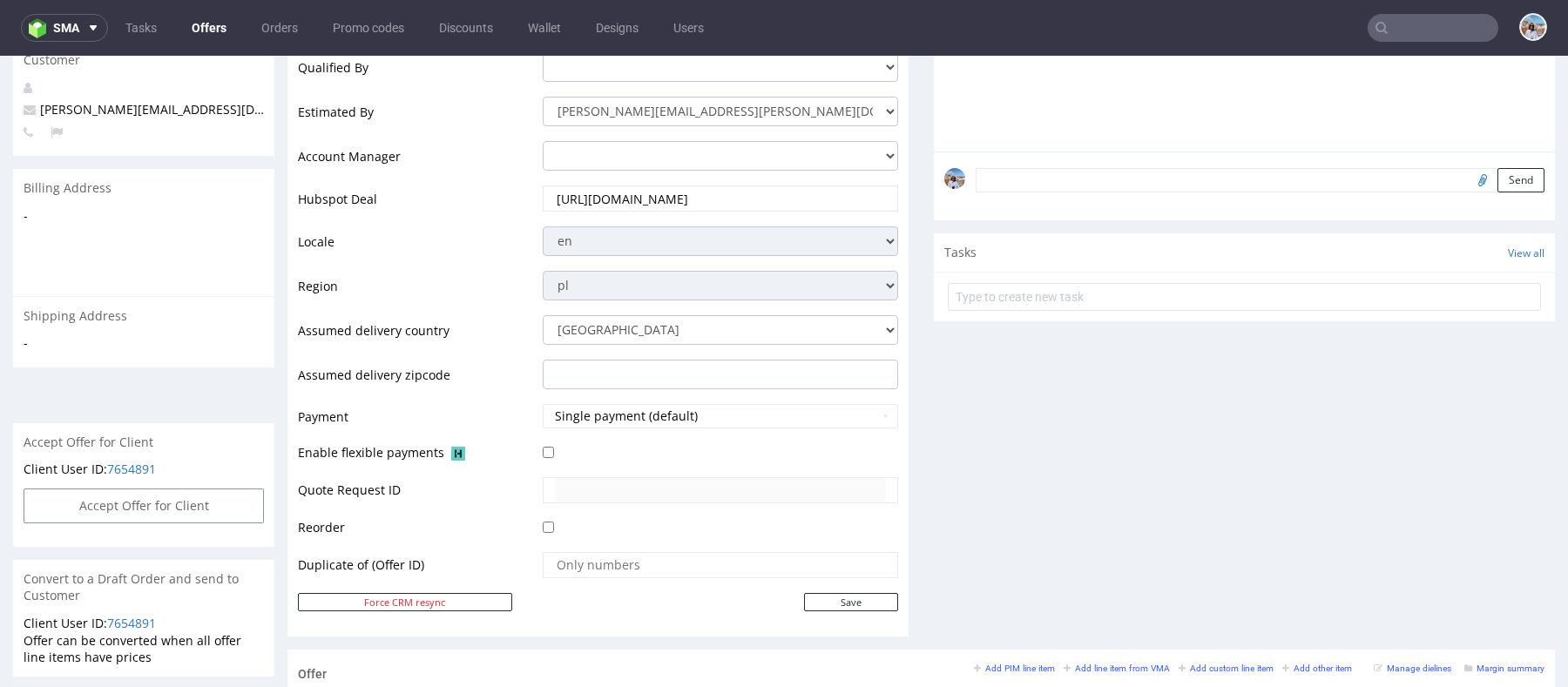
scroll to position [460, 0]
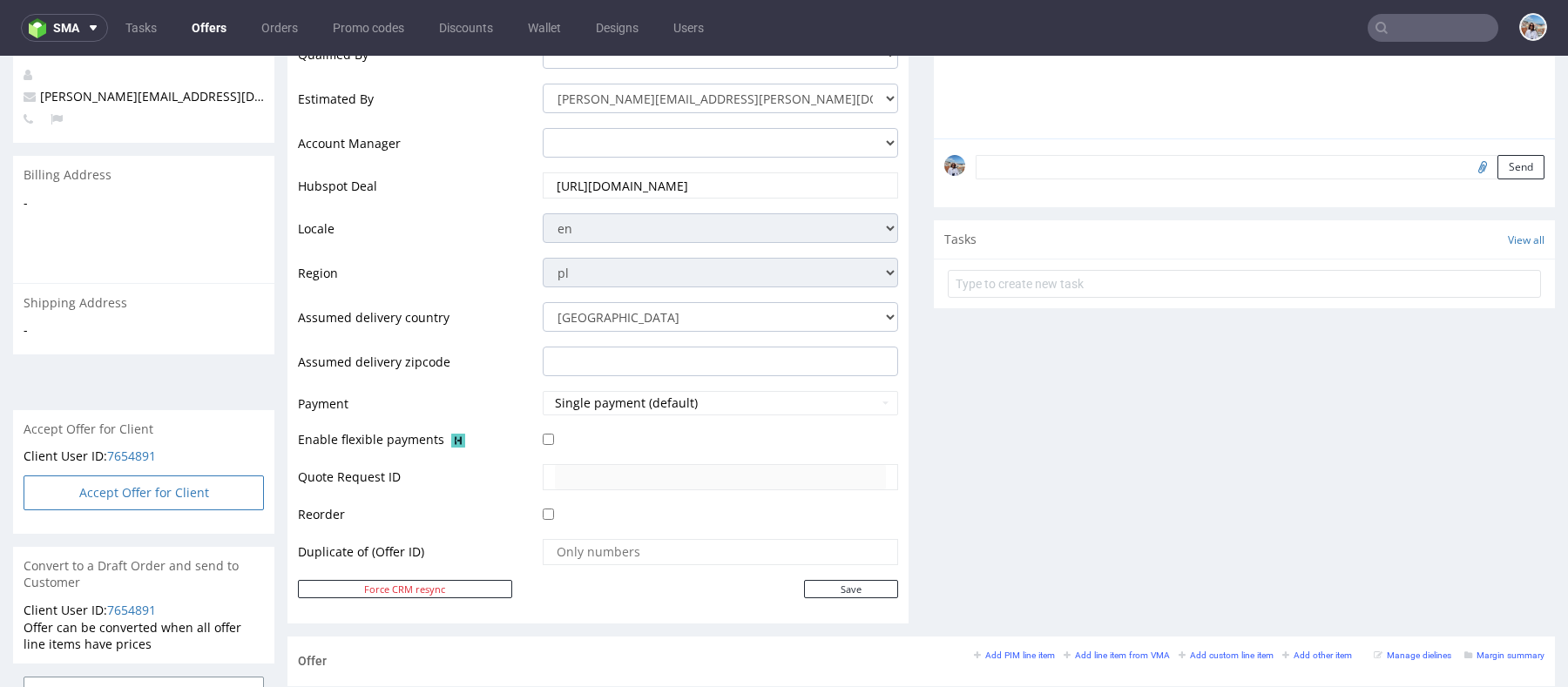
click at [199, 476] on button "Accept Offer for Client" at bounding box center [143, 493] width 240 height 35
select select "179"
select select "2527"
select select "b2b"
select select "179"
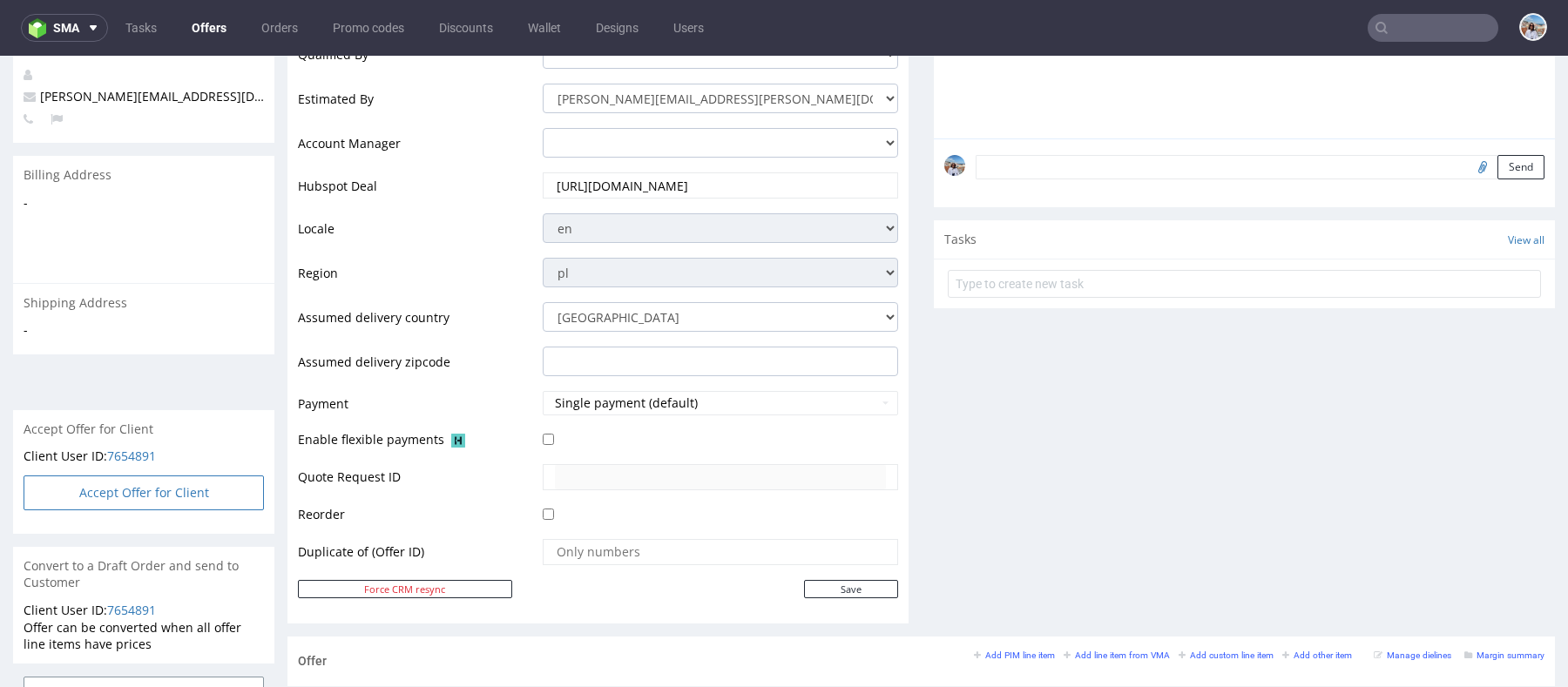
select select "2527"
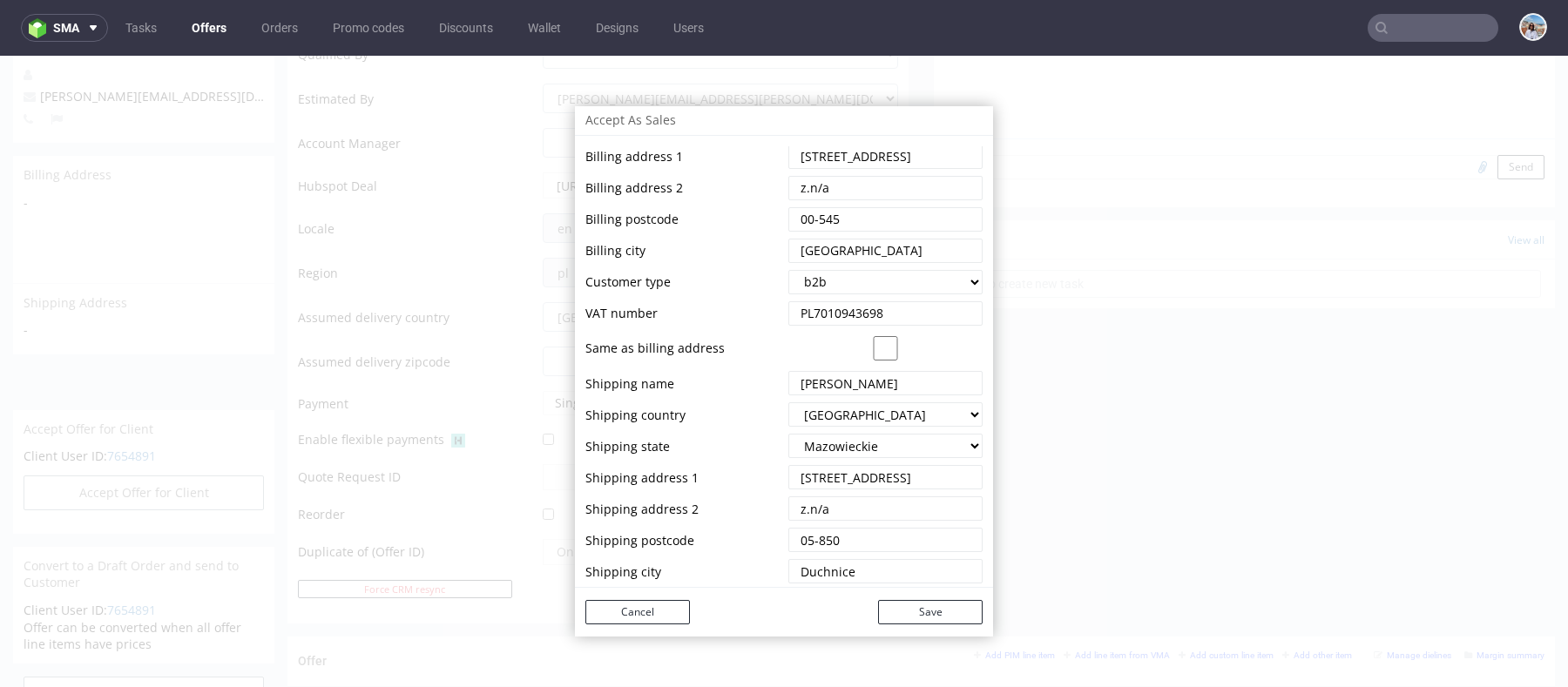
scroll to position [0, 0]
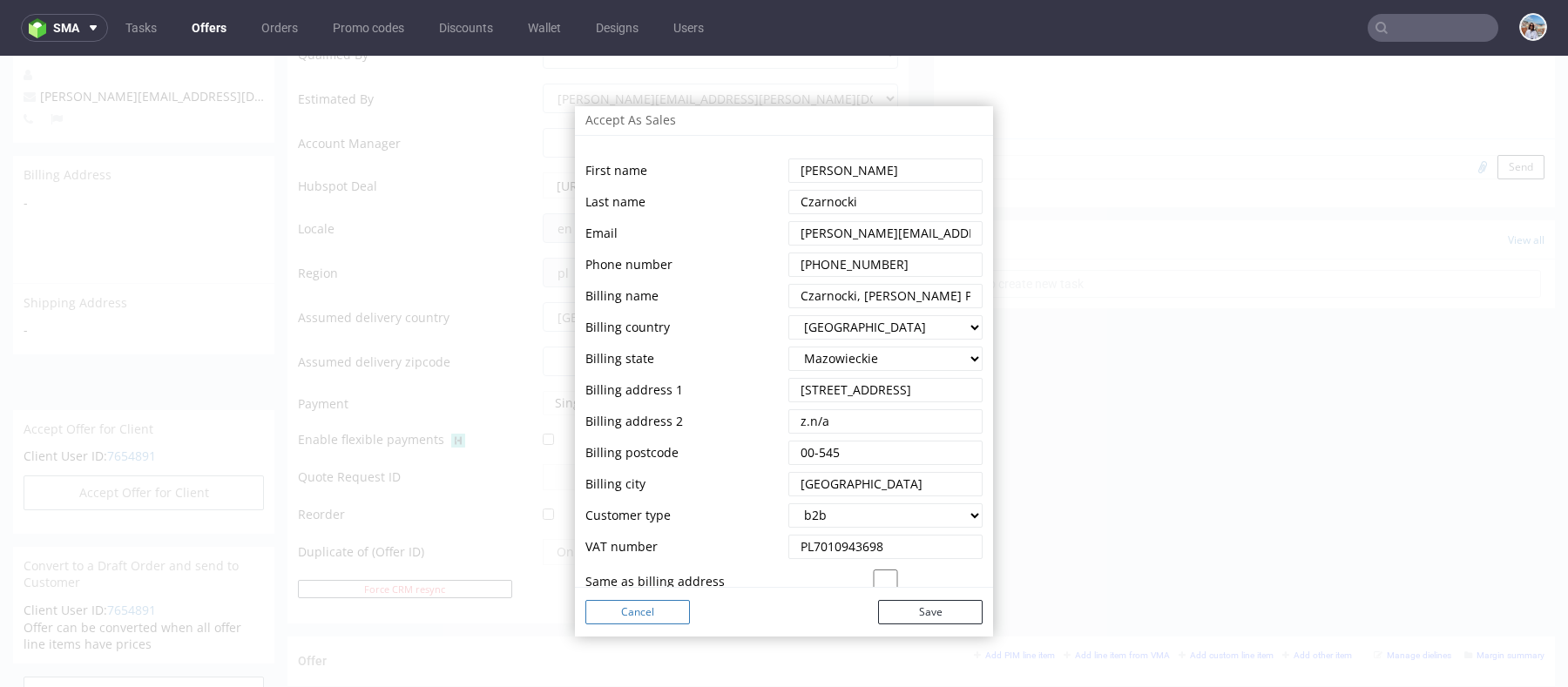
click at [663, 612] on button "Cancel" at bounding box center [637, 612] width 104 height 24
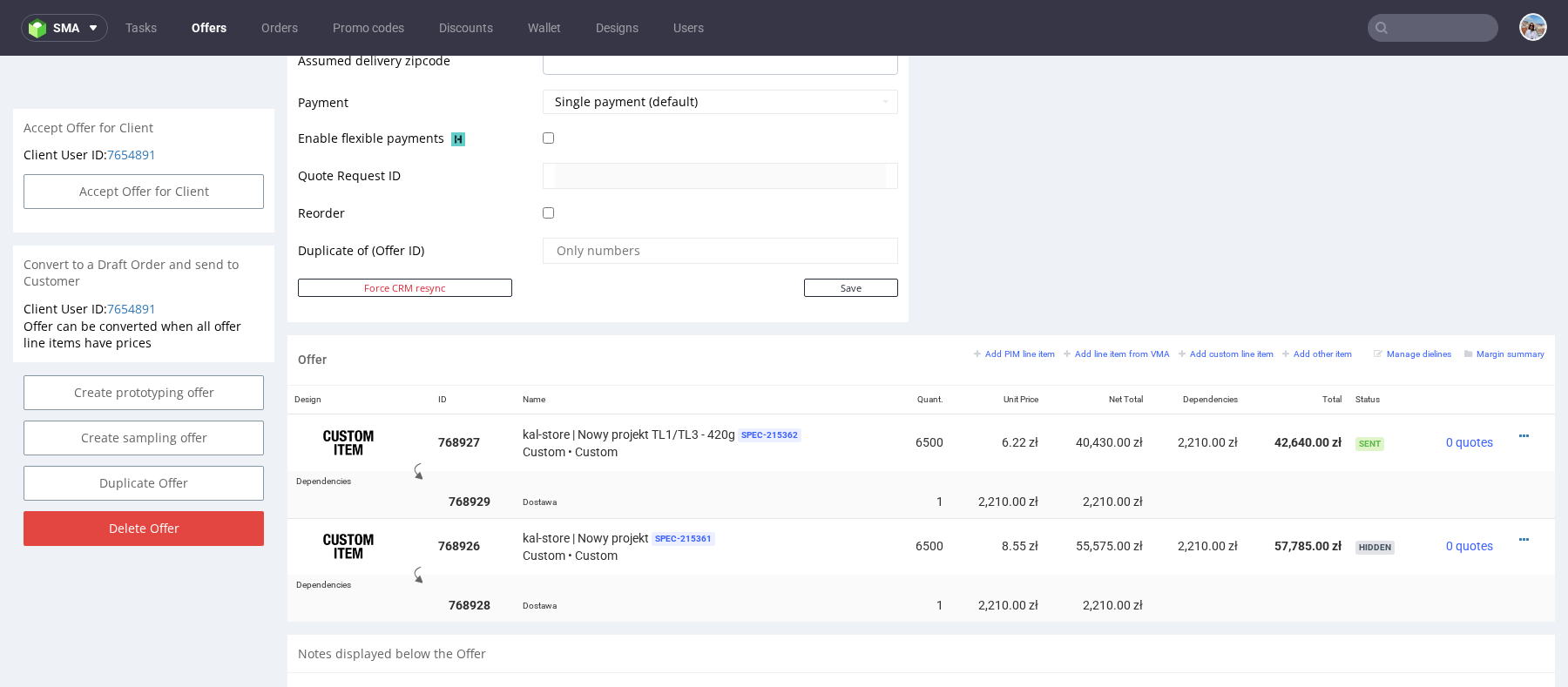
scroll to position [763, 0]
click at [206, 173] on button "Accept Offer for Client" at bounding box center [143, 190] width 240 height 35
select select "179"
select select "2527"
select select "b2b"
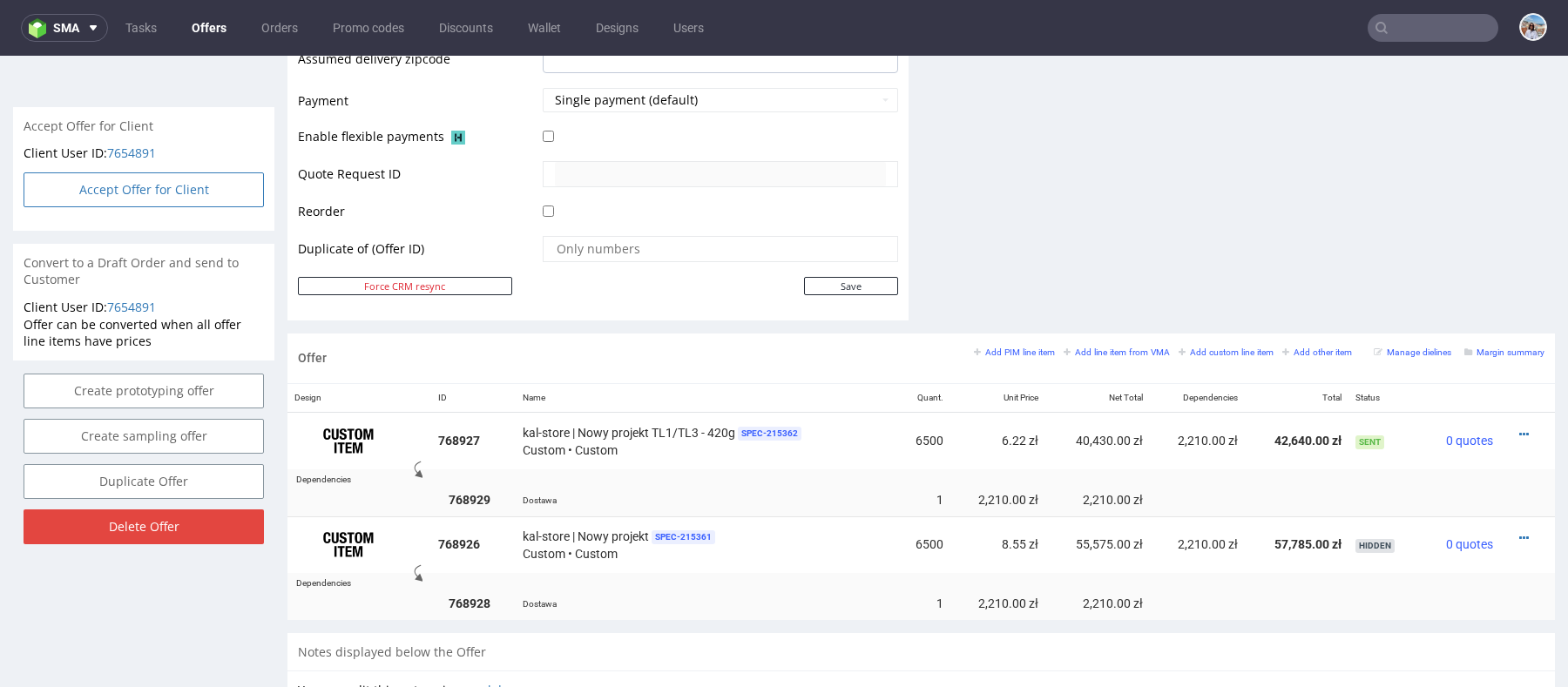
select select "179"
select select "2527"
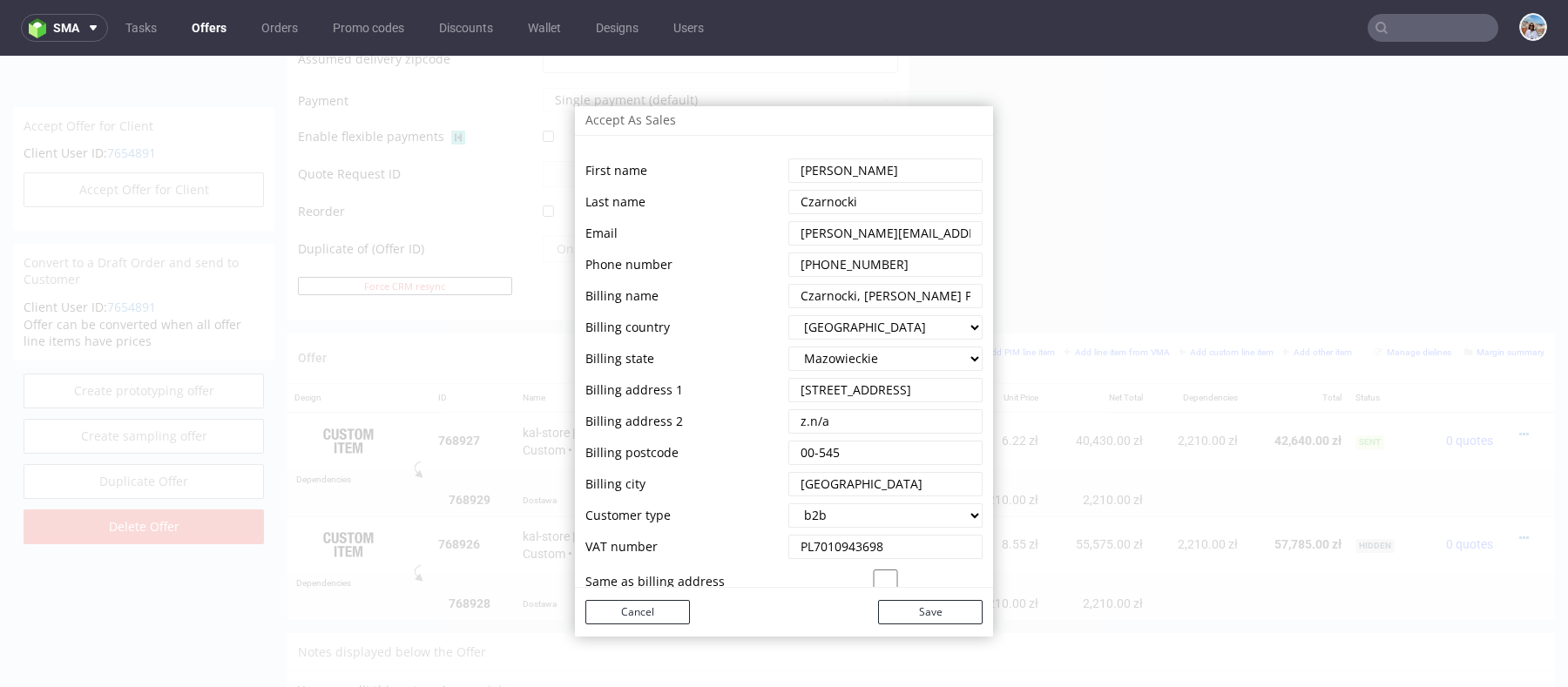
scroll to position [234, 0]
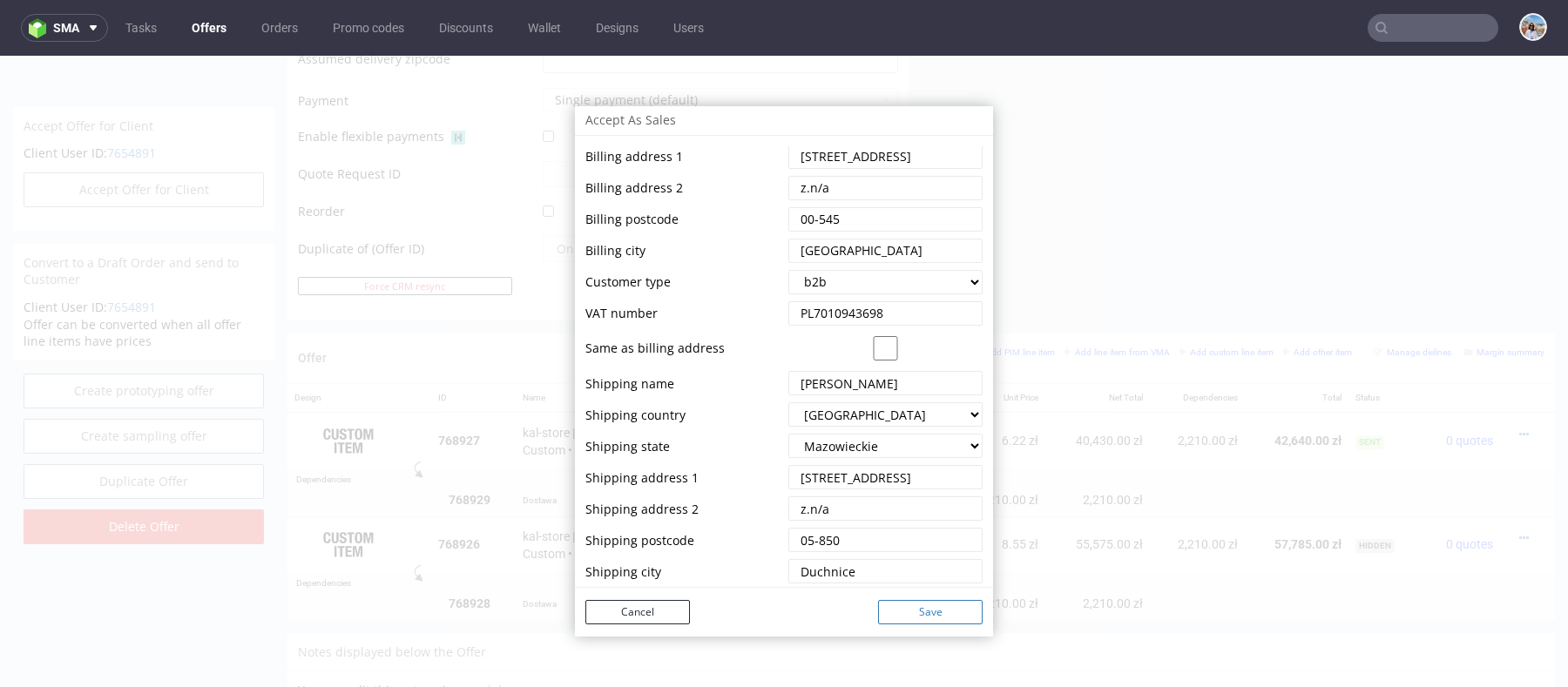
click at [927, 617] on button "Save" at bounding box center [930, 612] width 104 height 24
select select "179"
select select "2527"
select select "b2b"
select select "179"
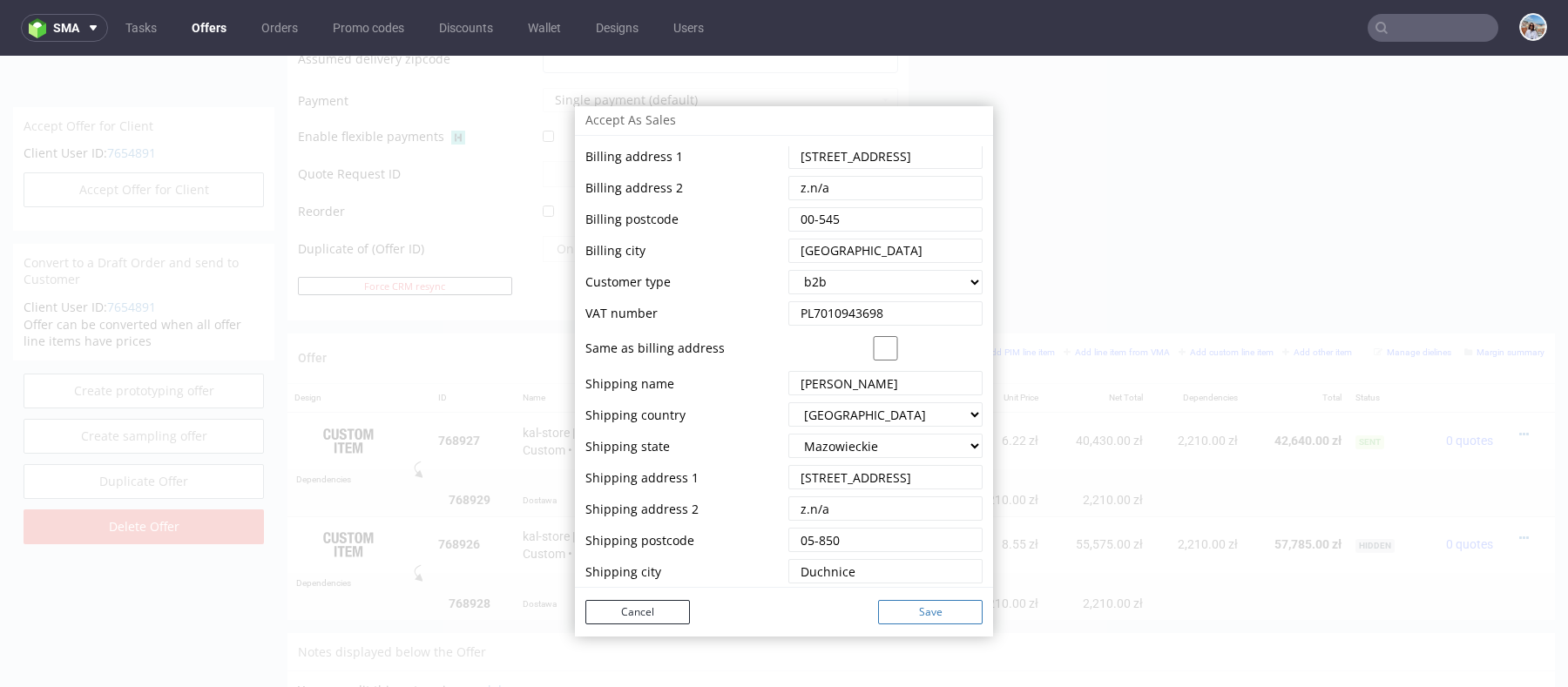
select select "2527"
click at [630, 619] on button "Cancel" at bounding box center [637, 612] width 104 height 24
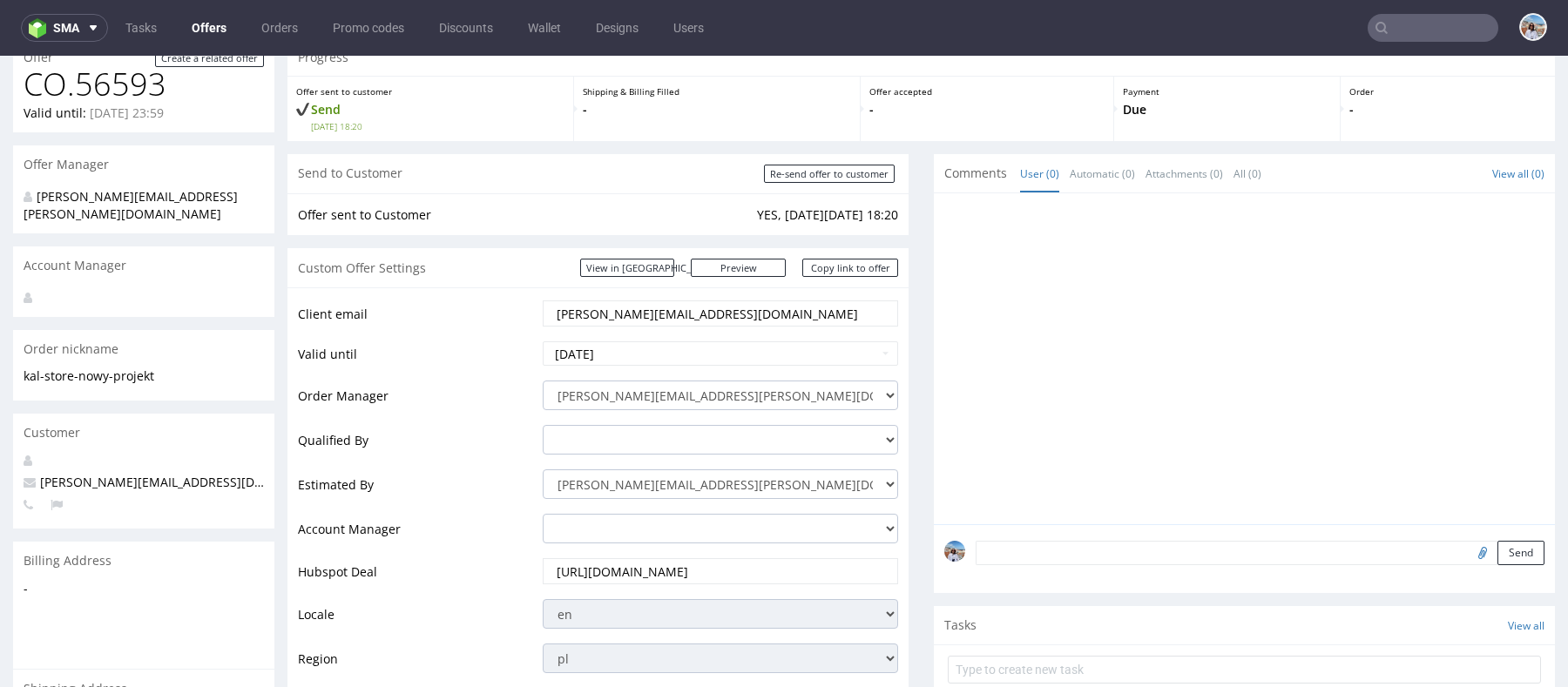
scroll to position [0, 0]
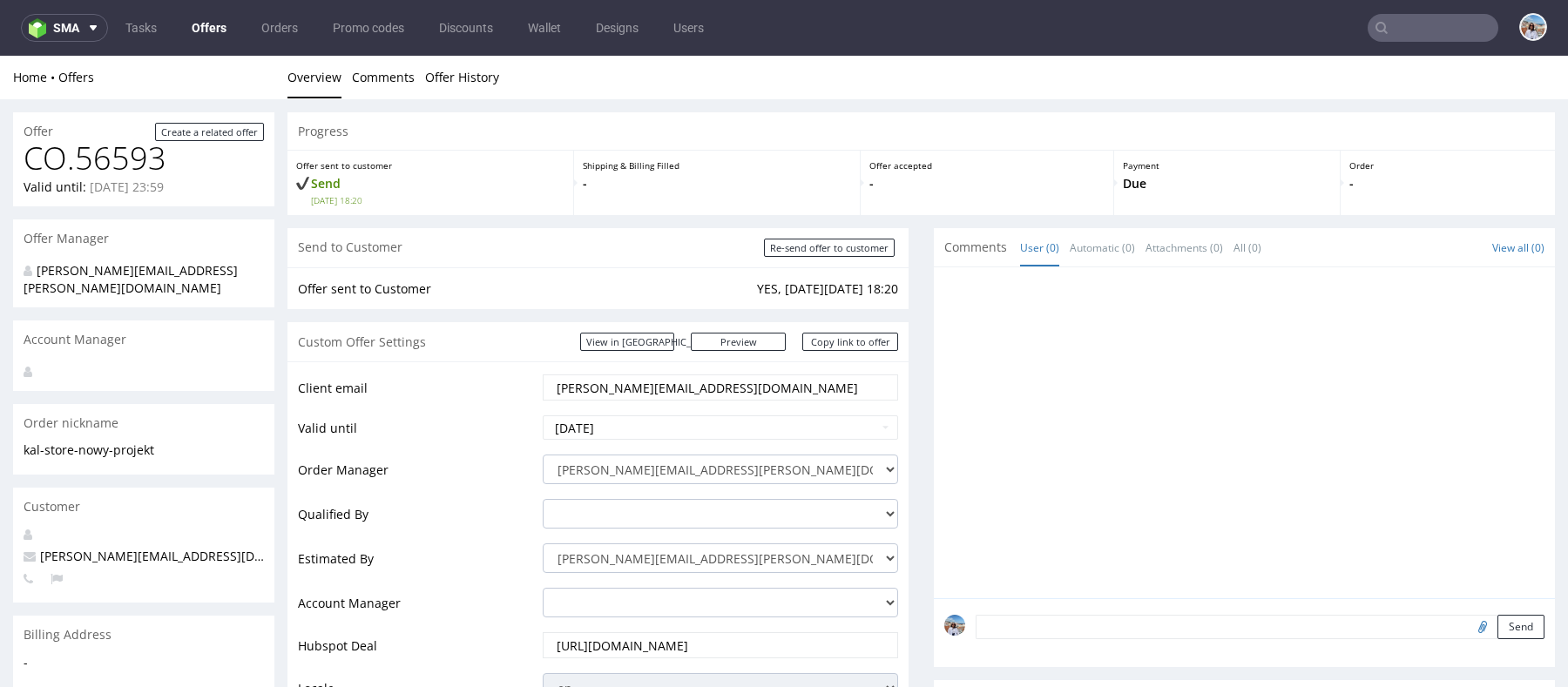
click at [696, 388] on input "[PERSON_NAME][EMAIL_ADDRESS][DOMAIN_NAME]" at bounding box center [720, 388] width 331 height 24
click at [693, 383] on input "[PERSON_NAME][EMAIL_ADDRESS][DOMAIN_NAME]" at bounding box center [720, 388] width 331 height 24
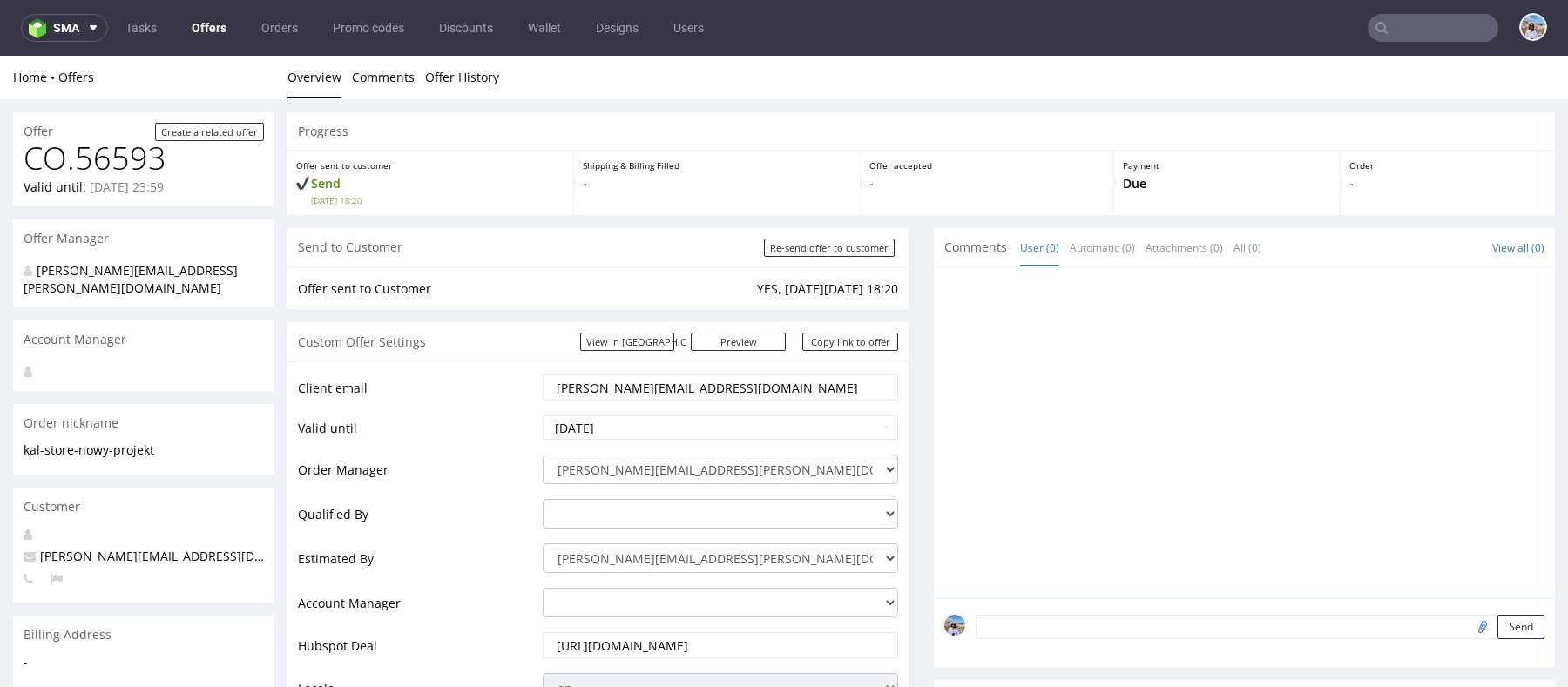
click at [693, 383] on input "[PERSON_NAME][EMAIL_ADDRESS][DOMAIN_NAME]" at bounding box center [720, 388] width 331 height 24
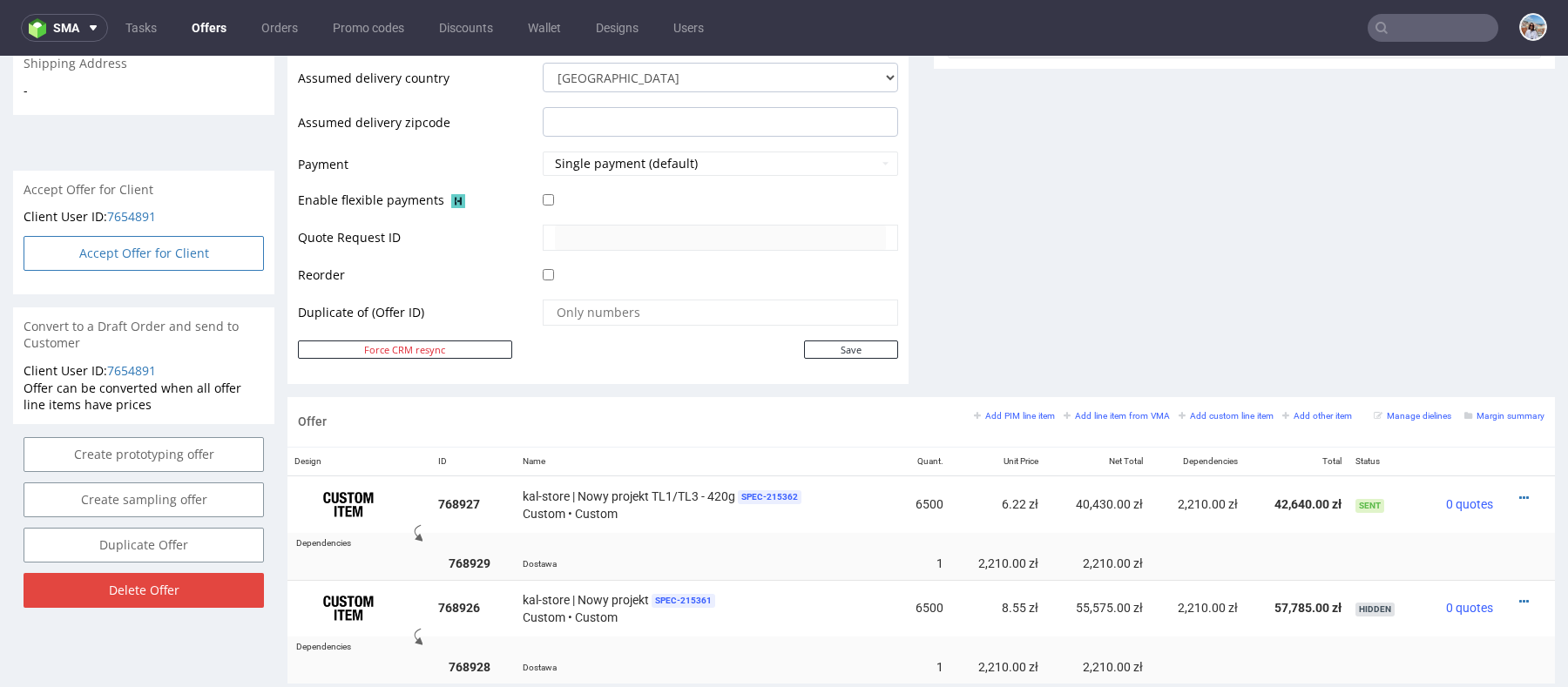
click at [168, 237] on button "Accept Offer for Client" at bounding box center [143, 254] width 240 height 35
select select "179"
select select "2527"
select select "b2b"
select select "179"
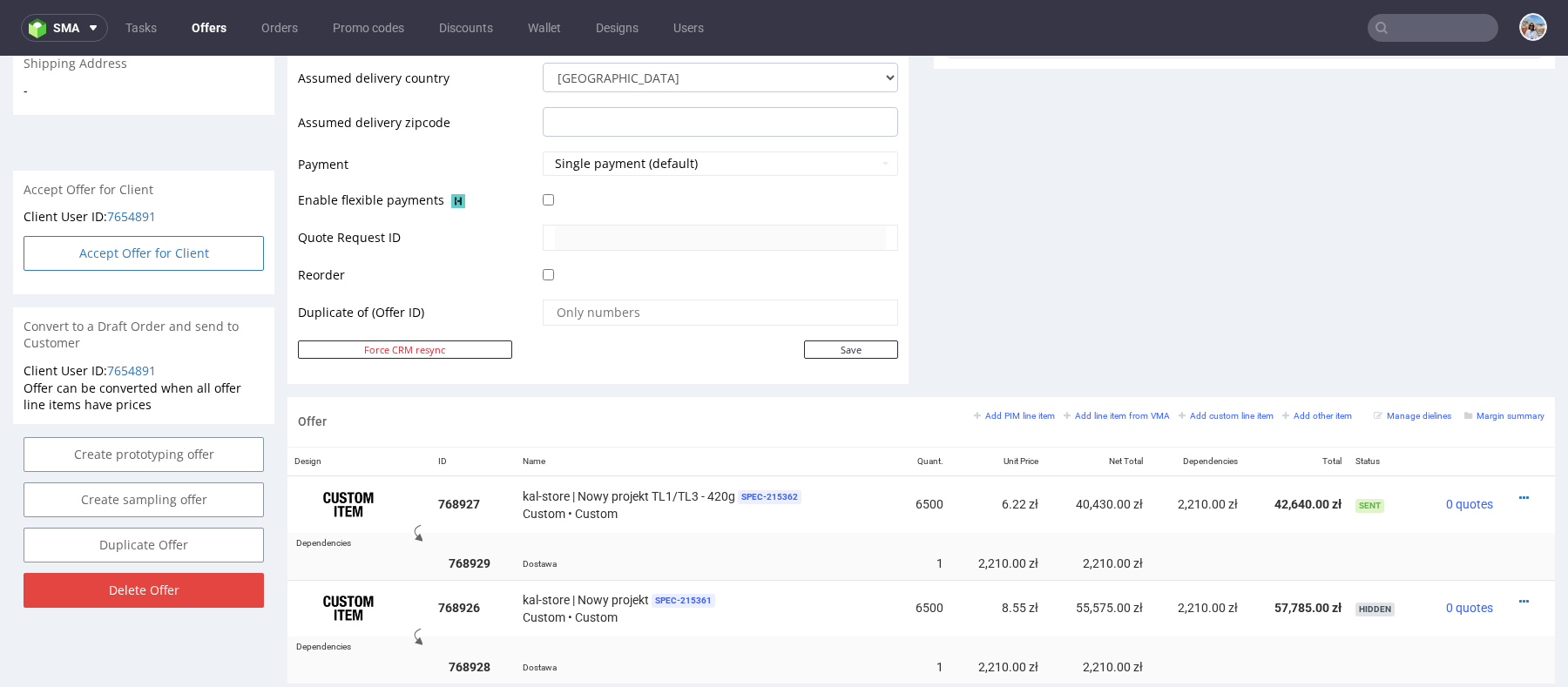
select select "2527"
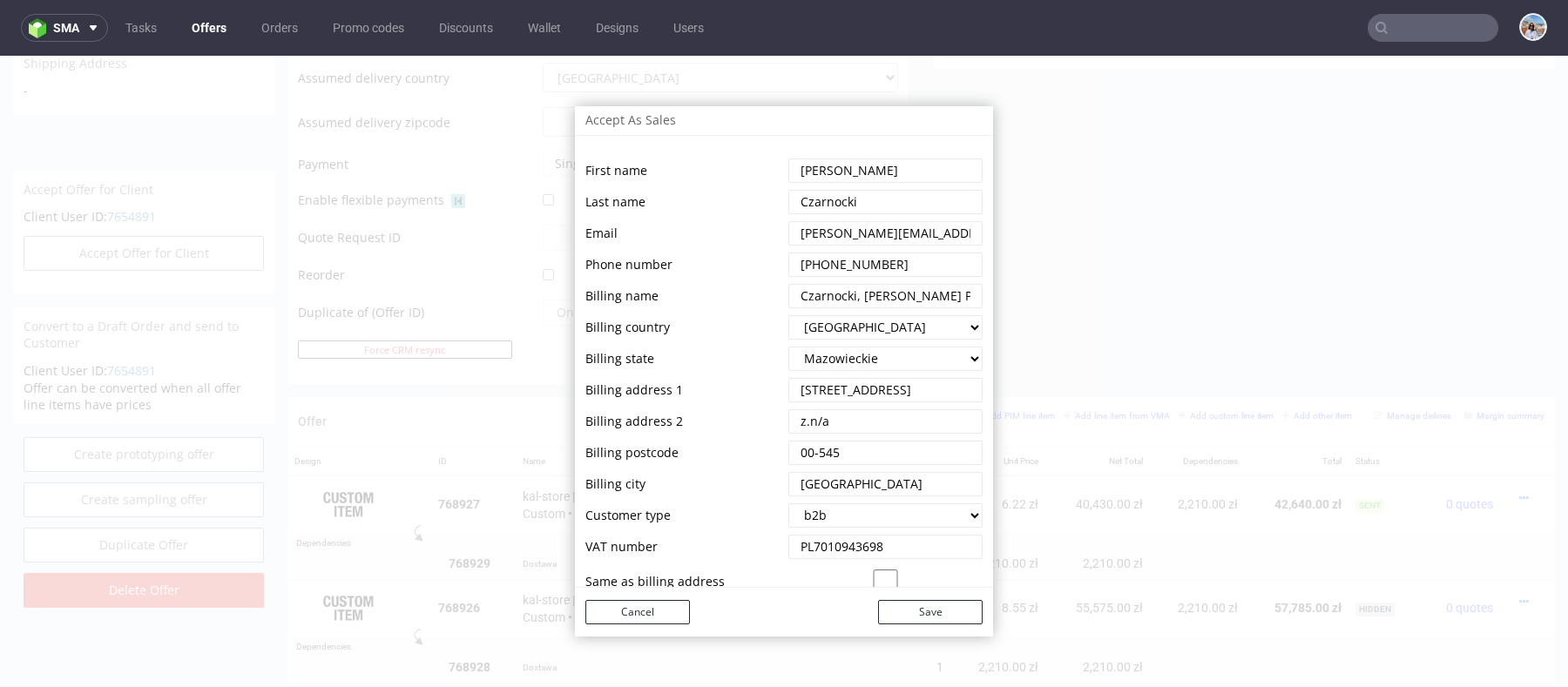
click at [1193, 232] on div "Accept As Sales First name Last name Email Phone number Billing name Billing co…" at bounding box center [784, 371] width 1568 height 632
click at [669, 612] on button "Cancel" at bounding box center [637, 612] width 104 height 24
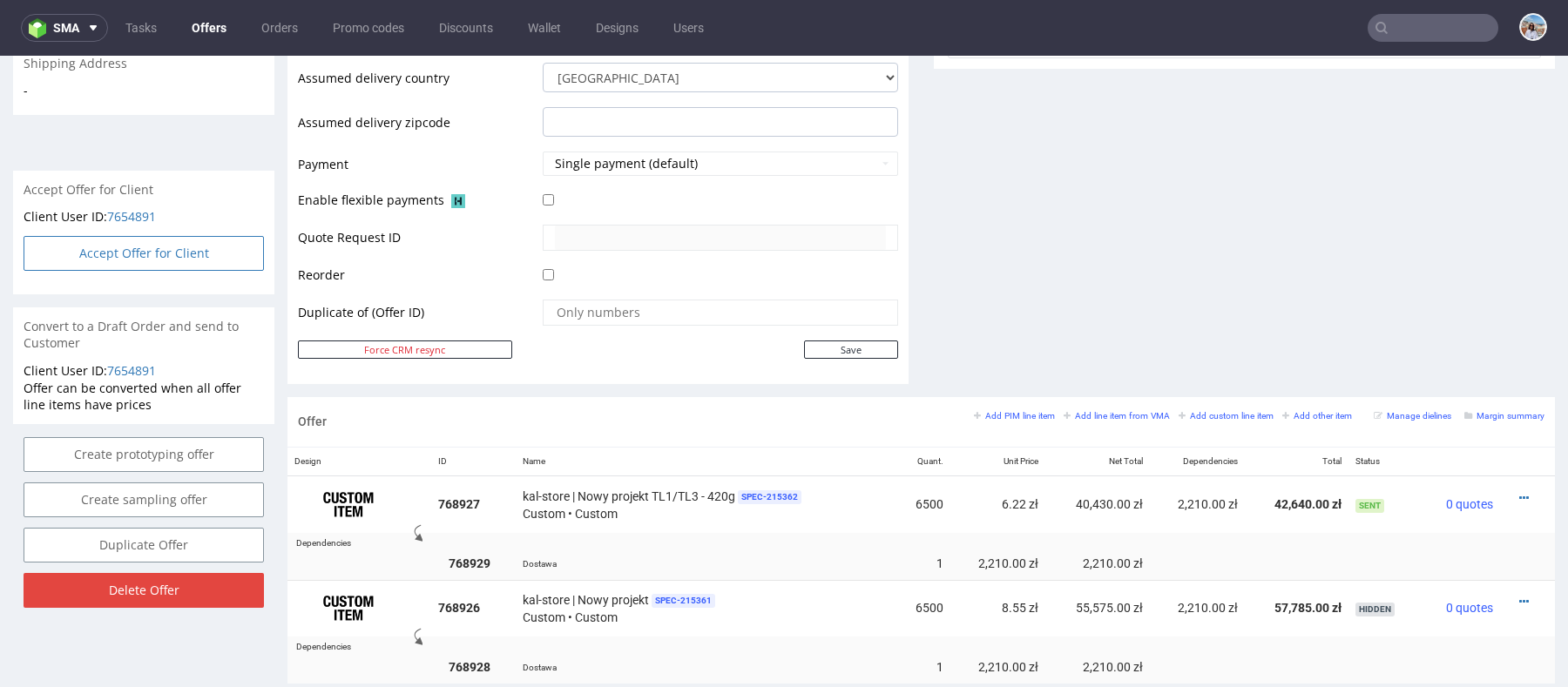
click at [134, 246] on button "Accept Offer for Client" at bounding box center [143, 254] width 240 height 35
select select "179"
select select "2527"
select select "b2b"
select select "179"
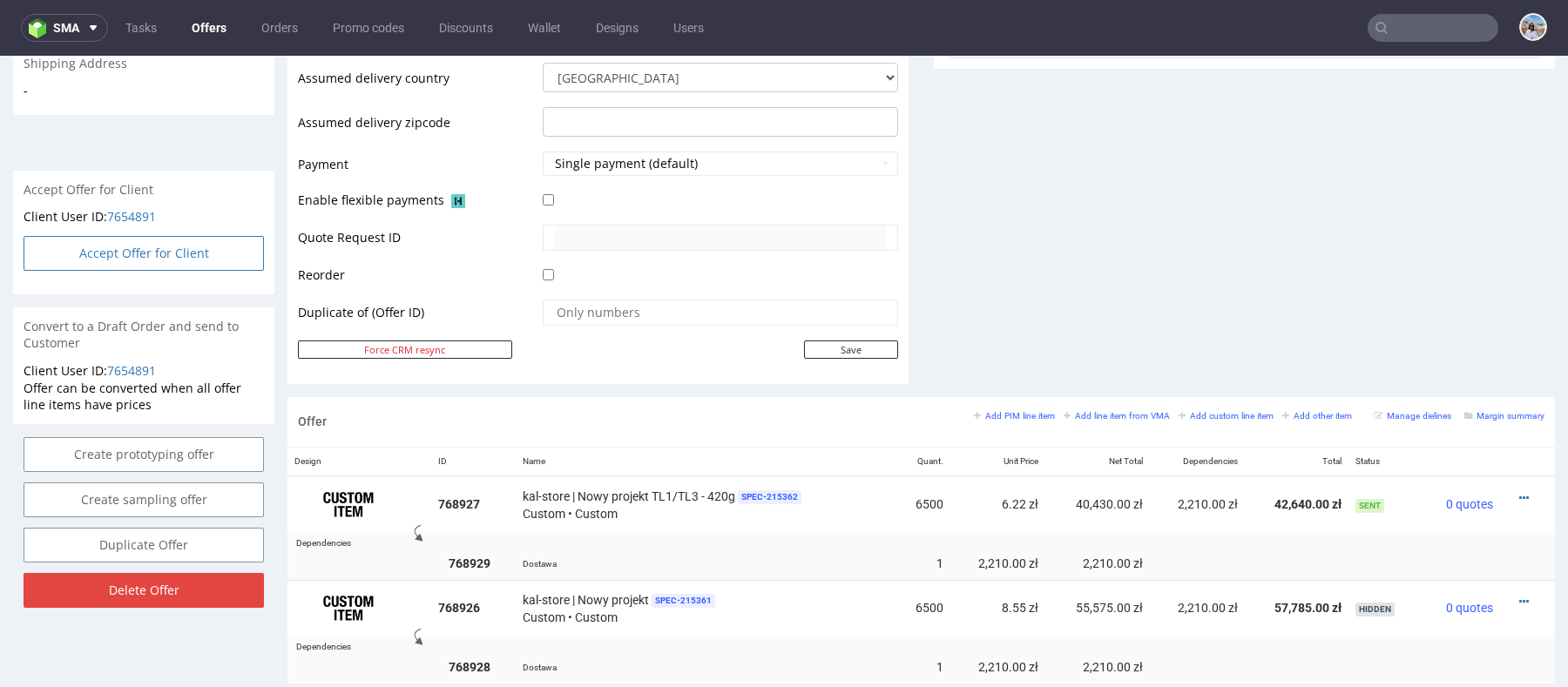
select select "2527"
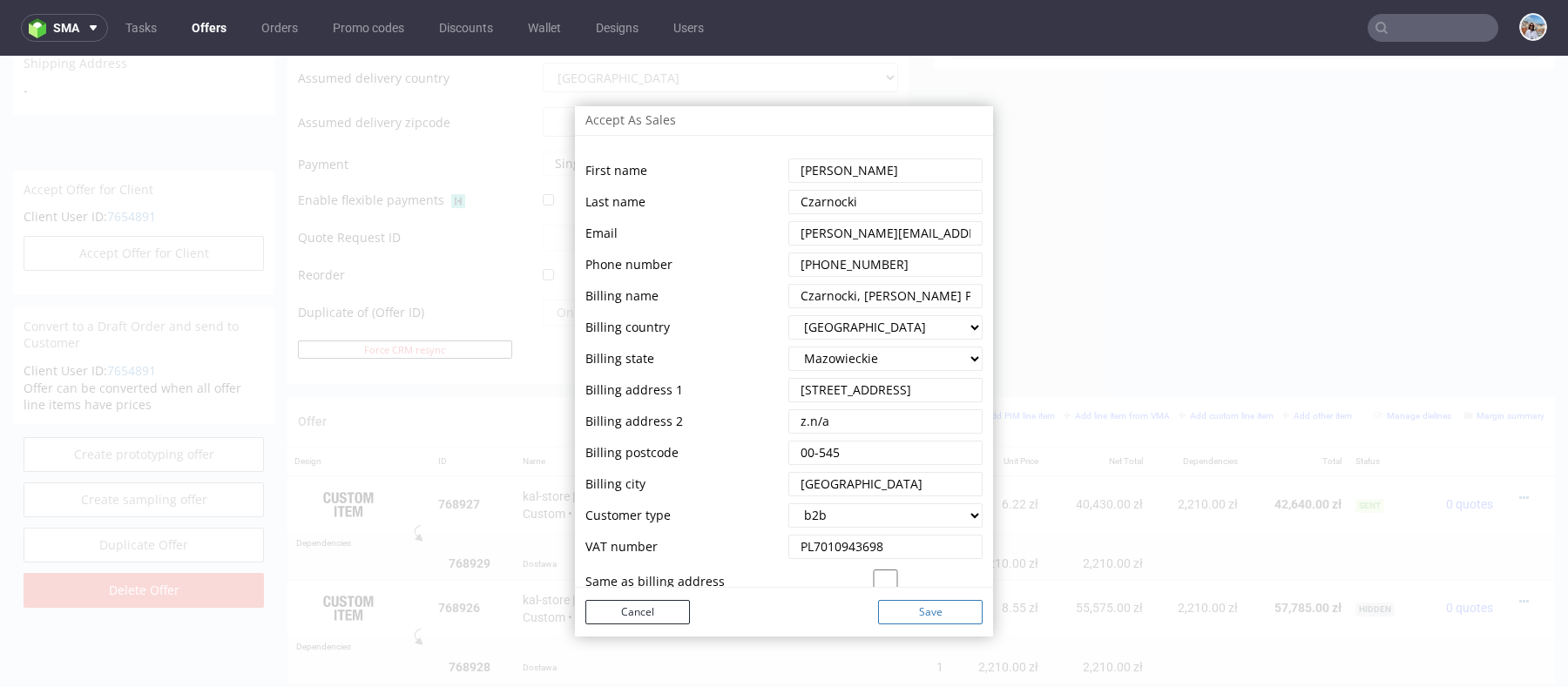
click at [905, 610] on button "Save" at bounding box center [930, 612] width 104 height 24
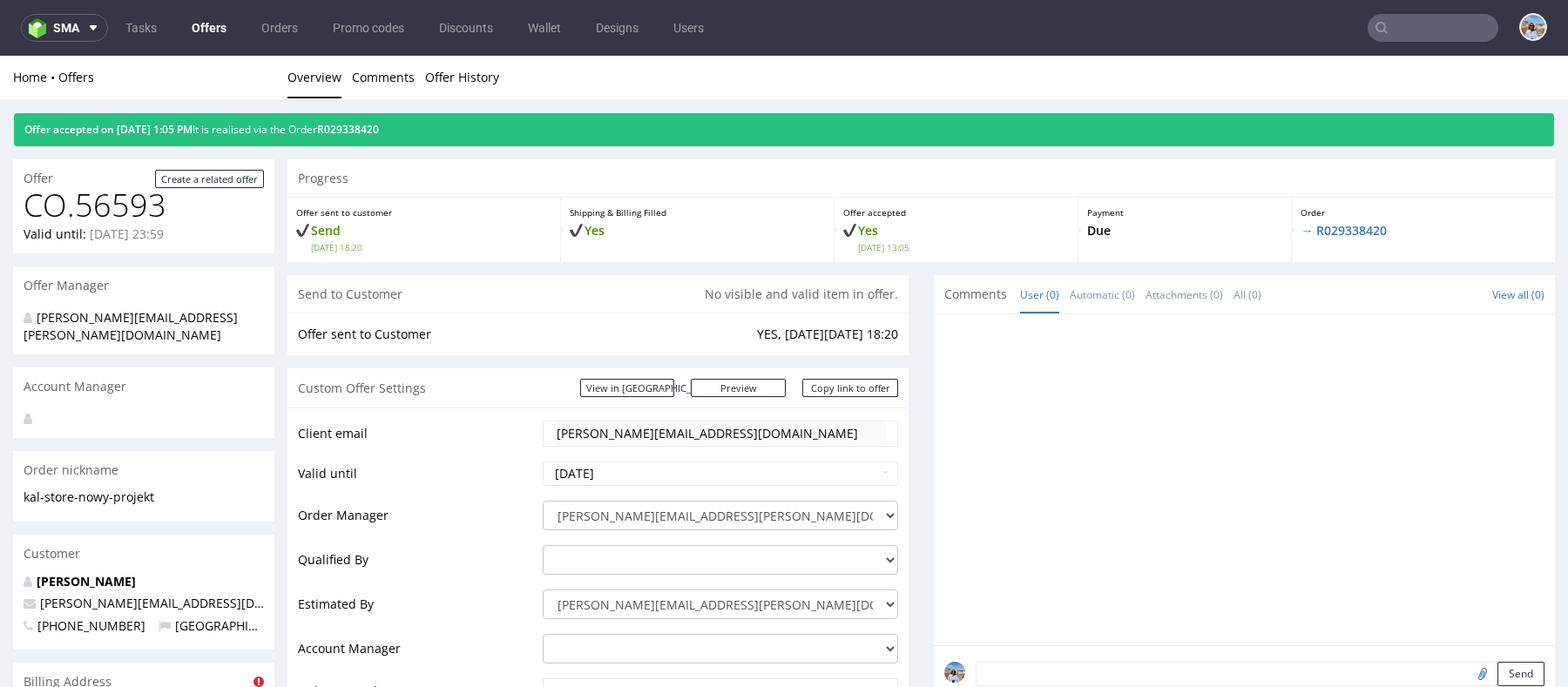
scroll to position [708, 0]
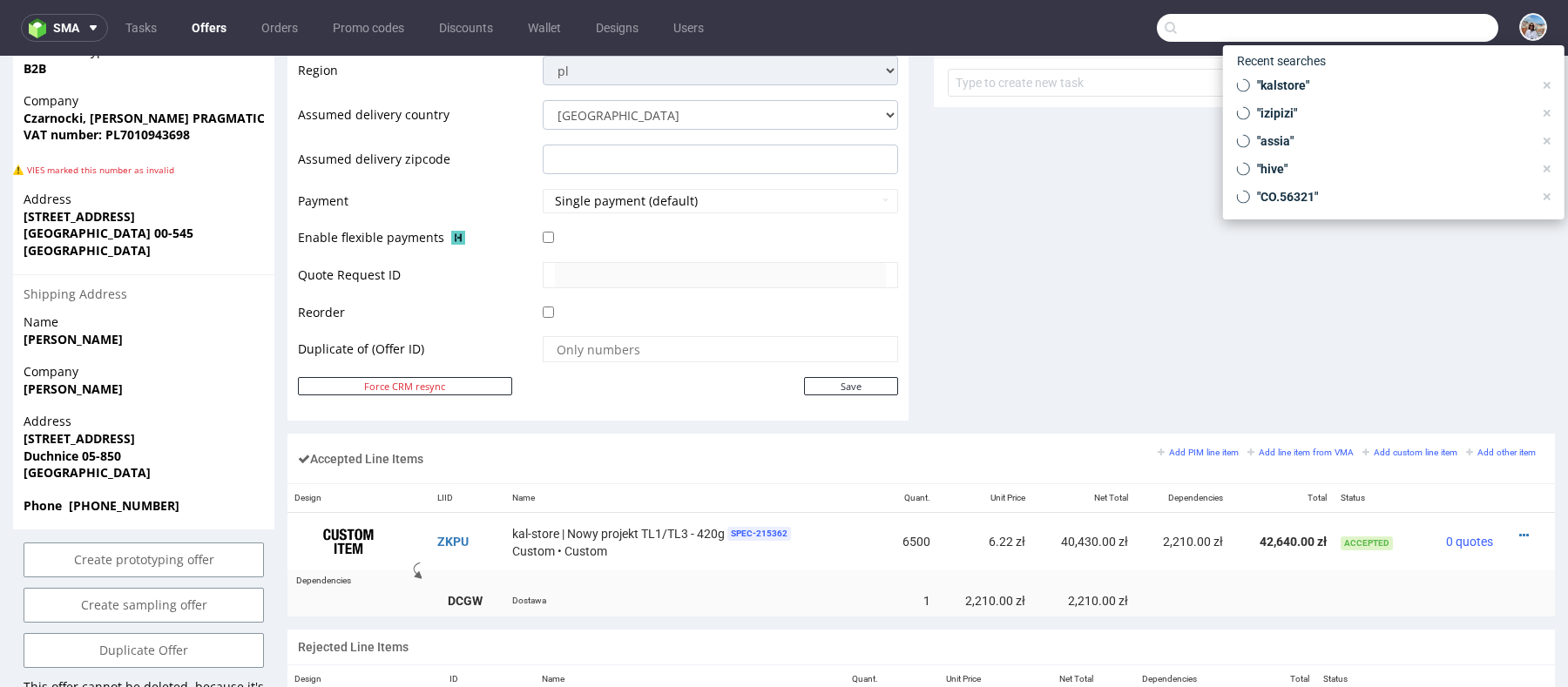
click at [1425, 31] on input "text" at bounding box center [1328, 28] width 342 height 28
paste input "R761486952"
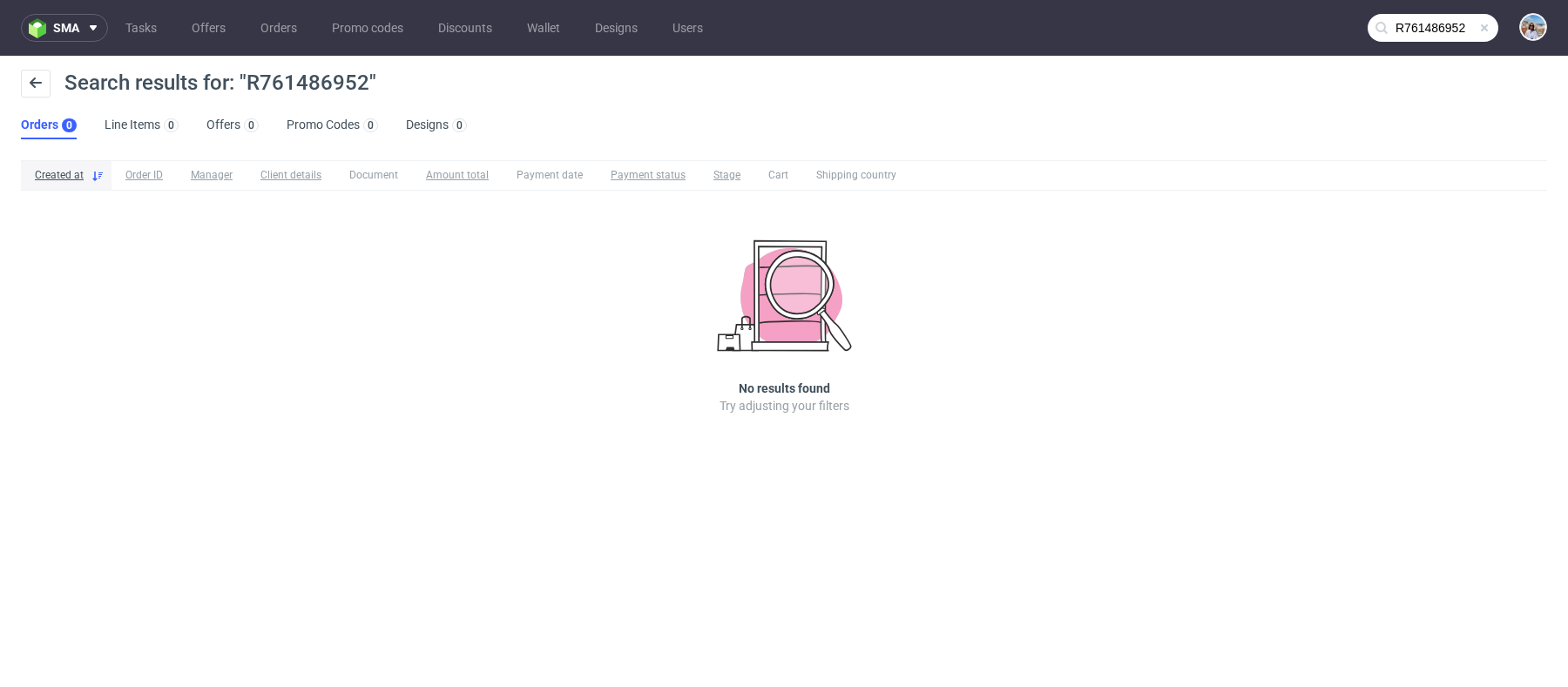
click at [1448, 16] on input "R761486952" at bounding box center [1433, 28] width 131 height 28
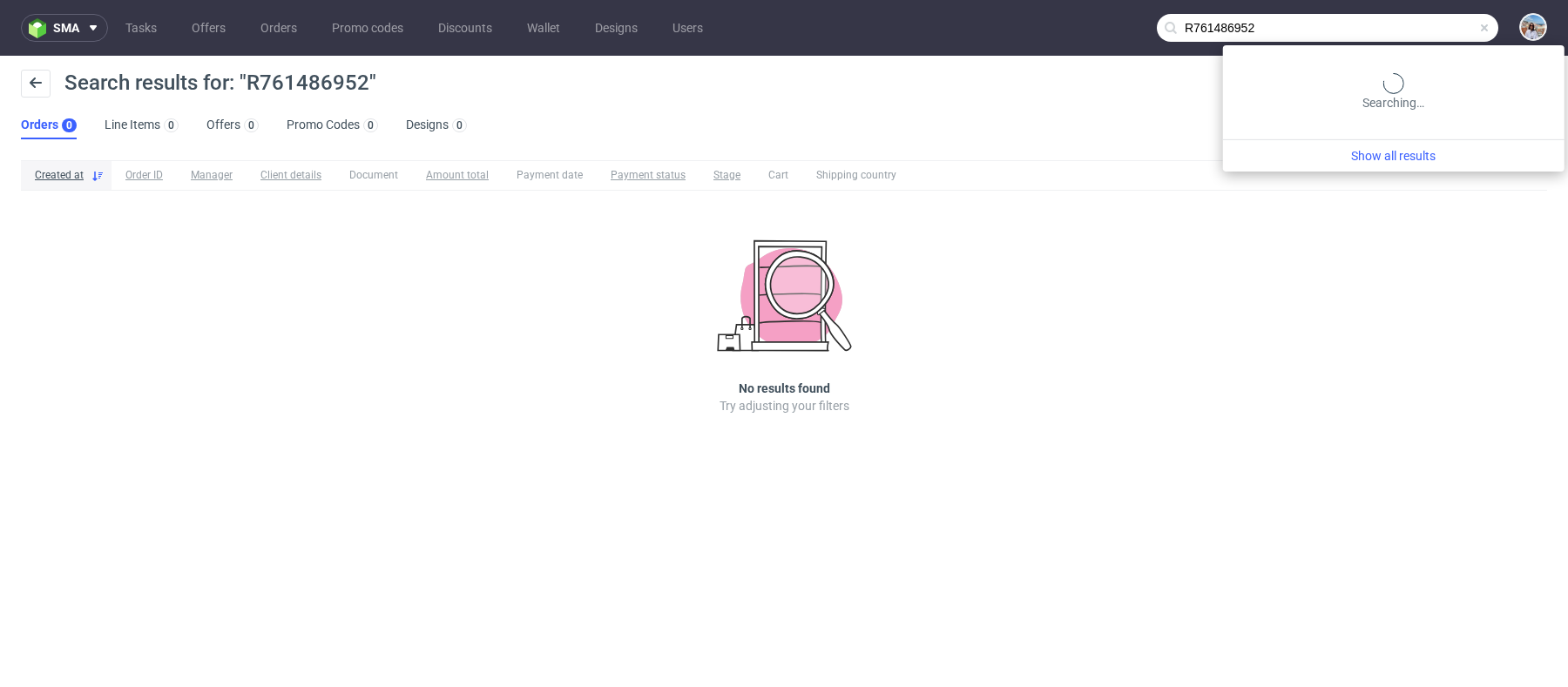
click at [1412, 22] on input "R761486952" at bounding box center [1328, 28] width 342 height 28
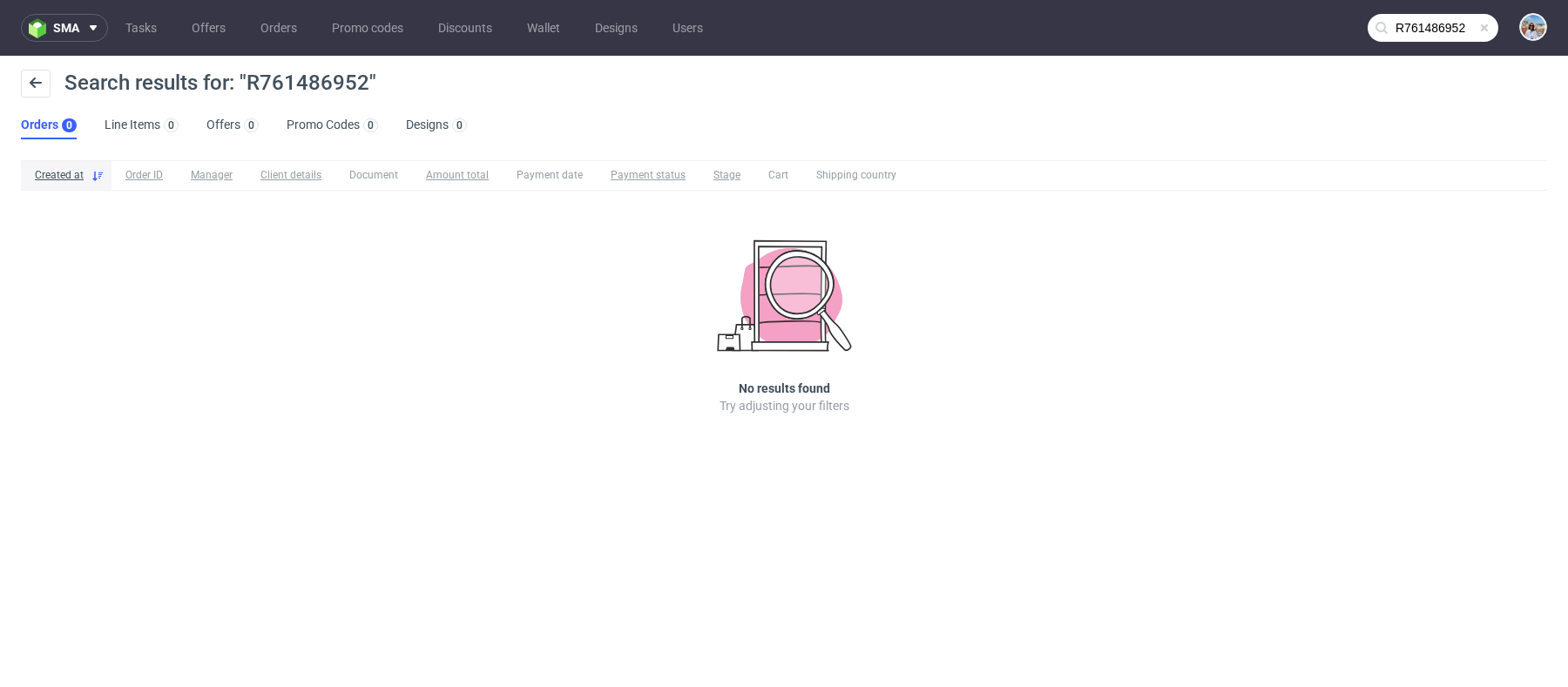
click at [1414, 23] on input "R761486952" at bounding box center [1433, 28] width 131 height 28
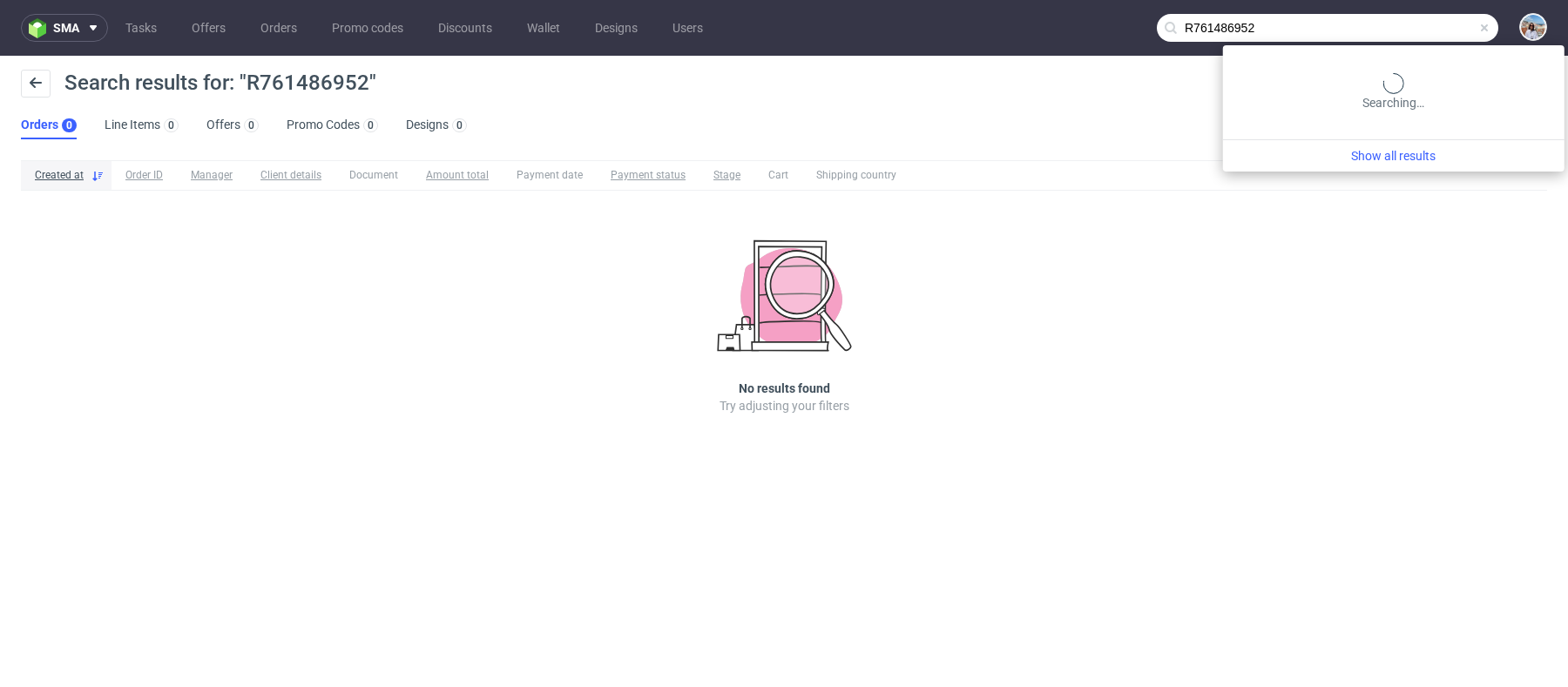
click at [1414, 23] on input "R761486952" at bounding box center [1328, 28] width 342 height 28
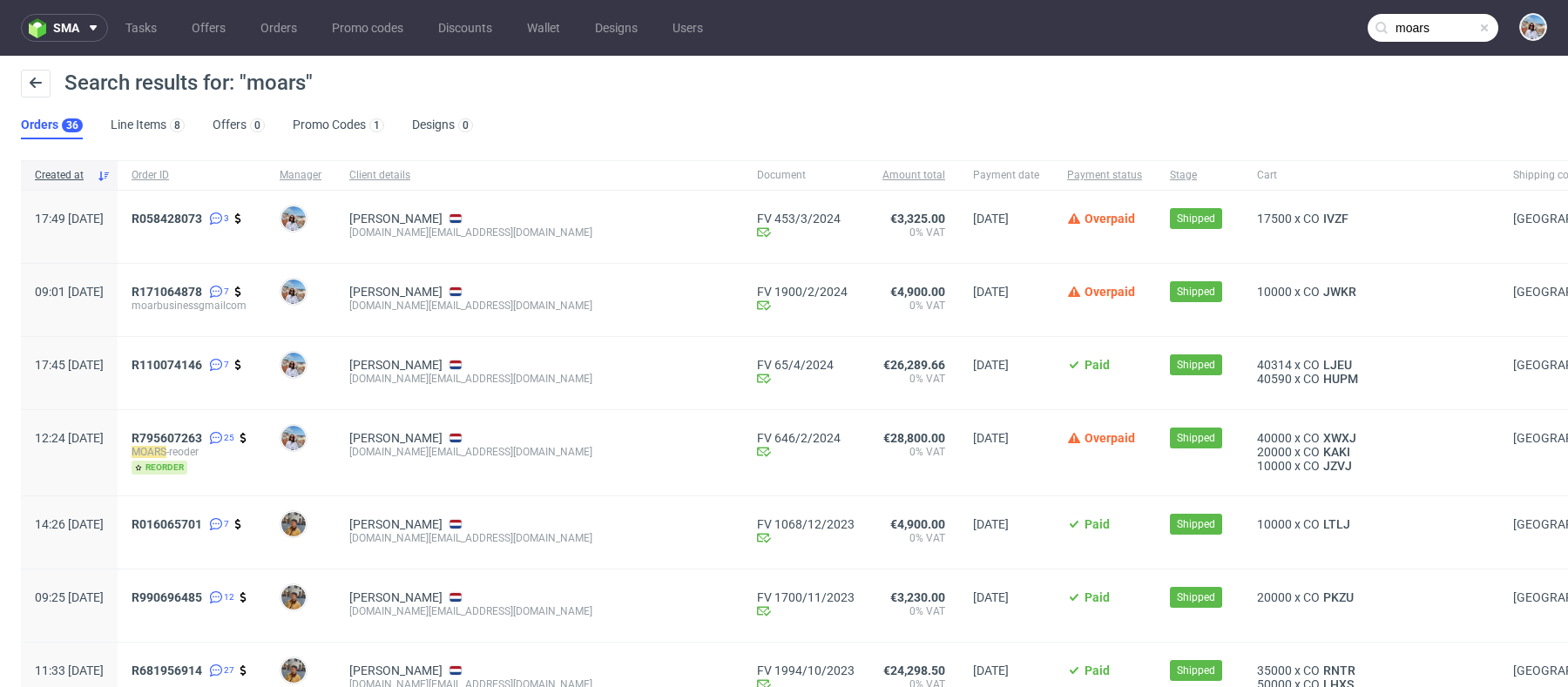
click at [428, 236] on div "moar.business@gmail.com" at bounding box center [538, 232] width 380 height 14
copy div "moar.business@gmail.com"
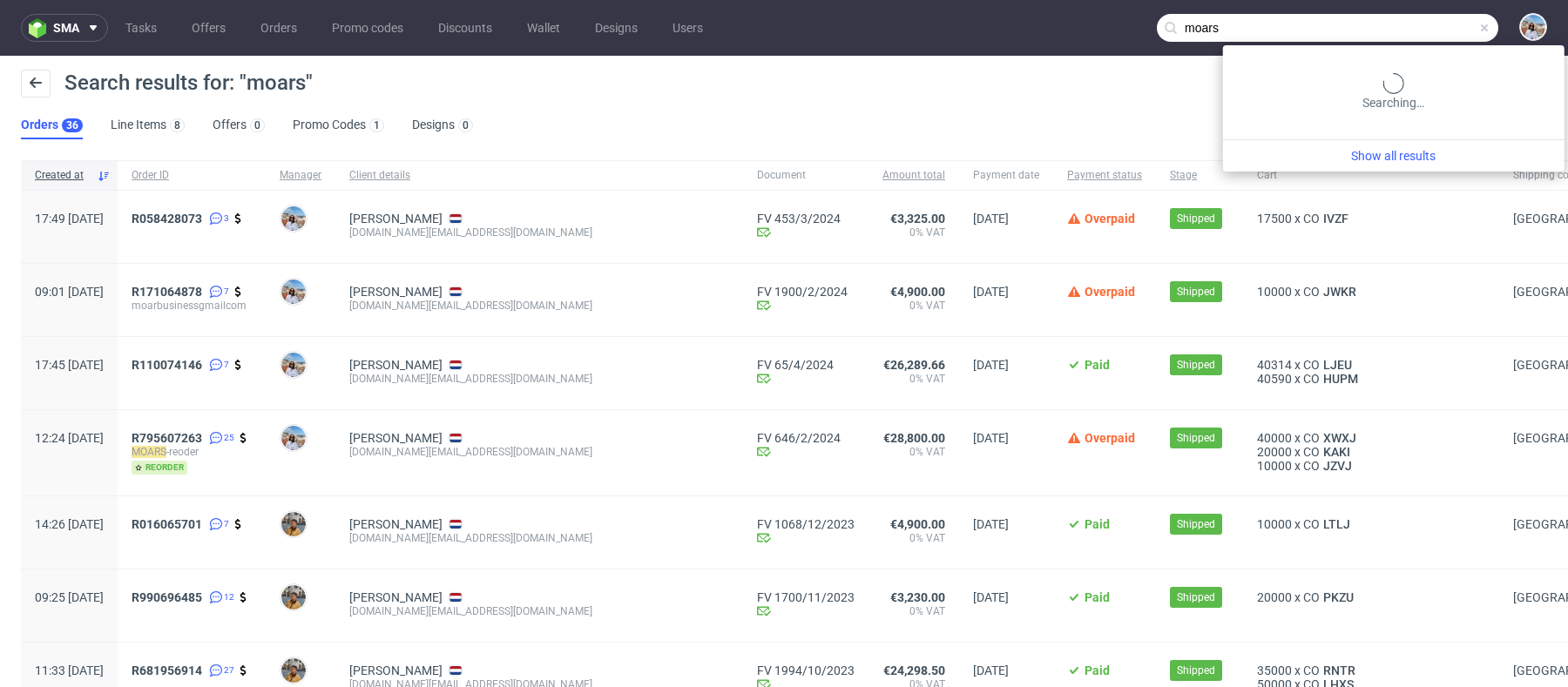
click at [1412, 27] on input "moars" at bounding box center [1328, 28] width 342 height 28
paste input ".business@gmail.com"
type input "moar.business@gmail.com"
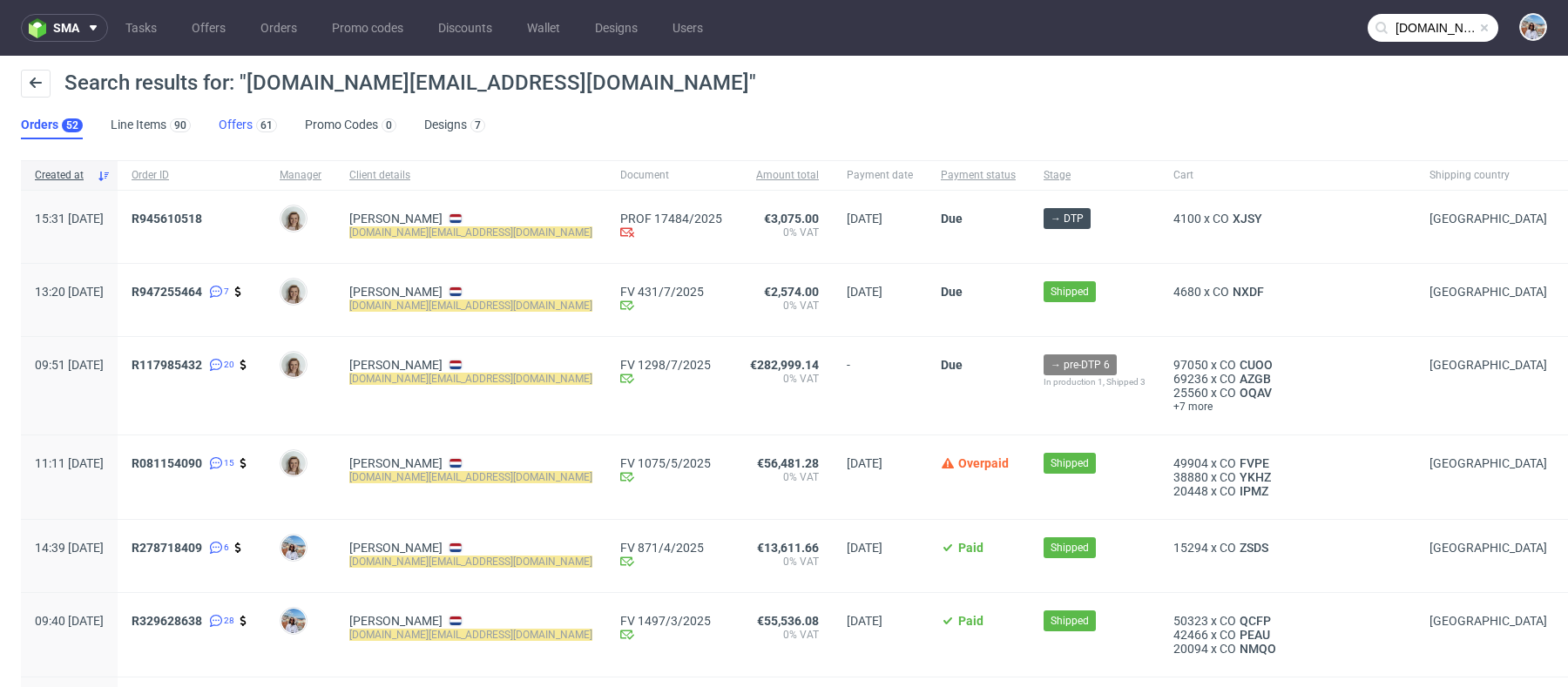
click at [250, 115] on link "Offers 61" at bounding box center [247, 126] width 58 height 28
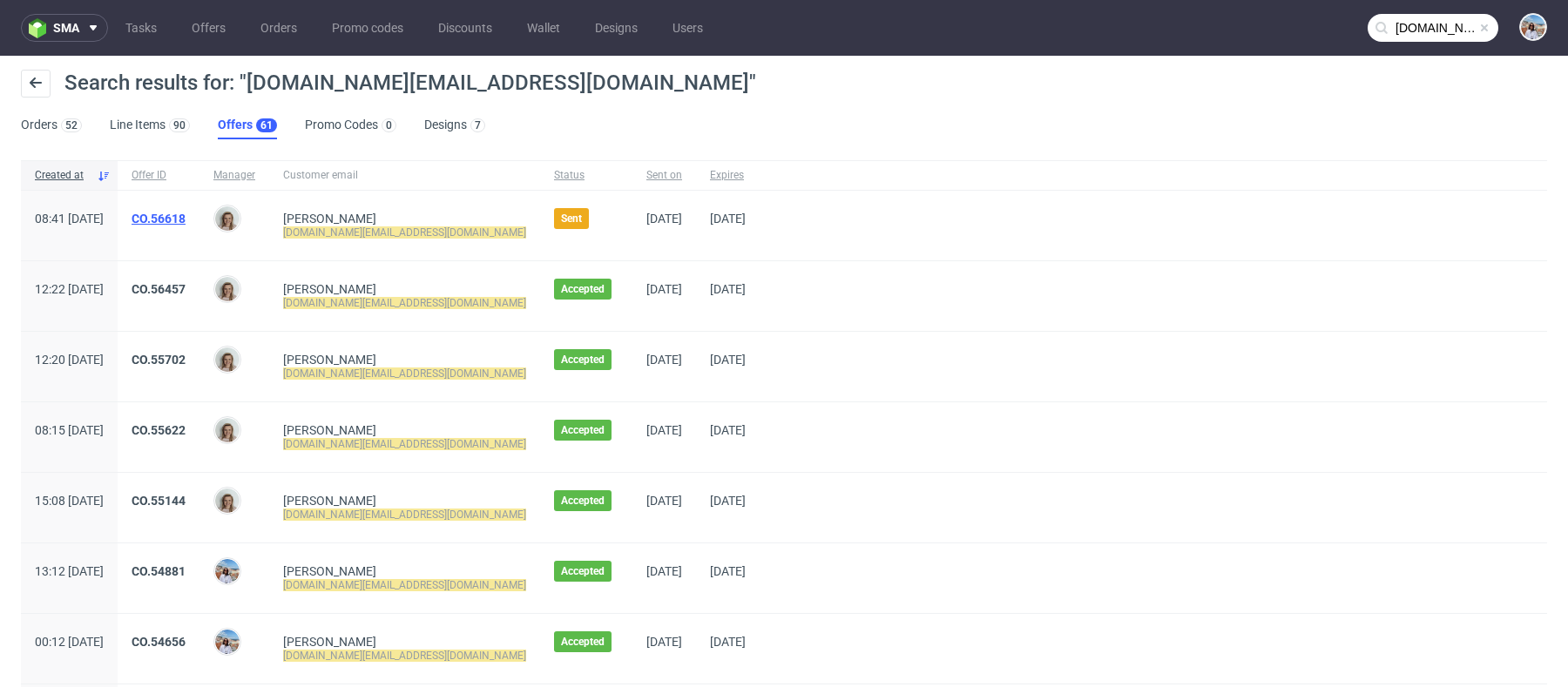
click at [186, 213] on link "CO.56618" at bounding box center [158, 218] width 54 height 14
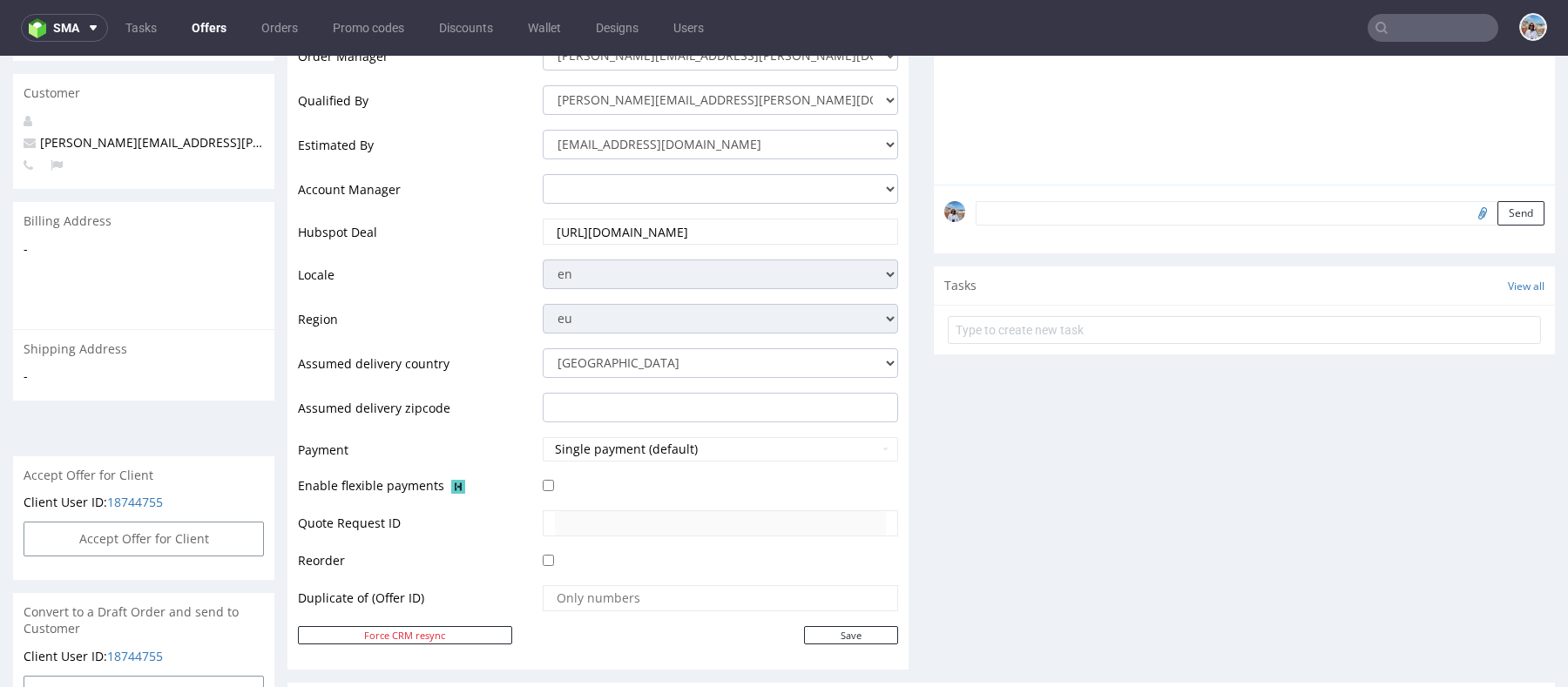
scroll to position [965, 0]
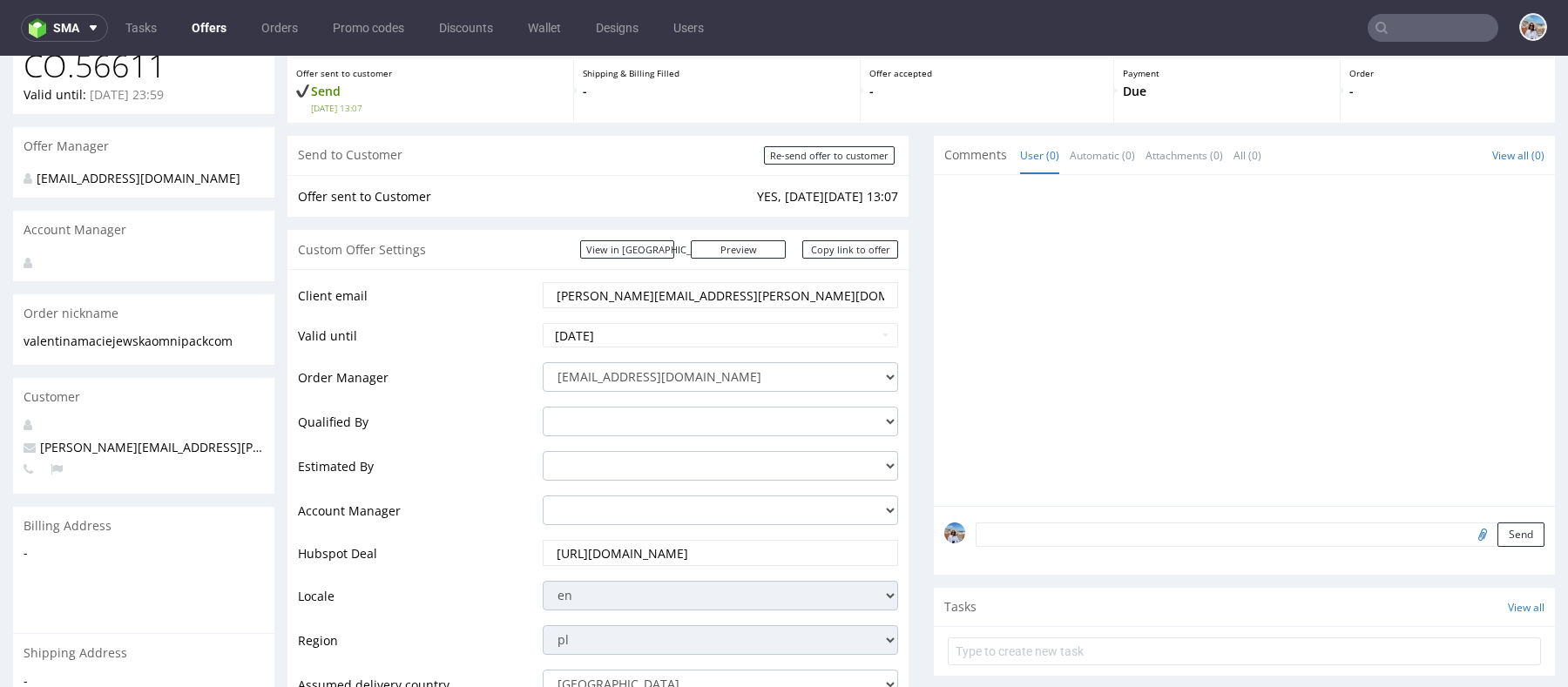
scroll to position [5, 0]
